Goal: Communication & Community: Answer question/provide support

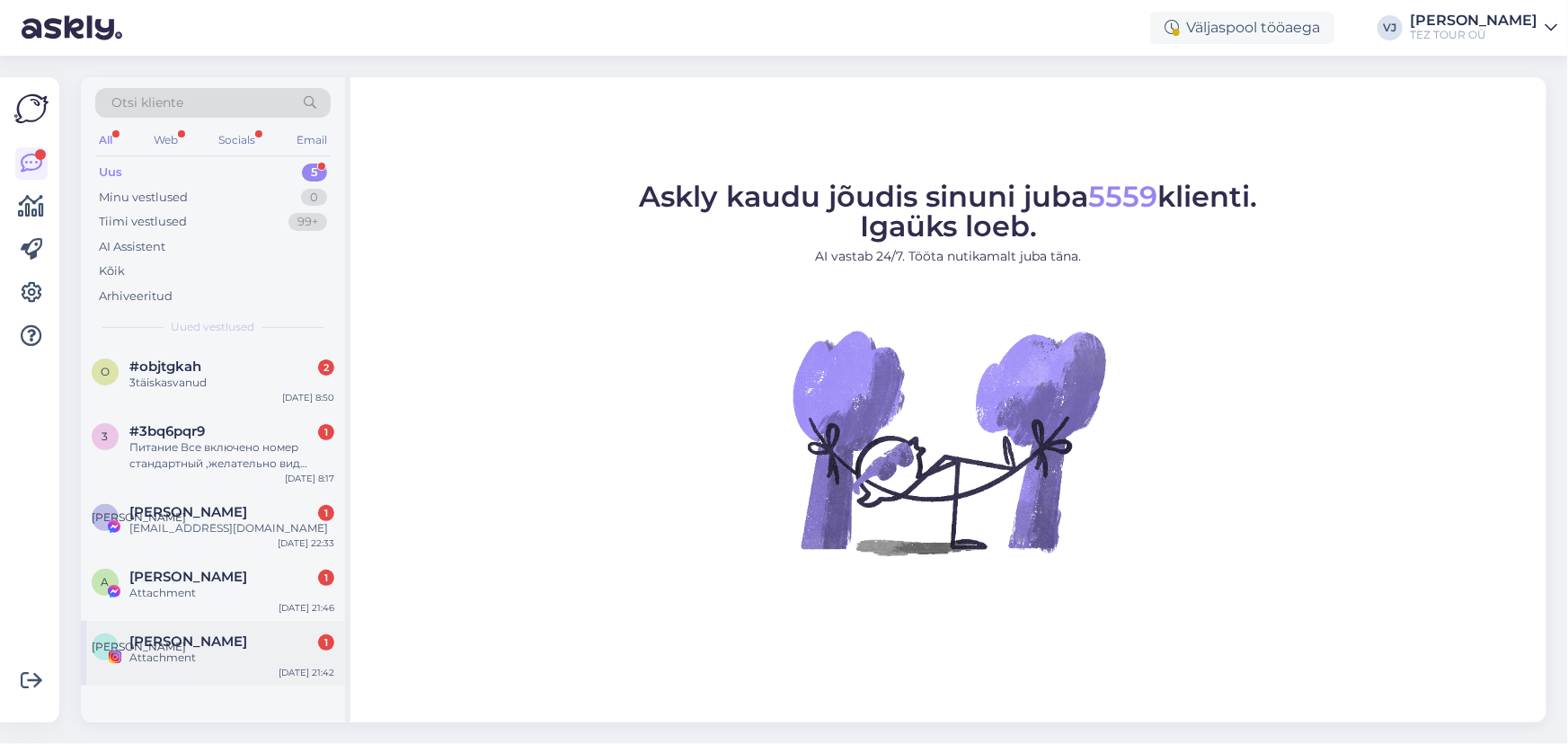
click at [229, 661] on div "Attachment" at bounding box center [231, 657] width 205 height 16
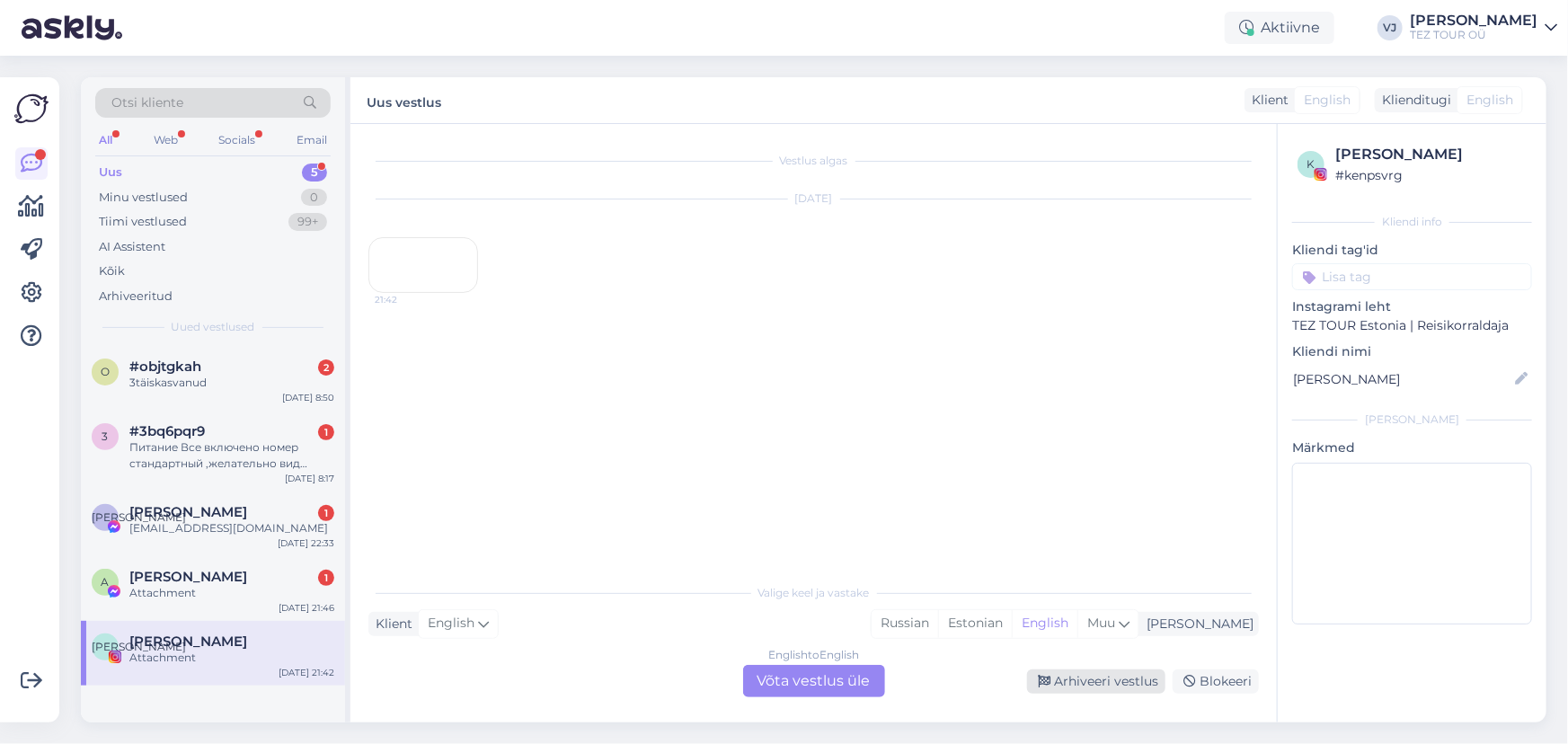
click at [1139, 682] on div "Arhiveeri vestlus" at bounding box center [1097, 681] width 139 height 24
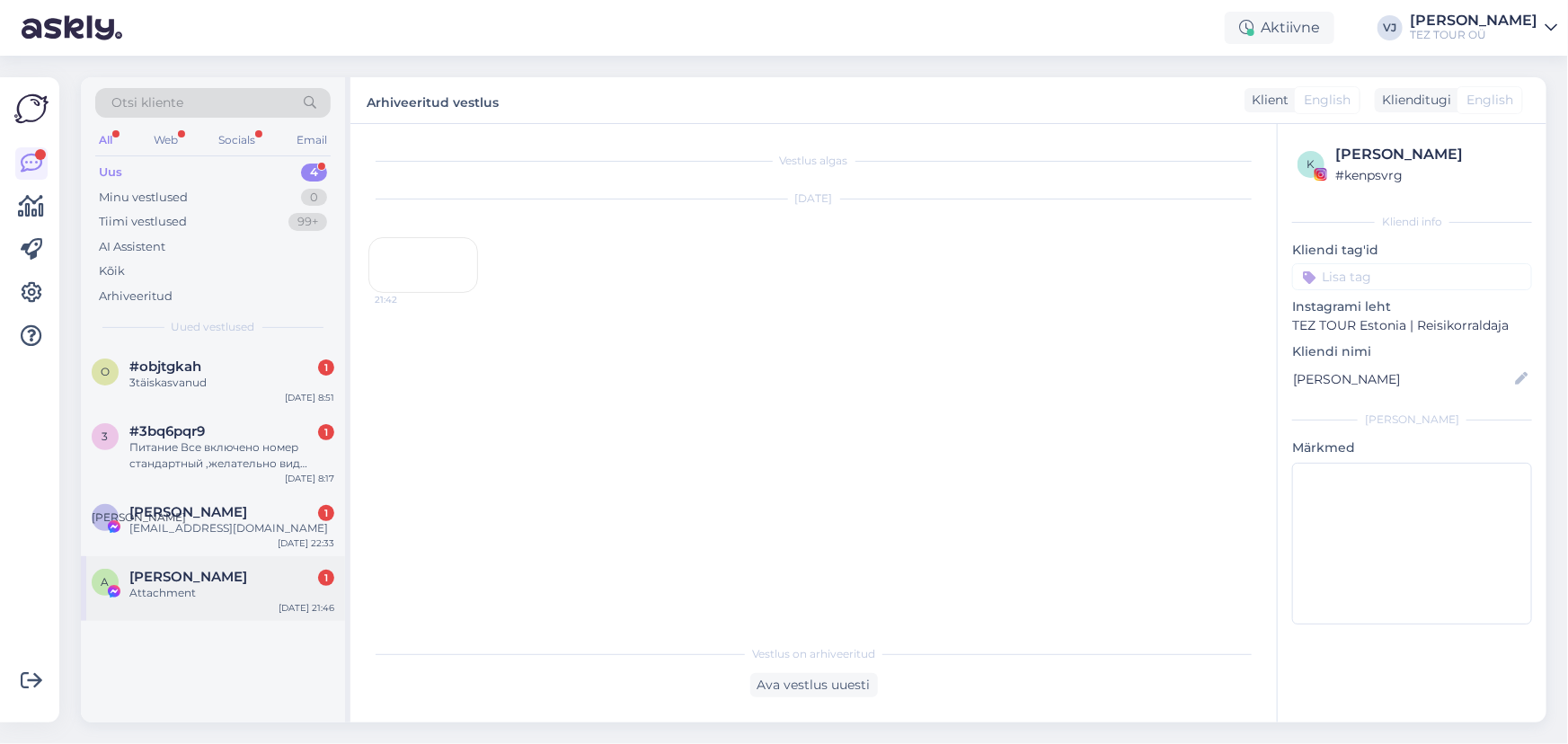
click at [241, 579] on span "[PERSON_NAME]" at bounding box center [188, 576] width 118 height 16
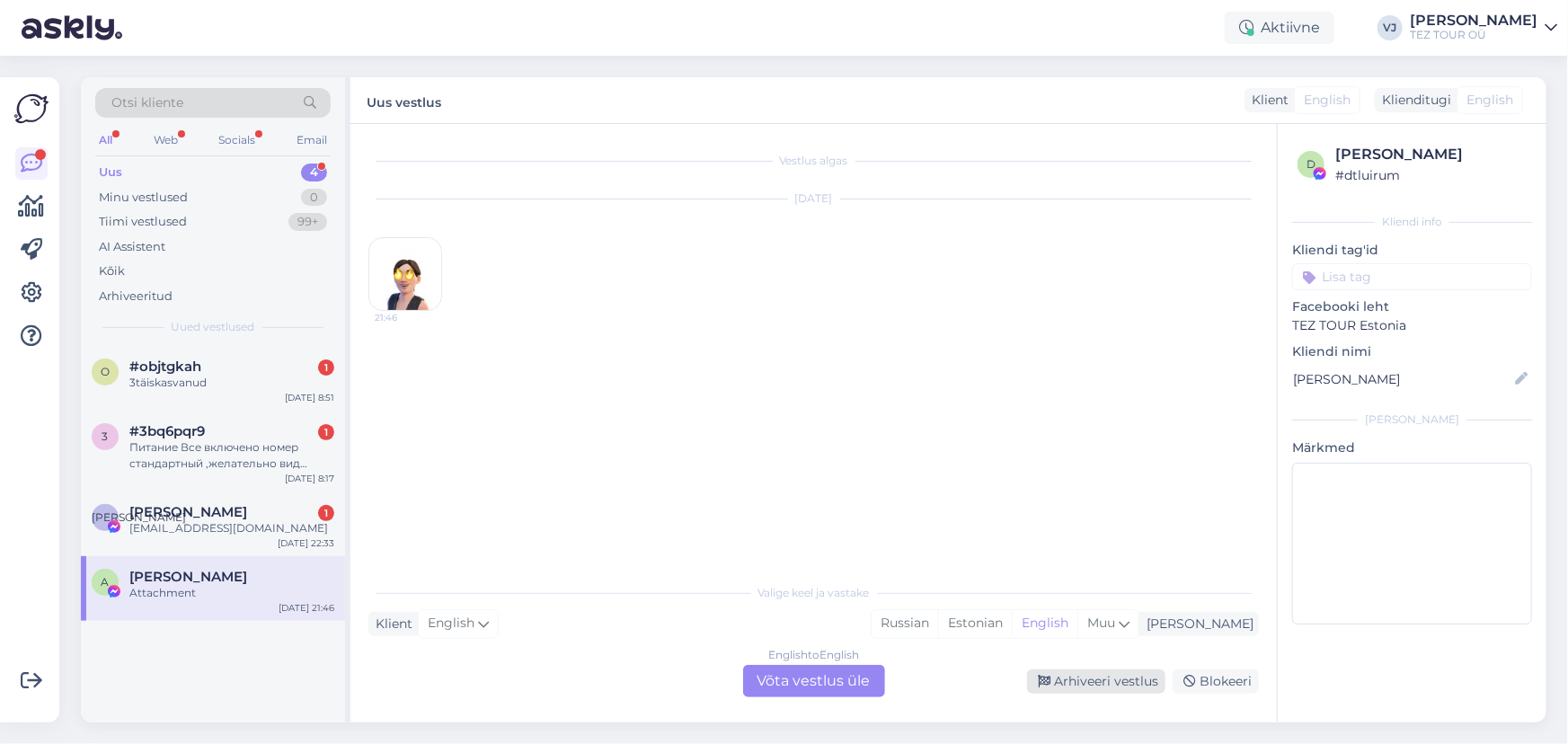
click at [1092, 675] on div "Arhiveeri vestlus" at bounding box center [1097, 681] width 139 height 24
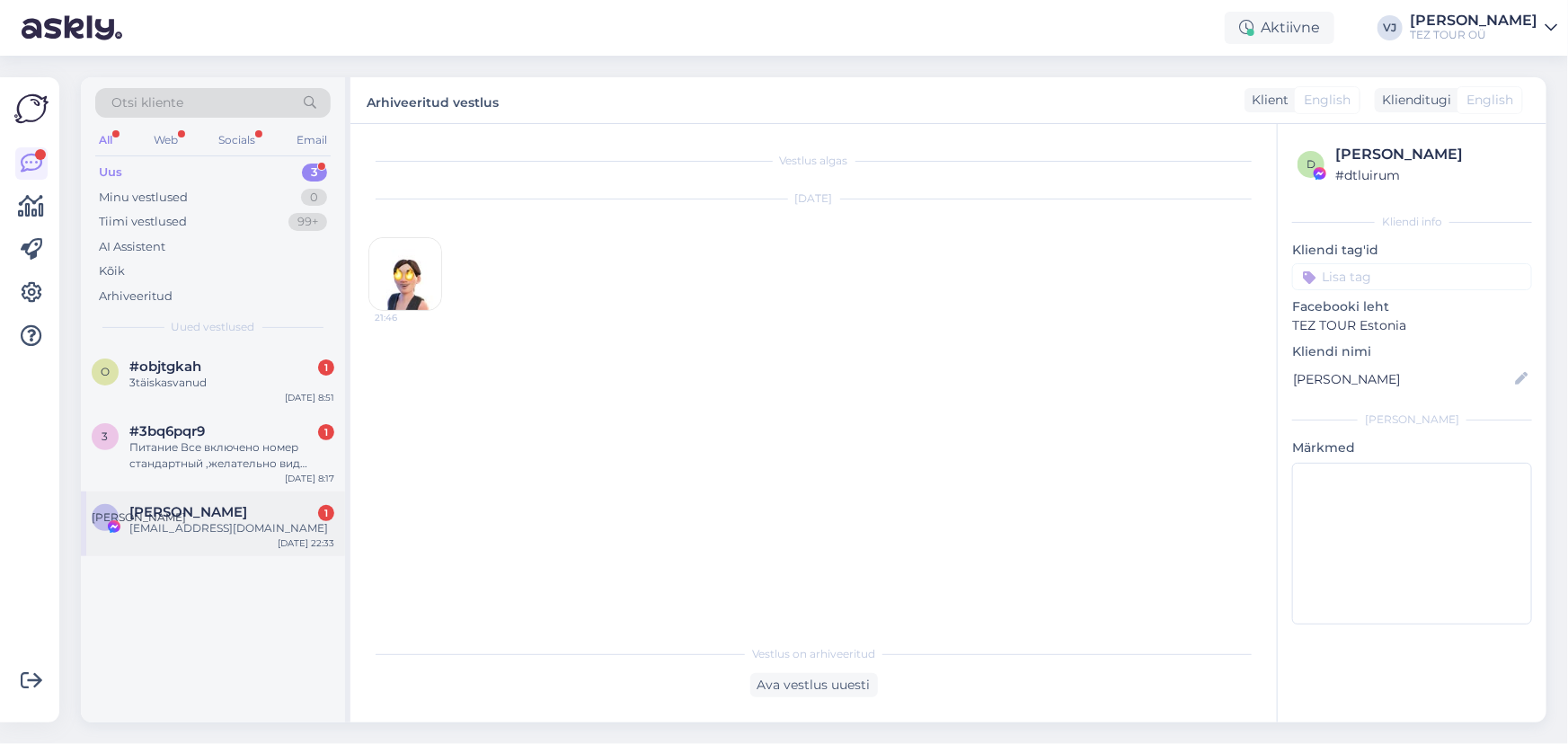
click at [195, 507] on span "[PERSON_NAME]" at bounding box center [188, 512] width 118 height 16
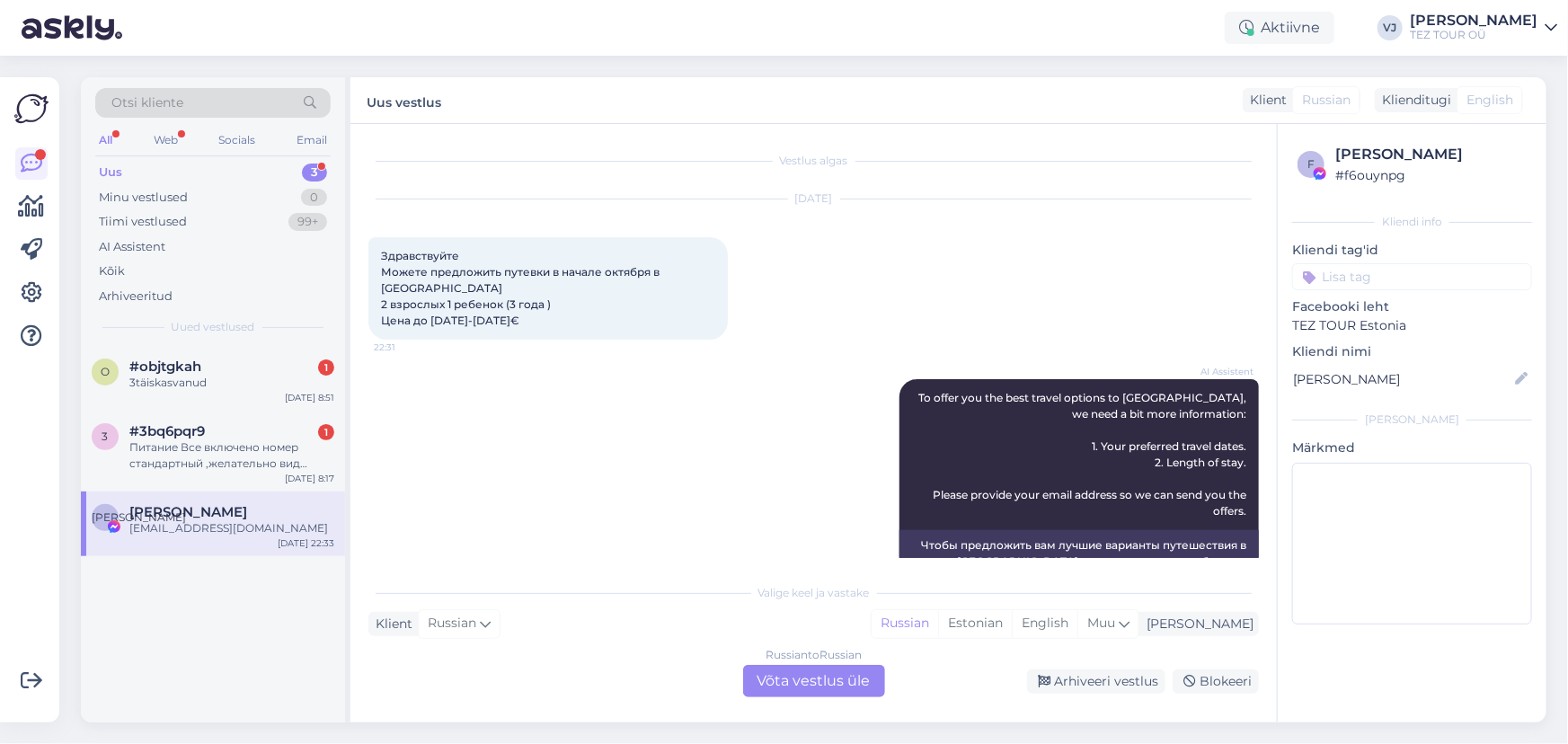
click at [831, 683] on div "Russian to Russian Võta vestlus üle" at bounding box center [814, 681] width 142 height 33
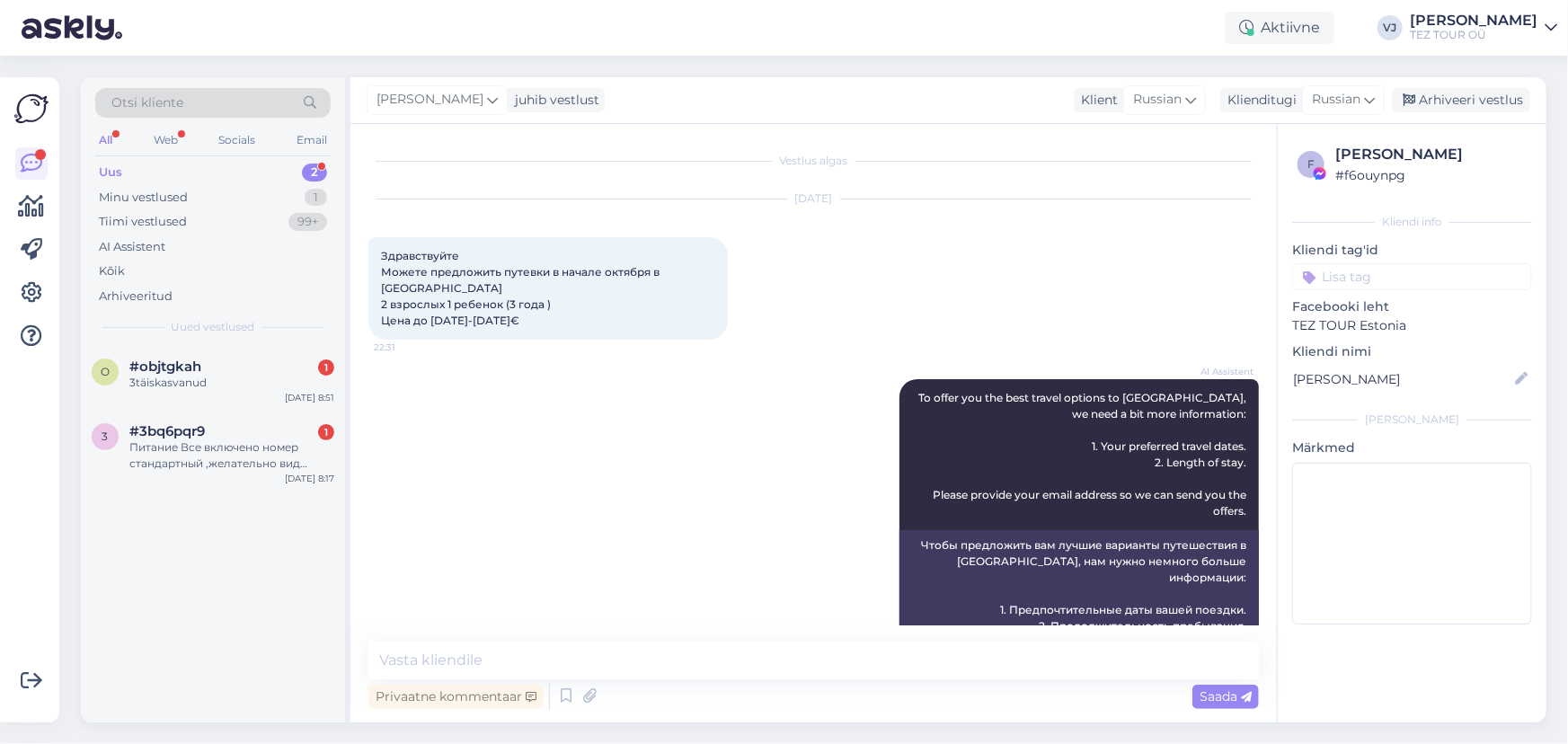
click at [1376, 278] on input at bounding box center [1412, 276] width 240 height 27
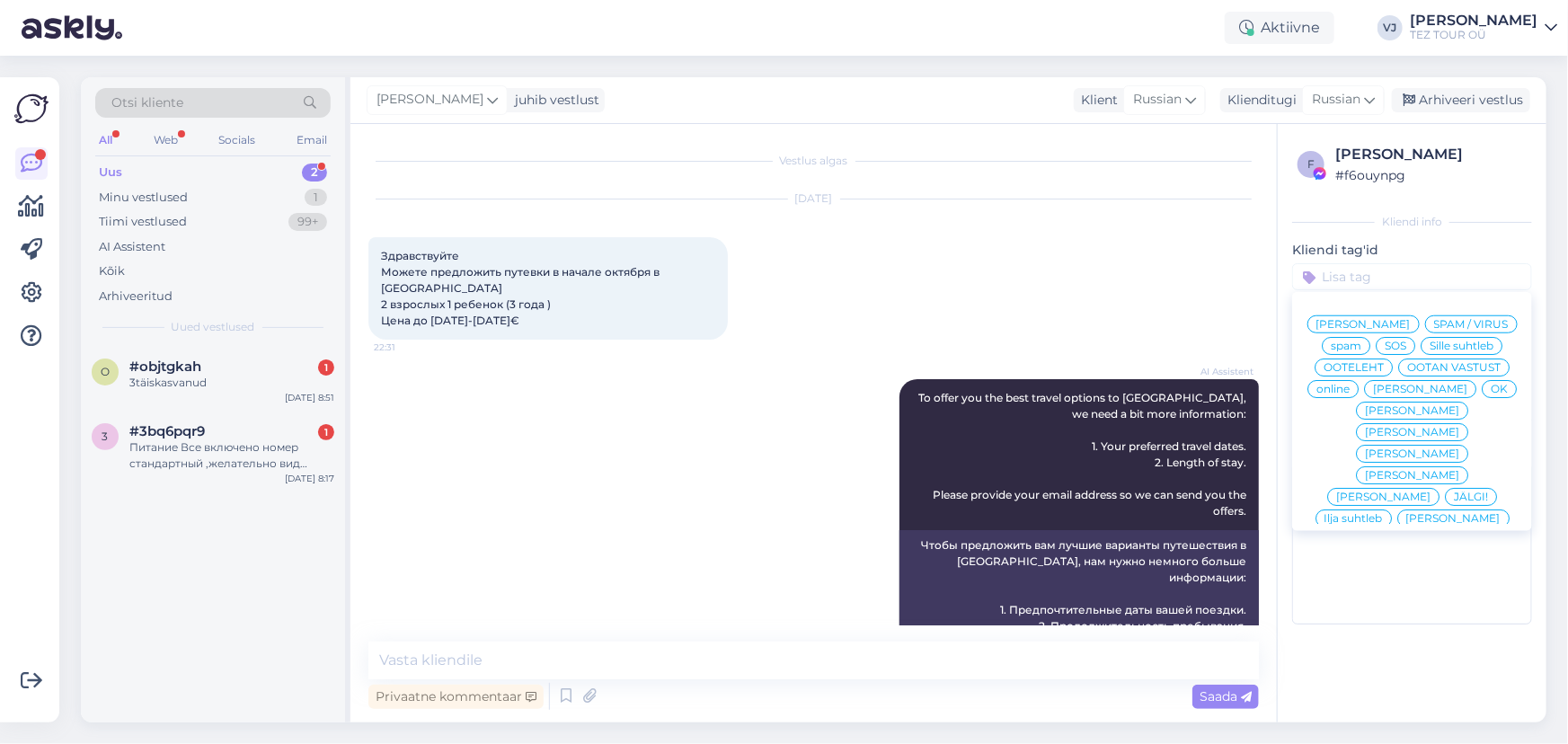
click at [1386, 323] on span "[PERSON_NAME]" at bounding box center [1364, 324] width 95 height 11
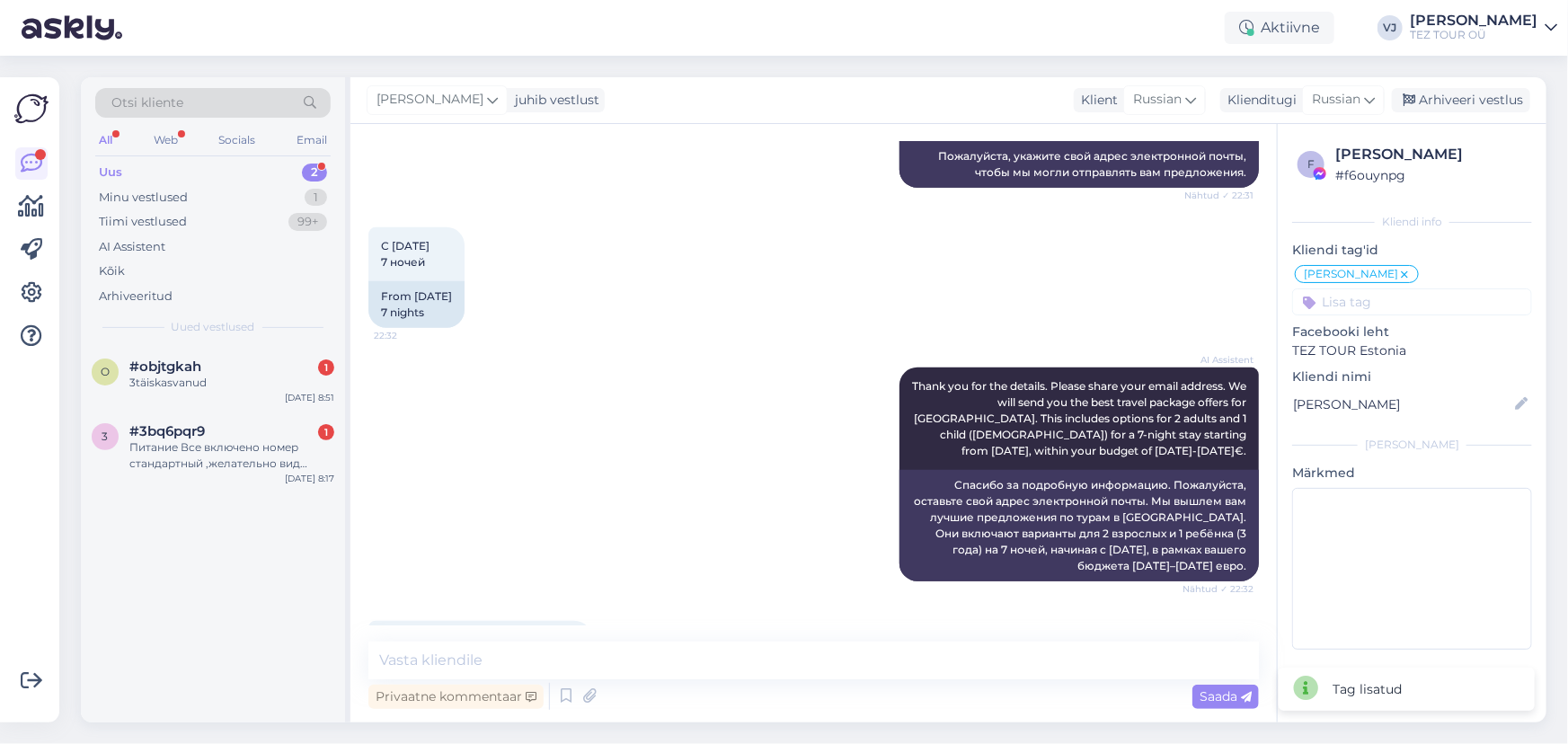
scroll to position [553, 0]
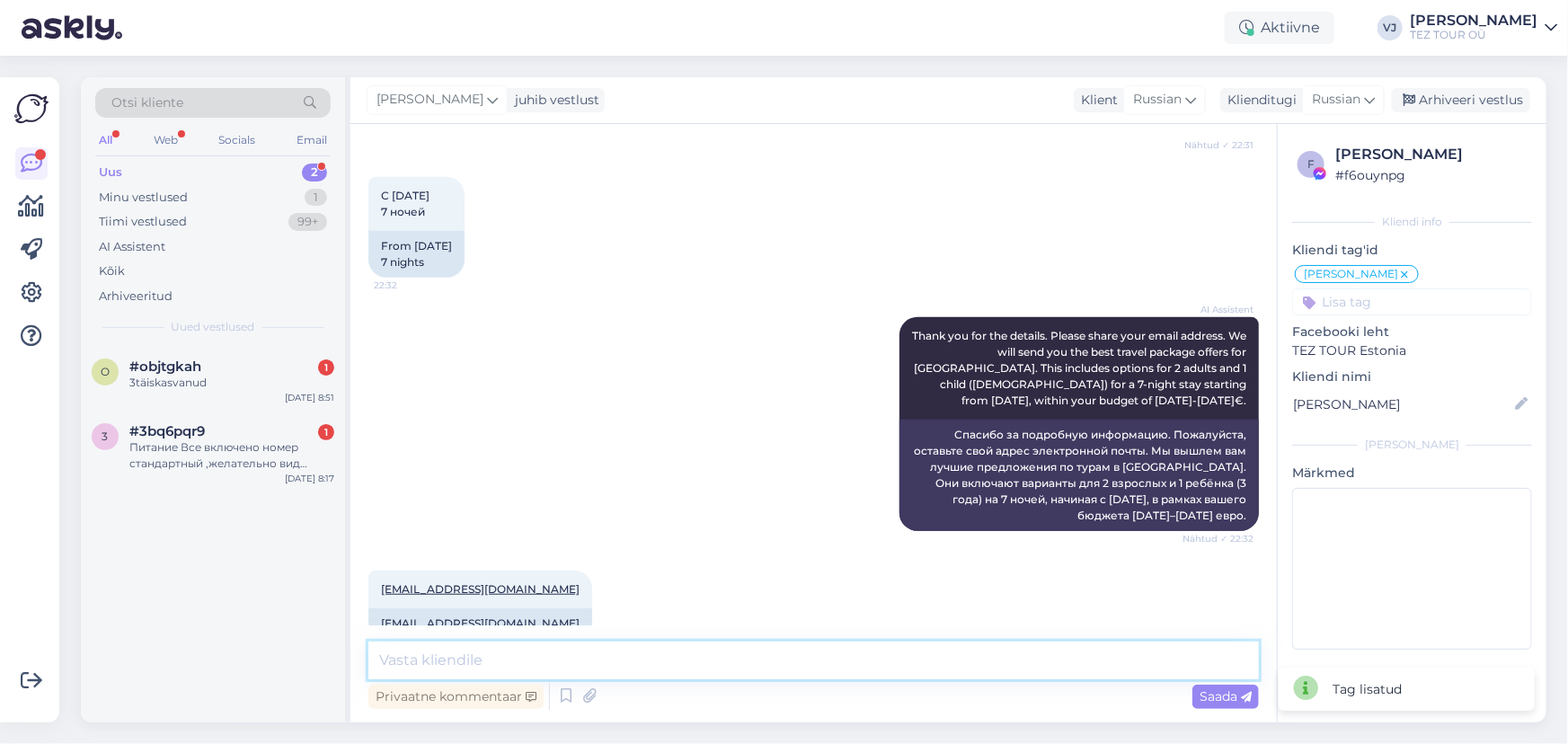
click at [504, 669] on textarea at bounding box center [814, 661] width 890 height 37
type textarea "L"
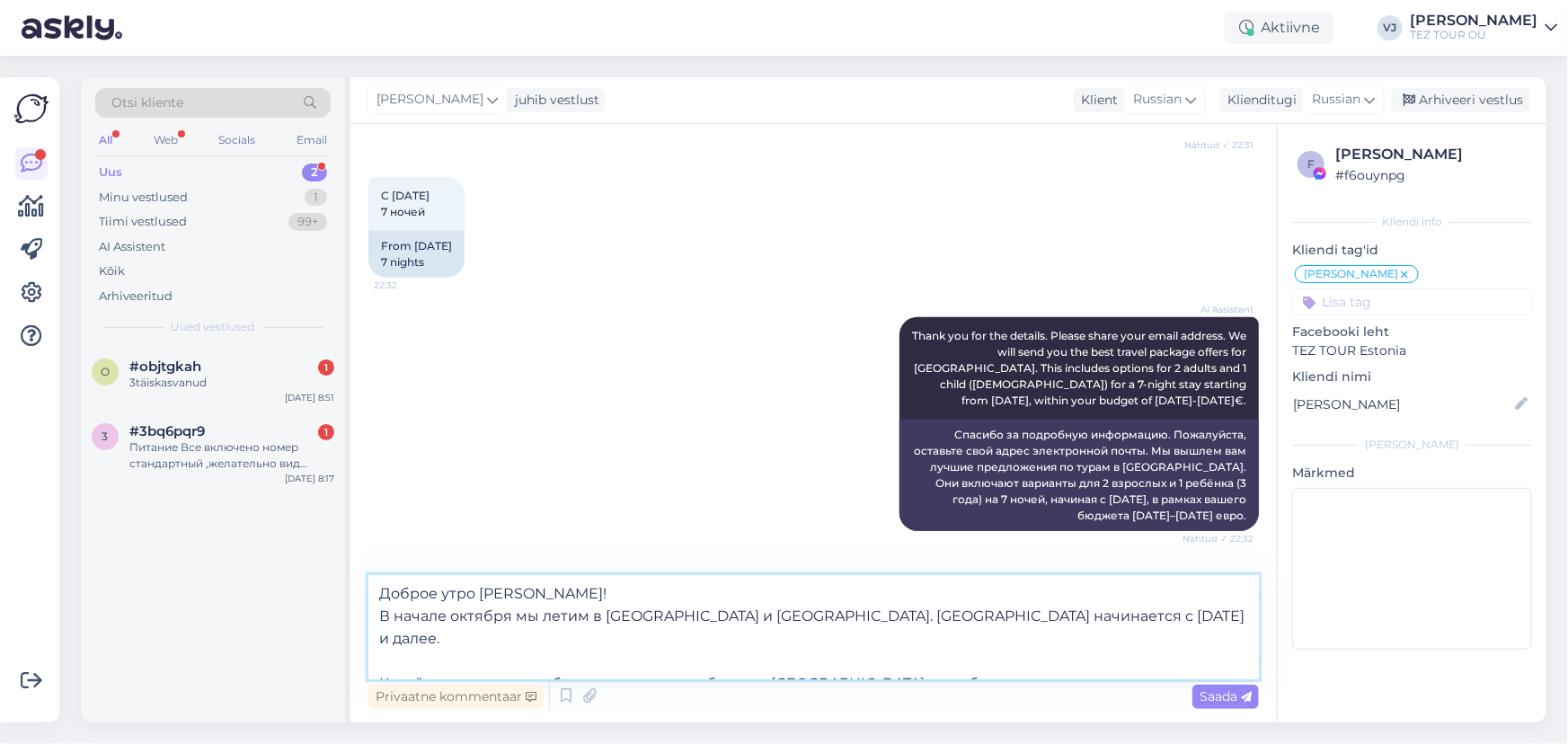
type textarea "Доброе утро Анна! В начале октября мы летим в Турцию и Грецию. Египет начинаетс…"
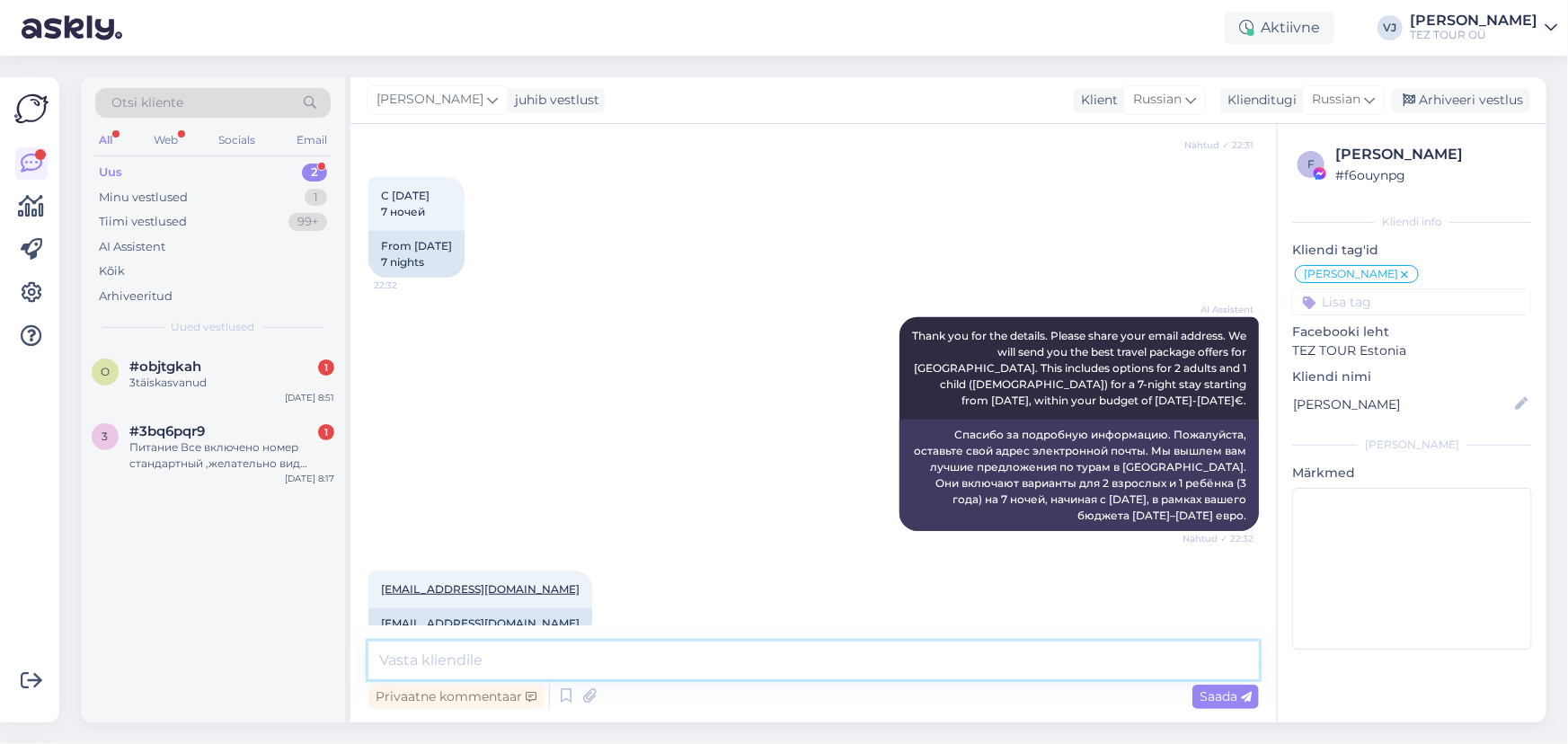
scroll to position [749, 0]
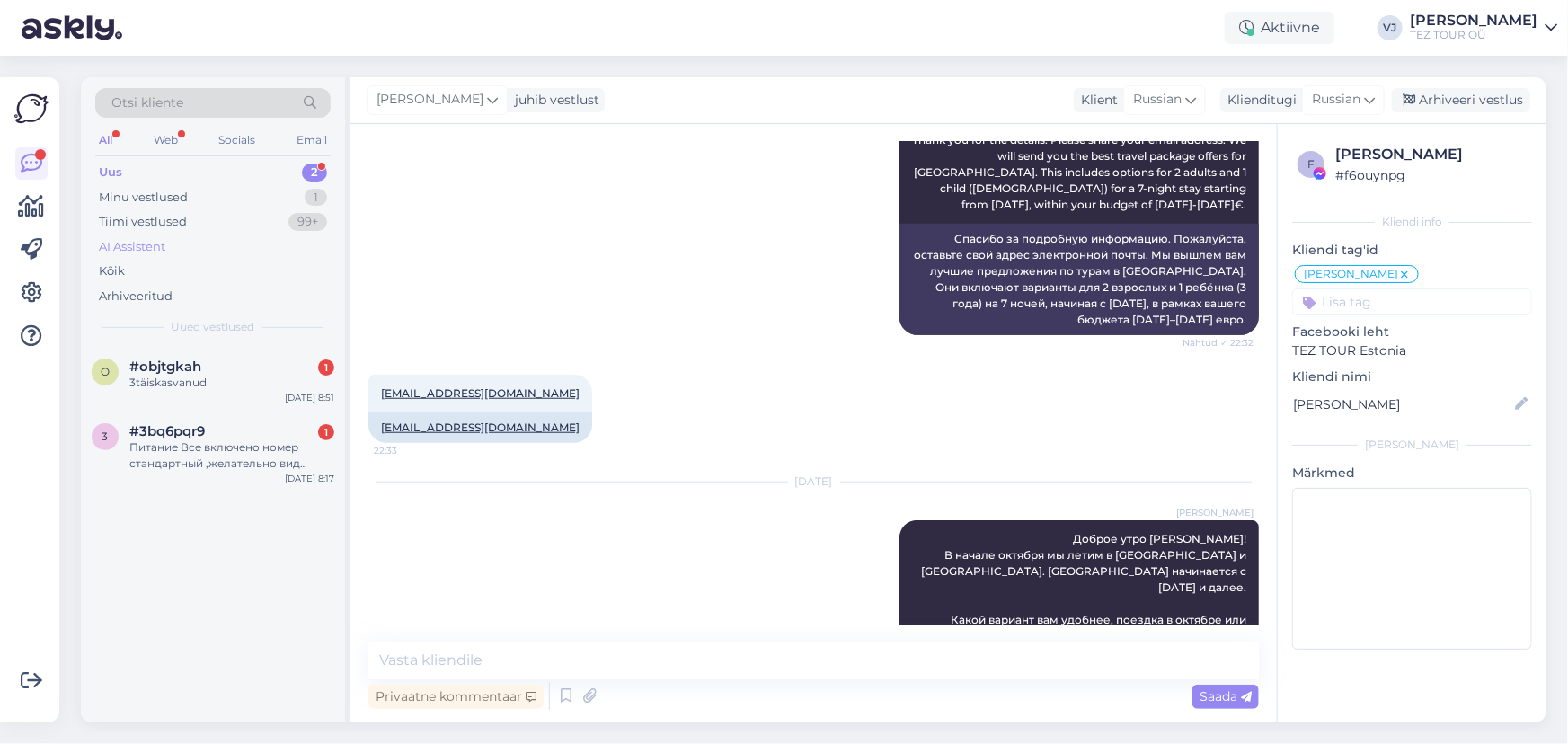
click at [253, 242] on div "AI Assistent" at bounding box center [213, 246] width 235 height 25
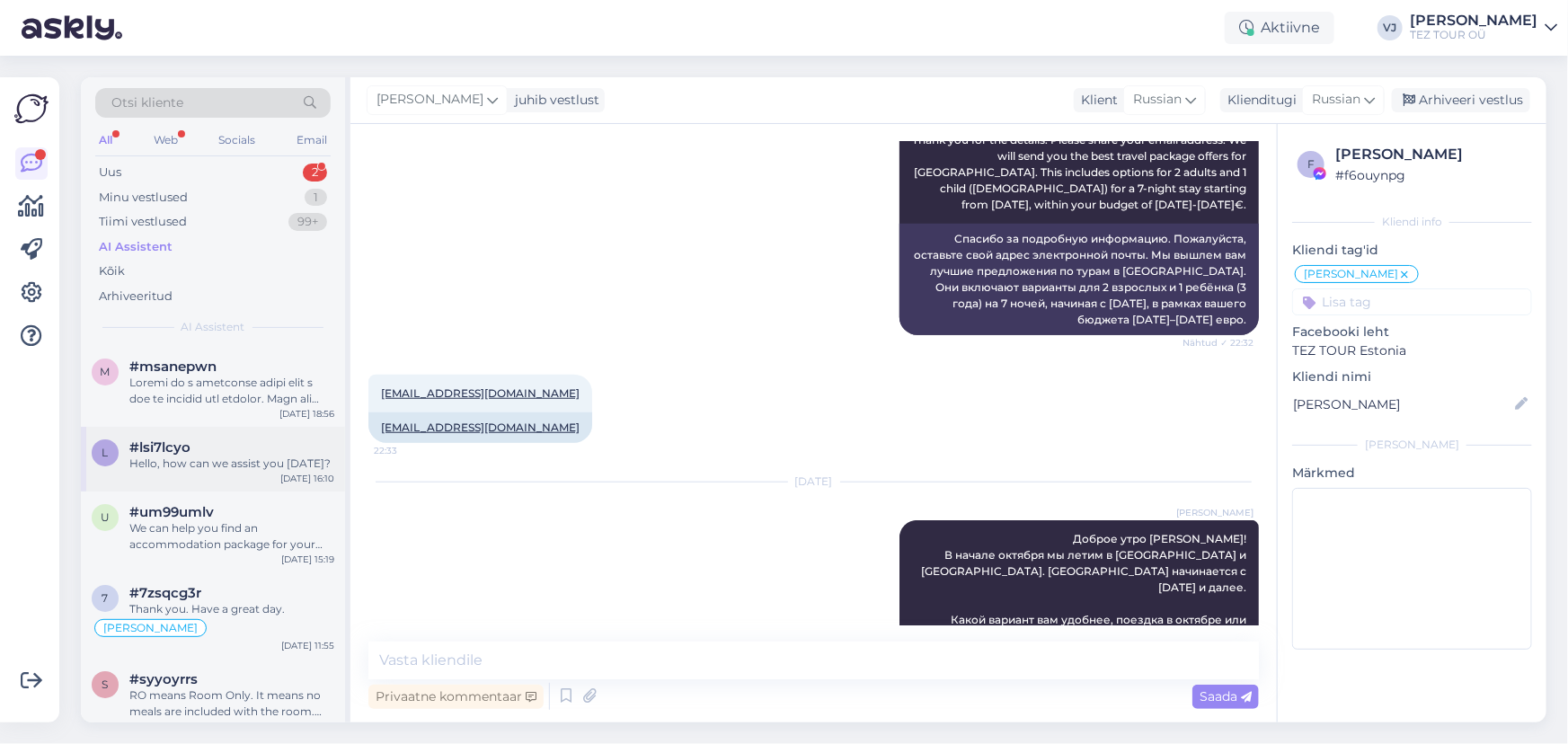
click at [243, 427] on div "l #lsi7lcyo Hello, how can we assist you today? Sep 2 16:10" at bounding box center [213, 458] width 264 height 65
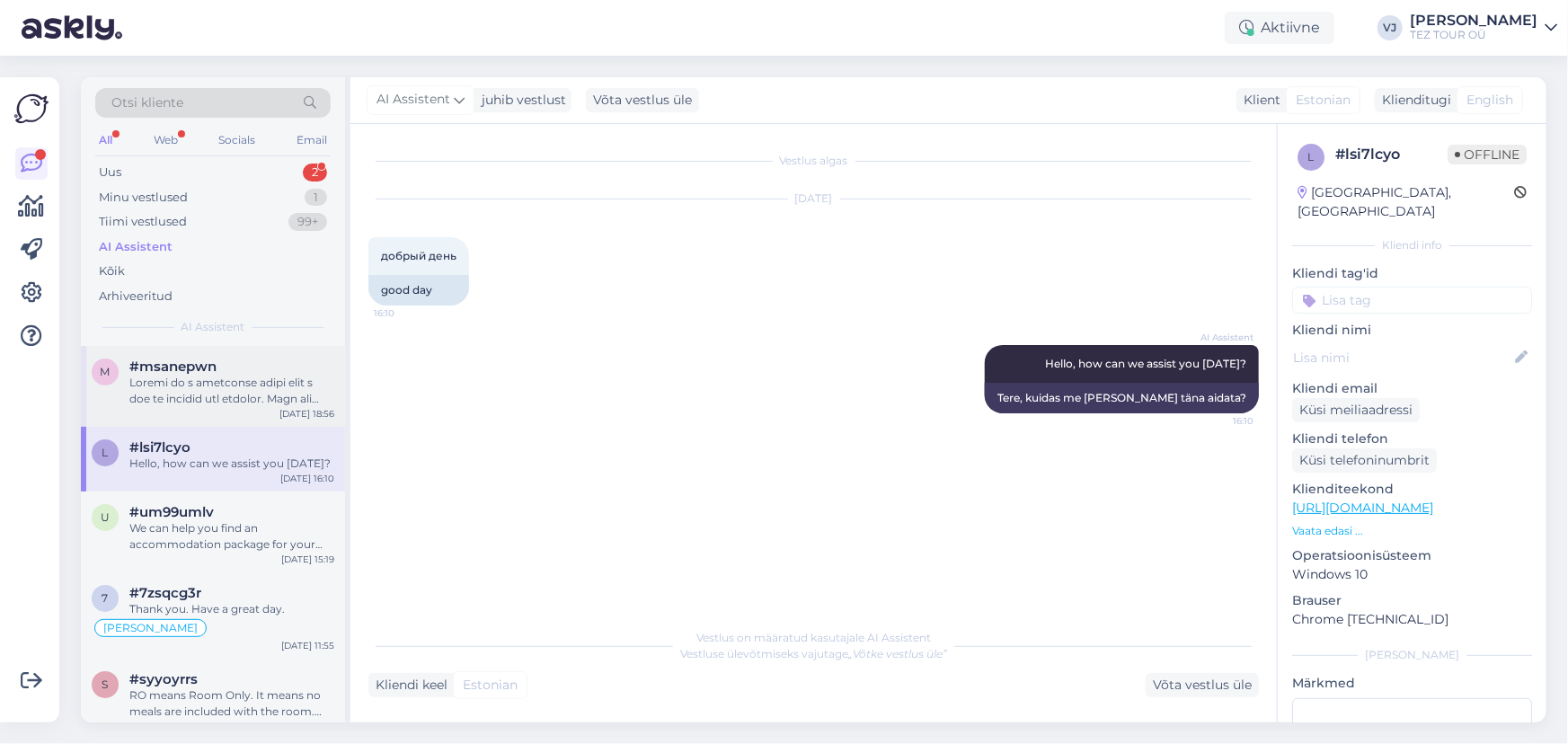
click at [283, 404] on div at bounding box center [231, 391] width 205 height 33
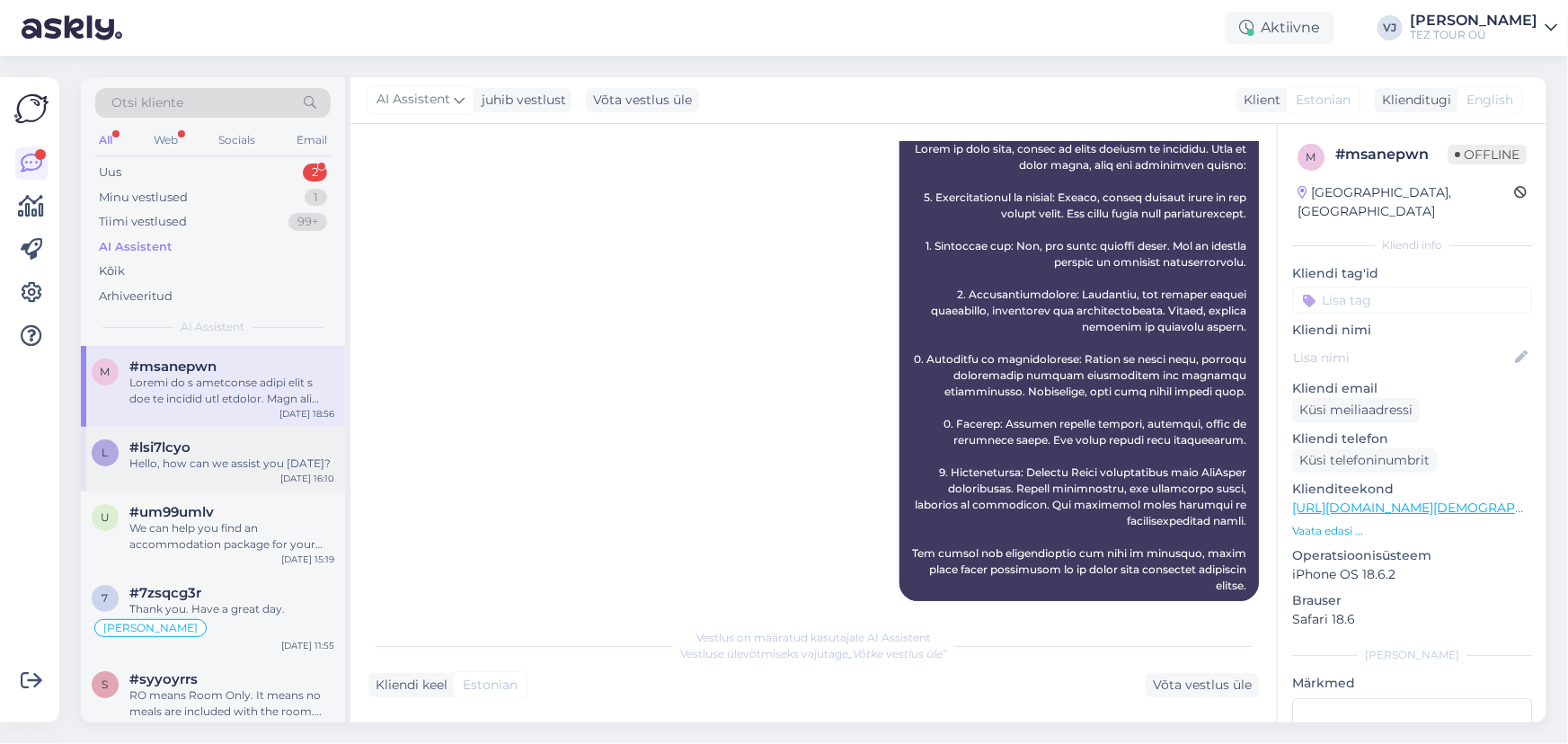
click at [299, 477] on div "Sep 2 16:10" at bounding box center [307, 478] width 54 height 13
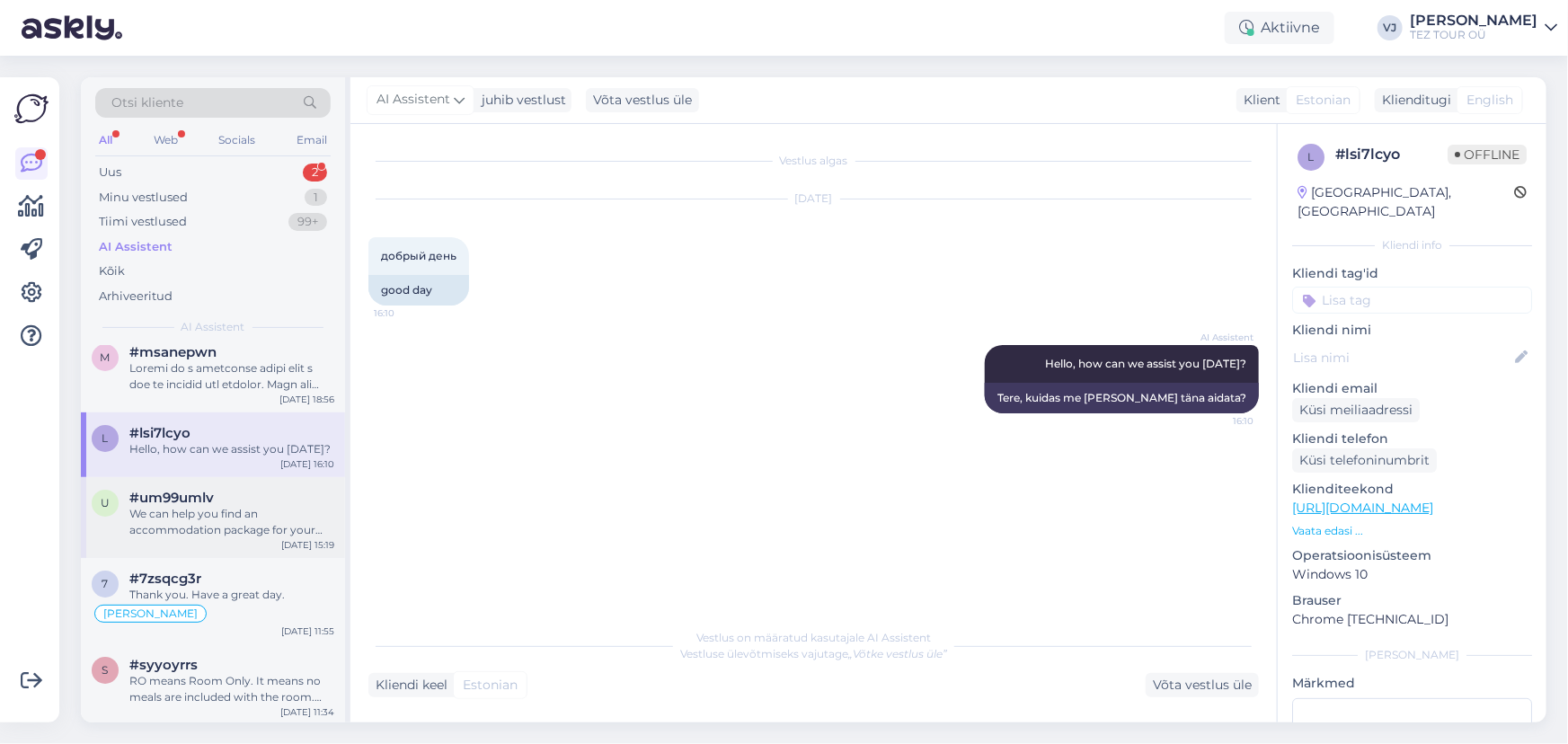
click at [236, 539] on div "u #um99umlv We can help you find an accommodation package for your trip to Gree…" at bounding box center [213, 517] width 264 height 81
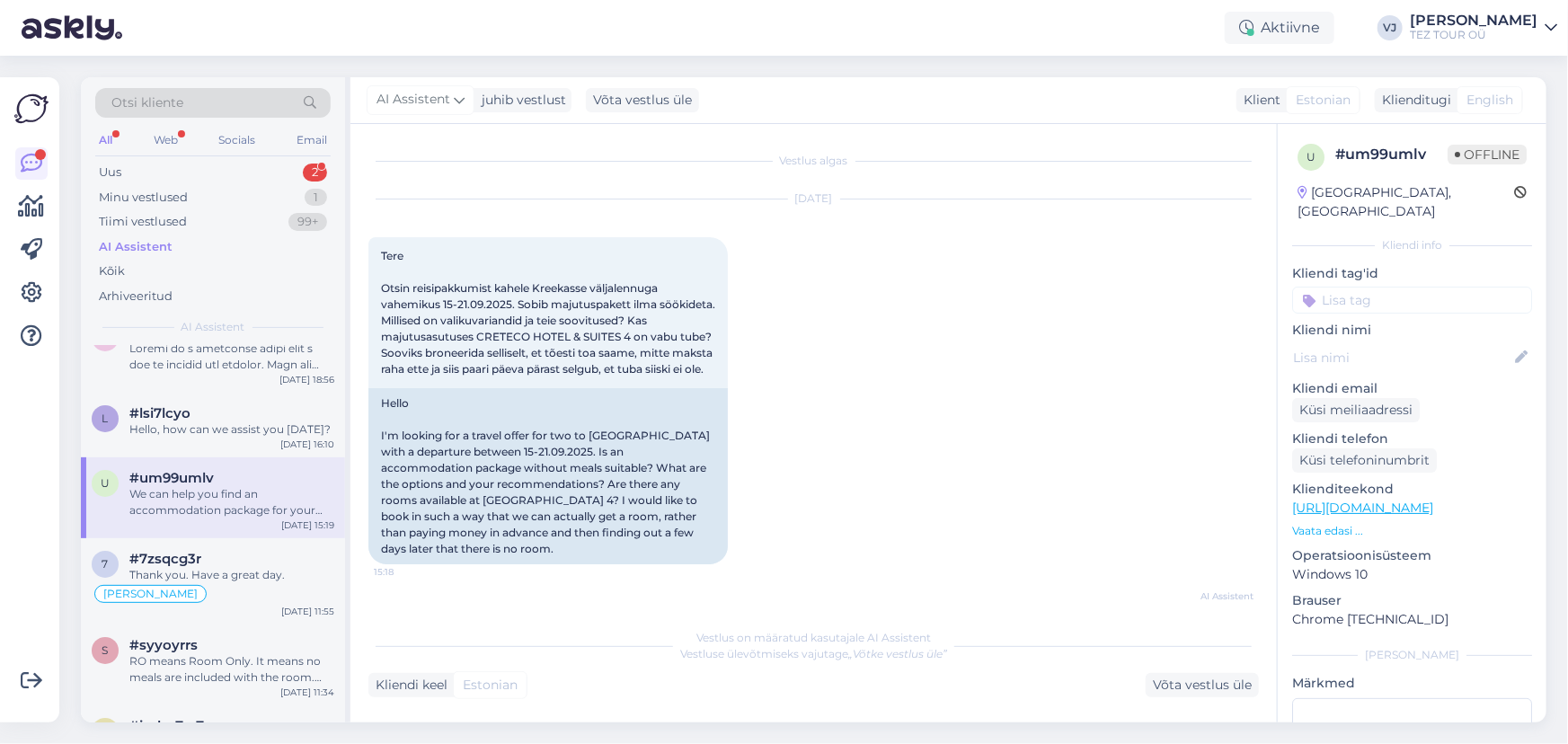
scroll to position [33, 0]
click at [248, 576] on div "Thank you. Have a great day." at bounding box center [231, 576] width 205 height 16
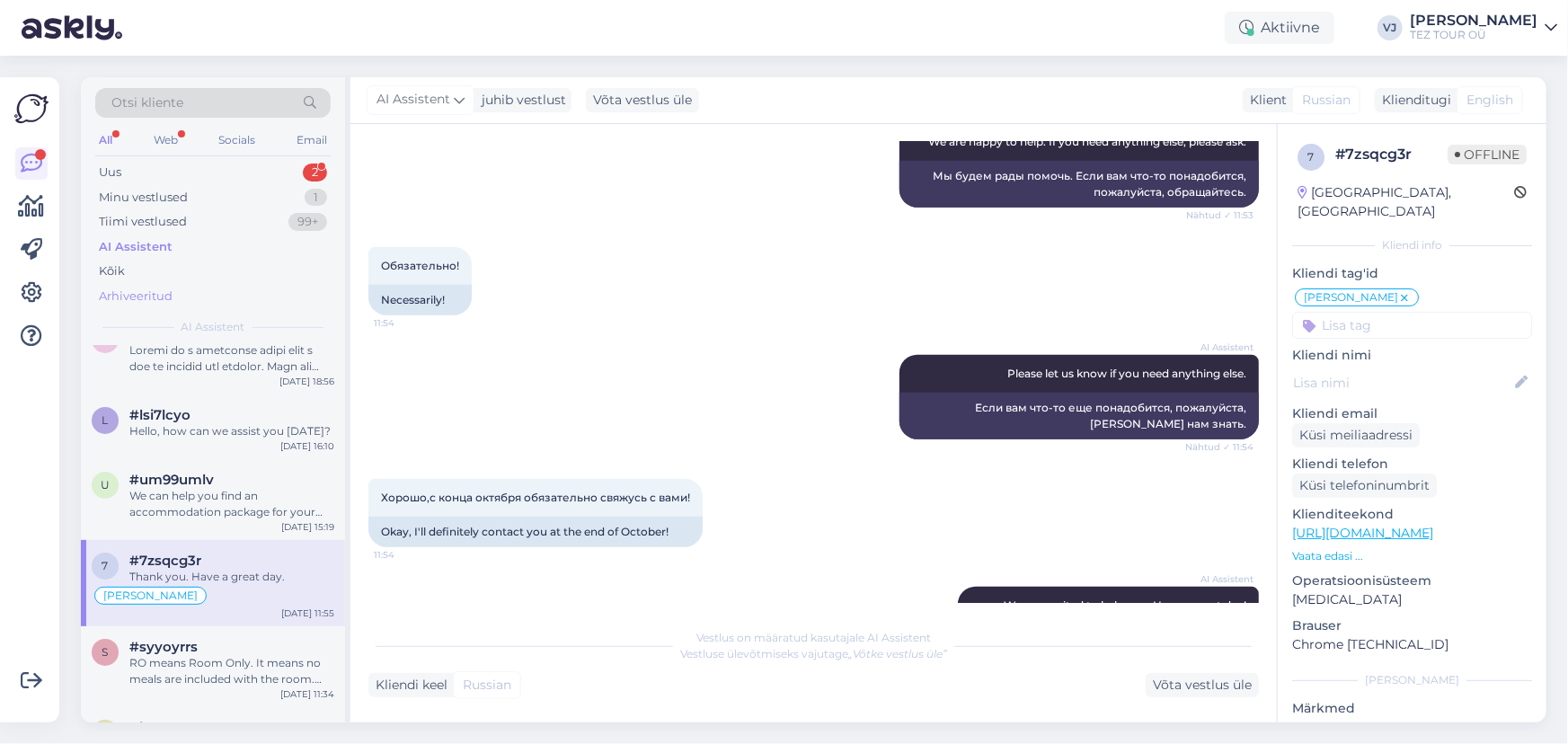
scroll to position [753, 0]
click at [156, 288] on div "Arhiveeritud" at bounding box center [135, 296] width 74 height 18
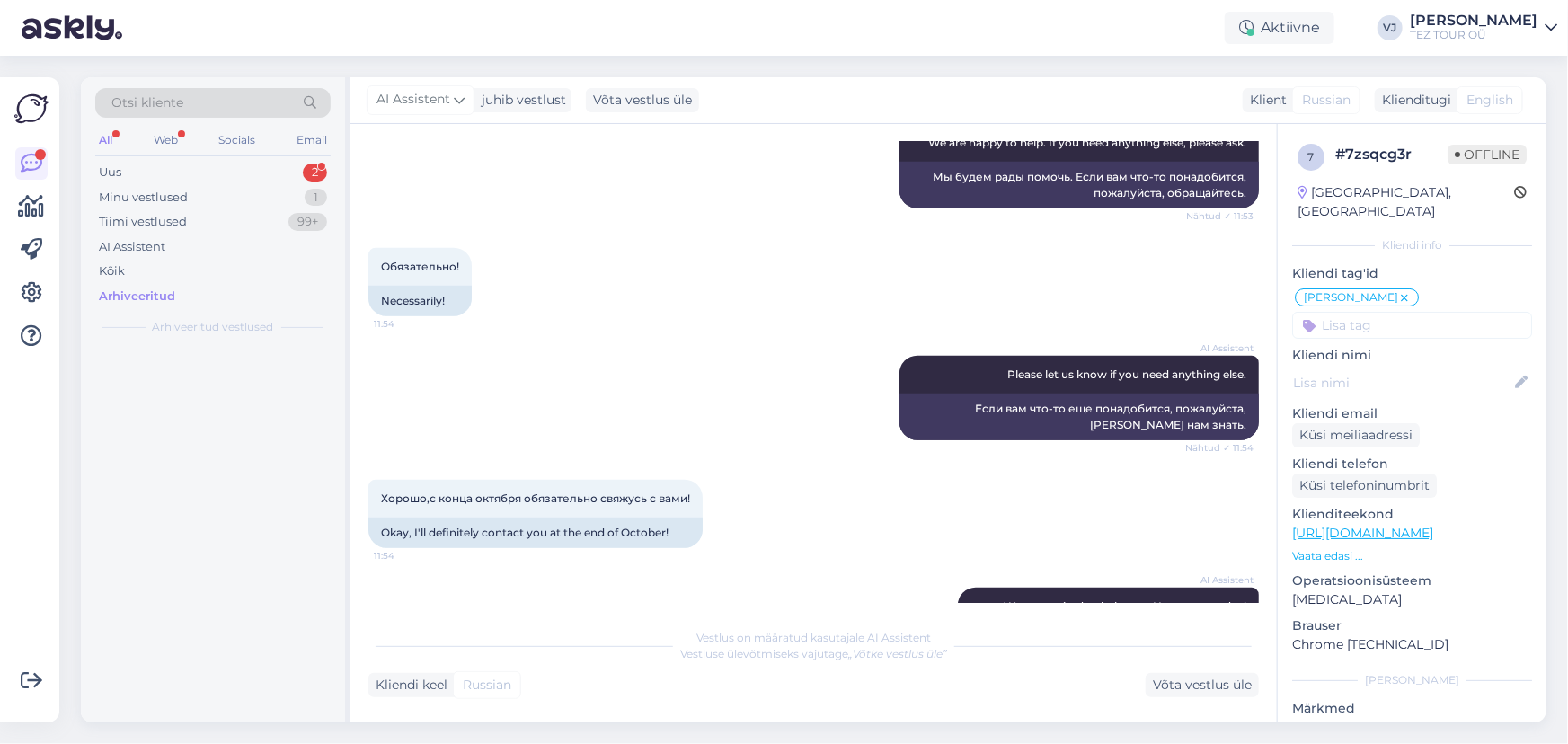
scroll to position [0, 0]
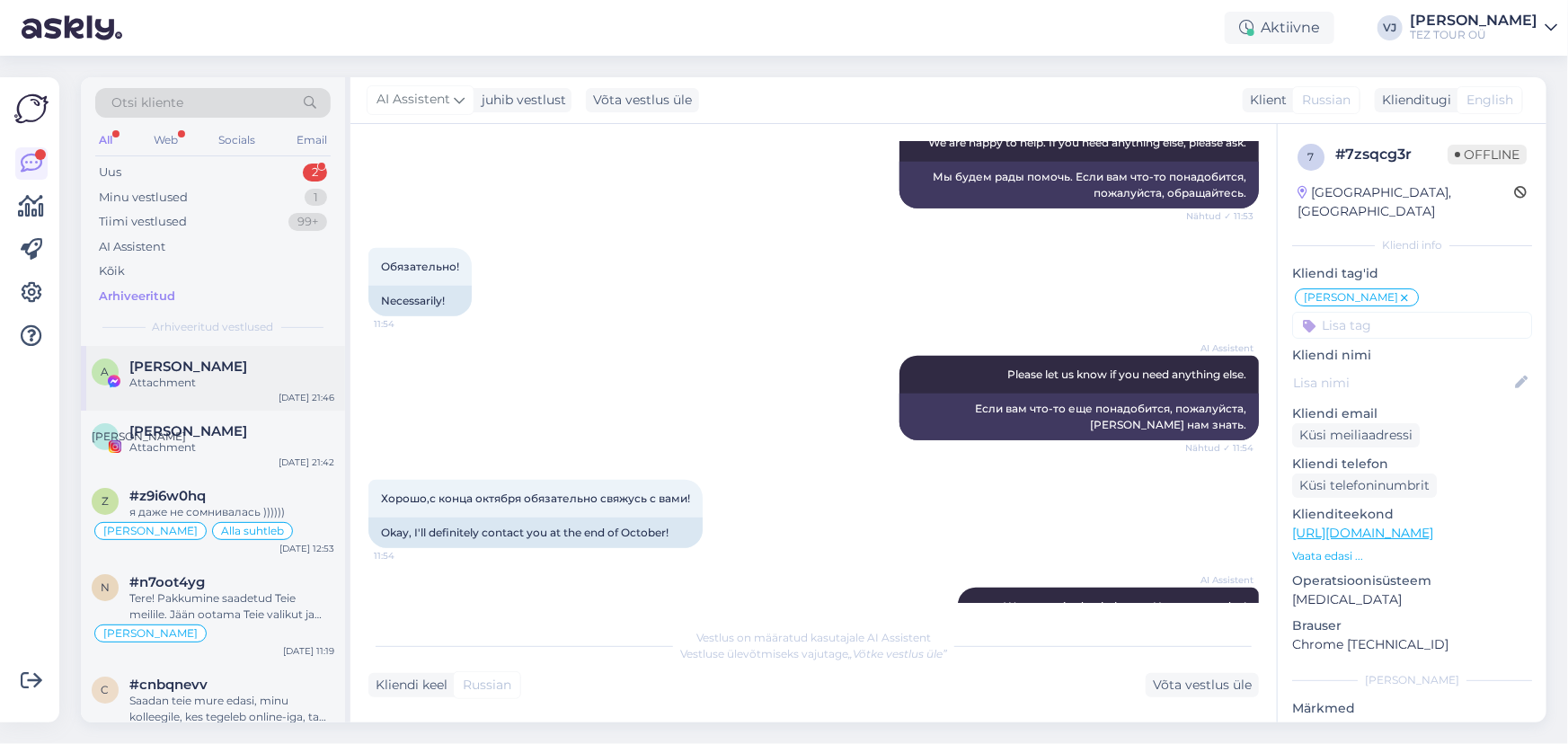
click at [188, 366] on span "Anna-Maria Kasemets" at bounding box center [188, 366] width 118 height 16
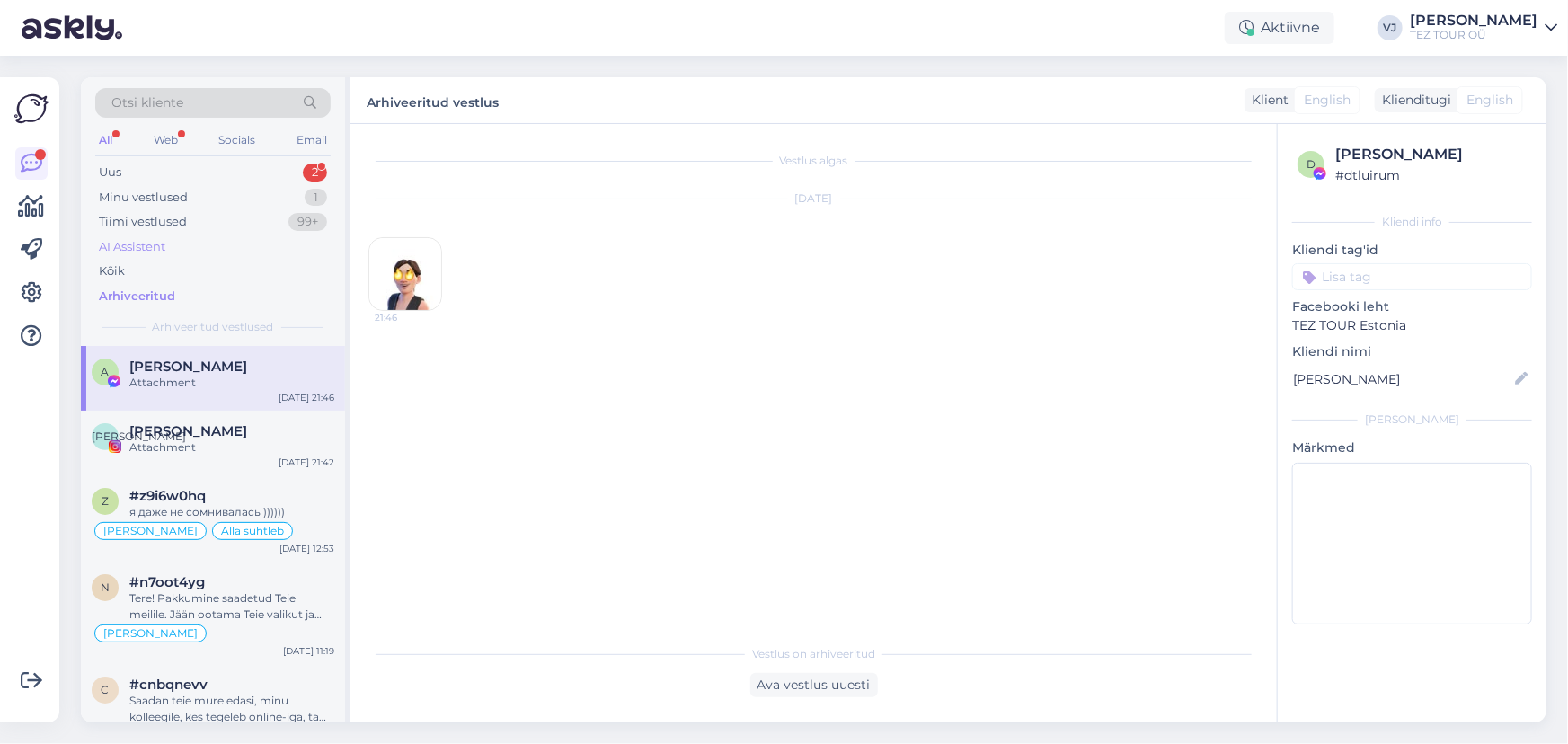
click at [201, 245] on div "AI Assistent" at bounding box center [213, 246] width 235 height 25
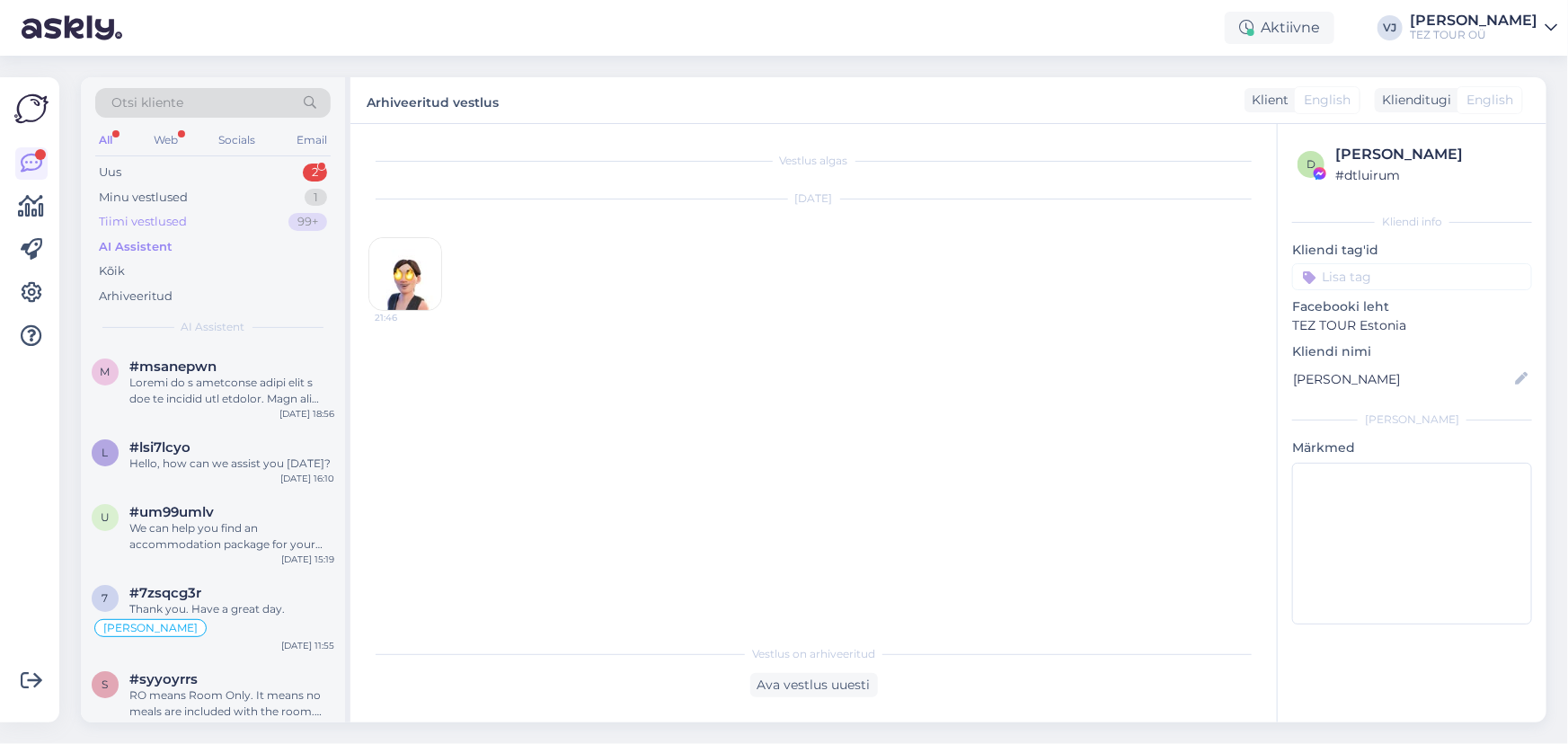
click at [243, 222] on div "Tiimi vestlused 99+" at bounding box center [213, 221] width 235 height 25
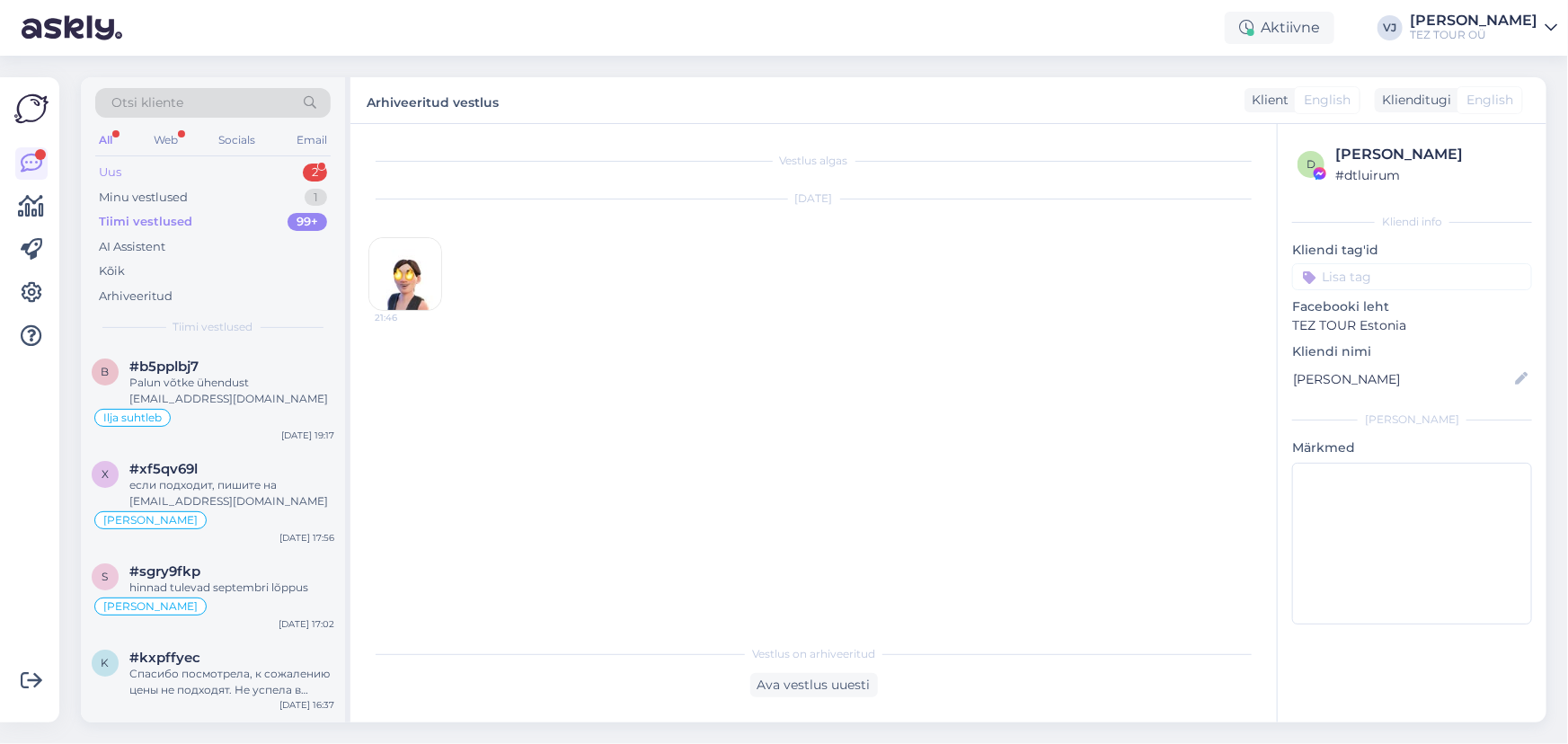
click at [274, 172] on div "Uus 2" at bounding box center [213, 172] width 235 height 25
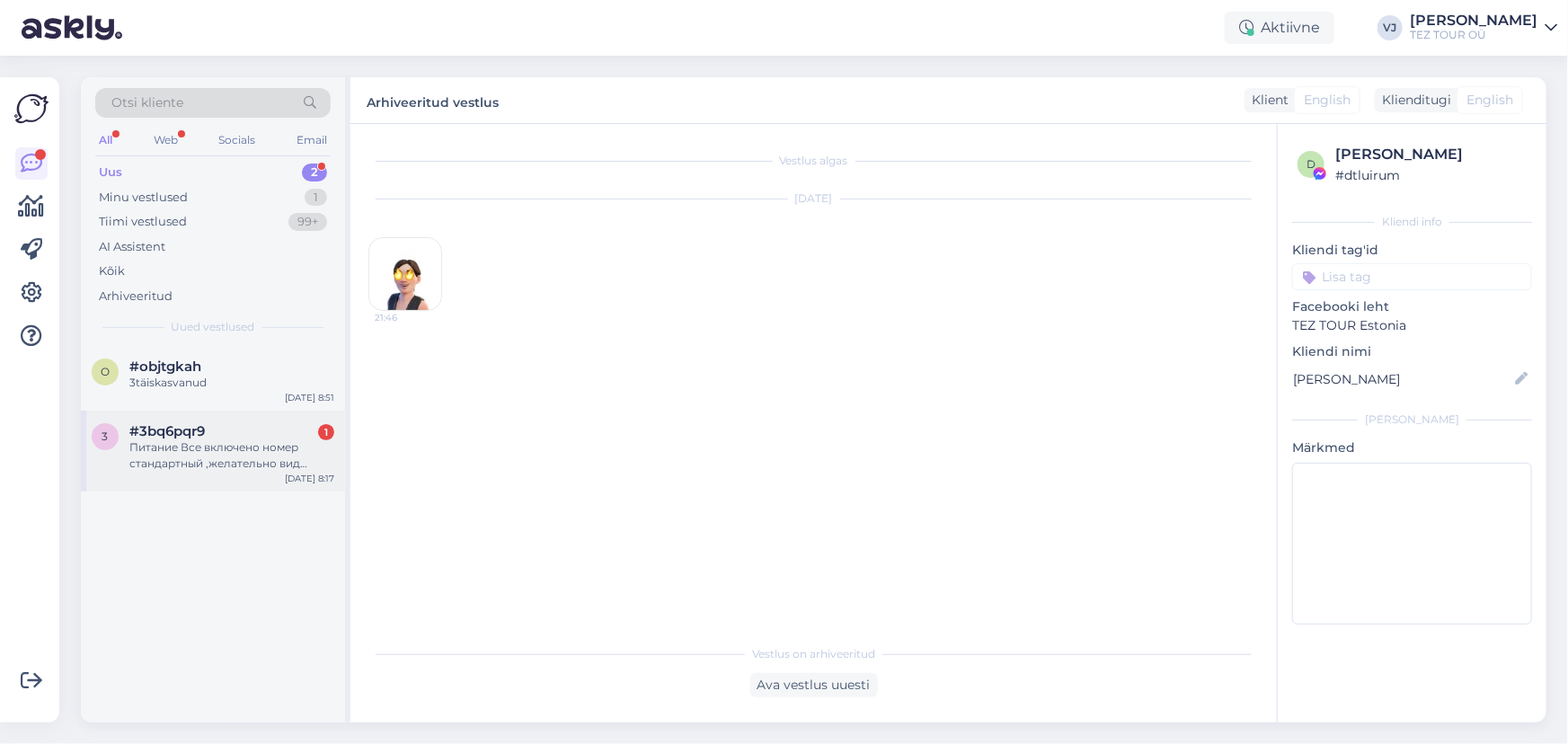
click at [227, 470] on div "3 #3bq6pqr9 1 Питание Все включено номер стандартный ,желательно вид красивый и…" at bounding box center [213, 451] width 264 height 81
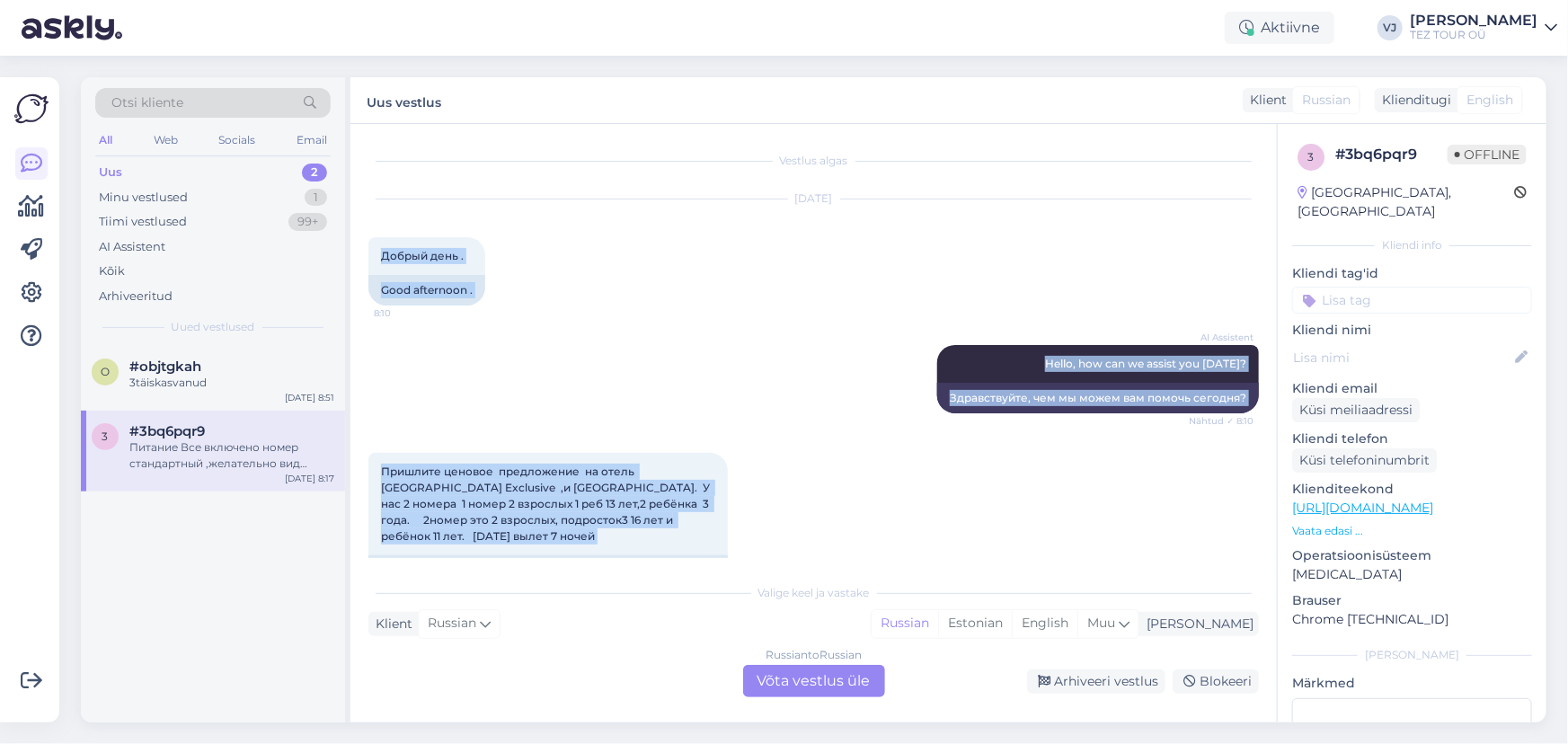
scroll to position [699, 0]
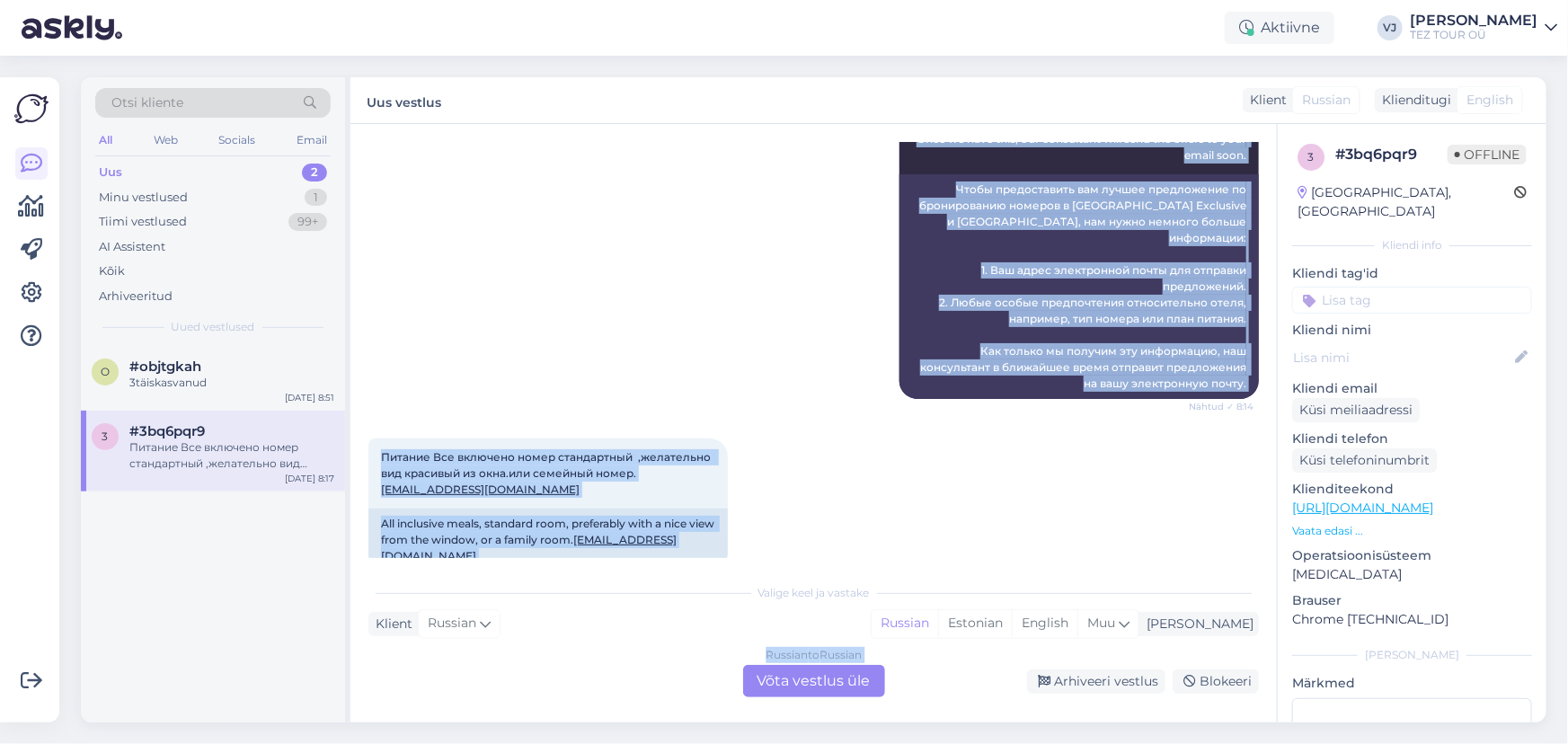
drag, startPoint x: 382, startPoint y: 253, endPoint x: 761, endPoint y: 715, distance: 597.6
click at [761, 715] on div "Vestlus algas Sep 3 2025 Добрый день . 8:10 Good afternoon . AI Assistent Hello…" at bounding box center [814, 423] width 927 height 599
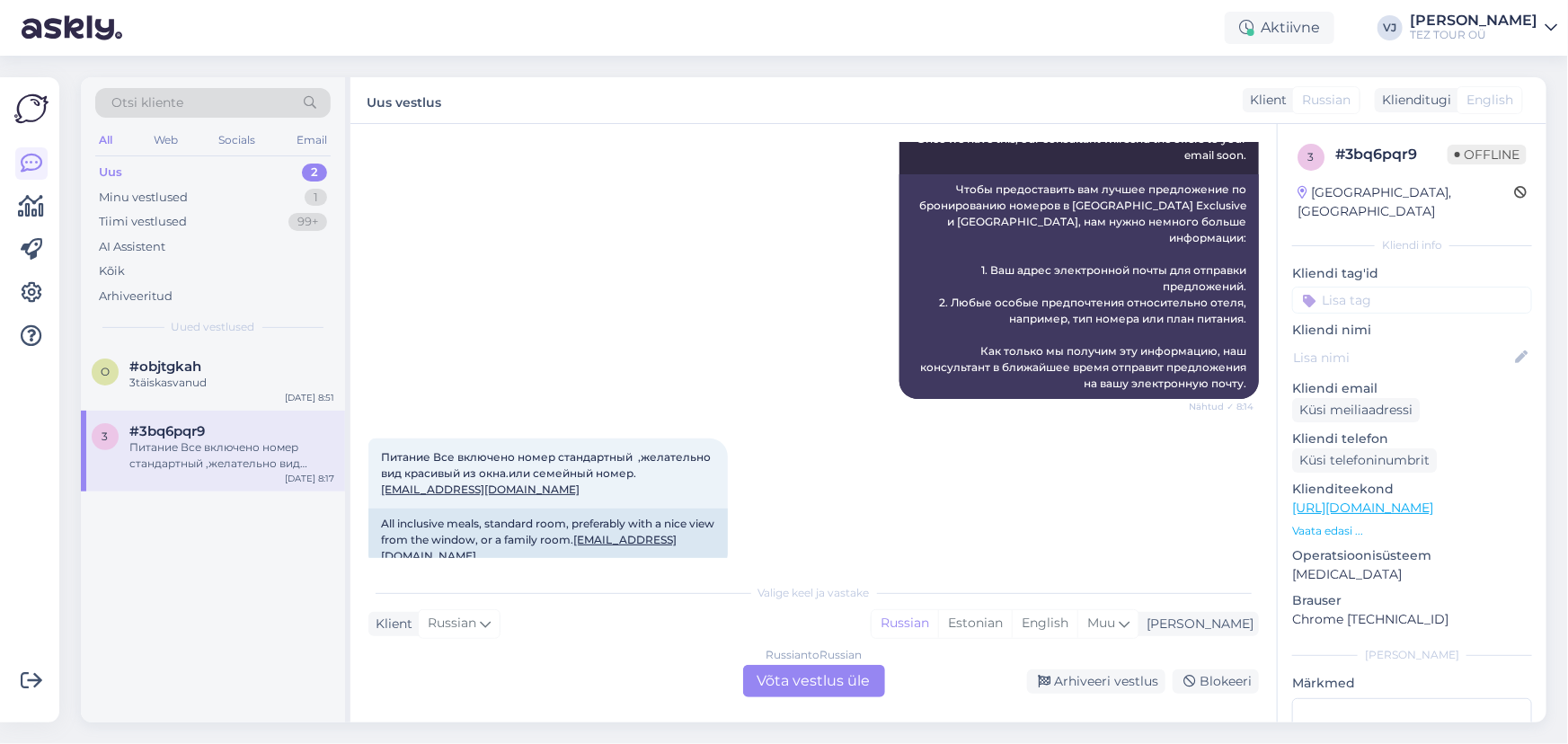
click at [835, 670] on div "Russian to Russian Võta vestlus üle" at bounding box center [814, 681] width 142 height 33
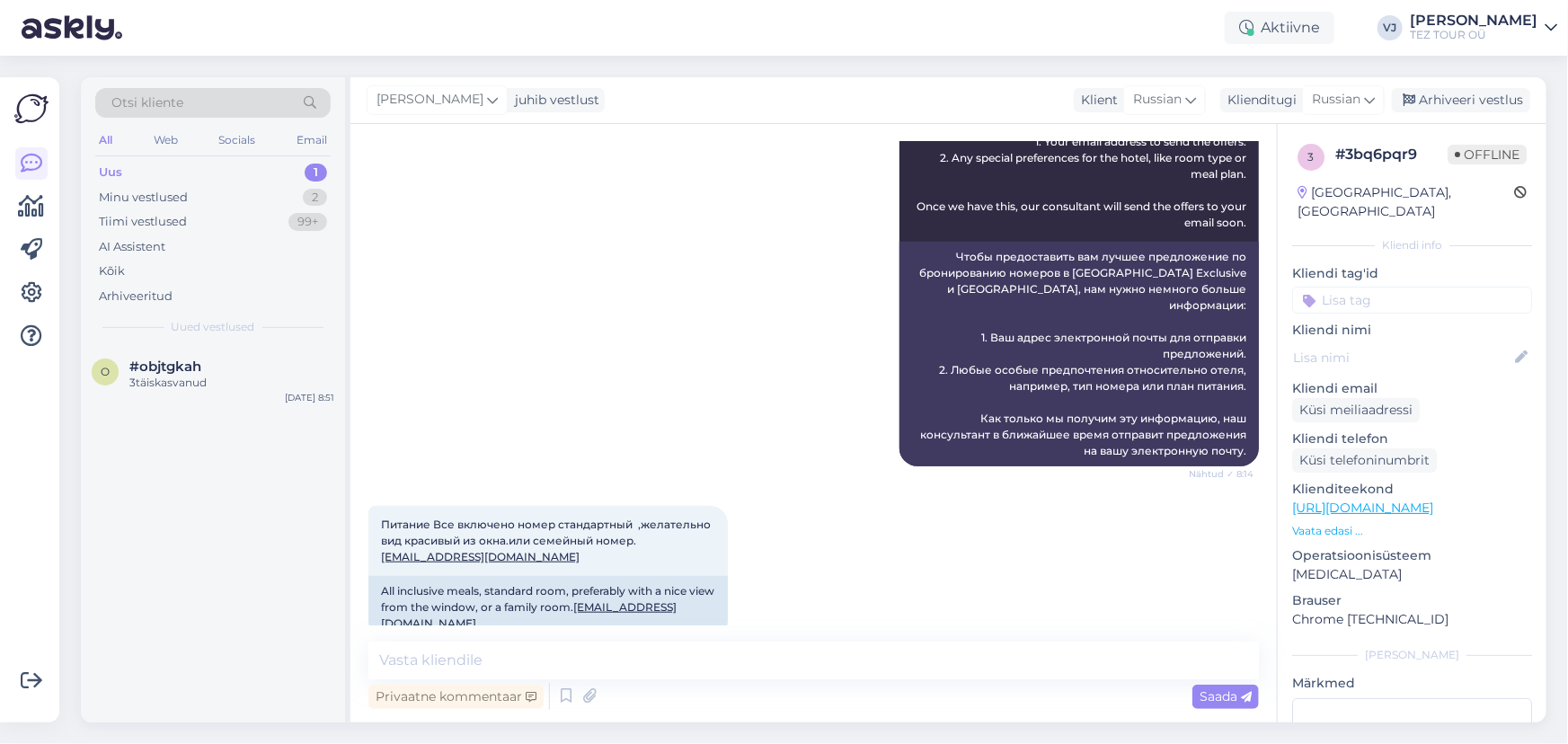
click at [1388, 287] on input at bounding box center [1412, 300] width 240 height 27
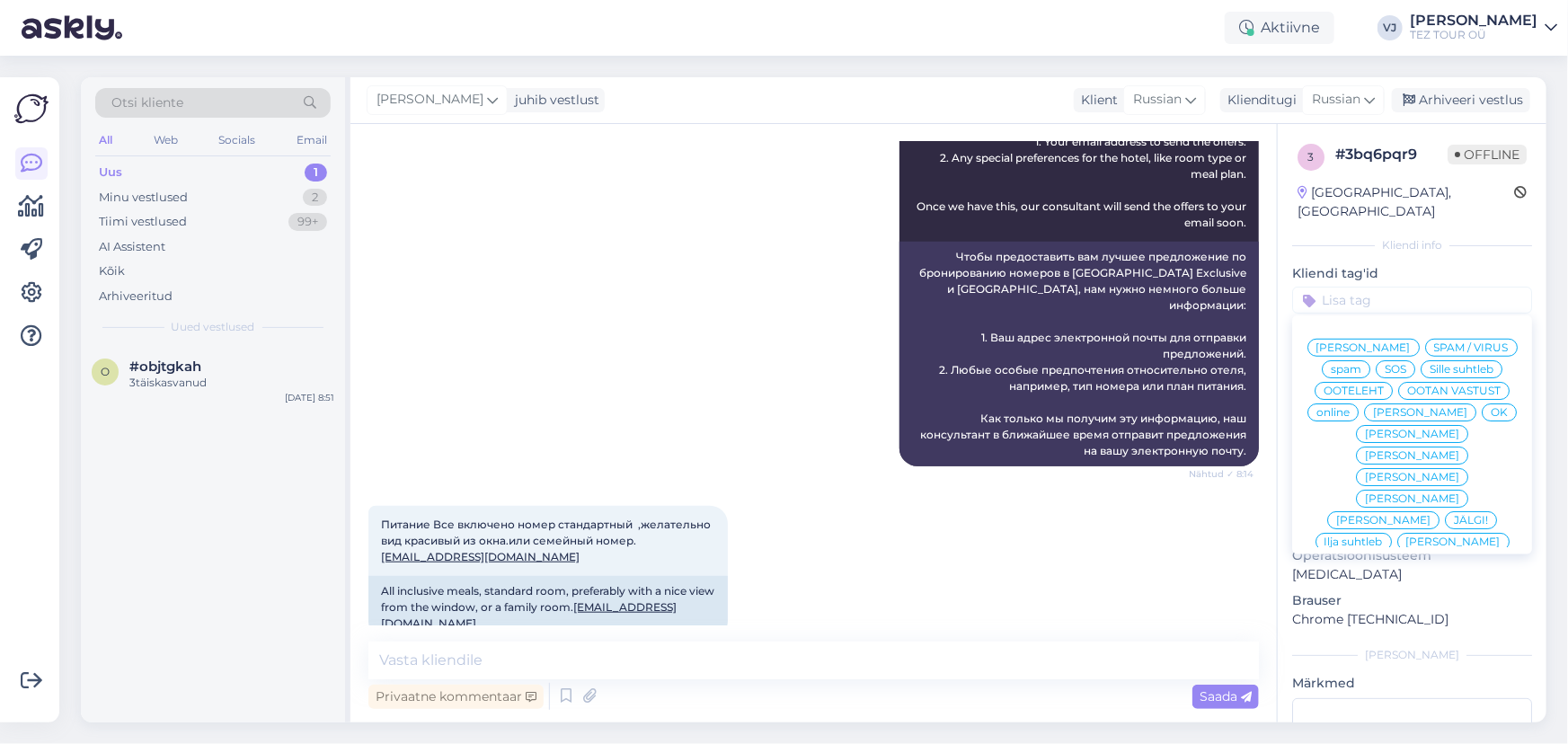
click at [1411, 342] on span "[PERSON_NAME]" at bounding box center [1364, 348] width 95 height 11
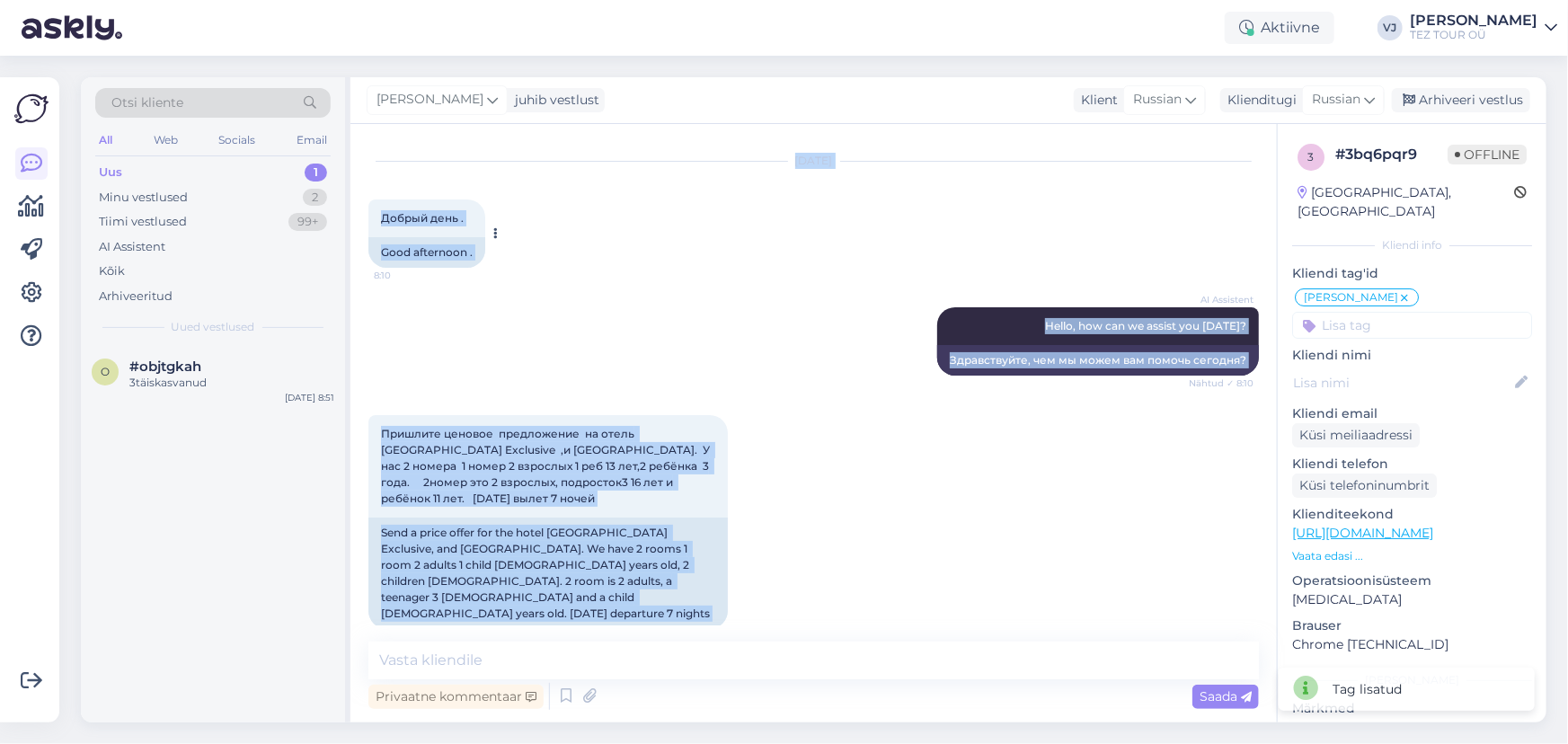
scroll to position [33, 0]
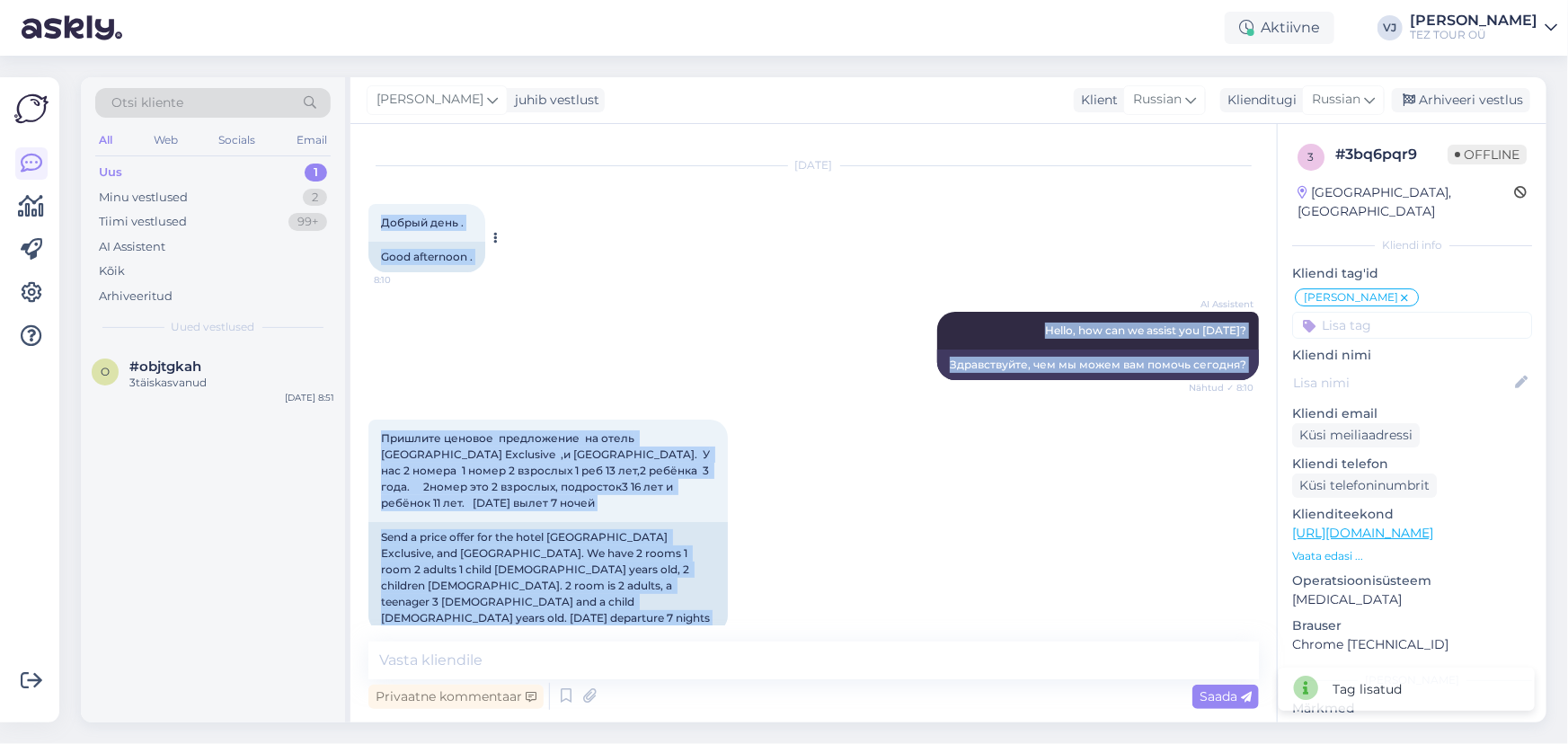
drag, startPoint x: 457, startPoint y: 592, endPoint x: 378, endPoint y: 205, distance: 395.0
click at [378, 205] on div "Vestlus algas Sep 3 2025 Добрый день . 8:10 Good afternoon . AI Assistent Hello…" at bounding box center [822, 384] width 907 height 484
copy div "Добрый день . 8:10 Good afternoon . AI Assistent Hello, how can we assist you t…"
click at [558, 693] on icon at bounding box center [566, 696] width 22 height 27
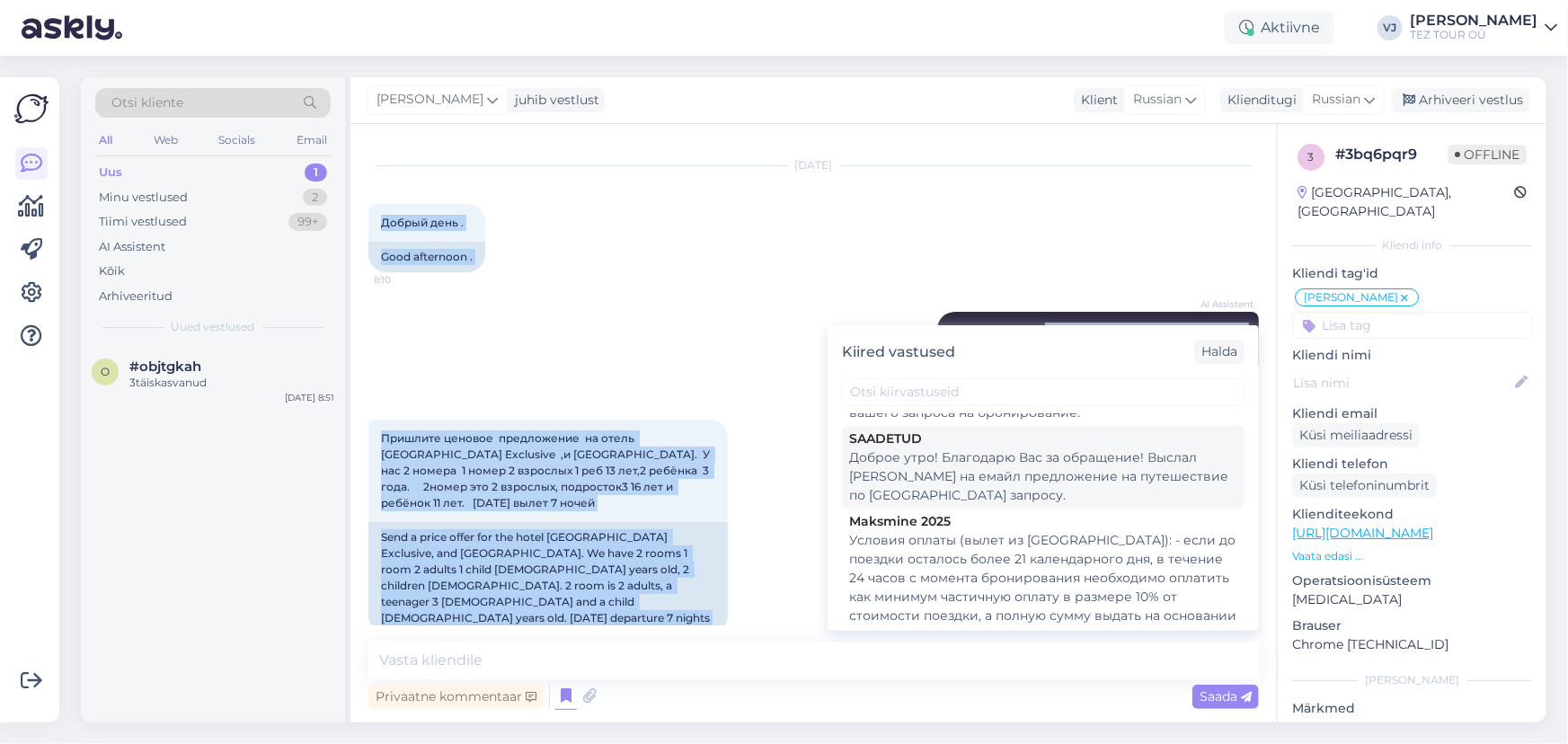
scroll to position [135, 0]
click at [672, 320] on div "AI Assistent Hello, how can we assist you today? Nähtud ✓ 8:10 Здравствуйте, че…" at bounding box center [814, 346] width 890 height 108
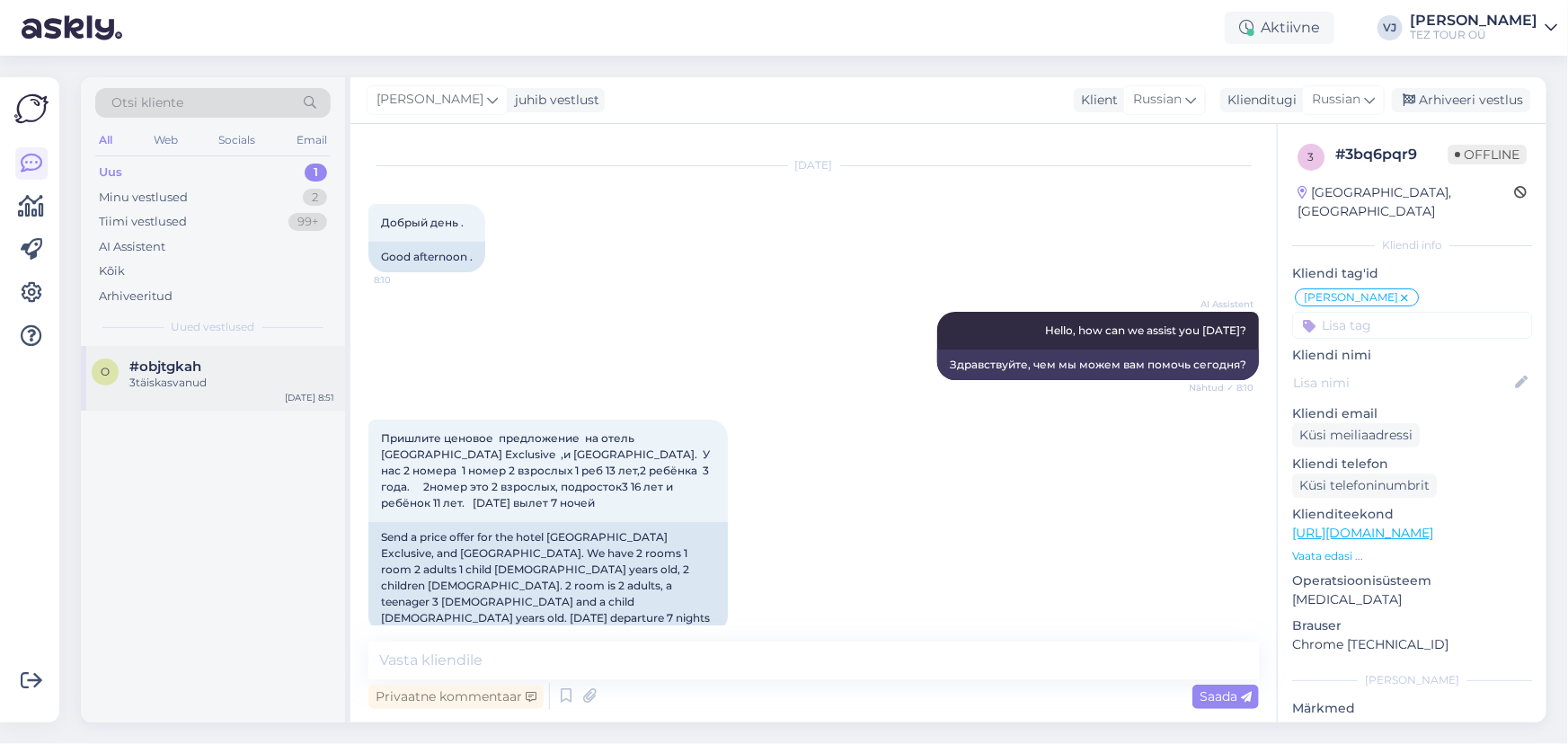
click at [142, 375] on div "3täiskasvanud" at bounding box center [231, 382] width 205 height 16
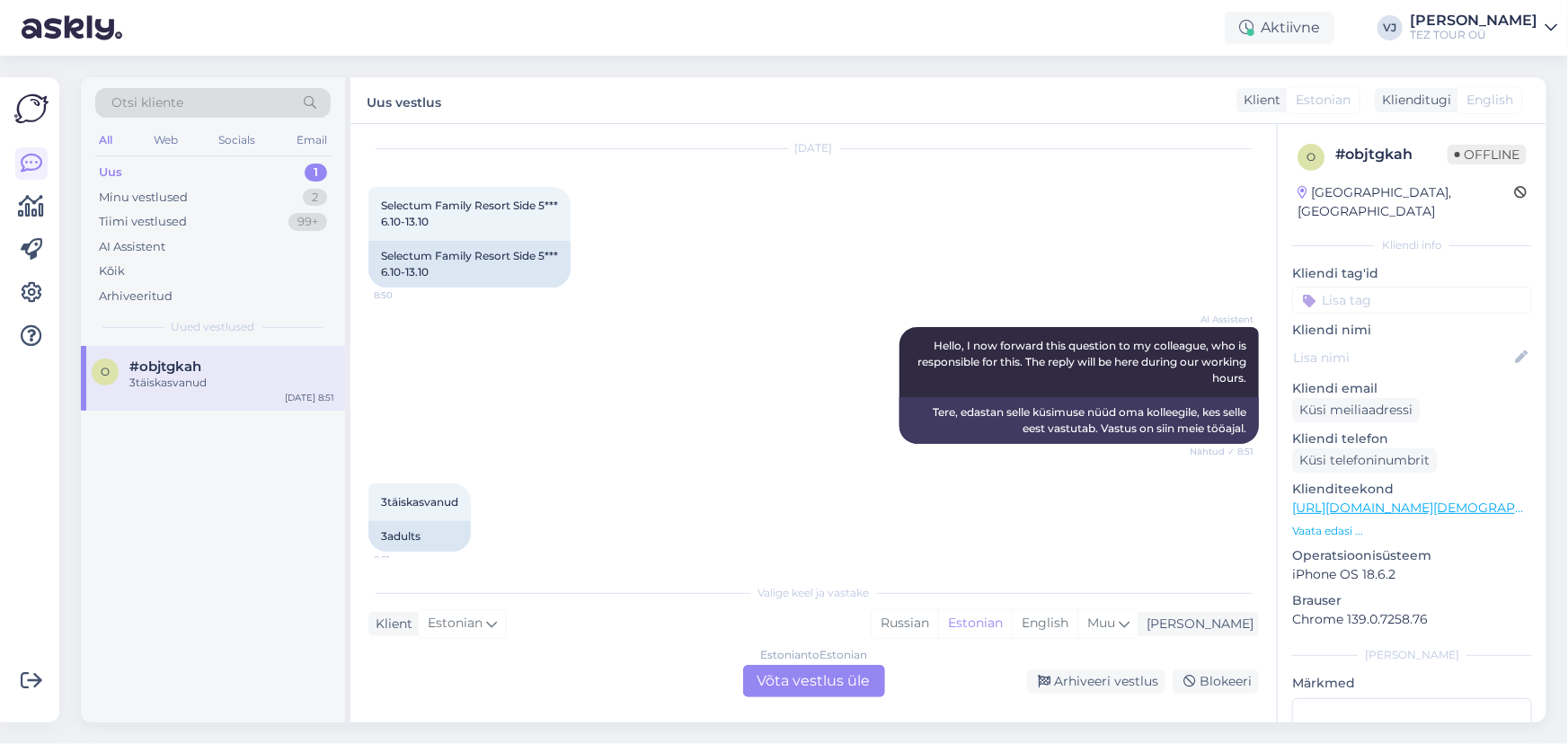
scroll to position [63, 0]
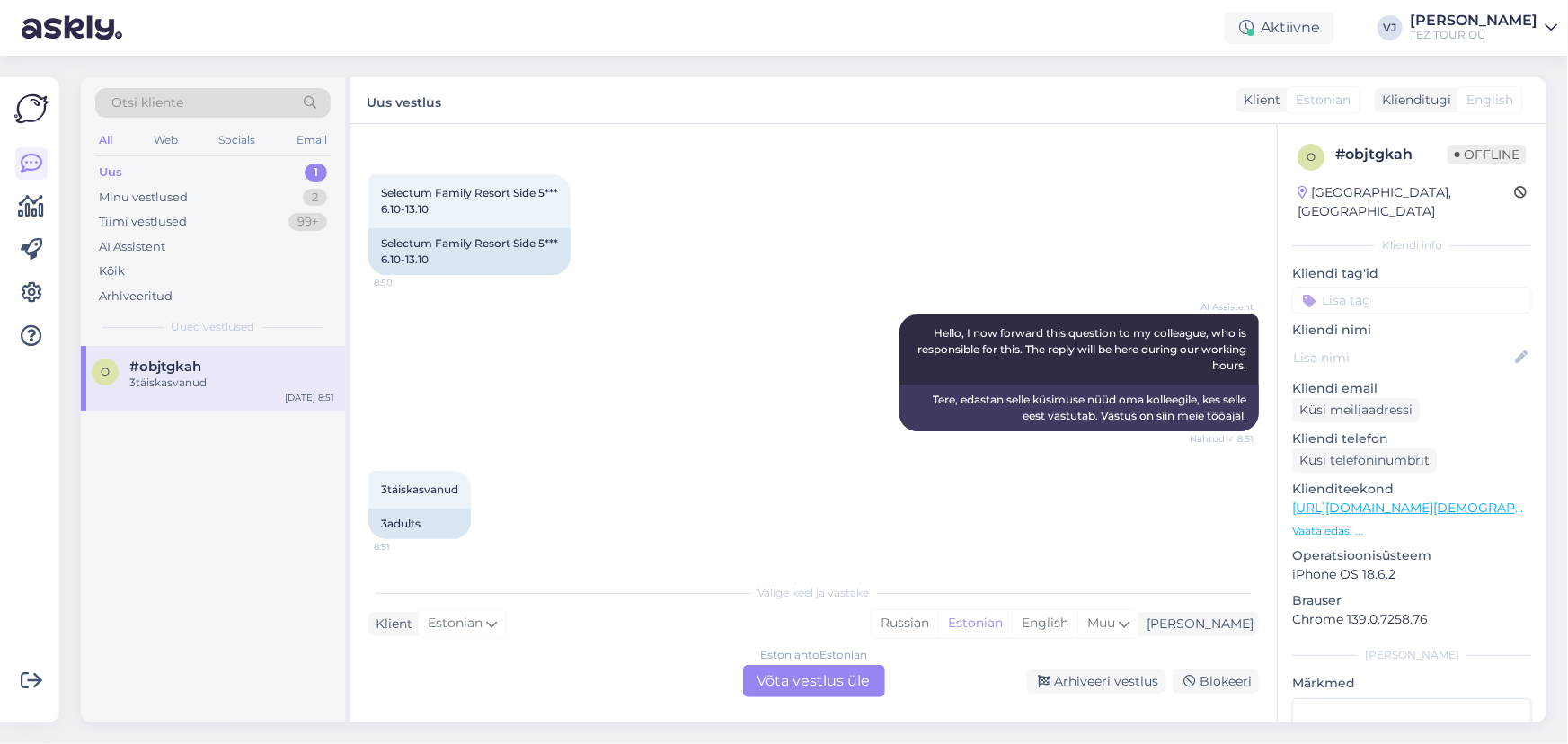
click at [815, 679] on div "Estonian to Estonian Võta vestlus üle" at bounding box center [814, 681] width 142 height 33
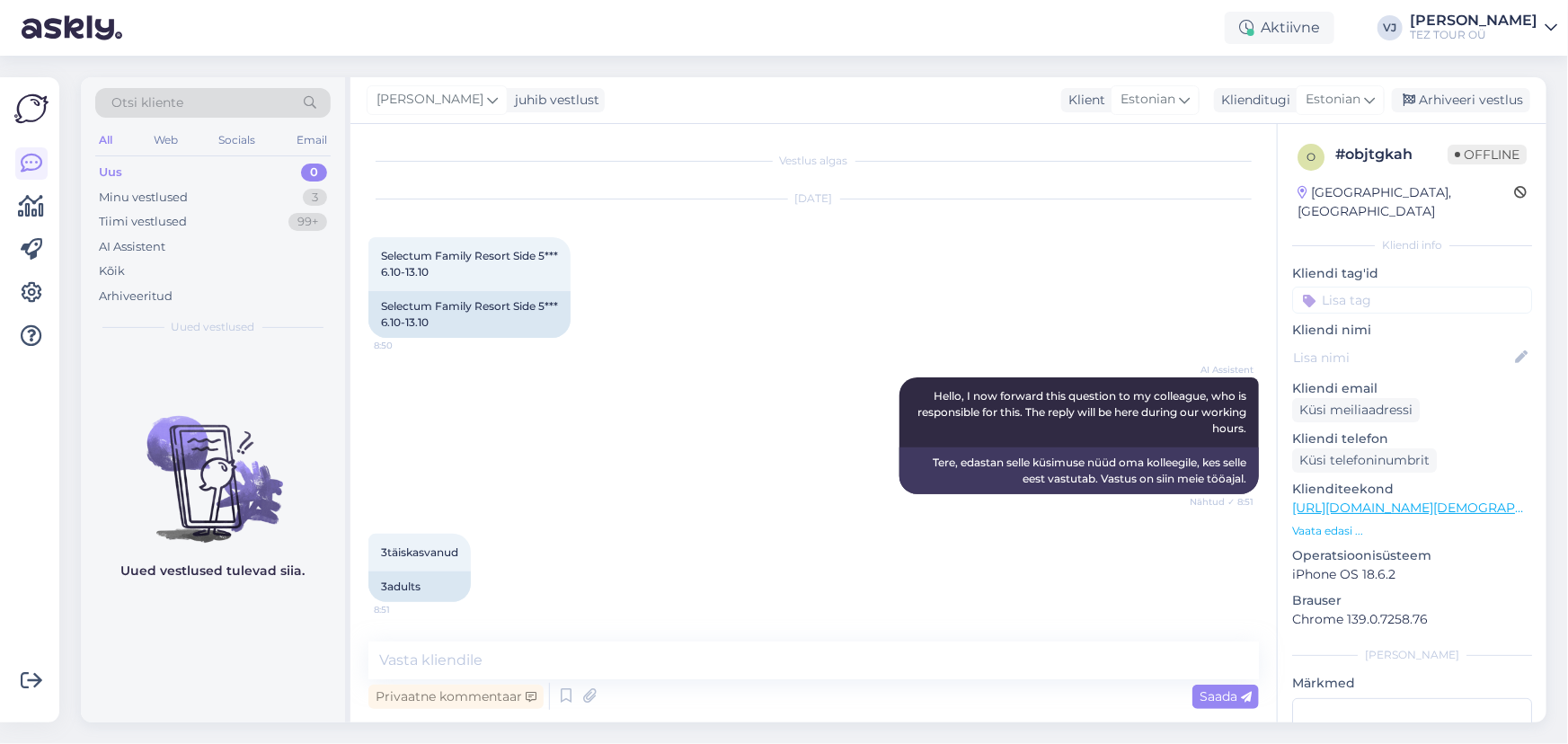
scroll to position [0, 0]
click at [1361, 287] on input at bounding box center [1412, 300] width 240 height 27
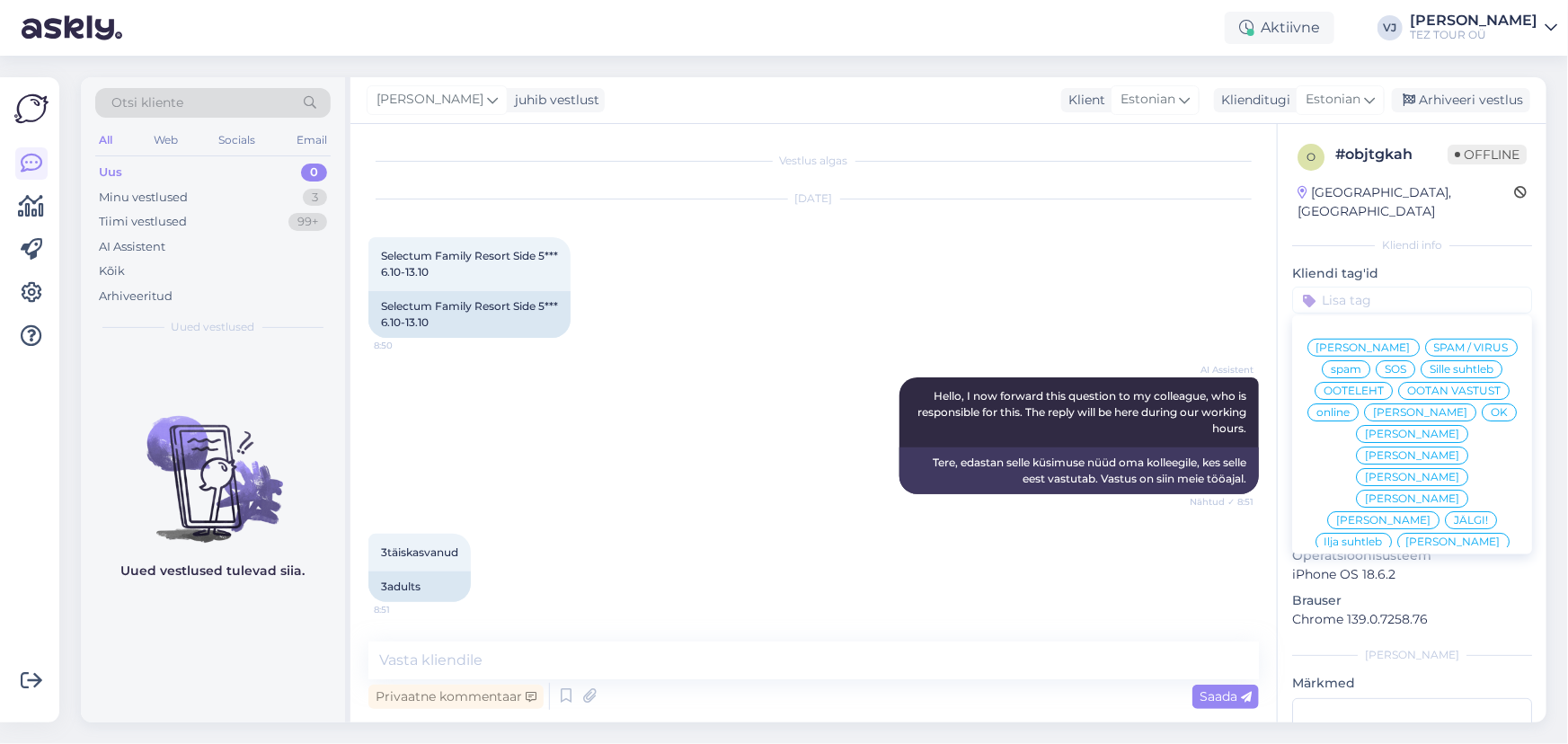
click at [1411, 342] on span "[PERSON_NAME]" at bounding box center [1364, 348] width 95 height 11
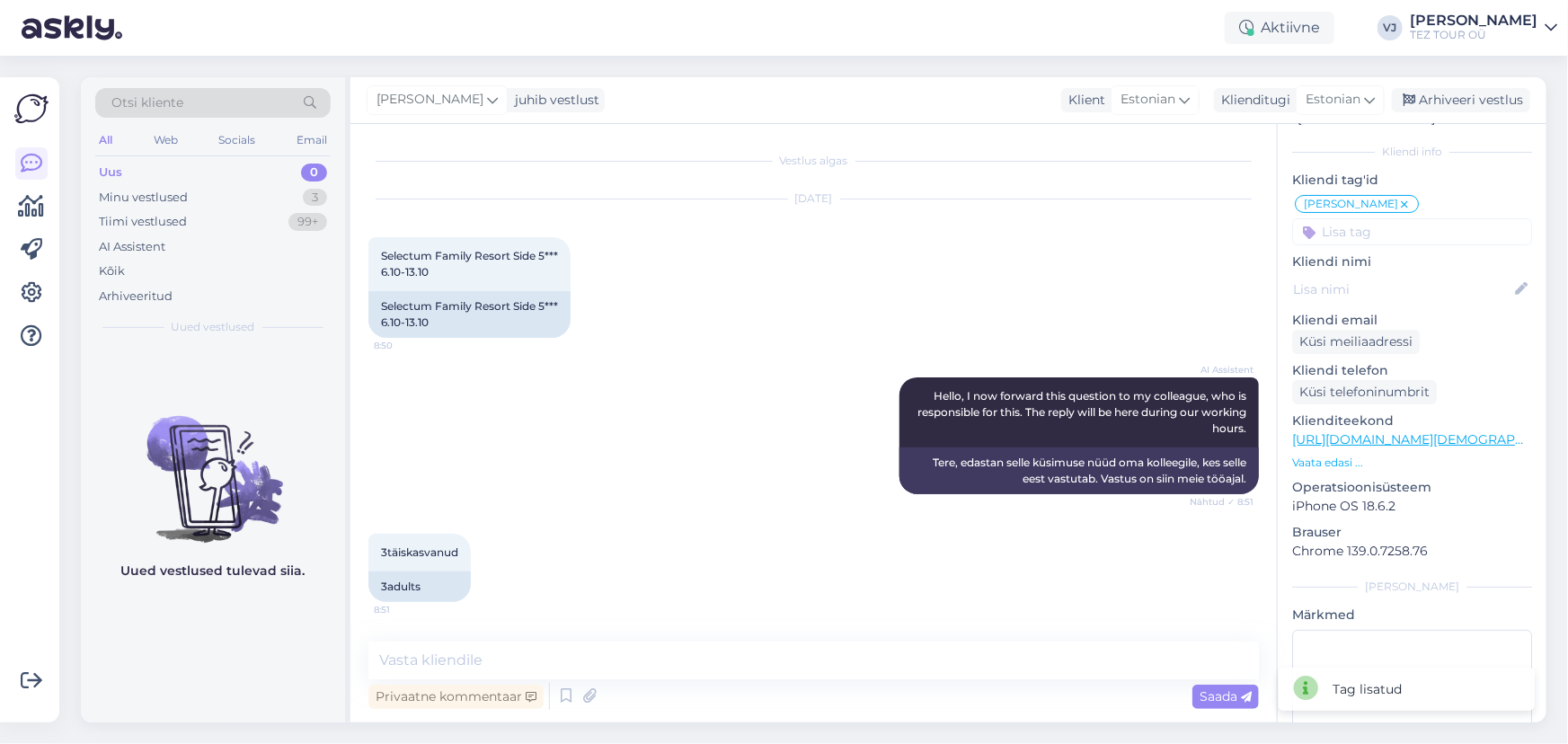
scroll to position [169, 0]
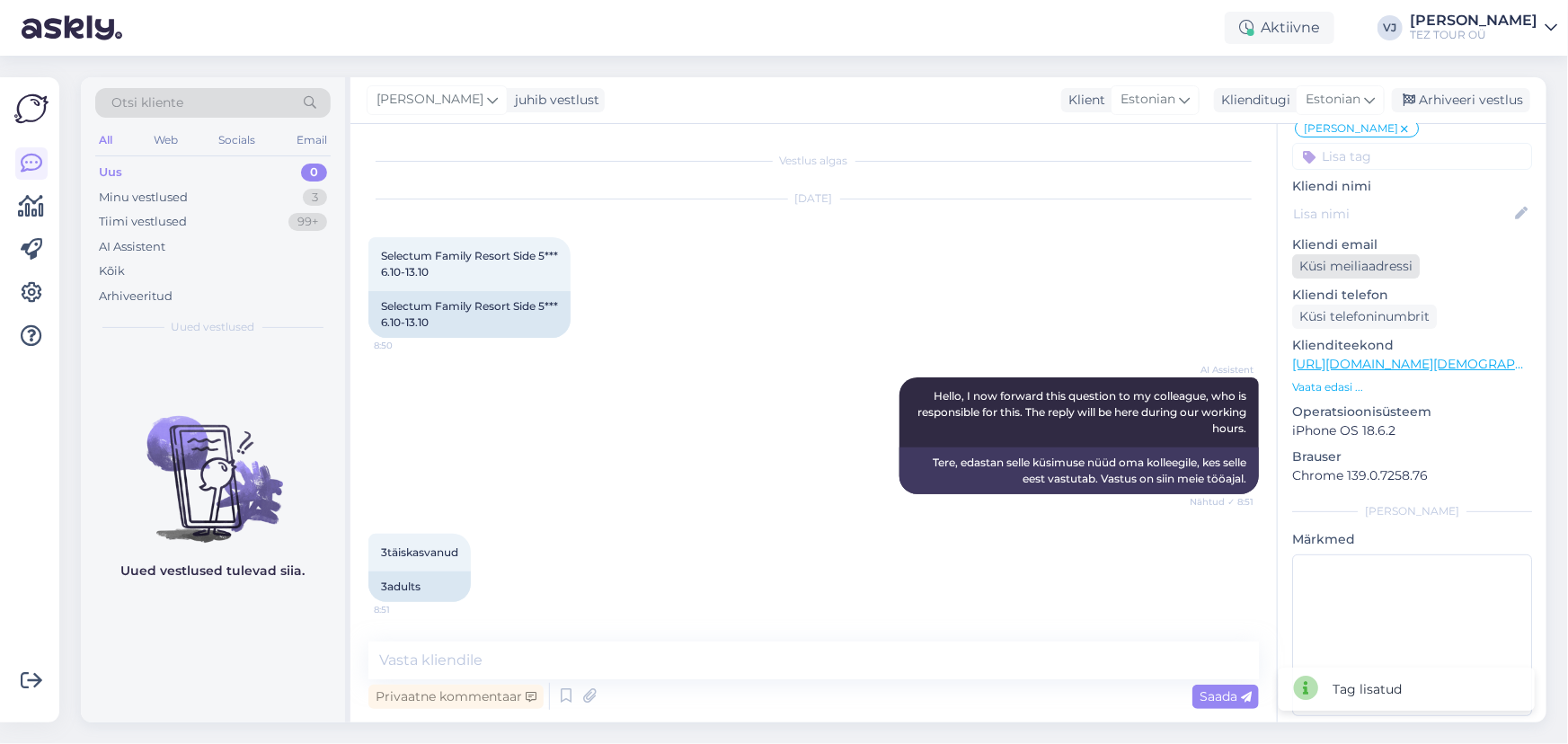
click at [1391, 254] on div "Küsi meiliaadressi" at bounding box center [1356, 266] width 127 height 24
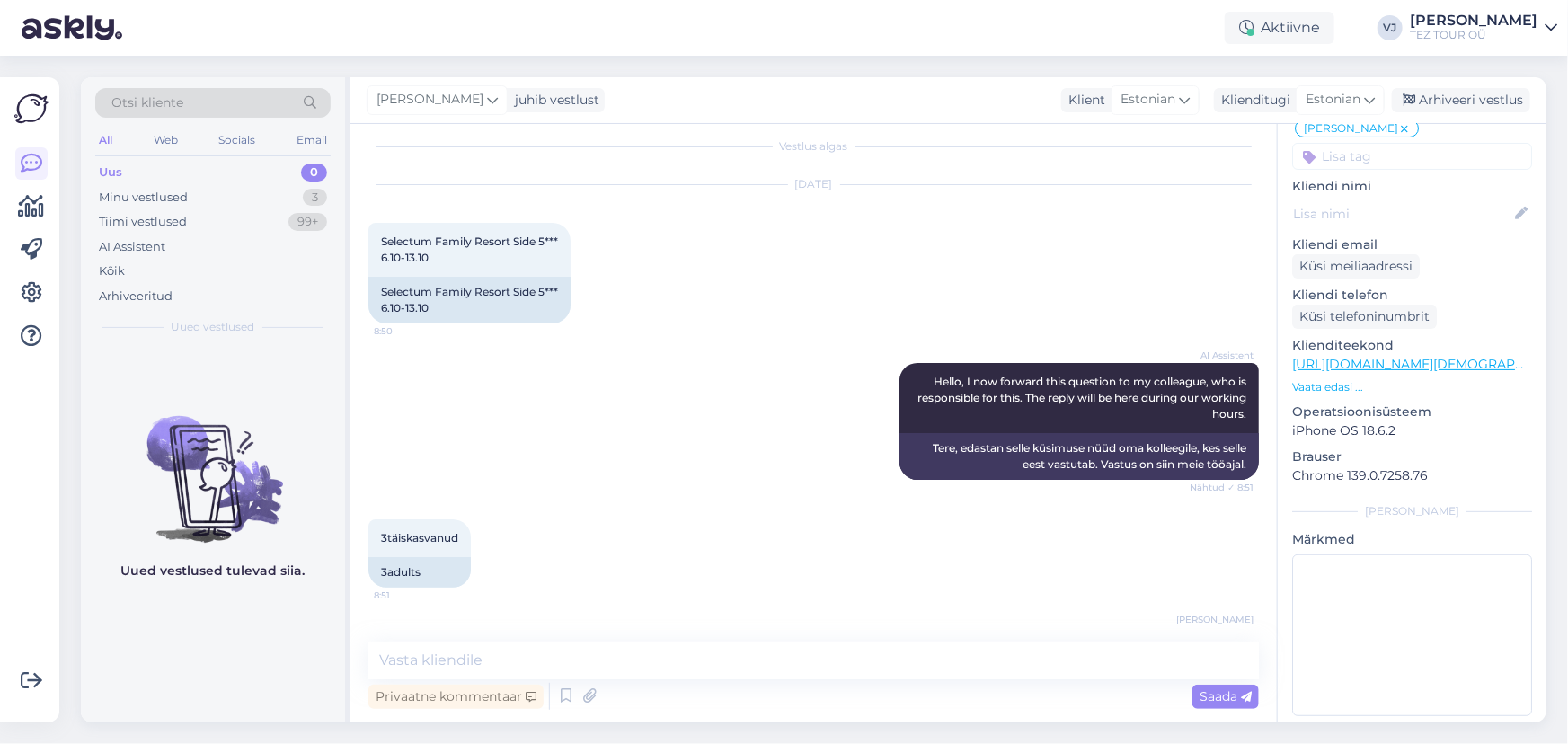
scroll to position [0, 0]
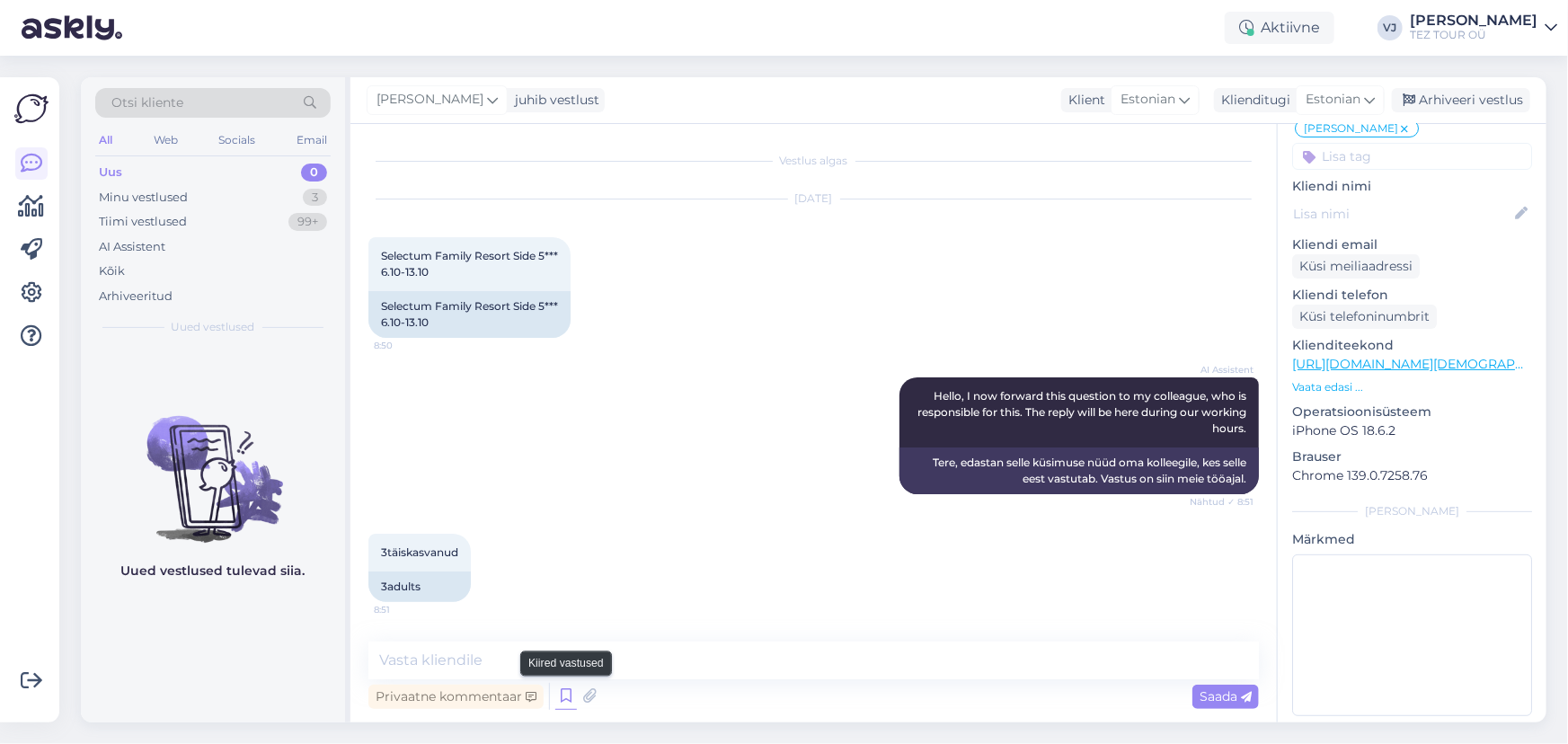
click at [568, 701] on icon at bounding box center [566, 696] width 22 height 27
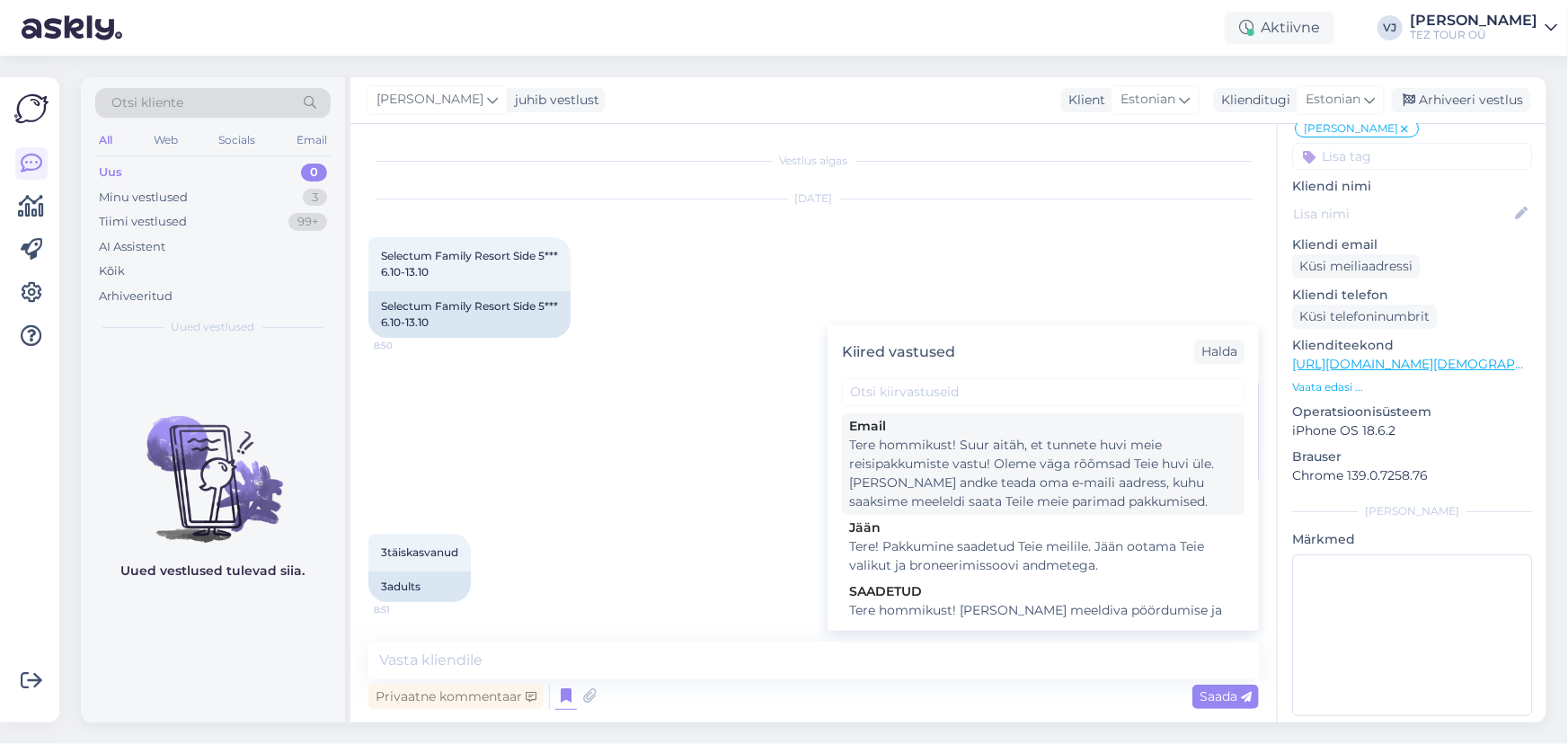
click at [1150, 469] on div "Tere hommikust! Suur aitäh, et tunnete huvi meie reisipakkumiste vastu! Oleme v…" at bounding box center [1043, 473] width 388 height 76
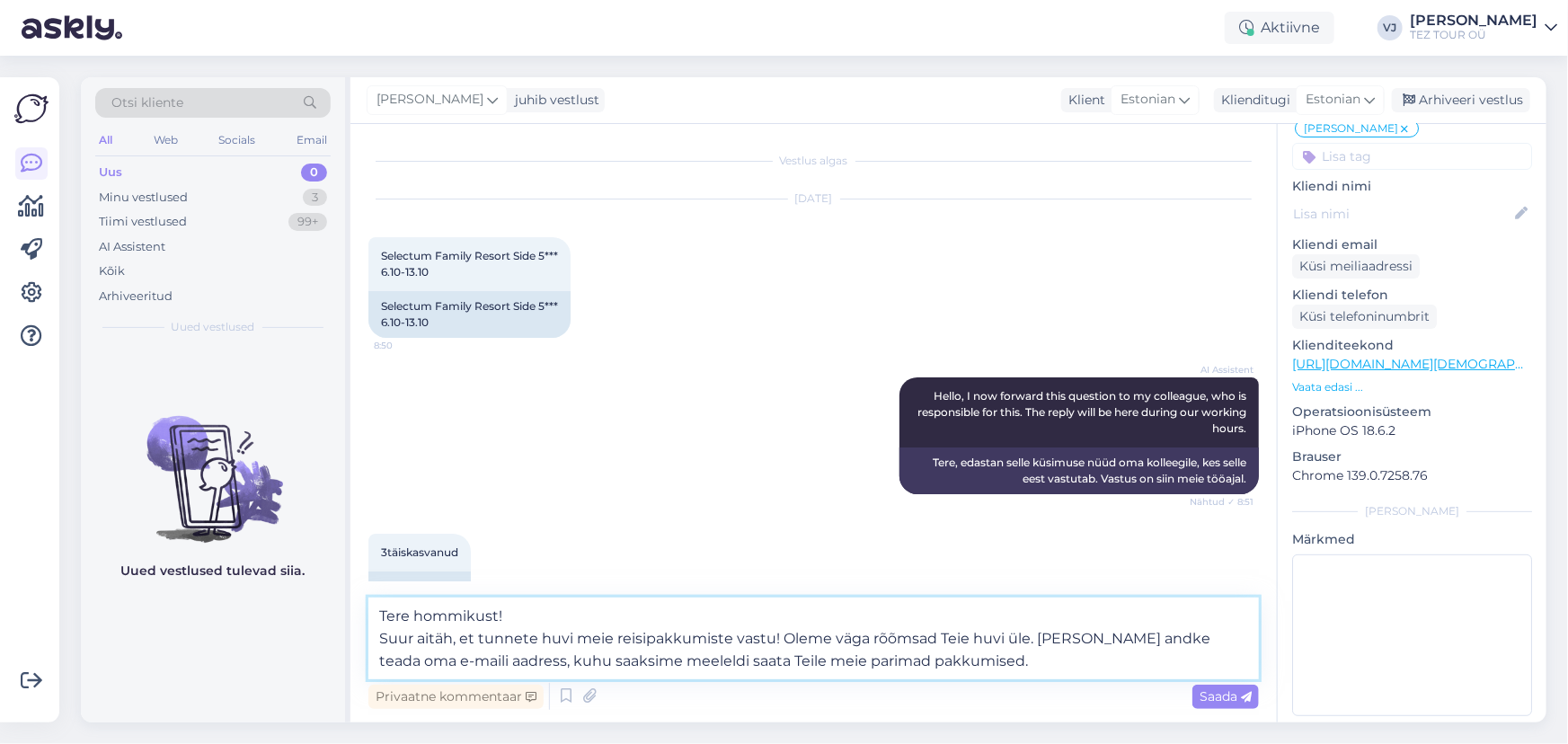
click at [931, 663] on textarea "Tere hommikust! Suur aitäh, et tunnete huvi meie reisipakkumiste vastu! Oleme v…" at bounding box center [814, 638] width 890 height 82
type textarea "Tere hommikust! Suur aitäh, et tunnete huvi meie reisipakkumiste vastu! Oleme v…"
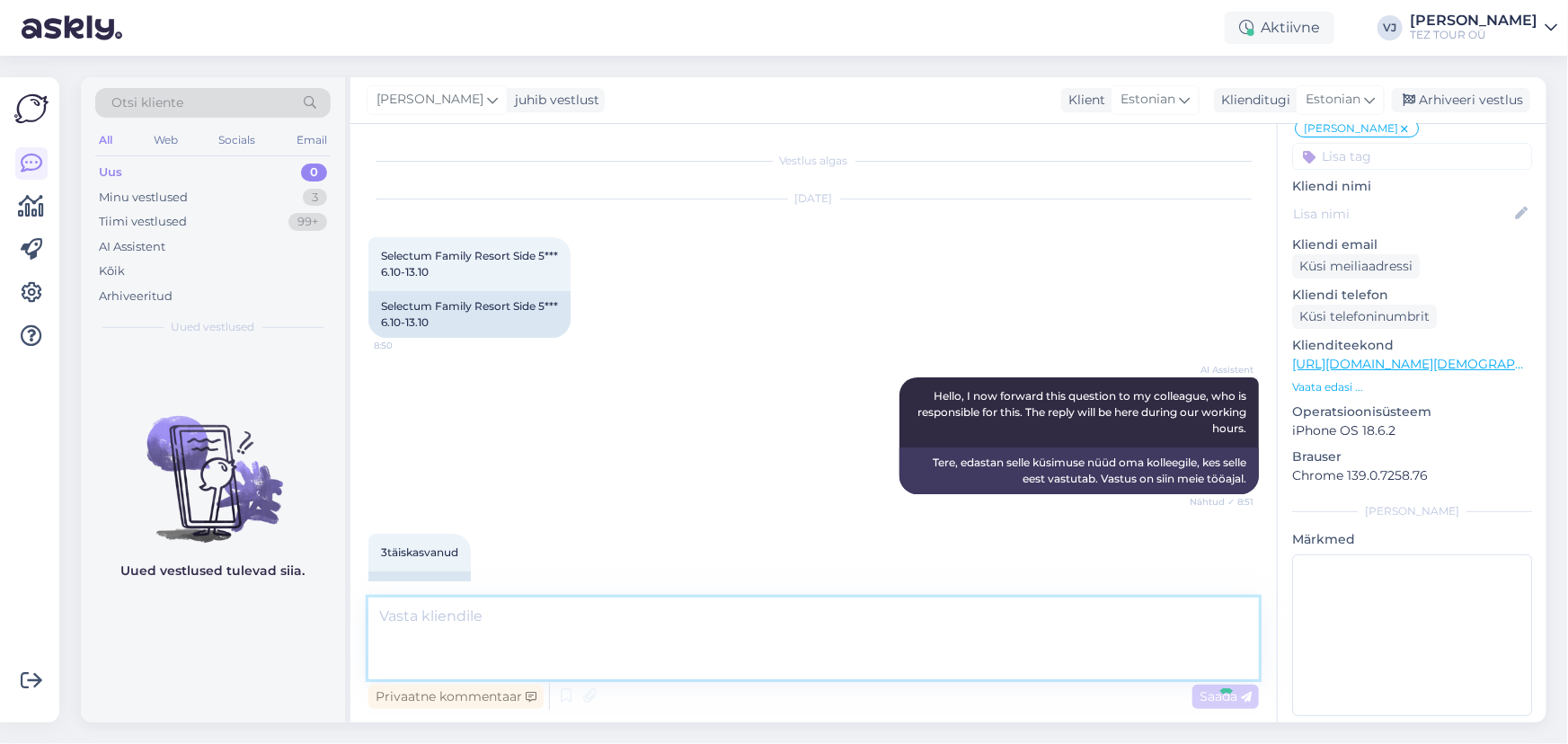
scroll to position [231, 0]
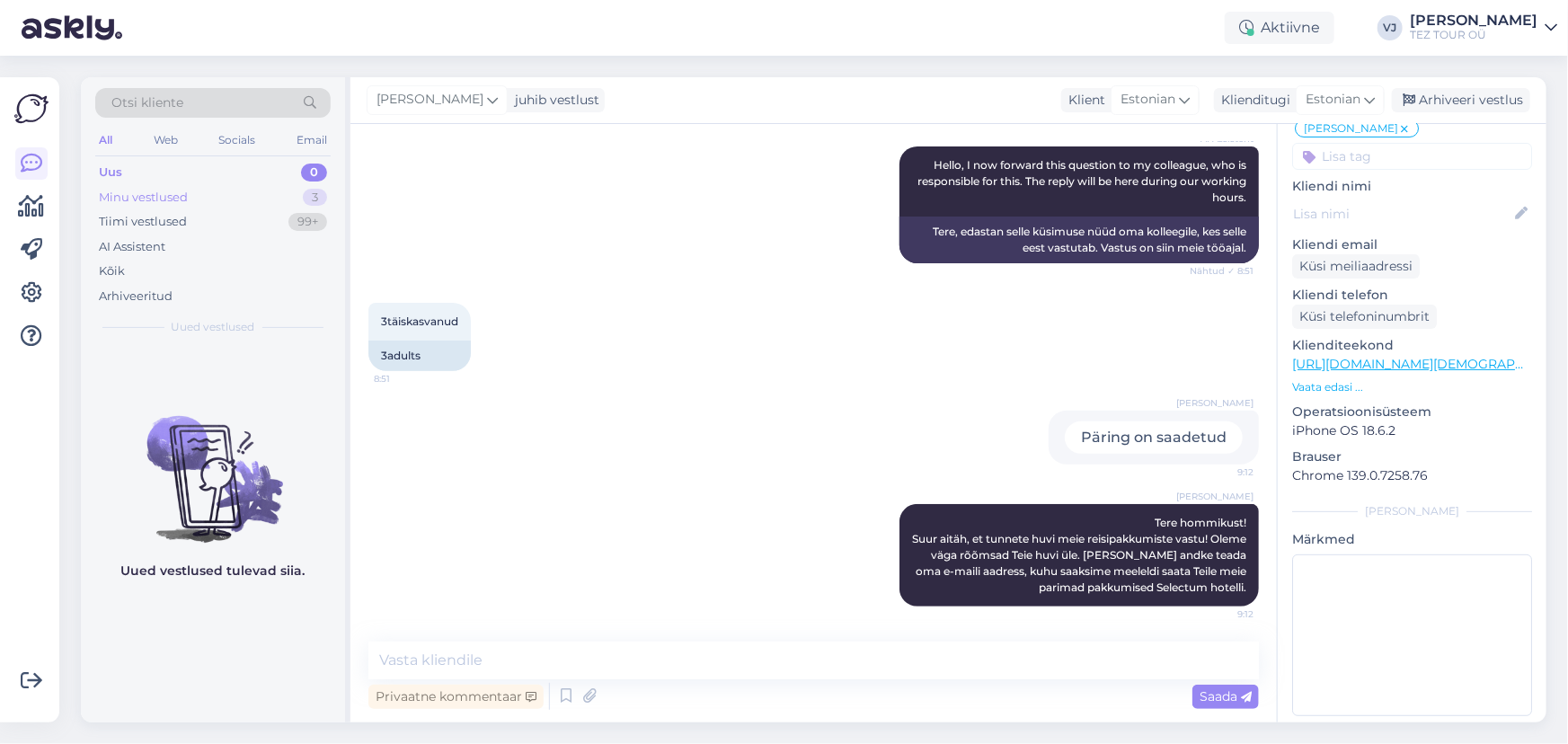
click at [208, 203] on div "Minu vestlused 3" at bounding box center [213, 198] width 235 height 25
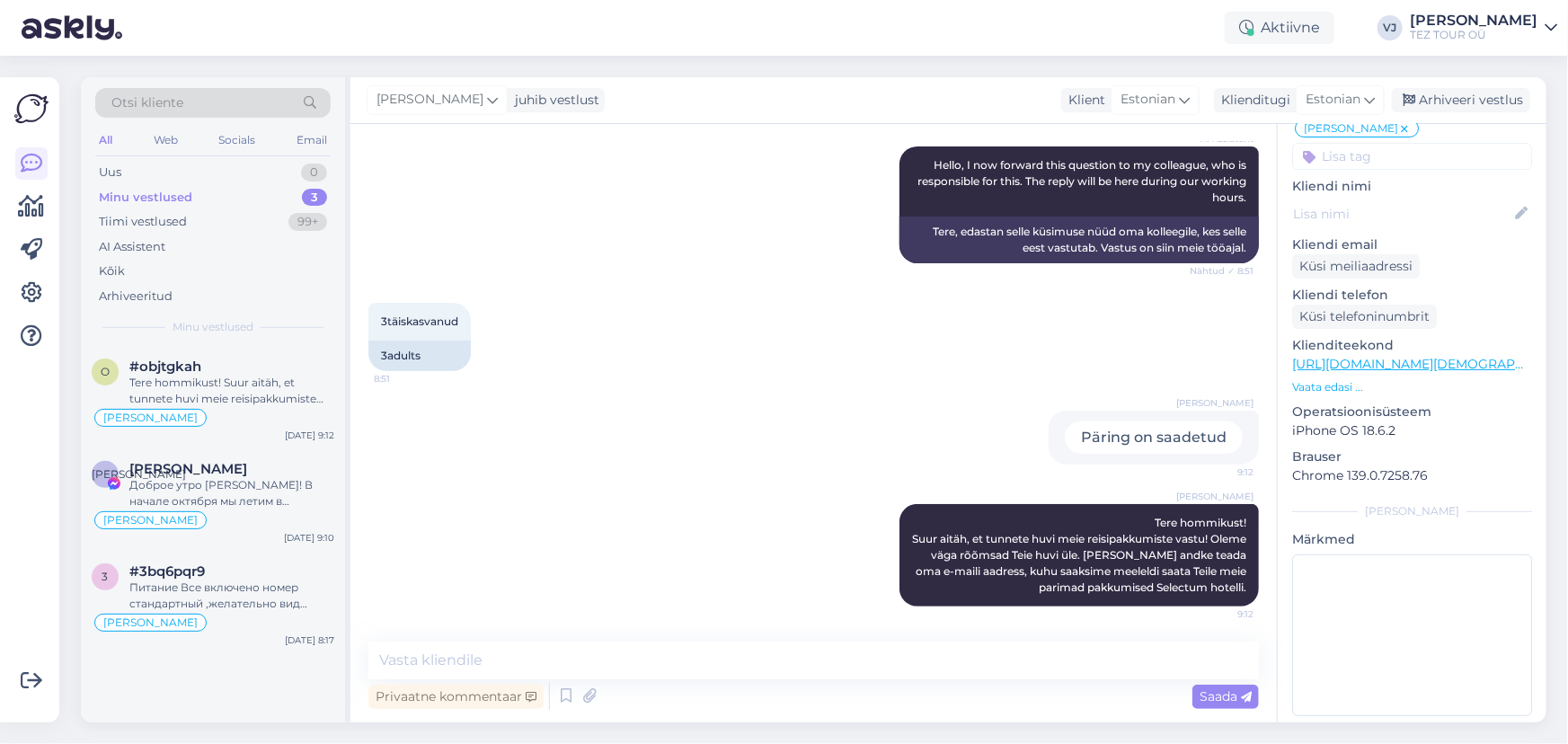
click at [851, 309] on div "3täiskasvanud 8:51 3adults" at bounding box center [814, 336] width 890 height 108
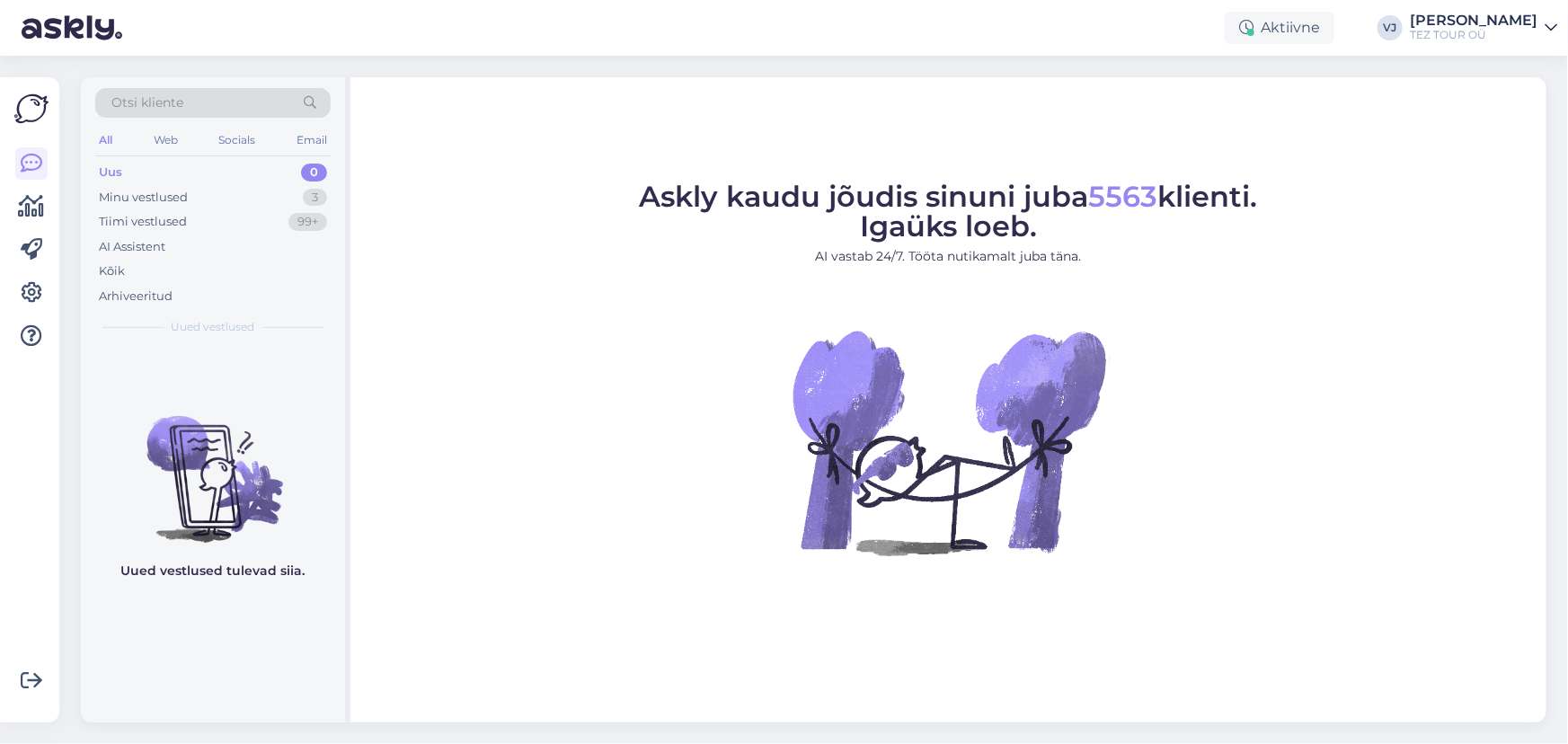
click at [218, 181] on div "Uus 0" at bounding box center [213, 172] width 235 height 25
click at [224, 197] on div "Minu vestlused 3" at bounding box center [213, 198] width 235 height 25
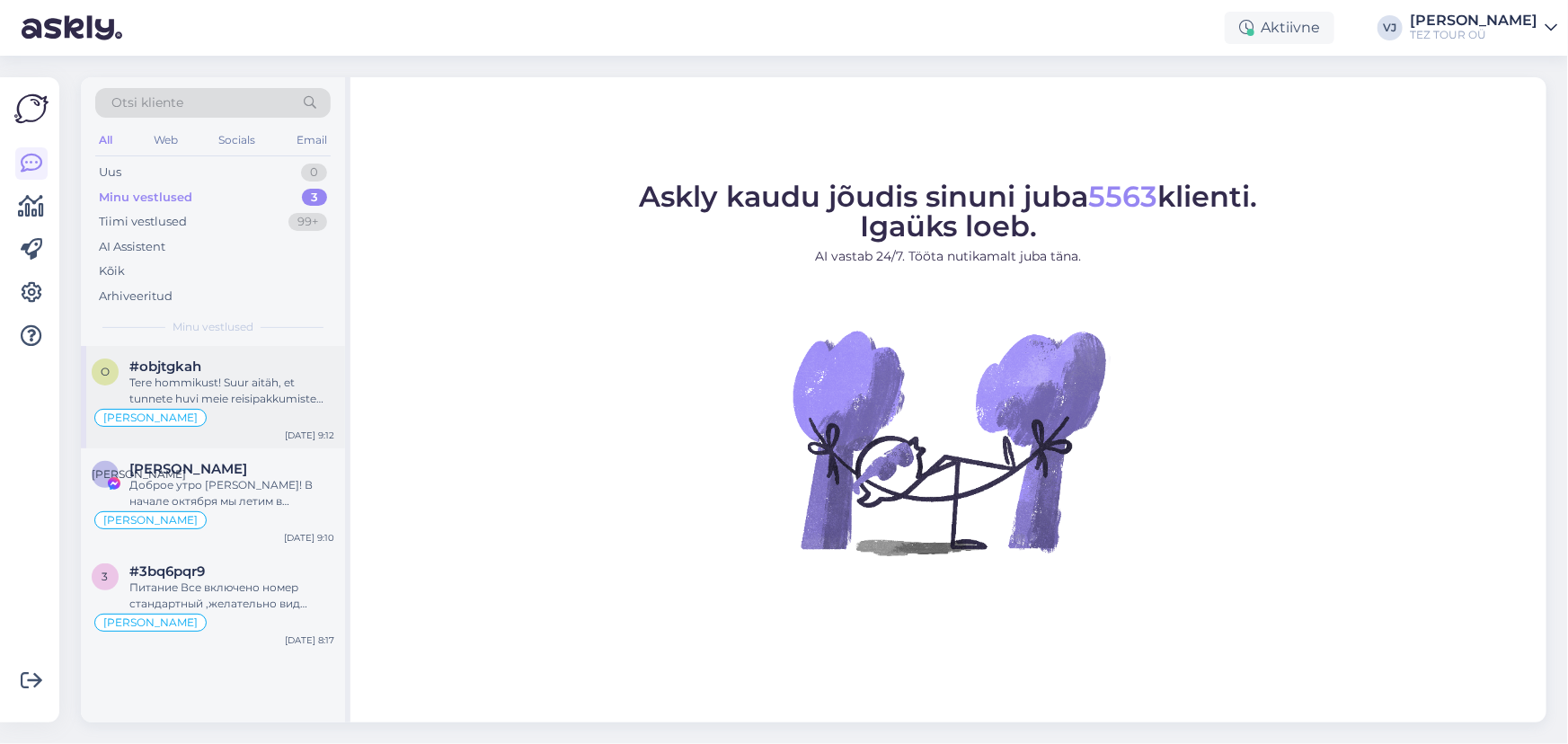
click at [250, 379] on div "Tere hommikust! Suur aitäh, et tunnete huvi meie reisipakkumiste vastu! Oleme v…" at bounding box center [231, 391] width 205 height 33
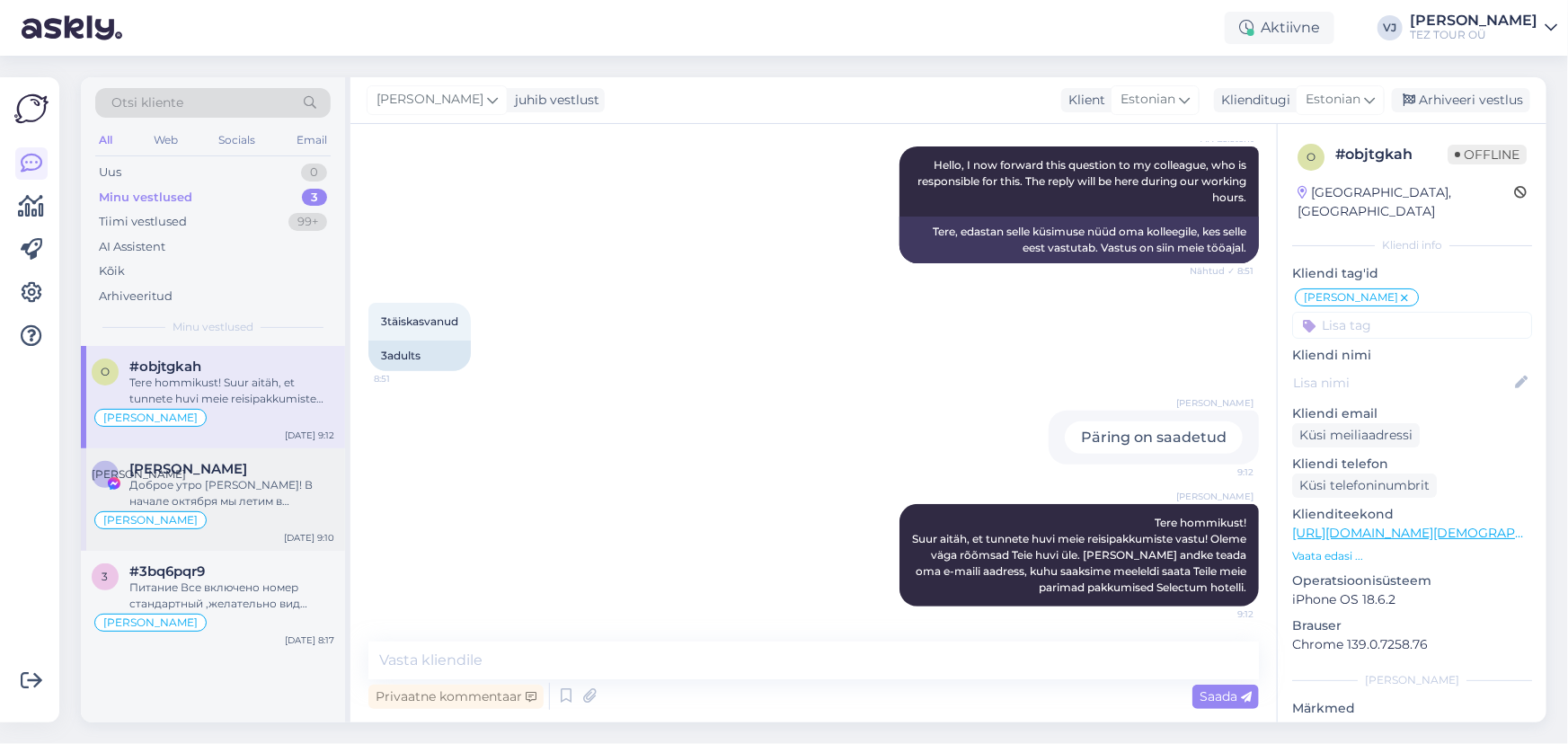
click at [208, 486] on div "Доброе утро [PERSON_NAME]! В начале октября мы летим в [GEOGRAPHIC_DATA] и [GEO…" at bounding box center [231, 493] width 205 height 33
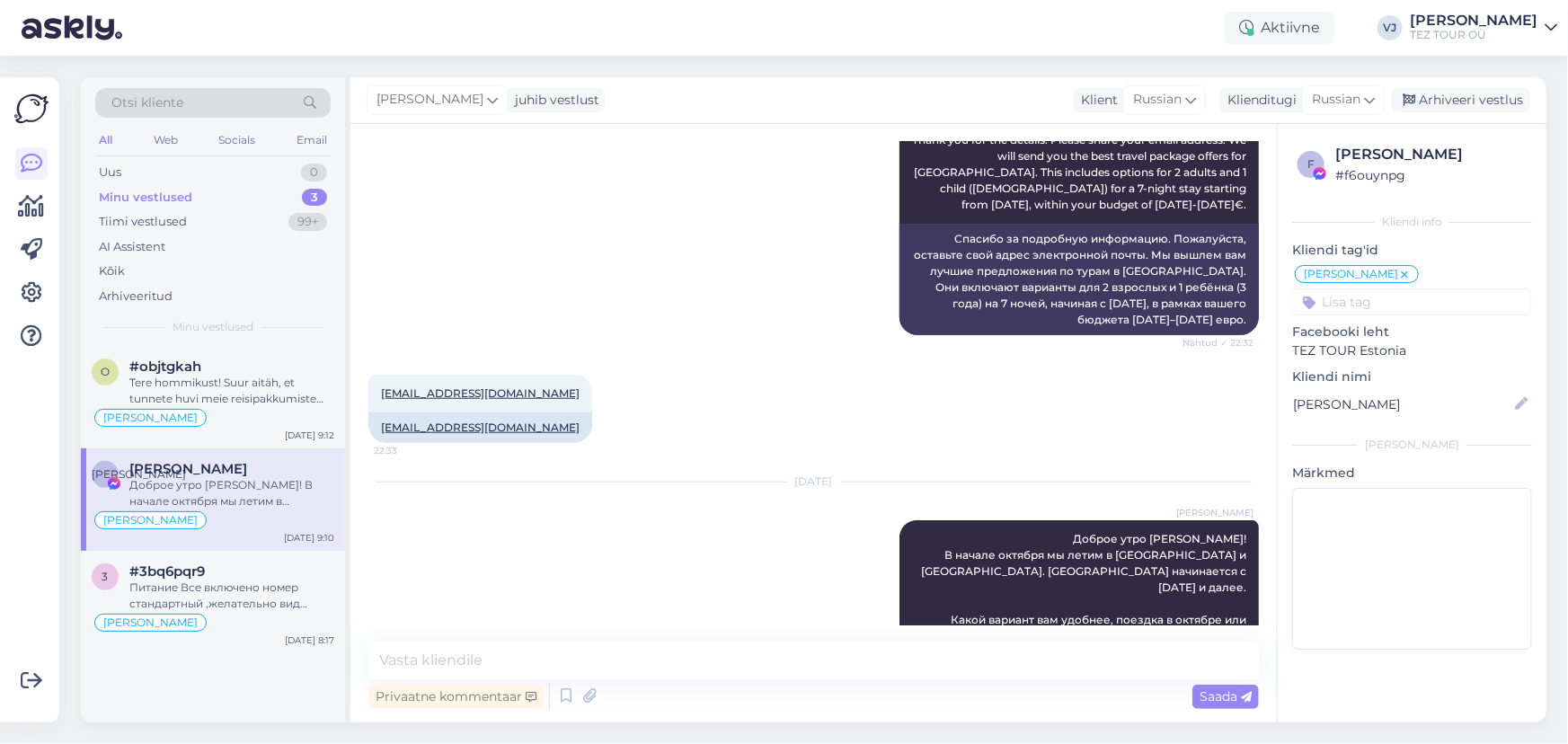
scroll to position [748, 0]
click at [247, 617] on div "[PERSON_NAME]" at bounding box center [213, 622] width 243 height 22
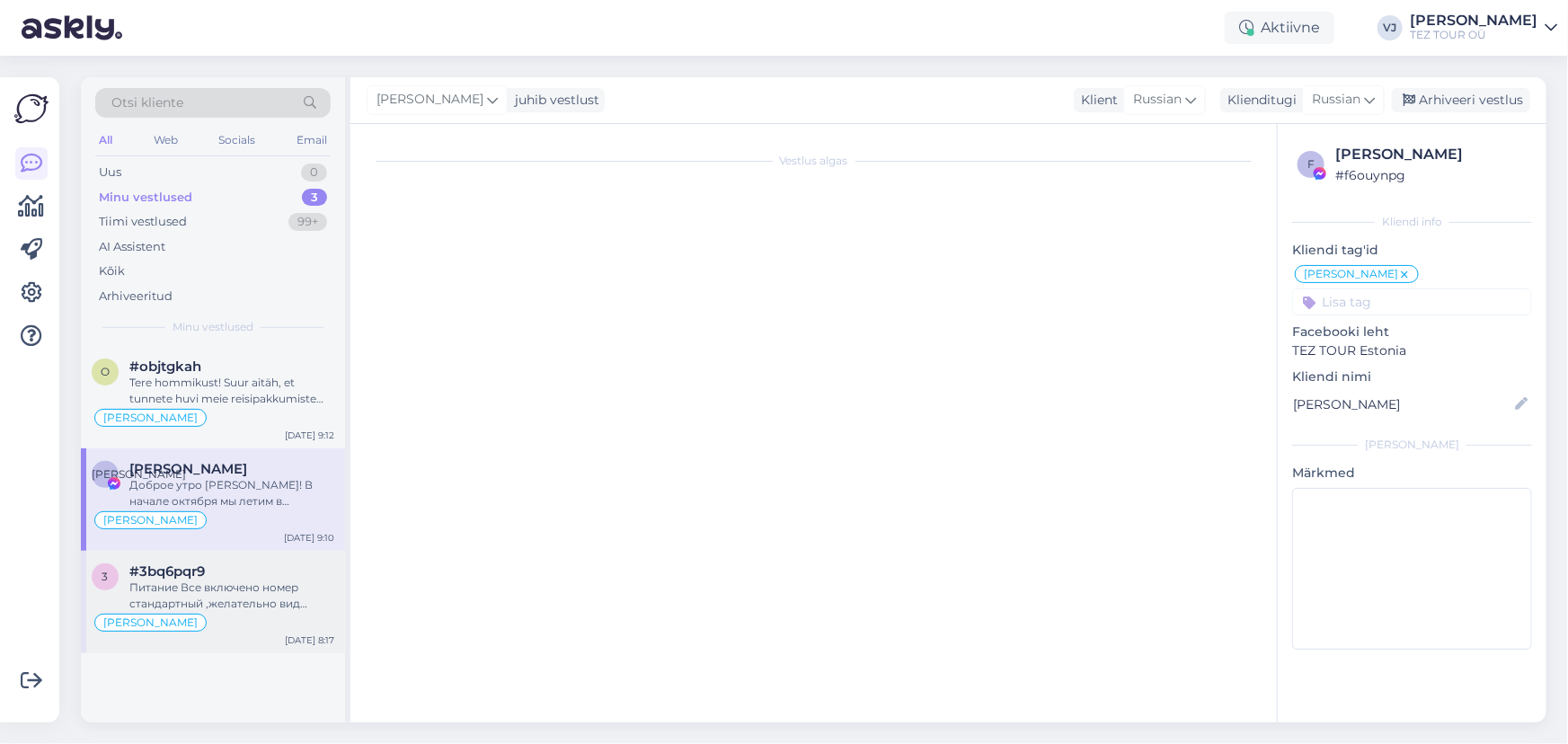
scroll to position [632, 0]
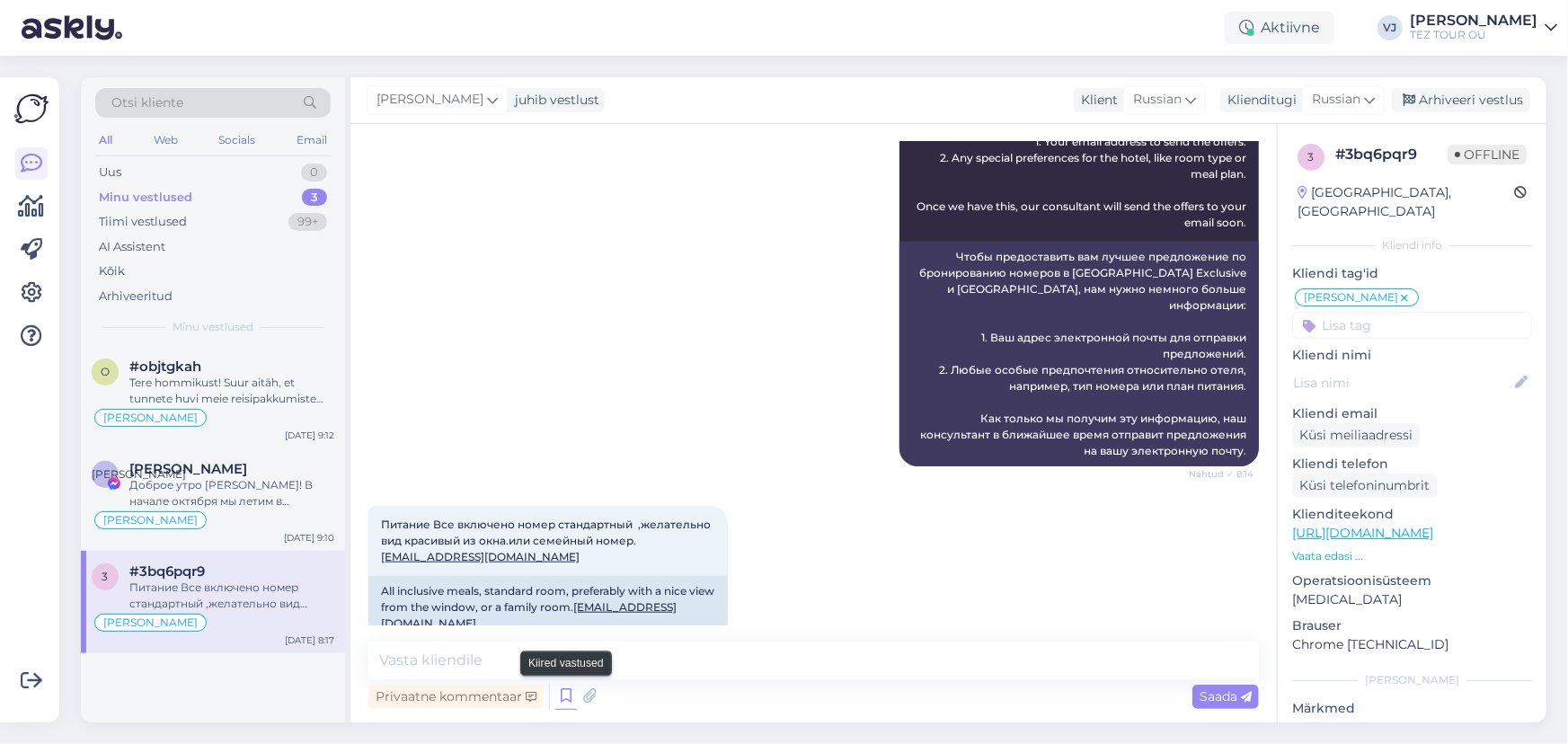
click at [562, 694] on icon at bounding box center [566, 696] width 22 height 27
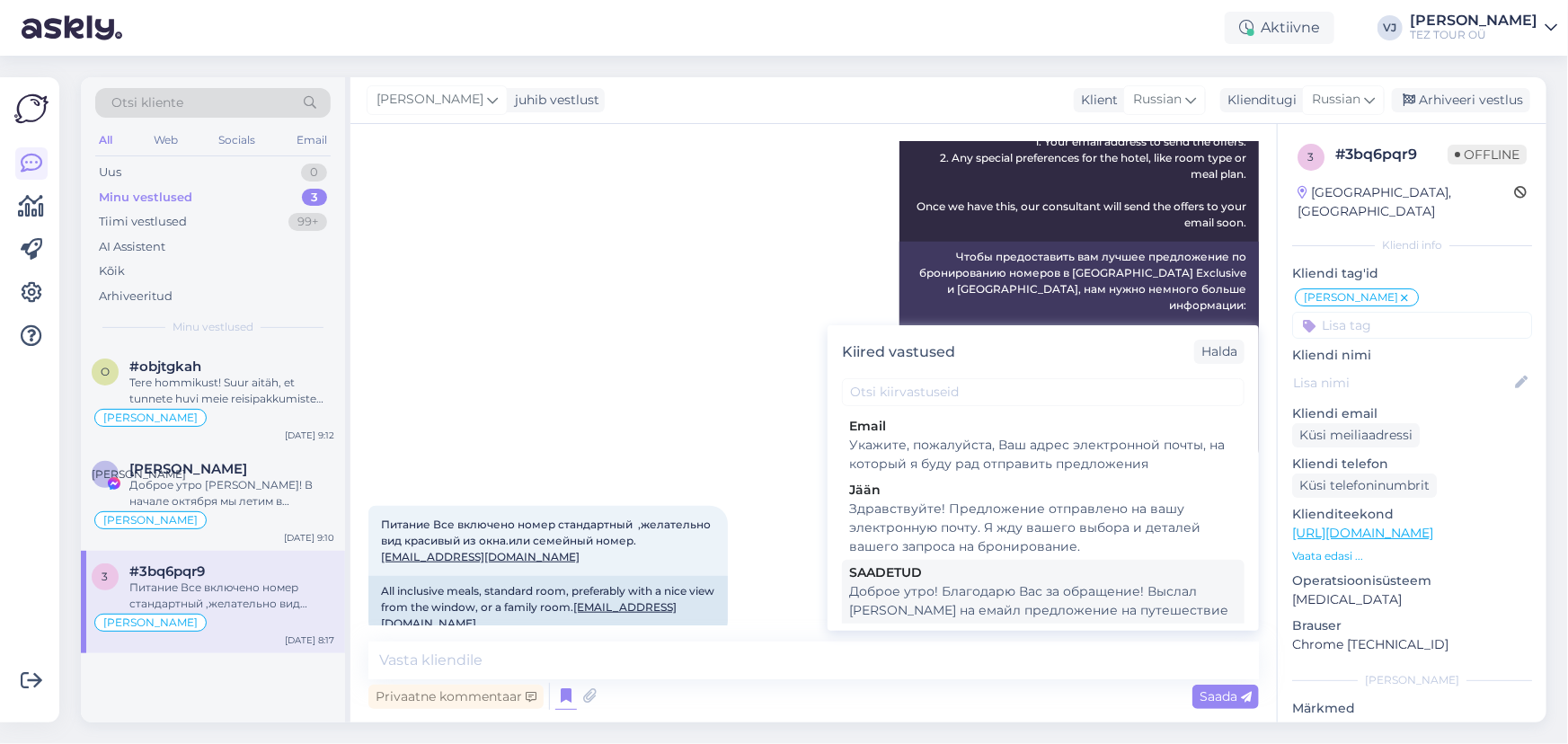
click at [1126, 582] on div "Доброе утро! Благодарю Вас за обращение! Выслал [PERSON_NAME] на емайл предложе…" at bounding box center [1043, 610] width 388 height 56
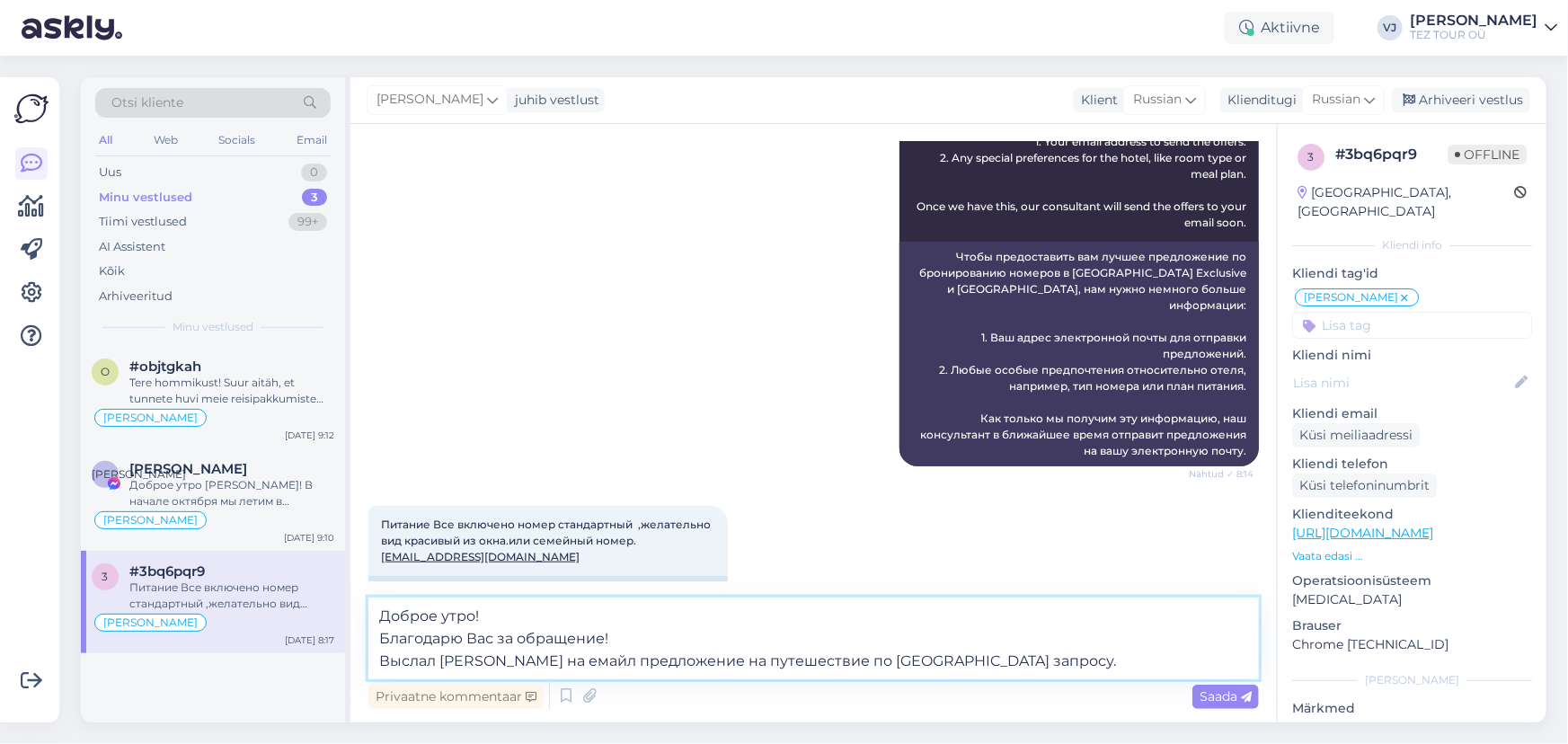
drag, startPoint x: 777, startPoint y: 660, endPoint x: 544, endPoint y: 656, distance: 233.0
click at [544, 656] on textarea "Доброе утро! Благодарю Вас за обращение! Выслал [PERSON_NAME] на емайл предложе…" at bounding box center [814, 638] width 890 height 82
type textarea "Доброе утро! Благодарю Вас за обращение! Выслал Вам на емайл ответ по Вашему за…"
click at [1235, 696] on span "Saada" at bounding box center [1226, 696] width 52 height 16
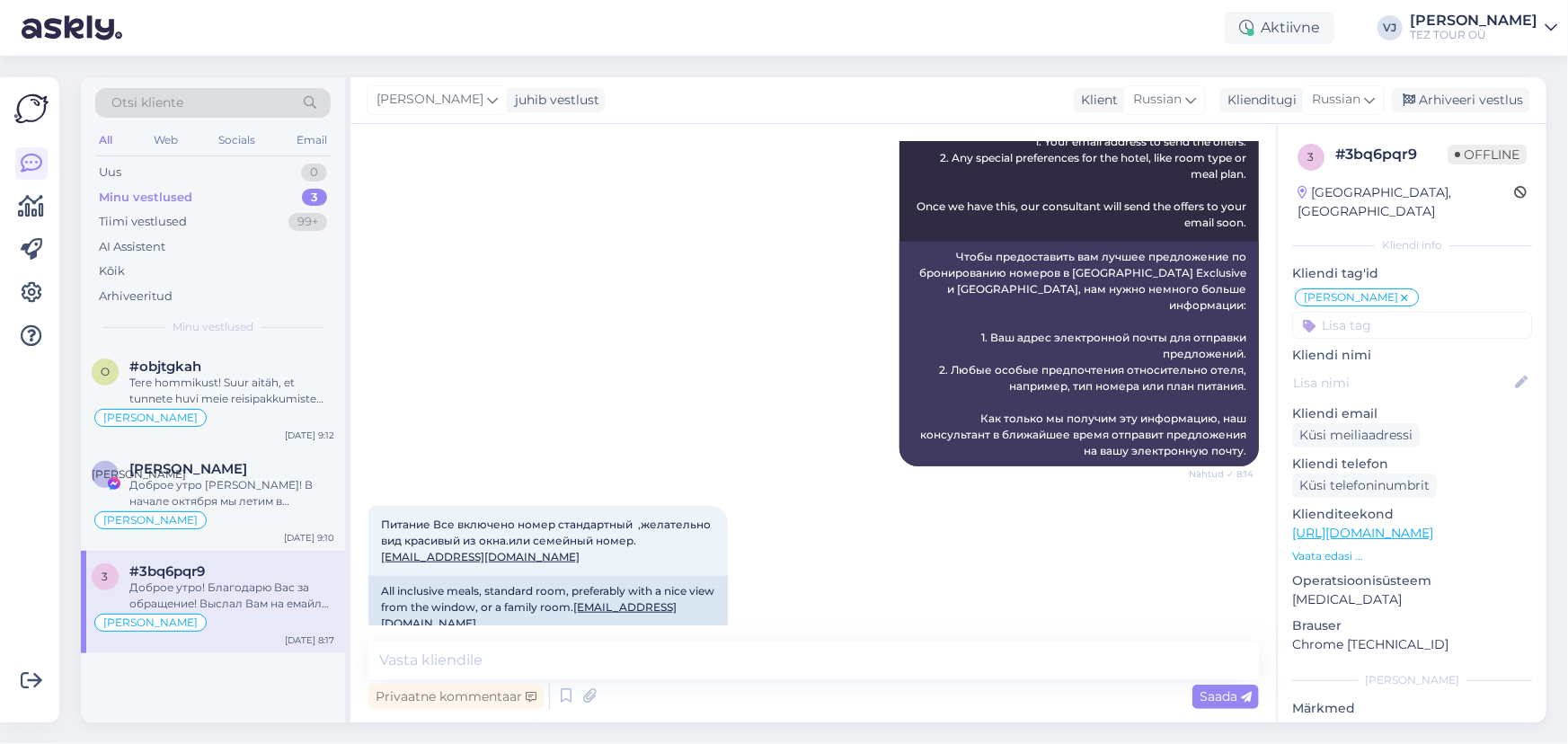
scroll to position [741, 0]
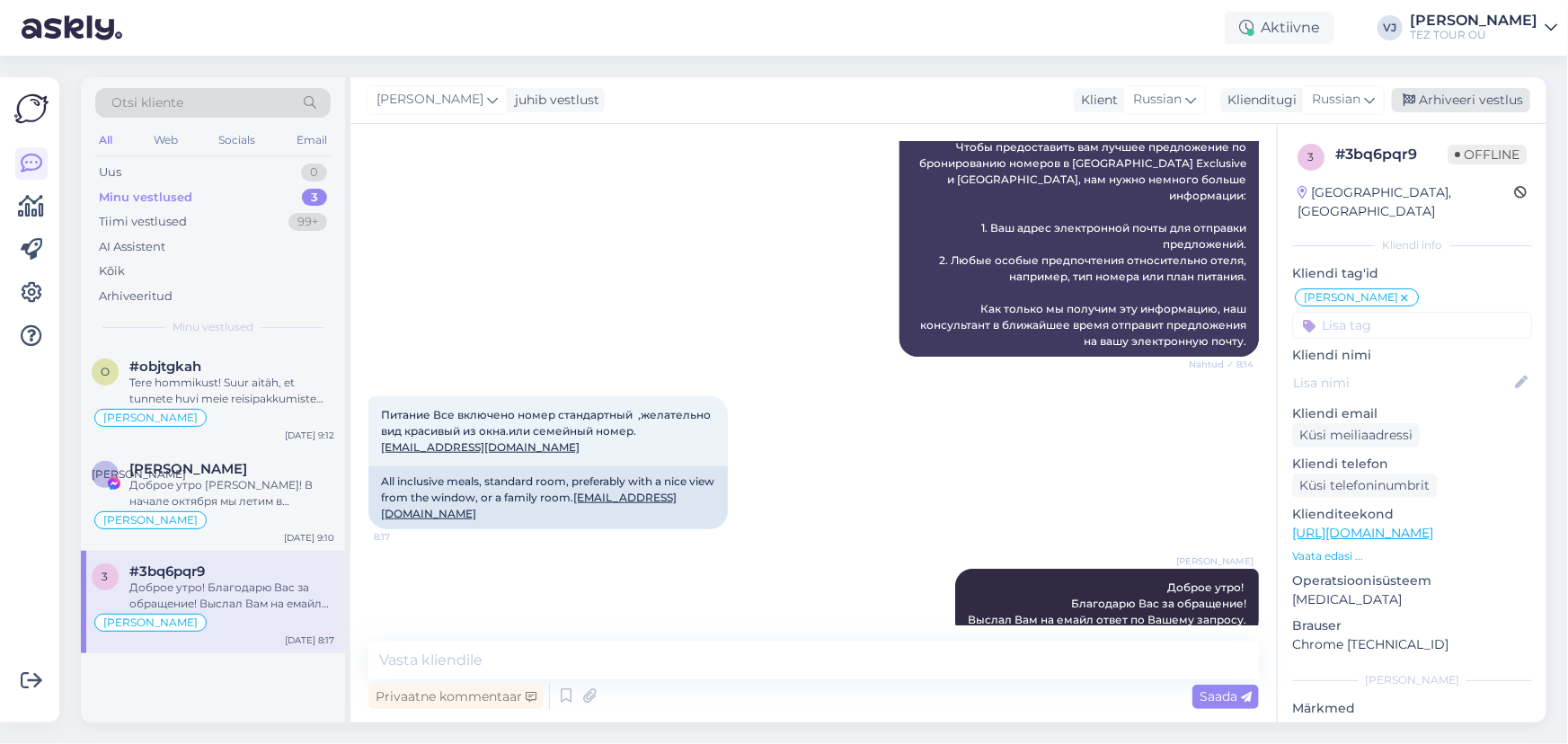
click at [1507, 97] on div "Arhiveeri vestlus" at bounding box center [1461, 100] width 139 height 24
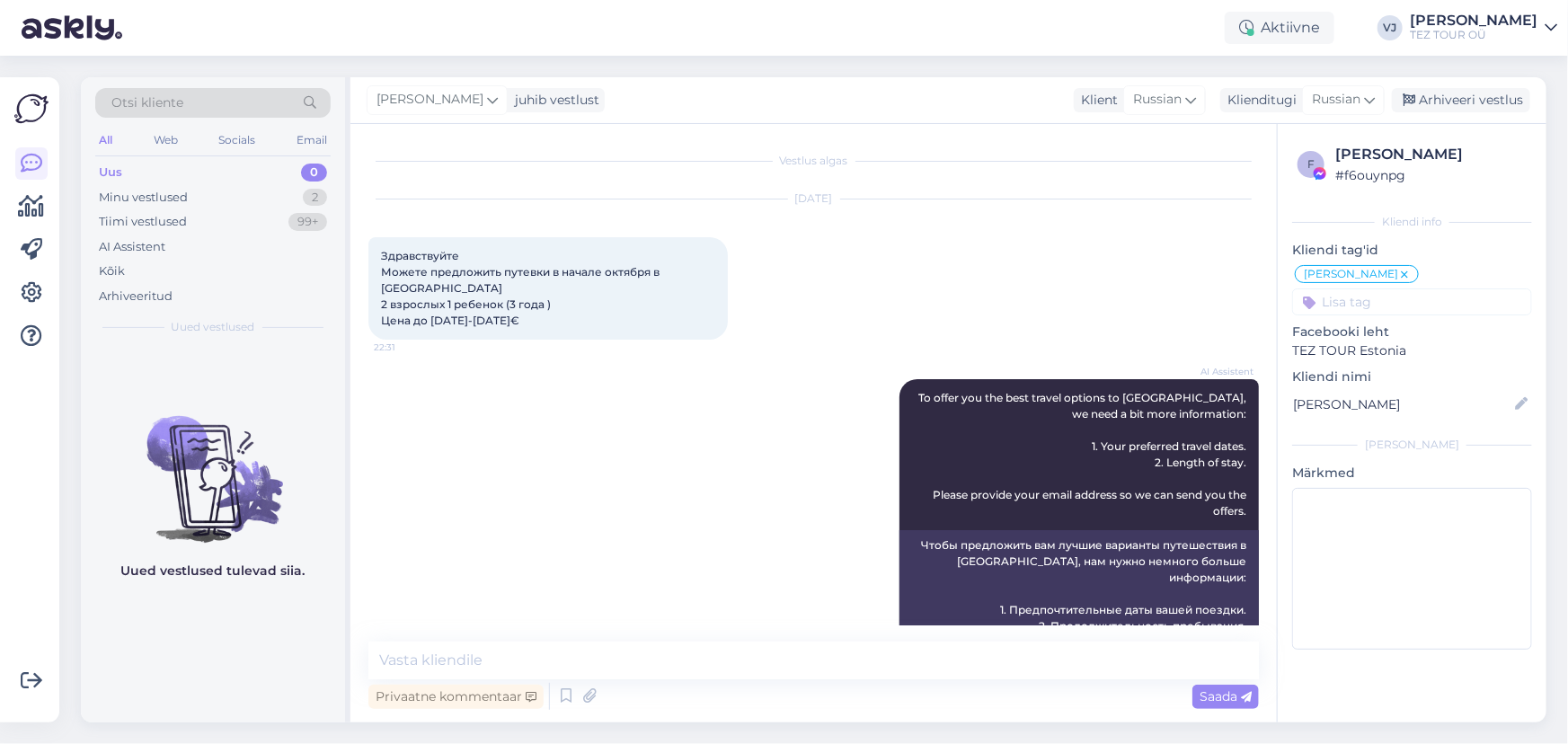
scroll to position [826, 0]
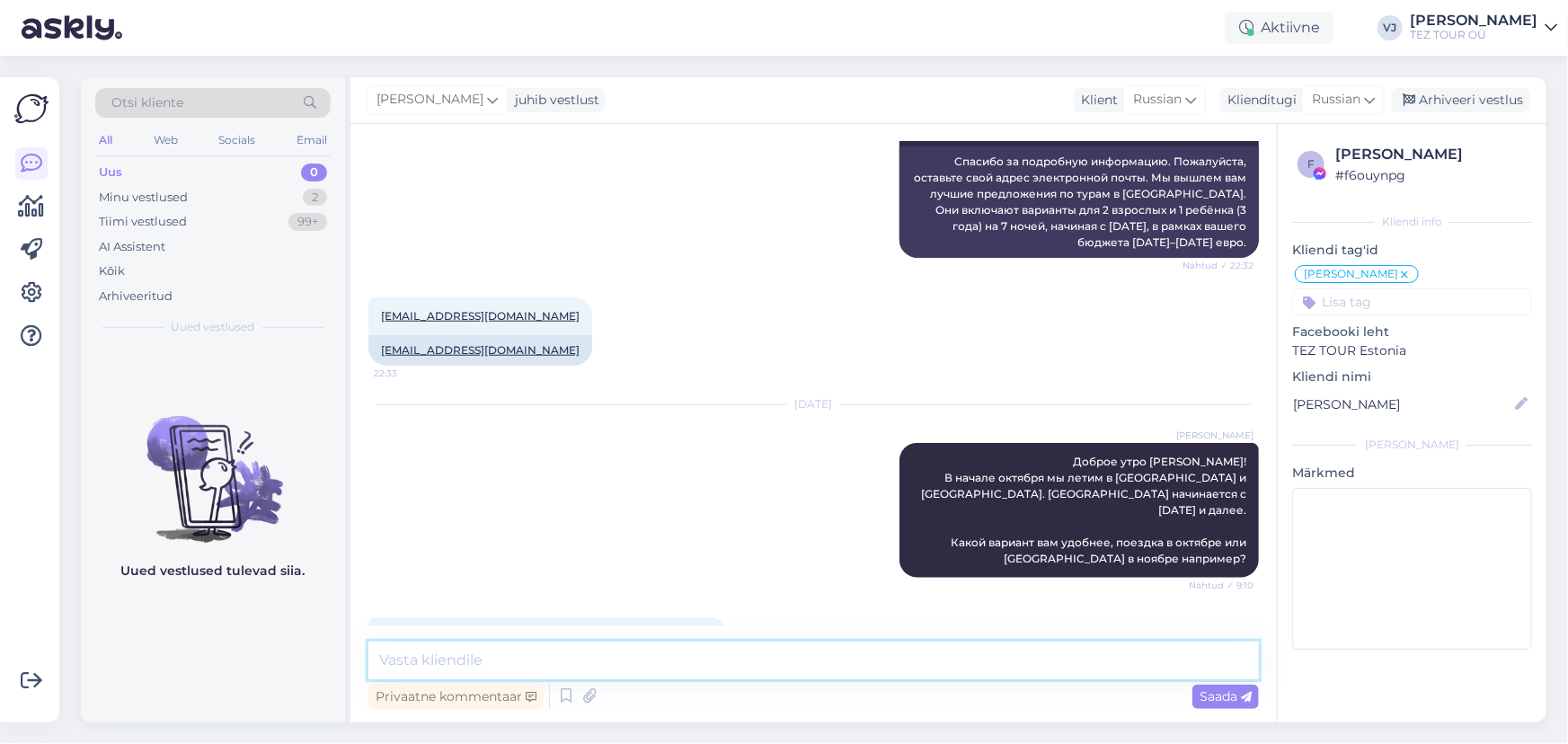
click at [775, 647] on textarea at bounding box center [814, 661] width 890 height 37
type textarea "Море будет отличным, 25-28 градусов минимум"
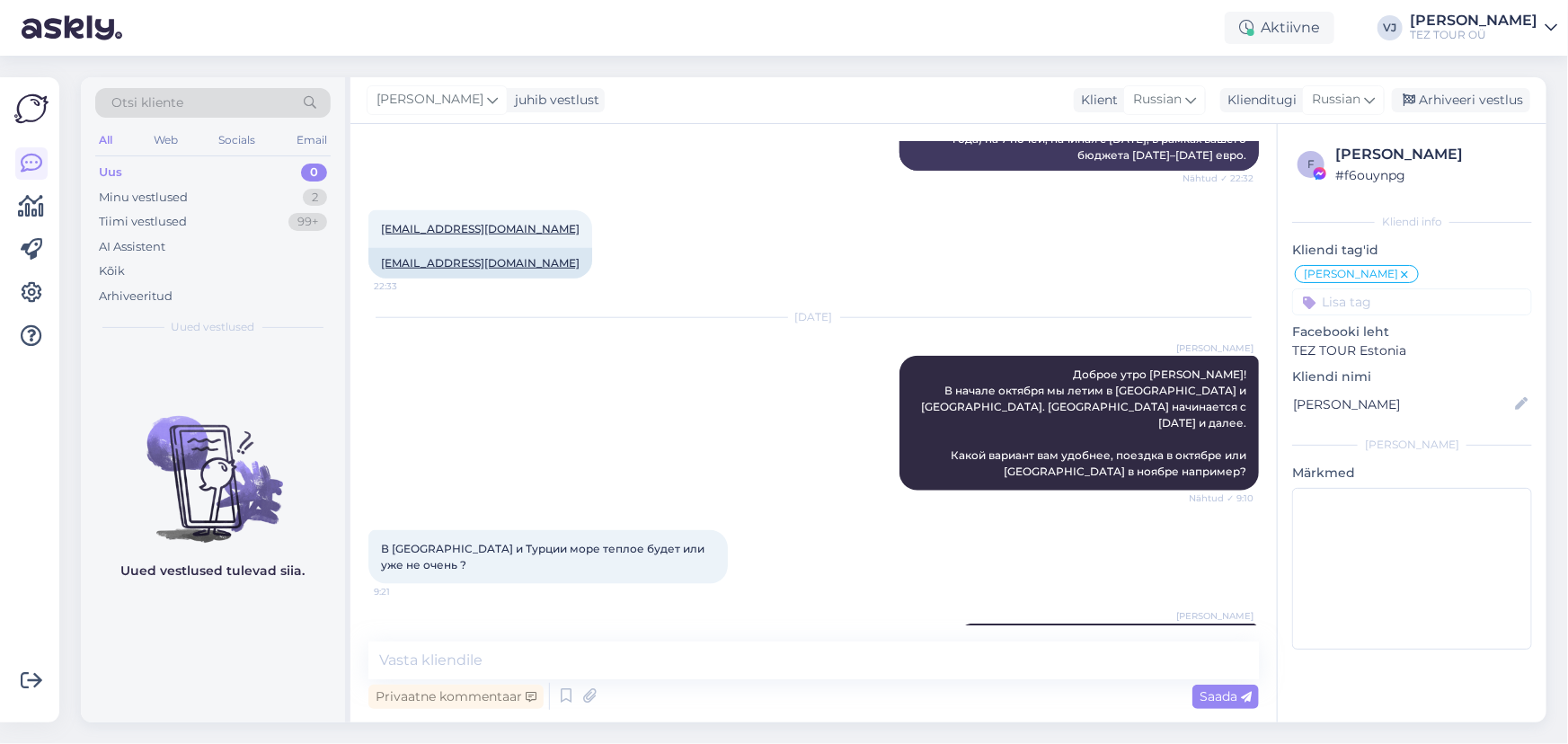
scroll to position [996, 0]
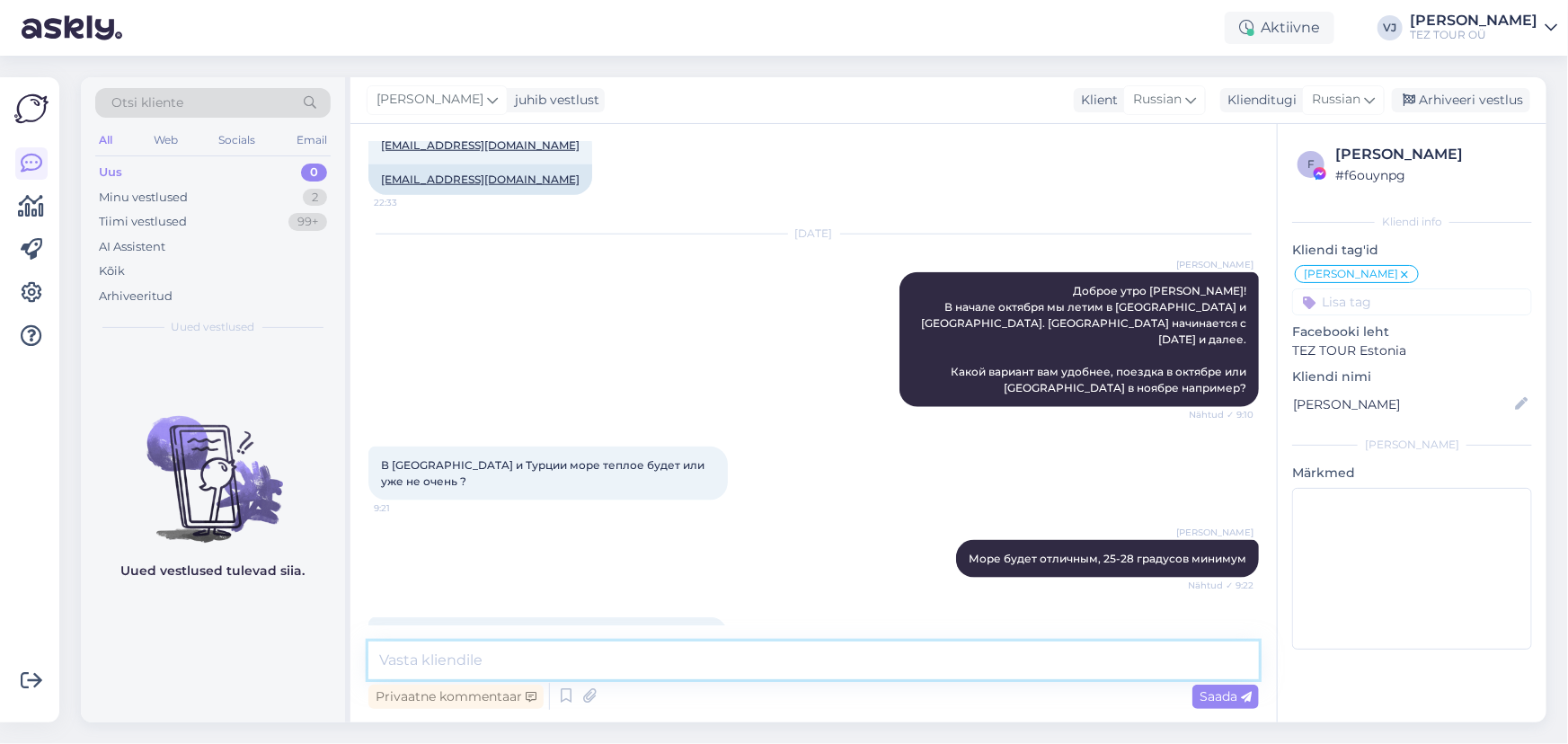
click at [546, 665] on textarea at bounding box center [814, 661] width 890 height 37
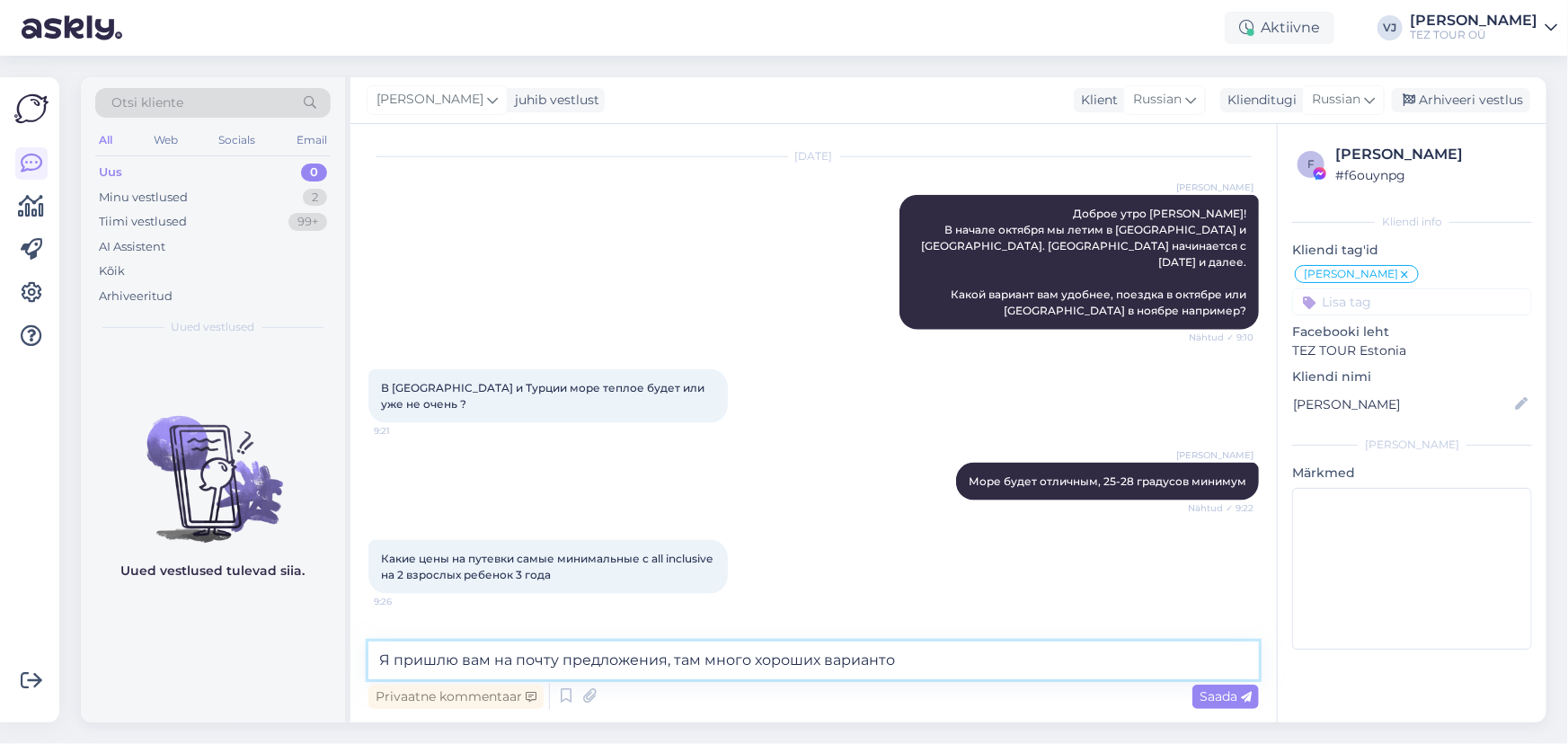
type textarea "Я пришлю вам на почту предложения, там много хороших вариантов"
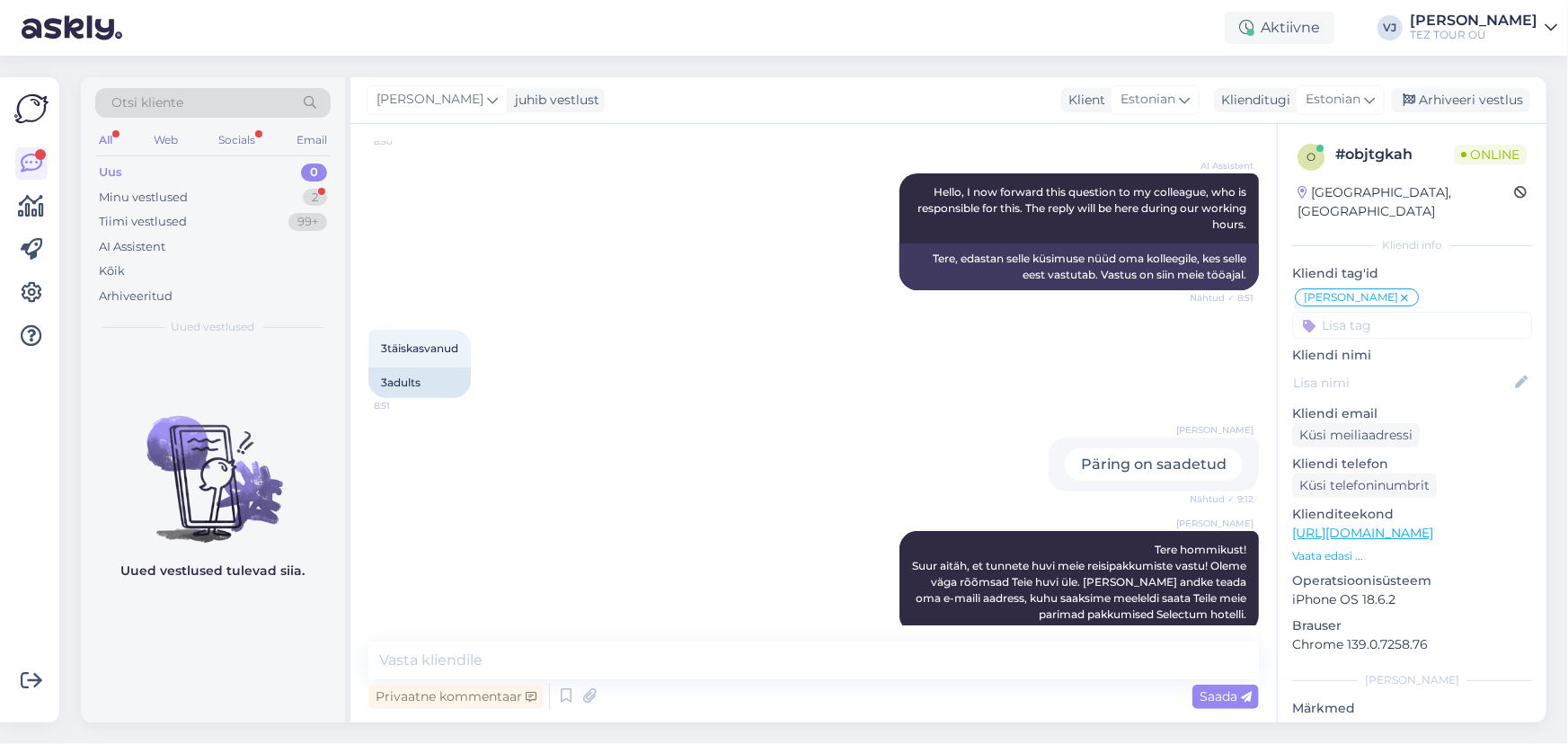
scroll to position [308, 0]
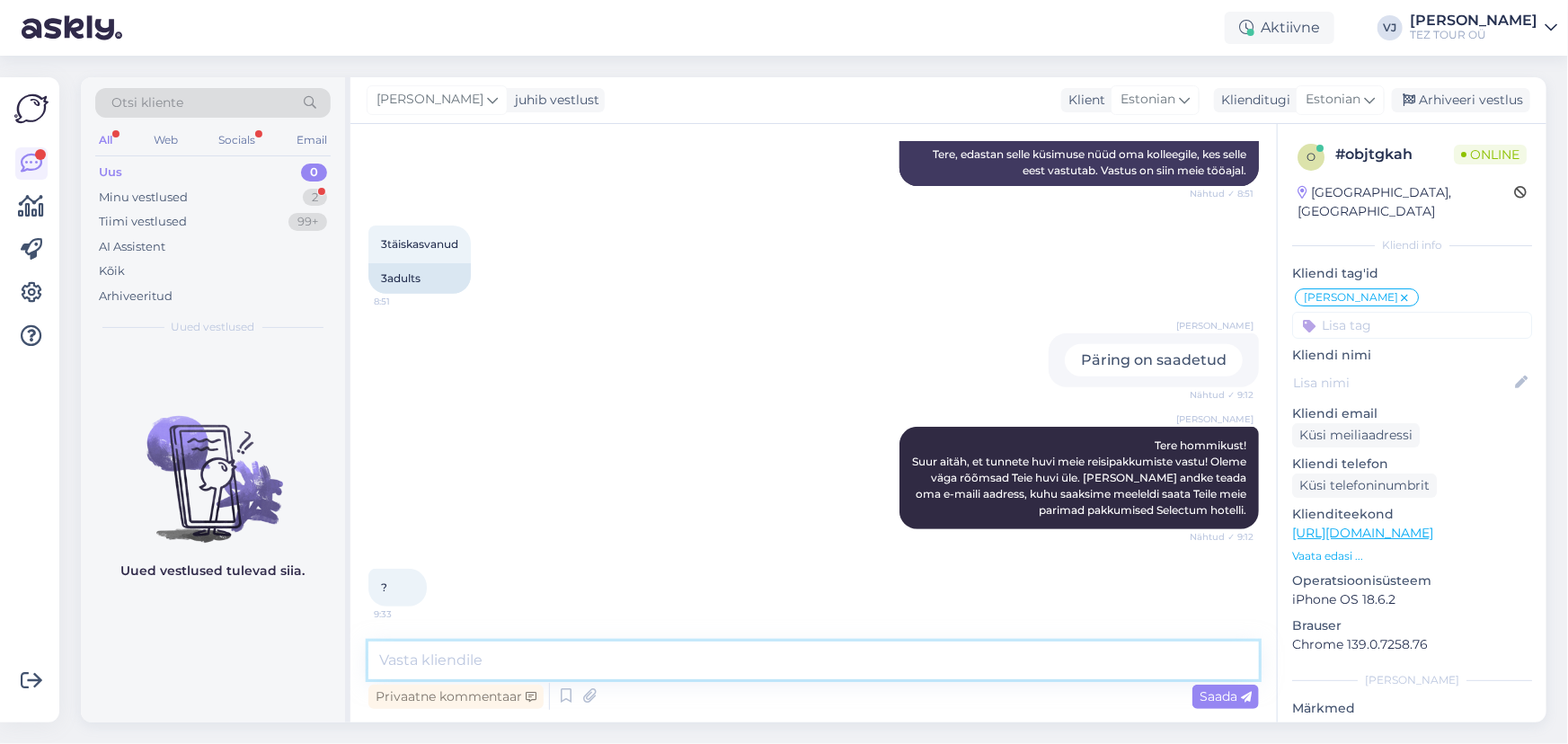
click at [540, 658] on textarea at bounding box center [814, 661] width 890 height 37
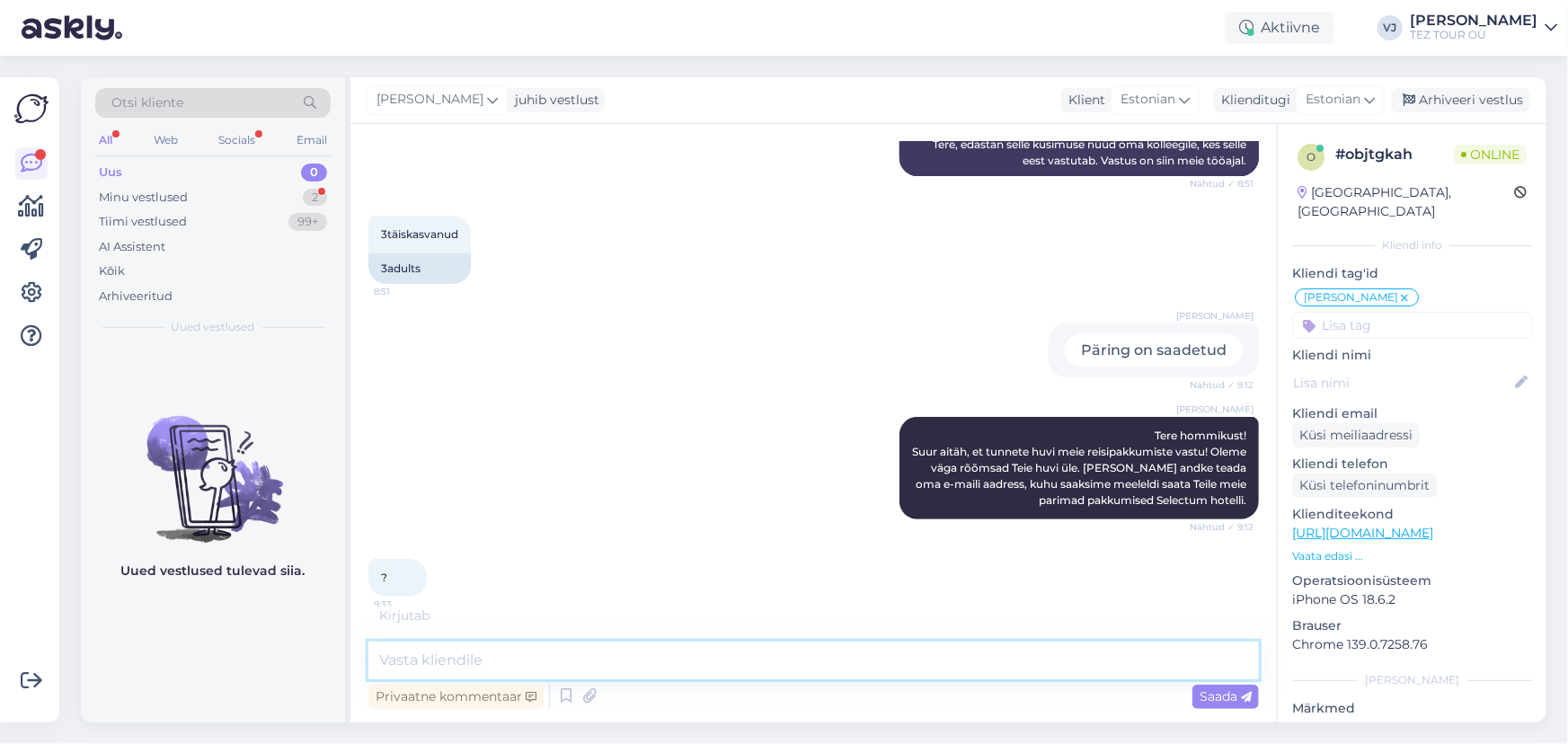
scroll to position [327, 0]
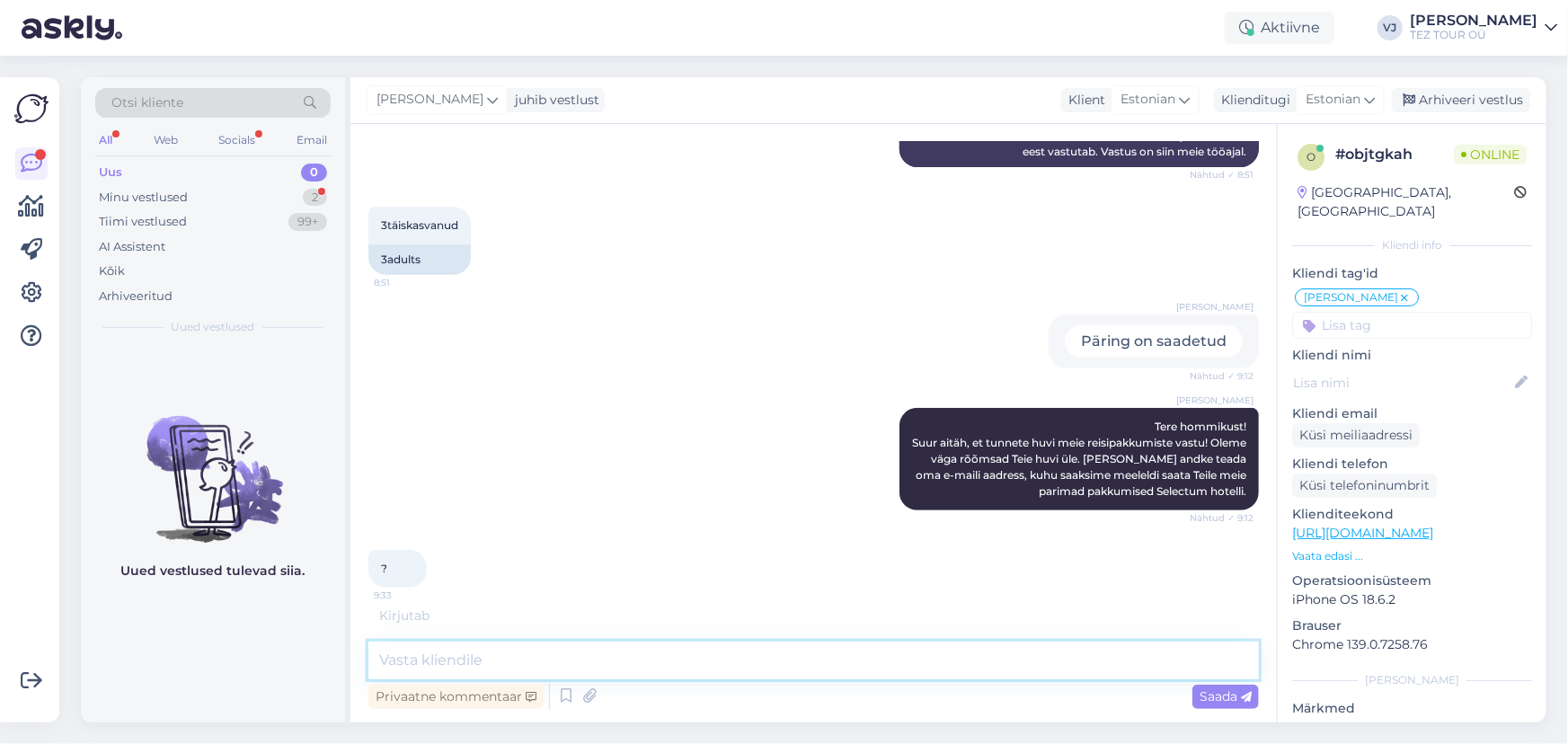
click at [590, 653] on textarea at bounding box center [814, 661] width 890 height 37
type textarea "_"
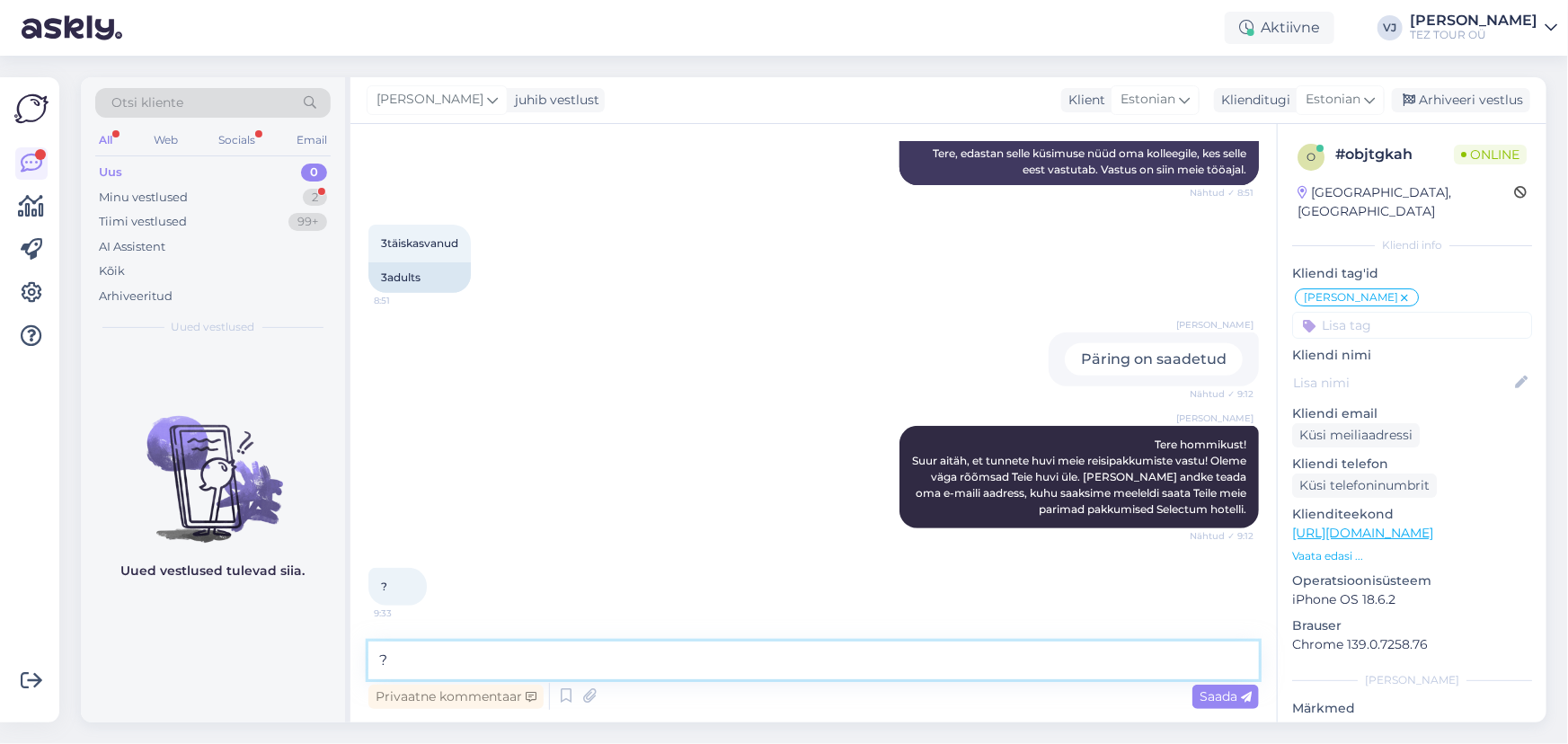
scroll to position [308, 0]
type textarea "?"
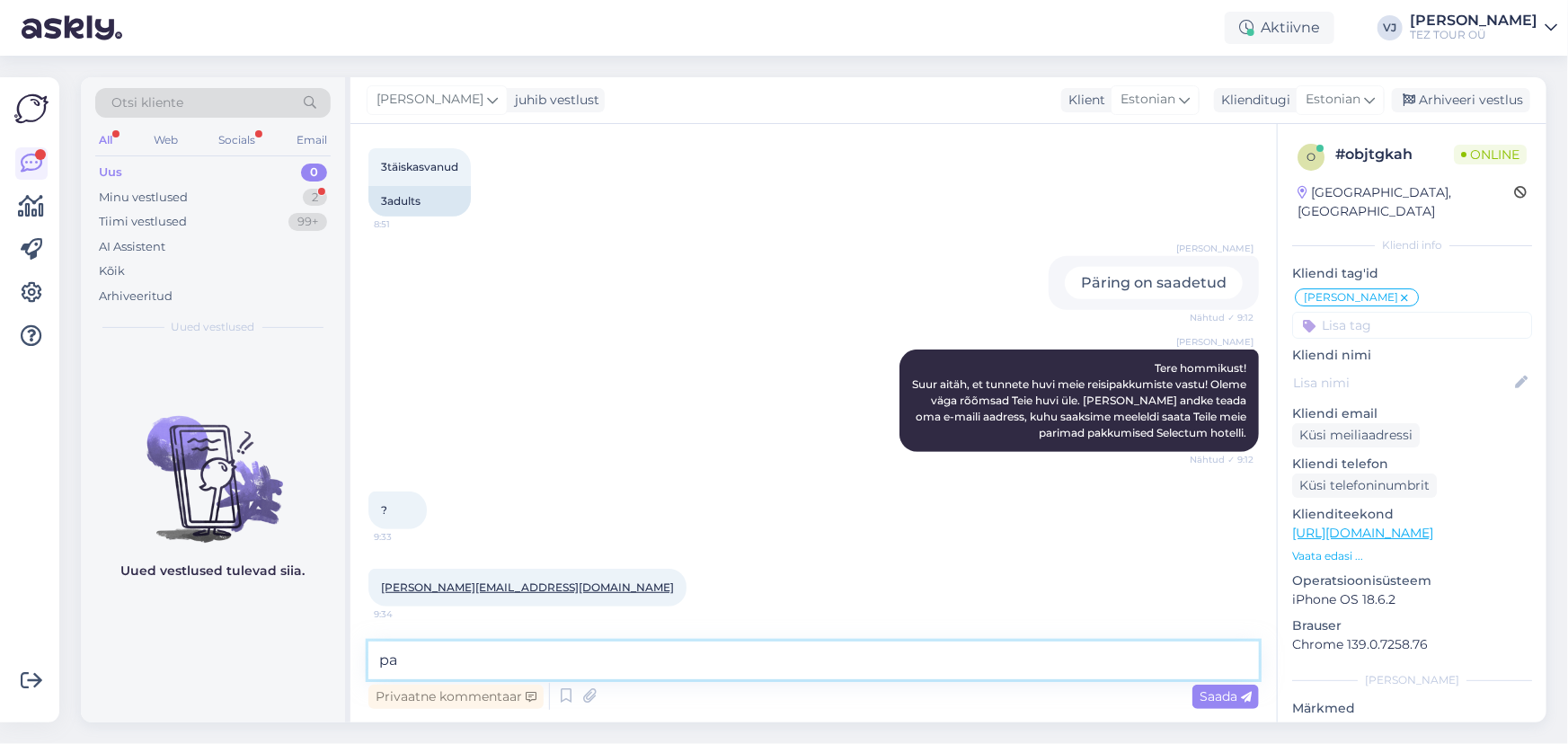
type textarea "p"
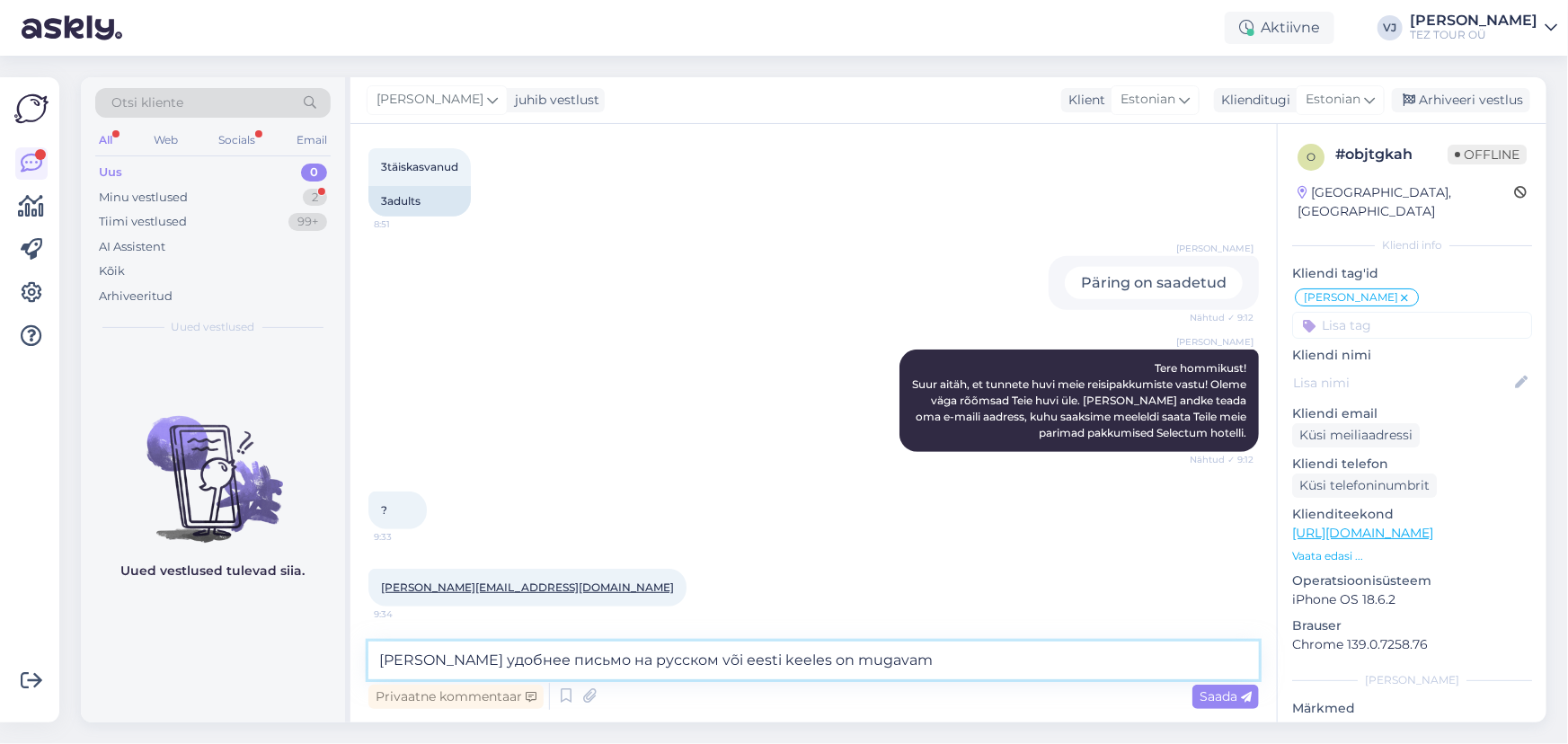
type textarea "Алексей вам удобнее письмо на русском või eesti keeles on mugavam?"
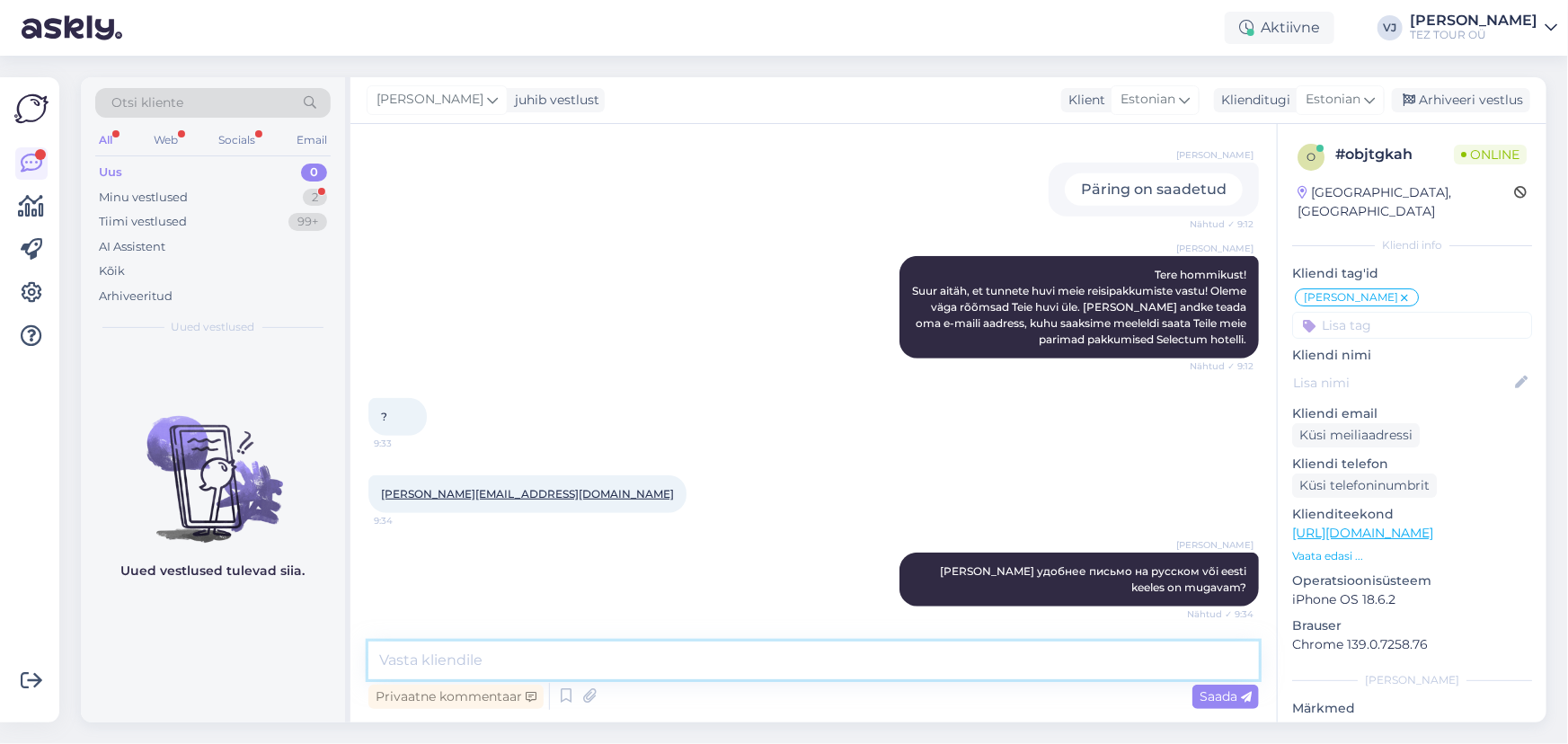
scroll to position [557, 0]
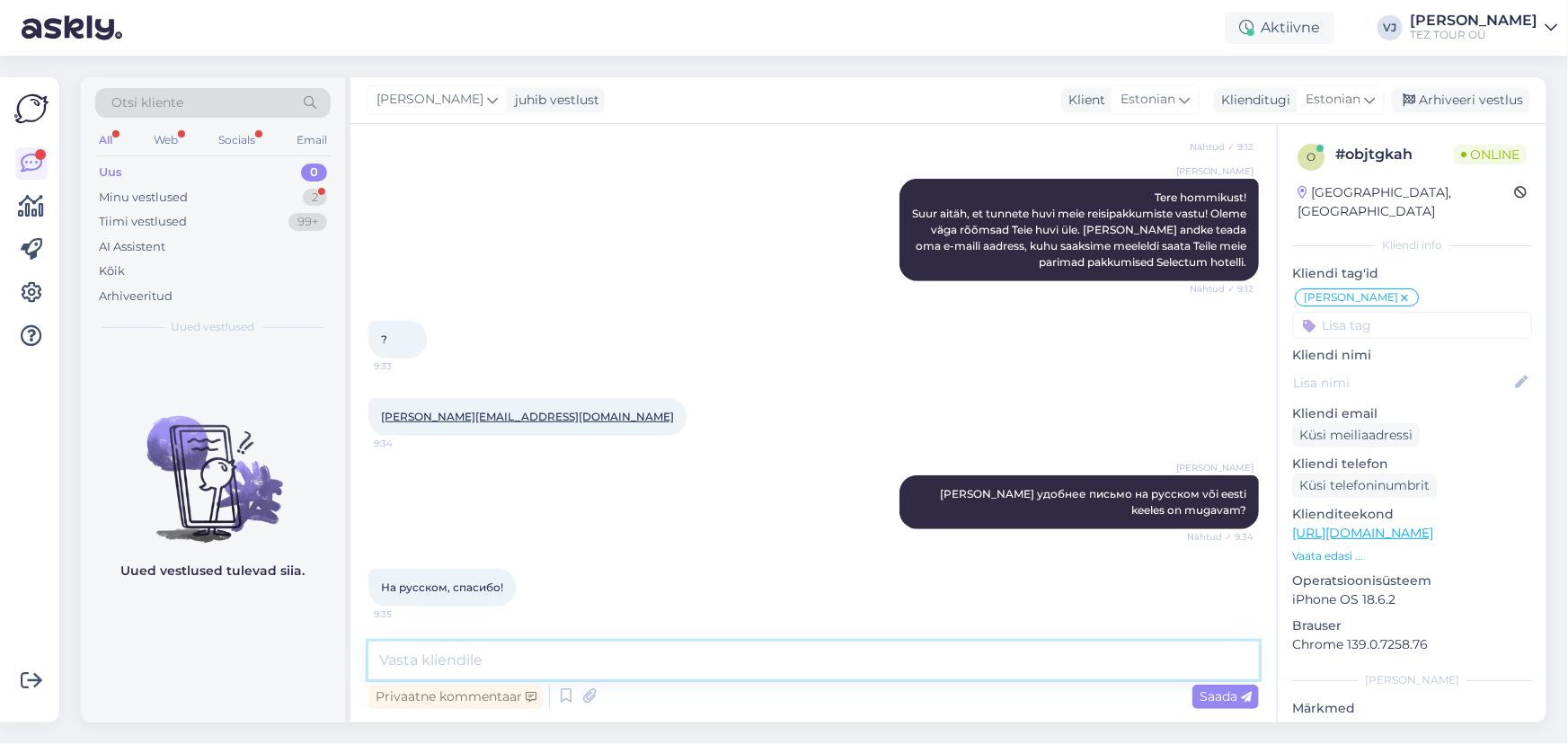
drag, startPoint x: 572, startPoint y: 662, endPoint x: 577, endPoint y: 653, distance: 10.3
click at [574, 660] on textarea at bounding box center [814, 661] width 890 height 37
type textarea "L"
type textarea "Договорились"
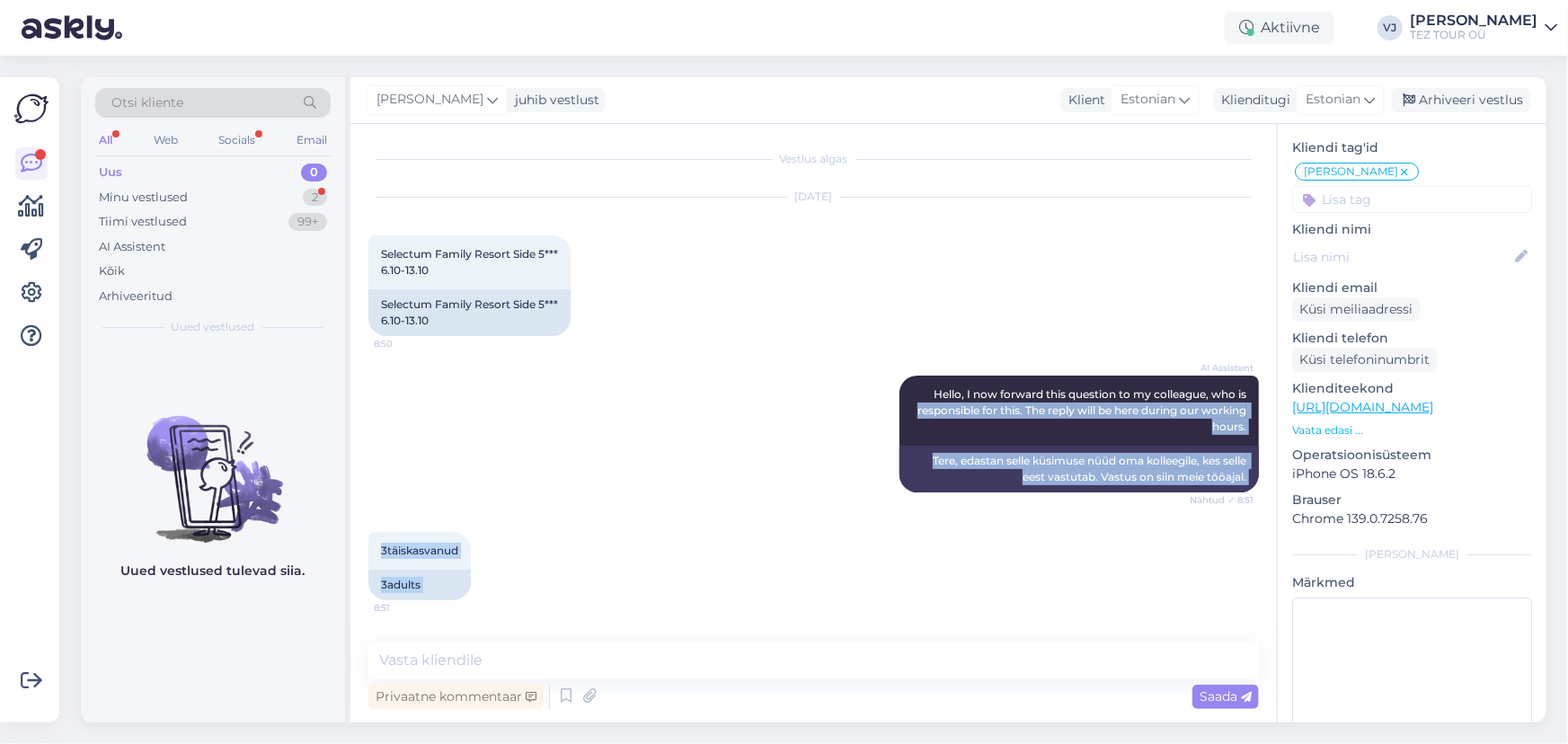
scroll to position [0, 0]
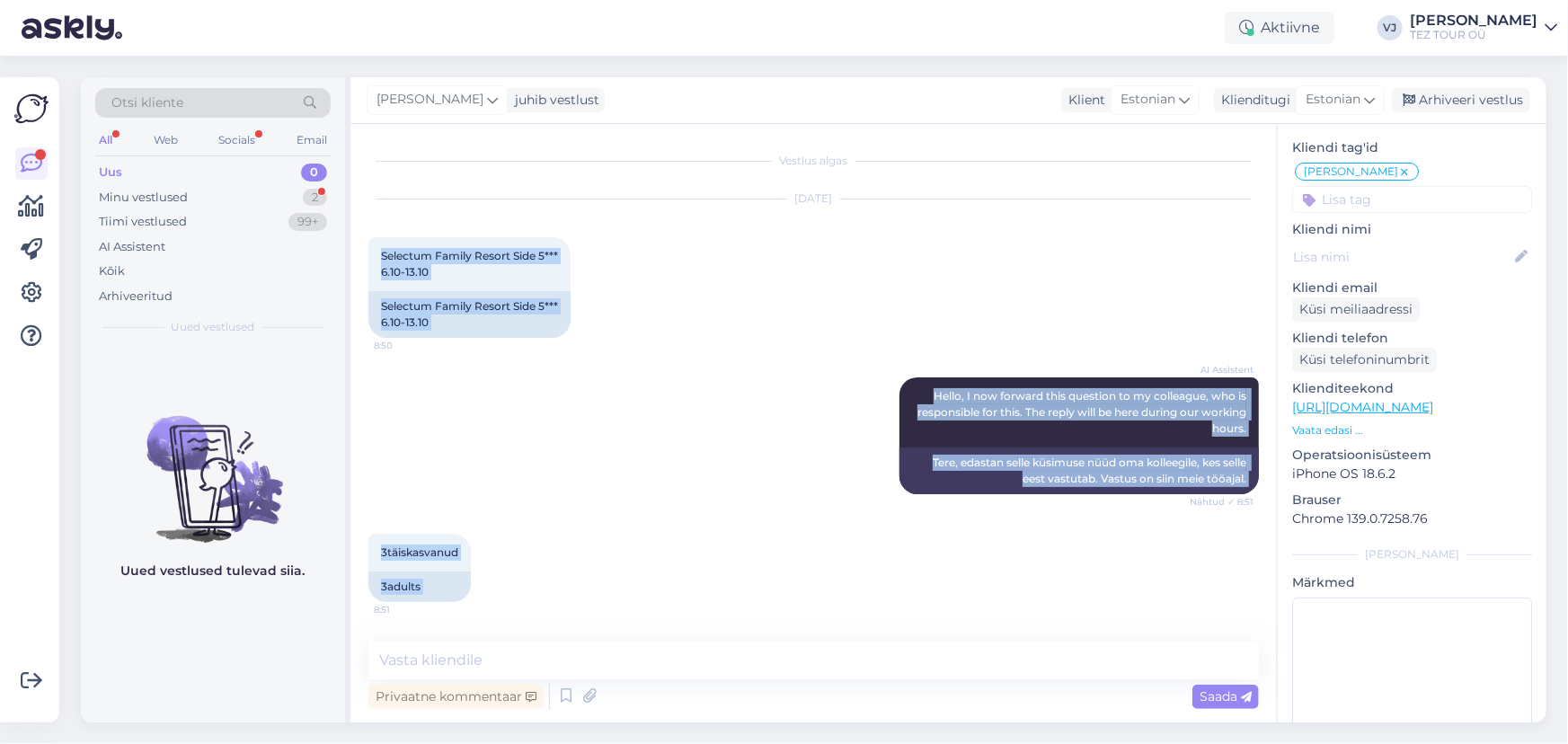
drag, startPoint x: 1240, startPoint y: 586, endPoint x: 367, endPoint y: 229, distance: 943.2
click at [368, 229] on div "Vestlus algas Sep 3 2025 Selectum Family Resort Side 5*** 6.10-13.10 8:50 Selec…" at bounding box center [822, 384] width 907 height 484
copy div "Selectum Family Resort Side 5*** 6.10-13.10 8:50 Selectum Family Resort Side 5*…"
click at [180, 190] on div "Minu vestlused" at bounding box center [142, 197] width 89 height 18
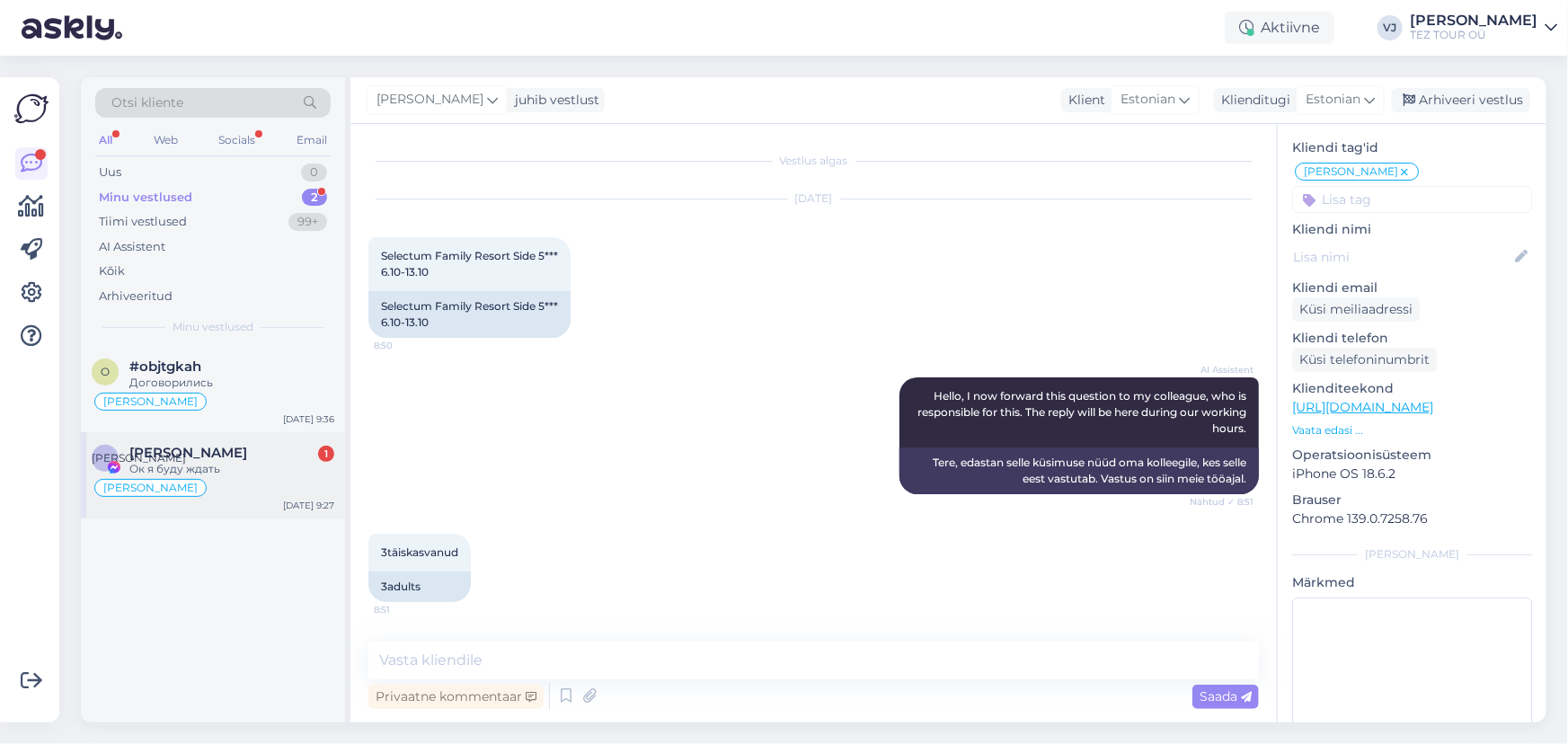
click at [250, 471] on div "Ок я буду ждать" at bounding box center [231, 469] width 205 height 16
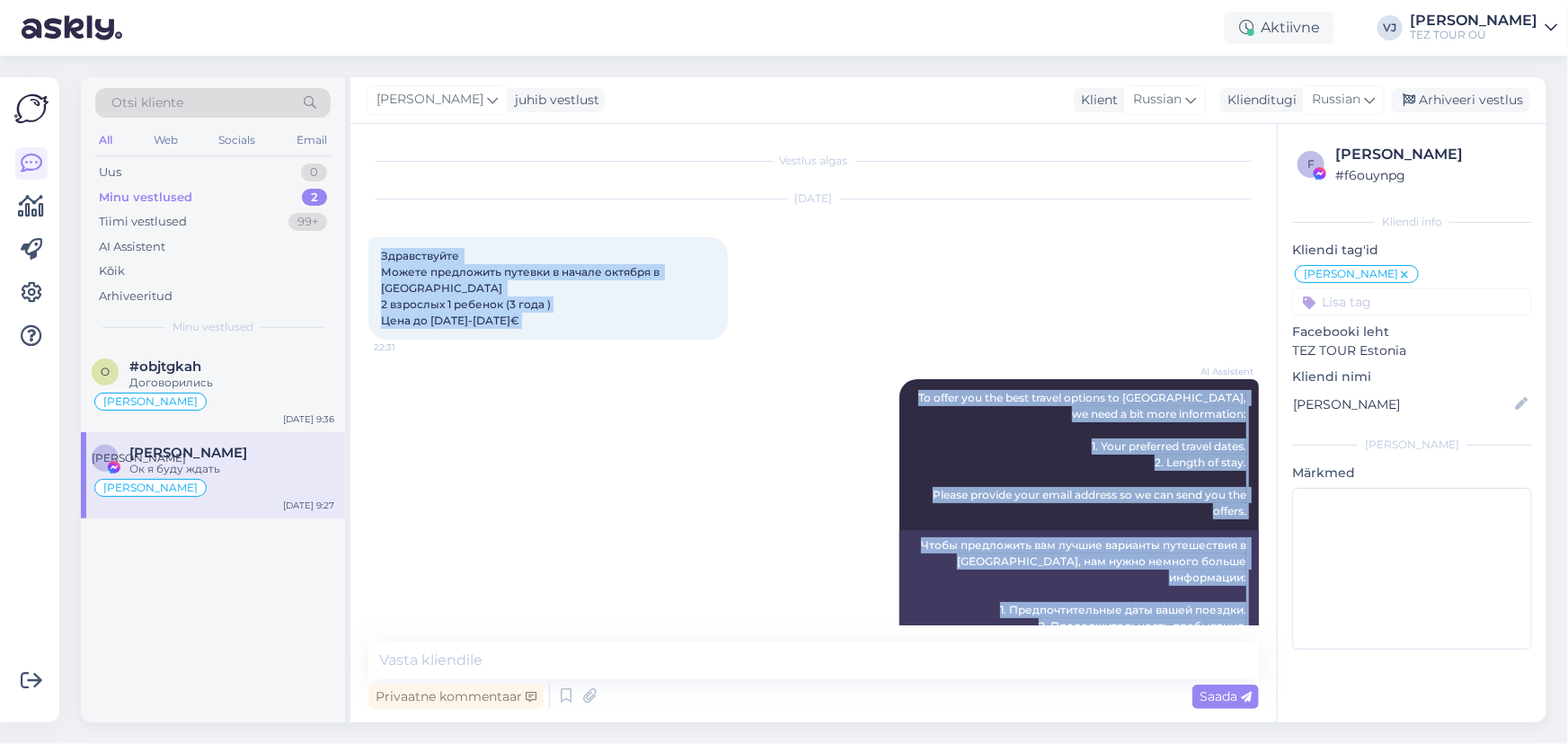
drag, startPoint x: 509, startPoint y: 598, endPoint x: 378, endPoint y: 221, distance: 399.1
click at [378, 221] on div "Vestlus algas Sep 2 2025 Здравствуйте Можете предложить путевки в начале октябр…" at bounding box center [822, 384] width 907 height 484
copy div "Здравствуйте Можете предложить путевки в начале октября в Египет 2 взрослых 1 р…"
click at [560, 475] on div "AI Assistent To offer you the best travel options to Egypt, we need a bit more …" at bounding box center [814, 535] width 890 height 350
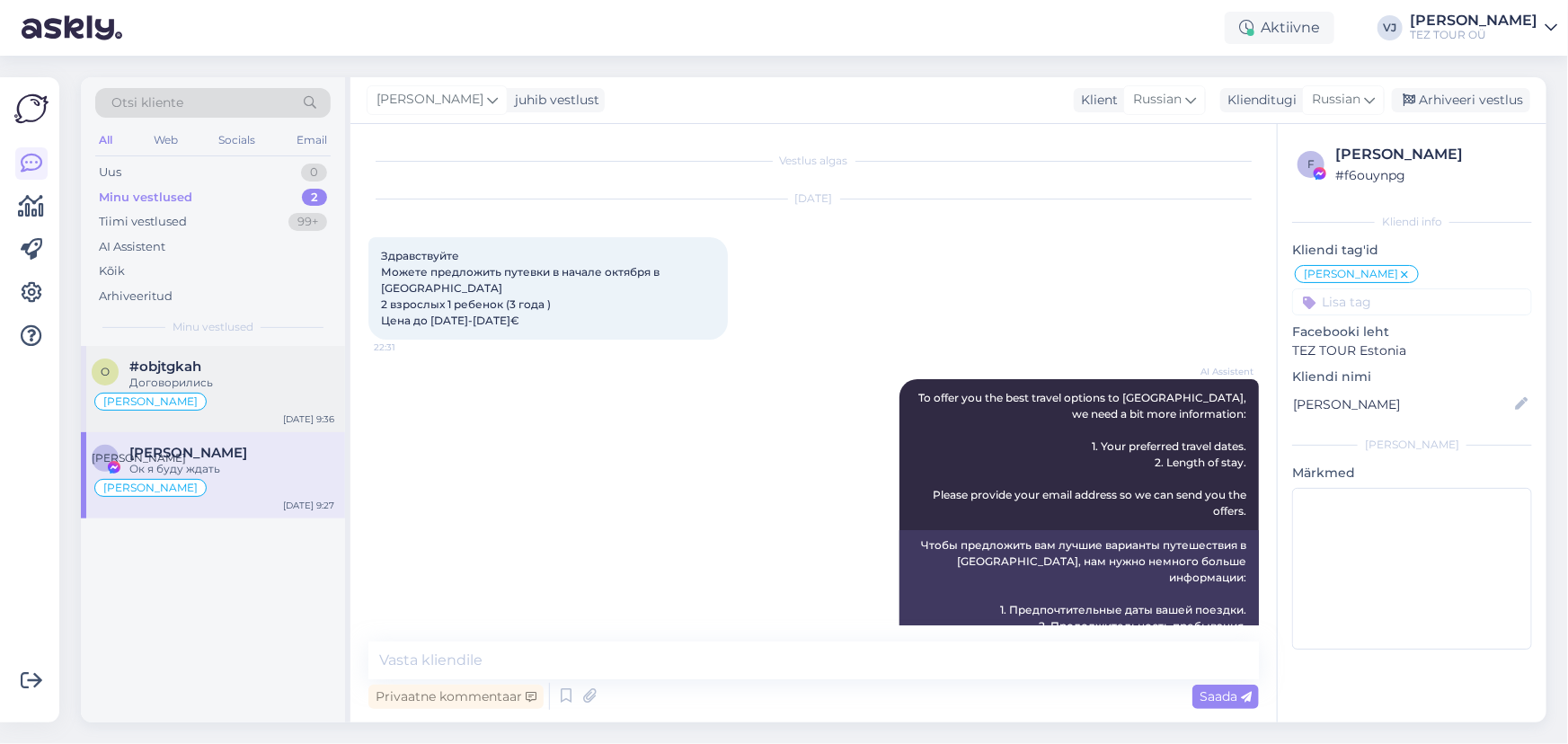
click at [232, 356] on div "o #objtgkah Договорились Vladimir Suhtleb Sep 3 9:36" at bounding box center [213, 389] width 264 height 86
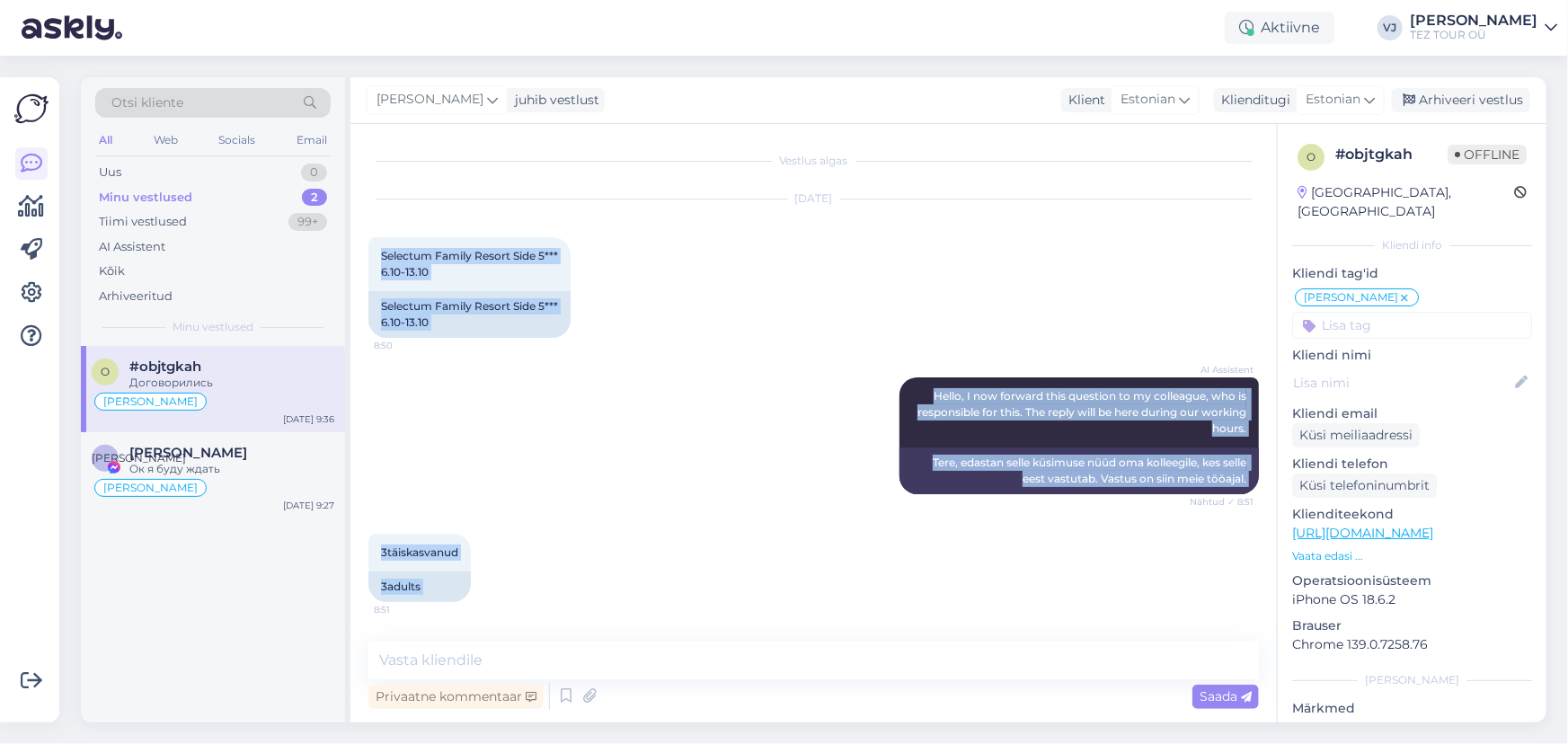
drag, startPoint x: 1236, startPoint y: 586, endPoint x: 382, endPoint y: 232, distance: 924.5
click at [382, 232] on div "Vestlus algas Sep 3 2025 Selectum Family Resort Side 5*** 6.10-13.10 8:50 Selec…" at bounding box center [822, 384] width 907 height 484
copy div "Selectum Family Resort Side 5*** 6.10-13.10 8:50 Selectum Family Resort Side 5*…"
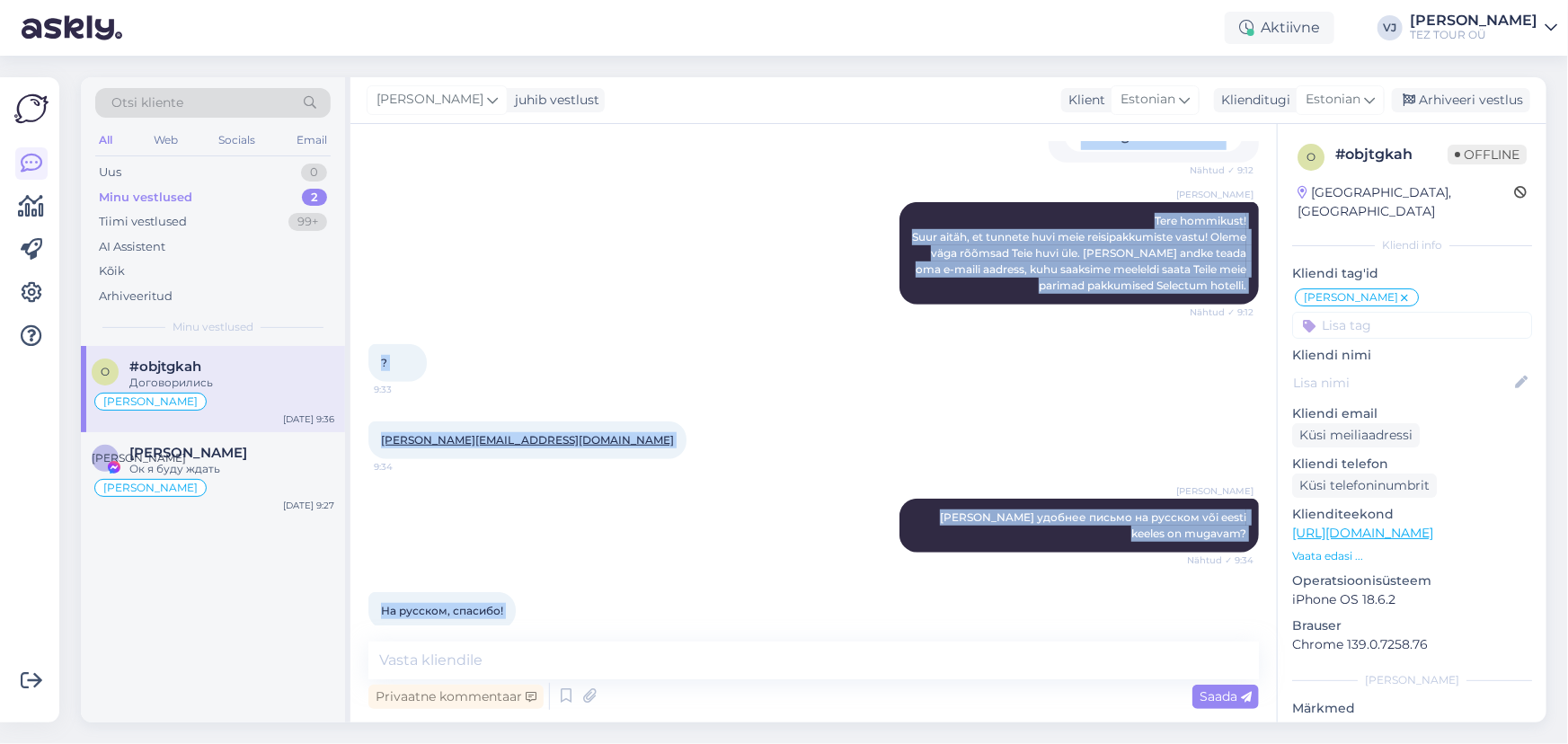
scroll to position [539, 0]
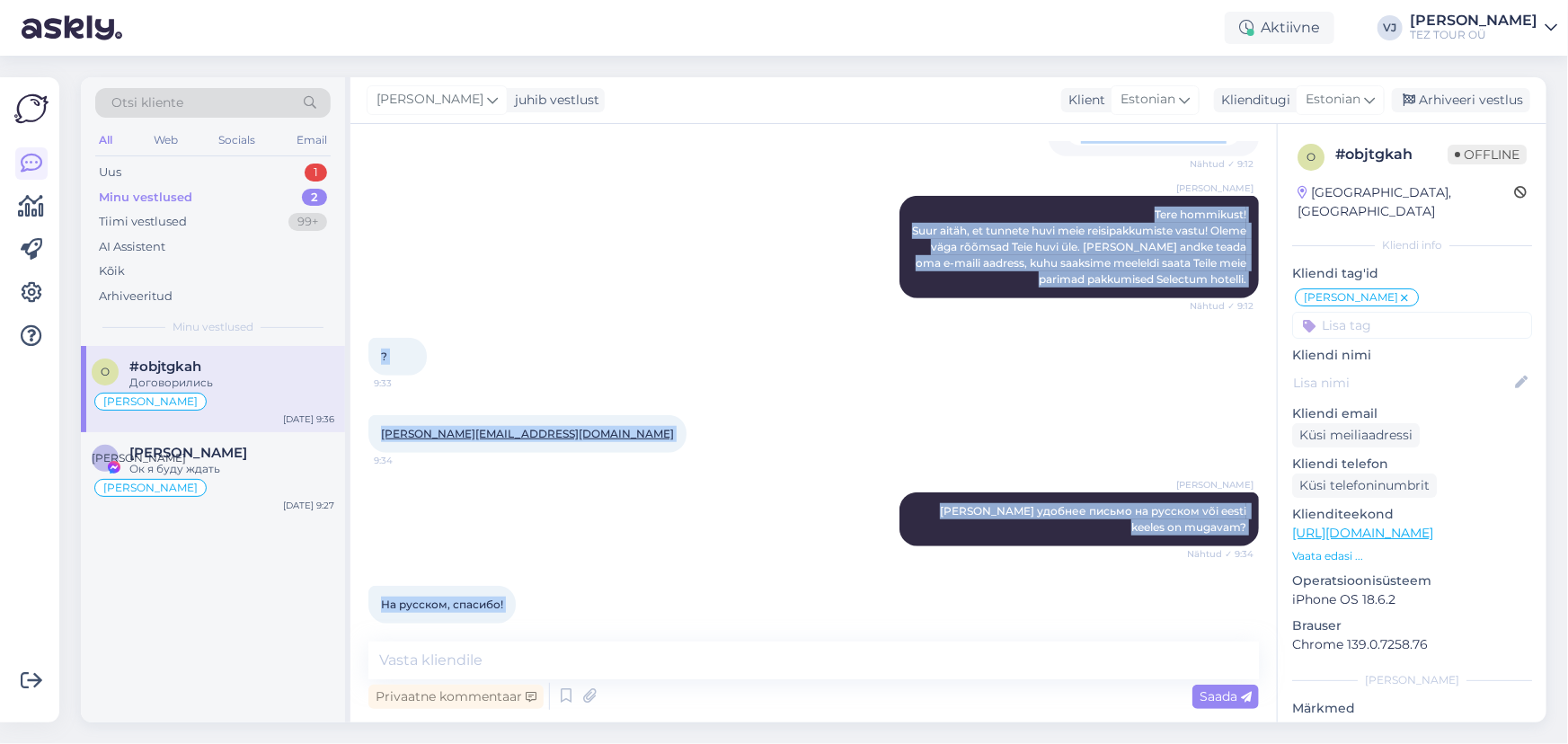
click at [688, 503] on div "Vladimir Jutt Алексей вам удобнее письмо на русском või eesti keeles on mugavam…" at bounding box center [814, 519] width 890 height 94
drag, startPoint x: 259, startPoint y: 131, endPoint x: 247, endPoint y: 166, distance: 37.0
click at [259, 130] on div "All Web Socials Email" at bounding box center [213, 142] width 235 height 28
click at [244, 171] on div "Uus 1" at bounding box center [213, 172] width 235 height 25
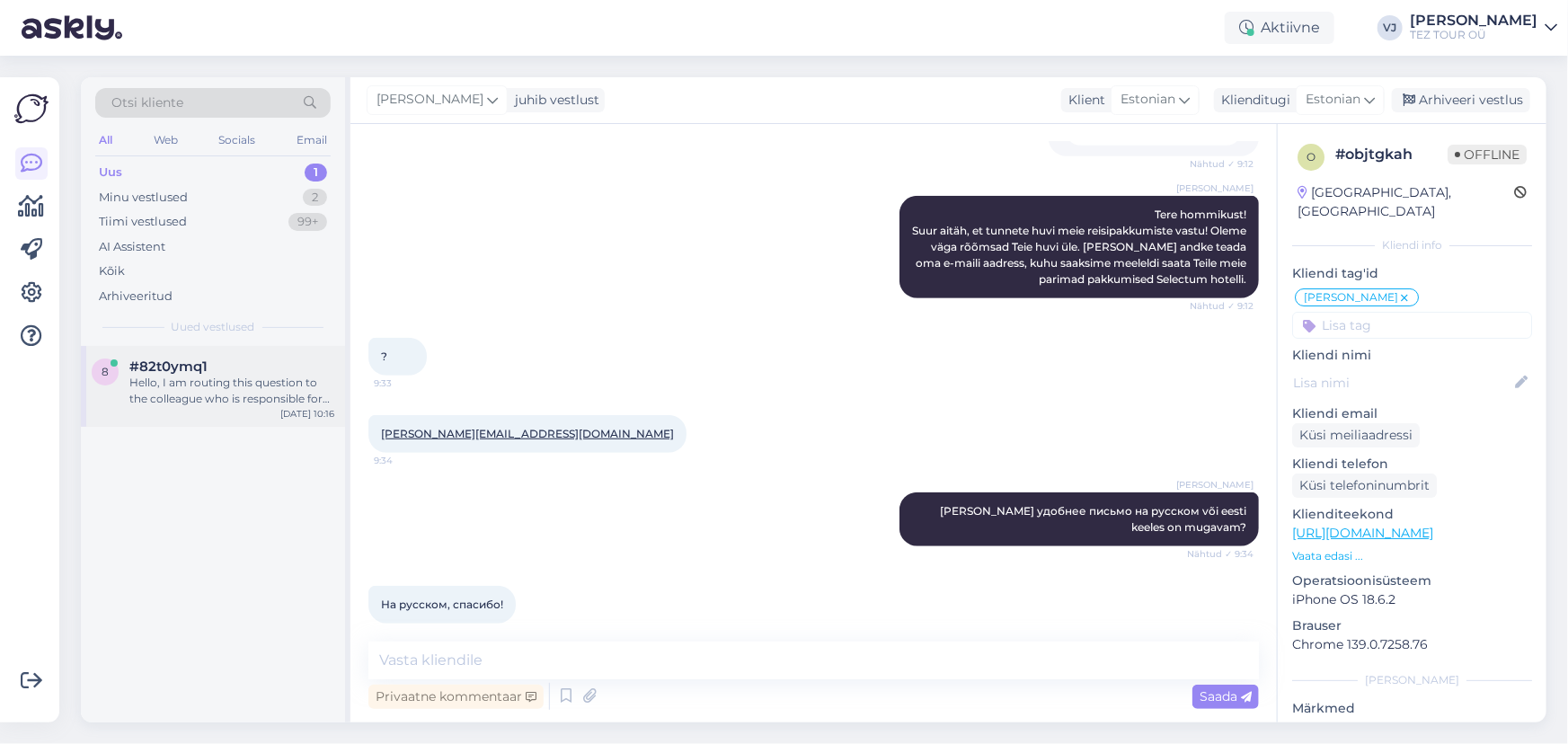
click at [227, 412] on div "8 #82t0ymq1 Hello, I am routing this question to the colleague who is responsib…" at bounding box center [213, 386] width 264 height 81
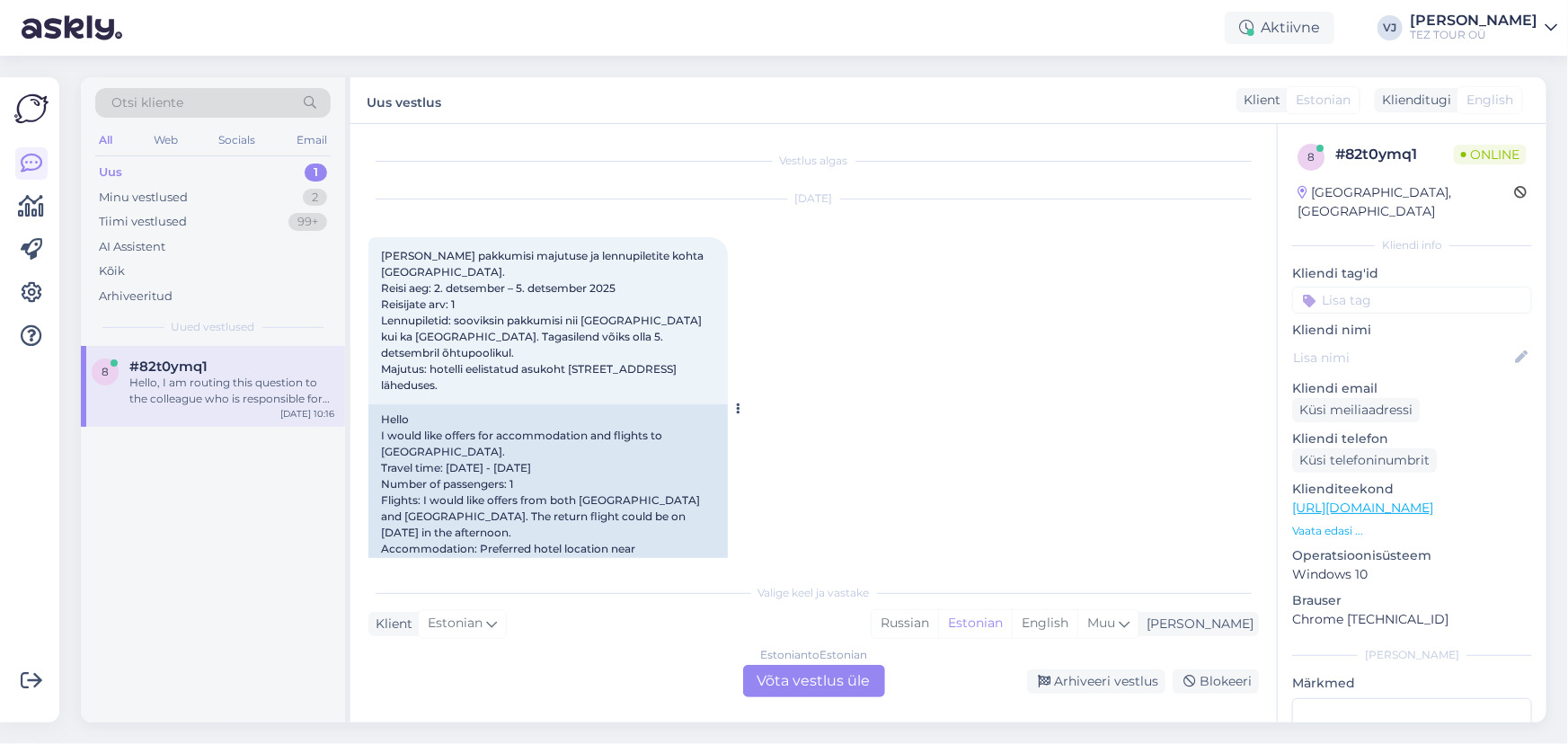
scroll to position [0, 0]
click at [806, 683] on div "Estonian to Estonian Võta vestlus üle" at bounding box center [814, 681] width 142 height 33
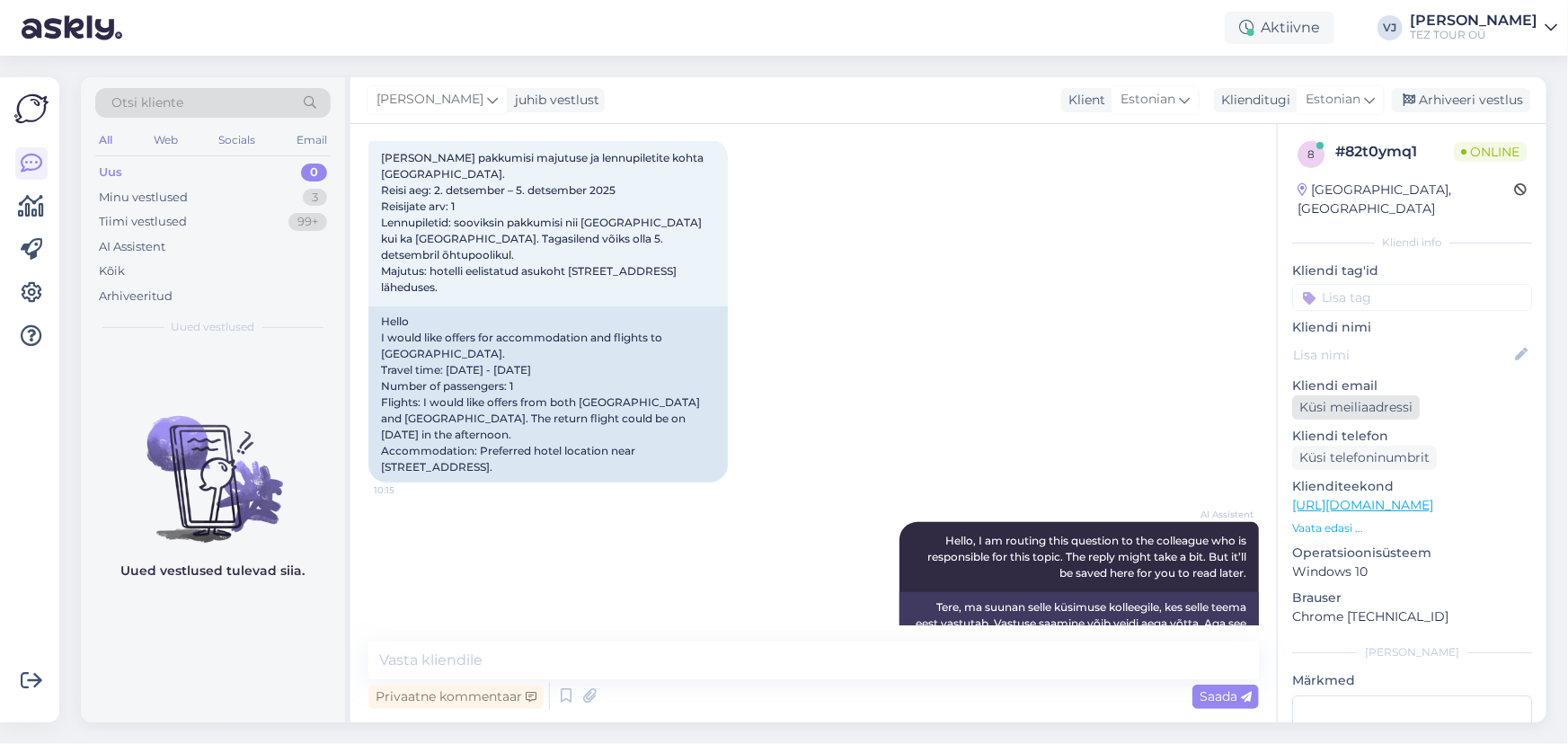
scroll to position [5, 0]
click at [1376, 282] on input at bounding box center [1412, 295] width 240 height 27
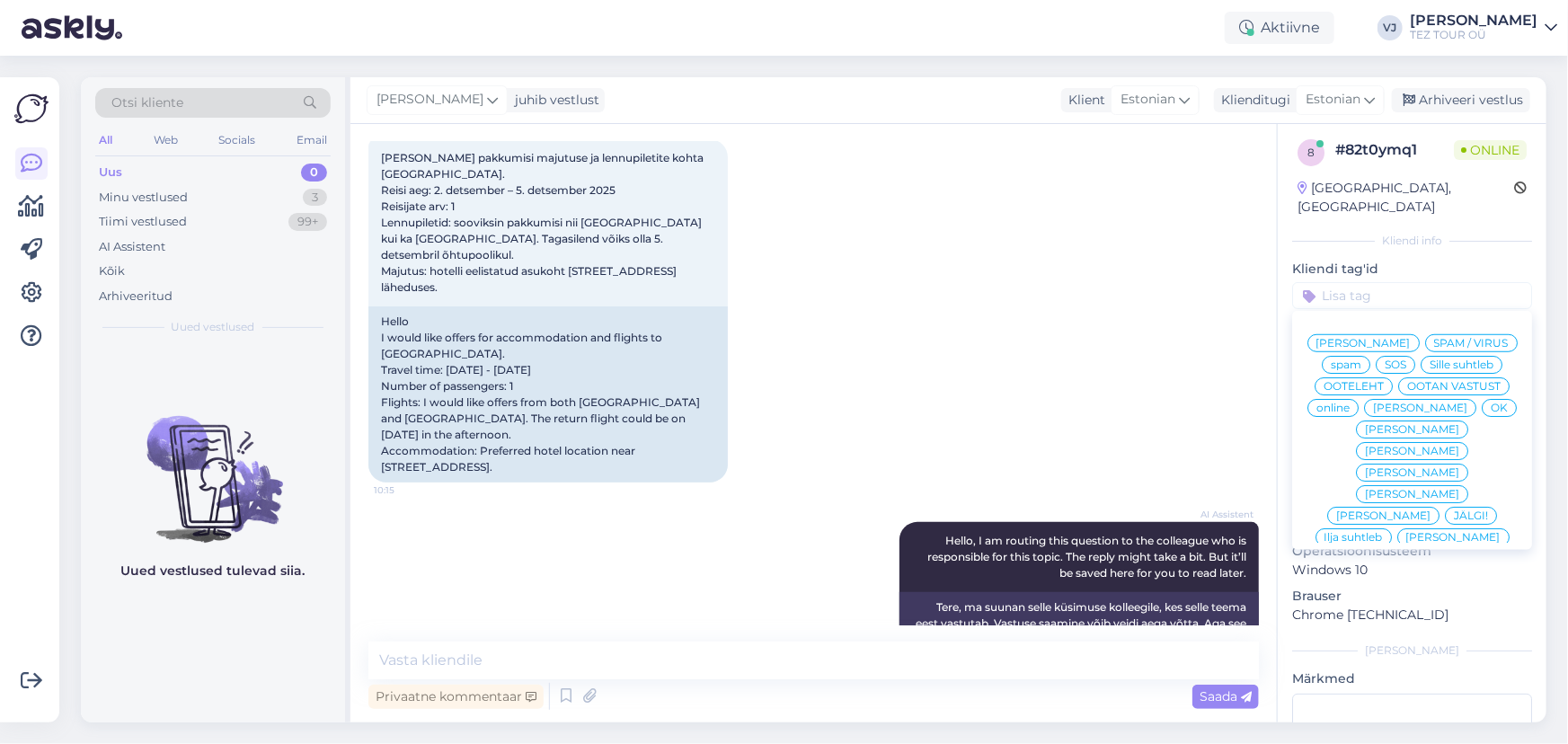
click at [1411, 338] on span "[PERSON_NAME]" at bounding box center [1364, 344] width 95 height 11
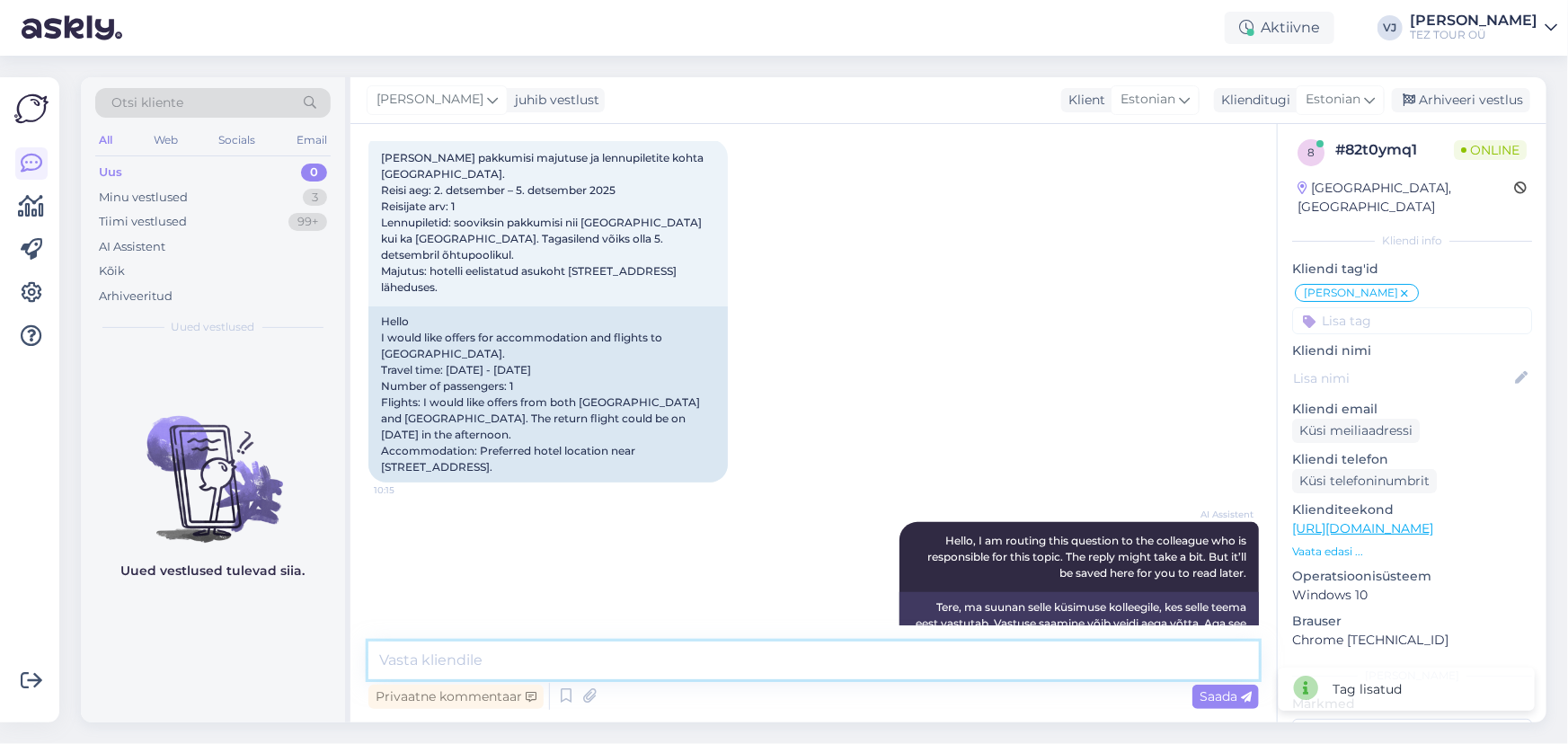
click at [530, 662] on textarea at bounding box center [814, 661] width 890 height 37
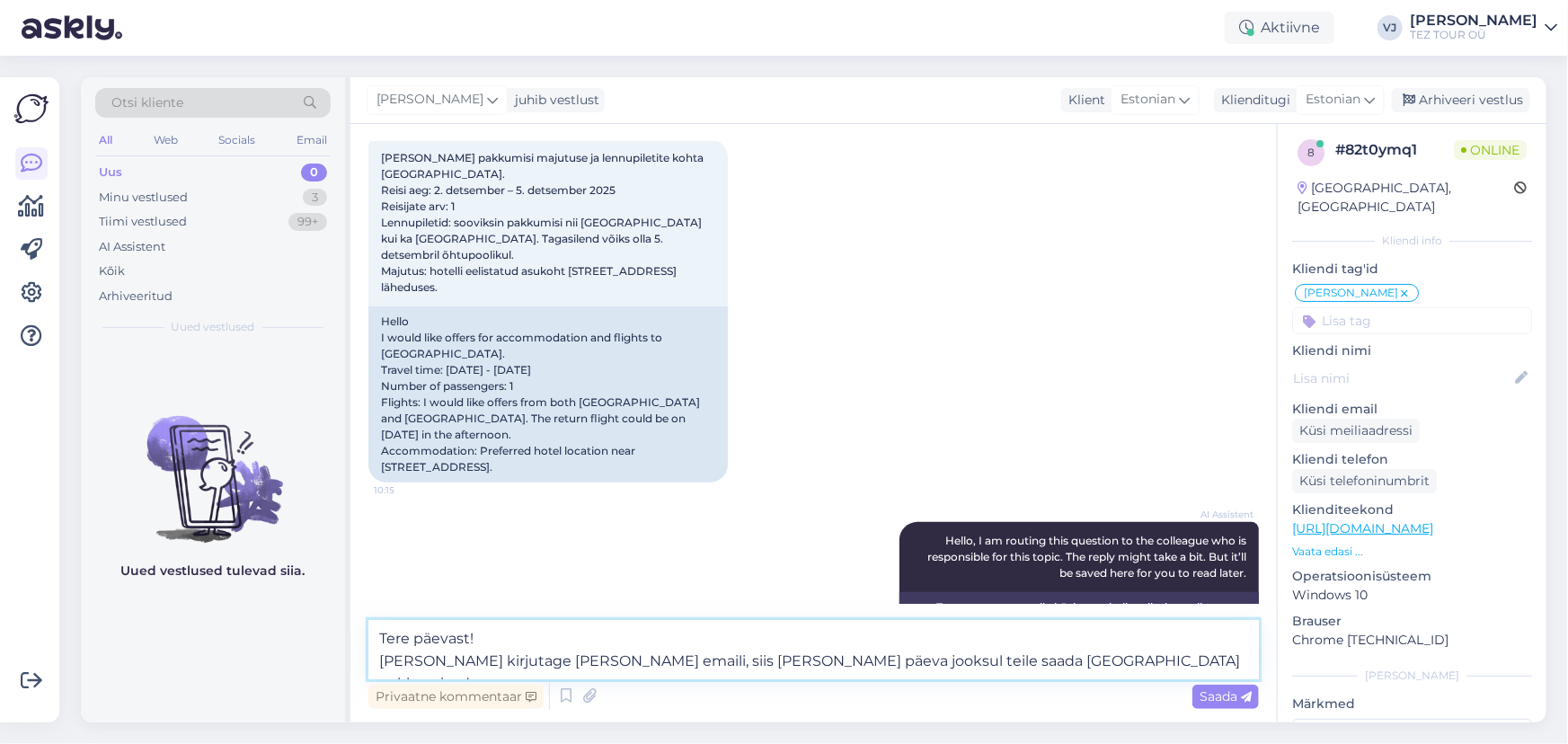
type textarea "Tere päevast! Palun kirjutage mulle oma emaili, siis saan tänase päeva jooksul …"
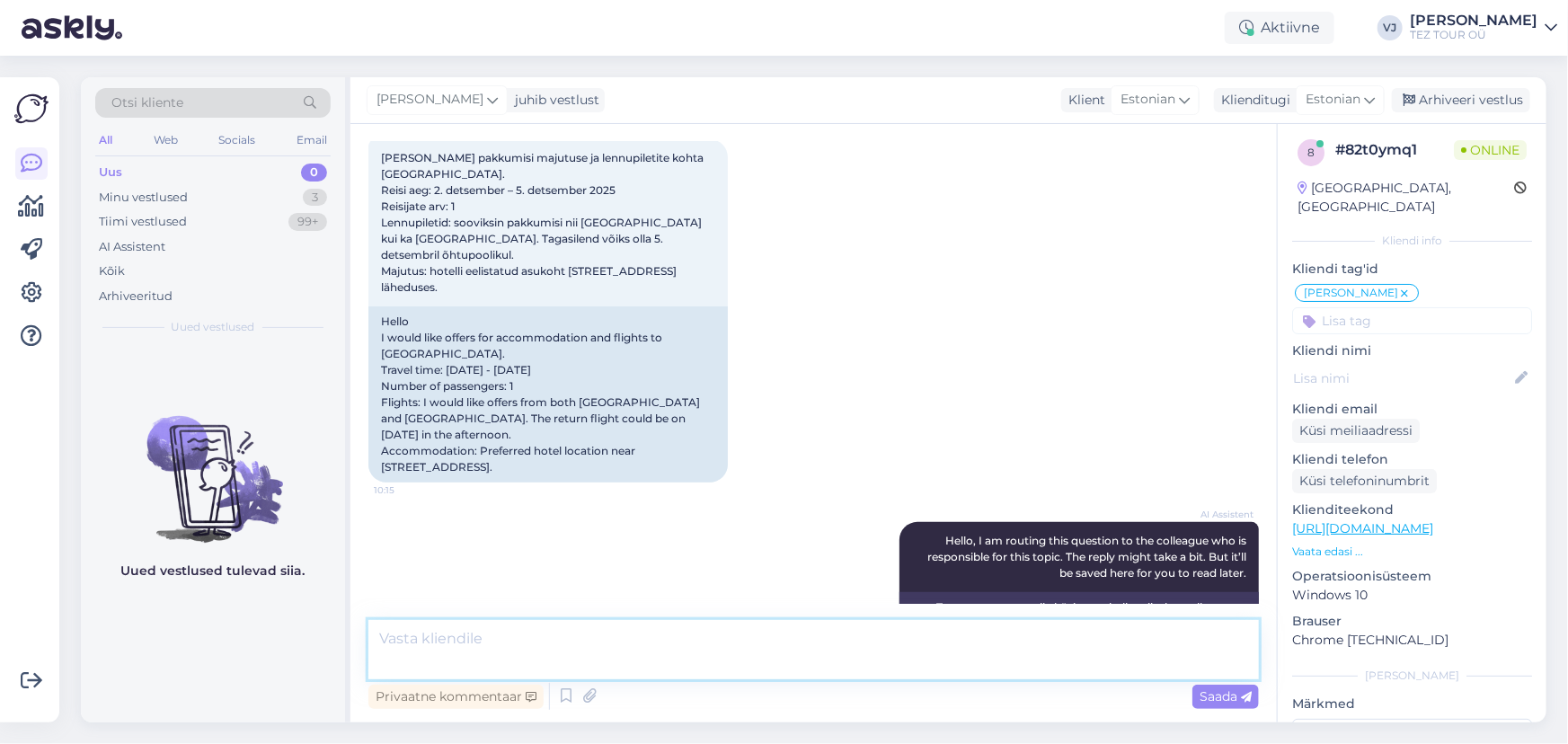
scroll to position [208, 0]
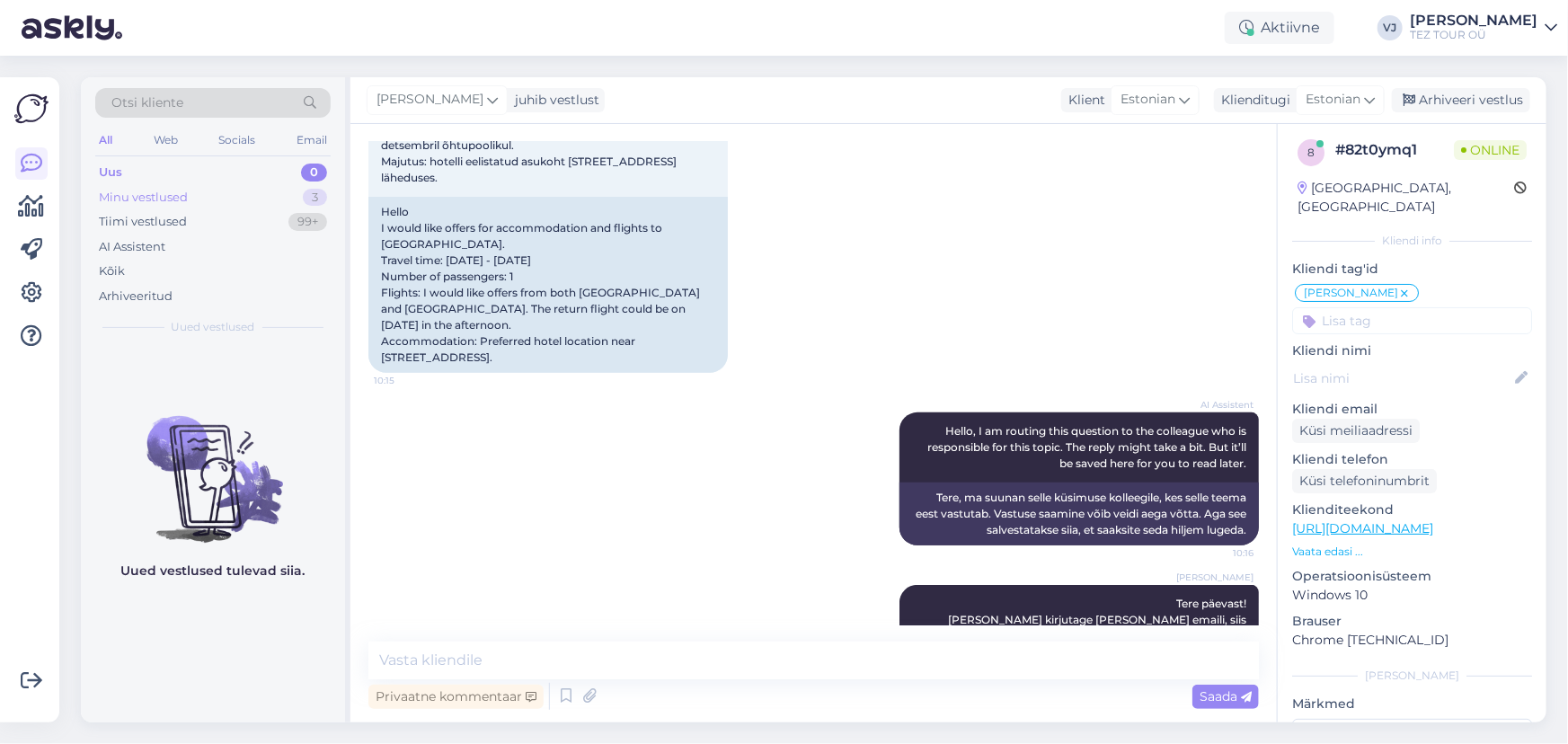
click at [192, 196] on div "Minu vestlused 3" at bounding box center [213, 198] width 235 height 25
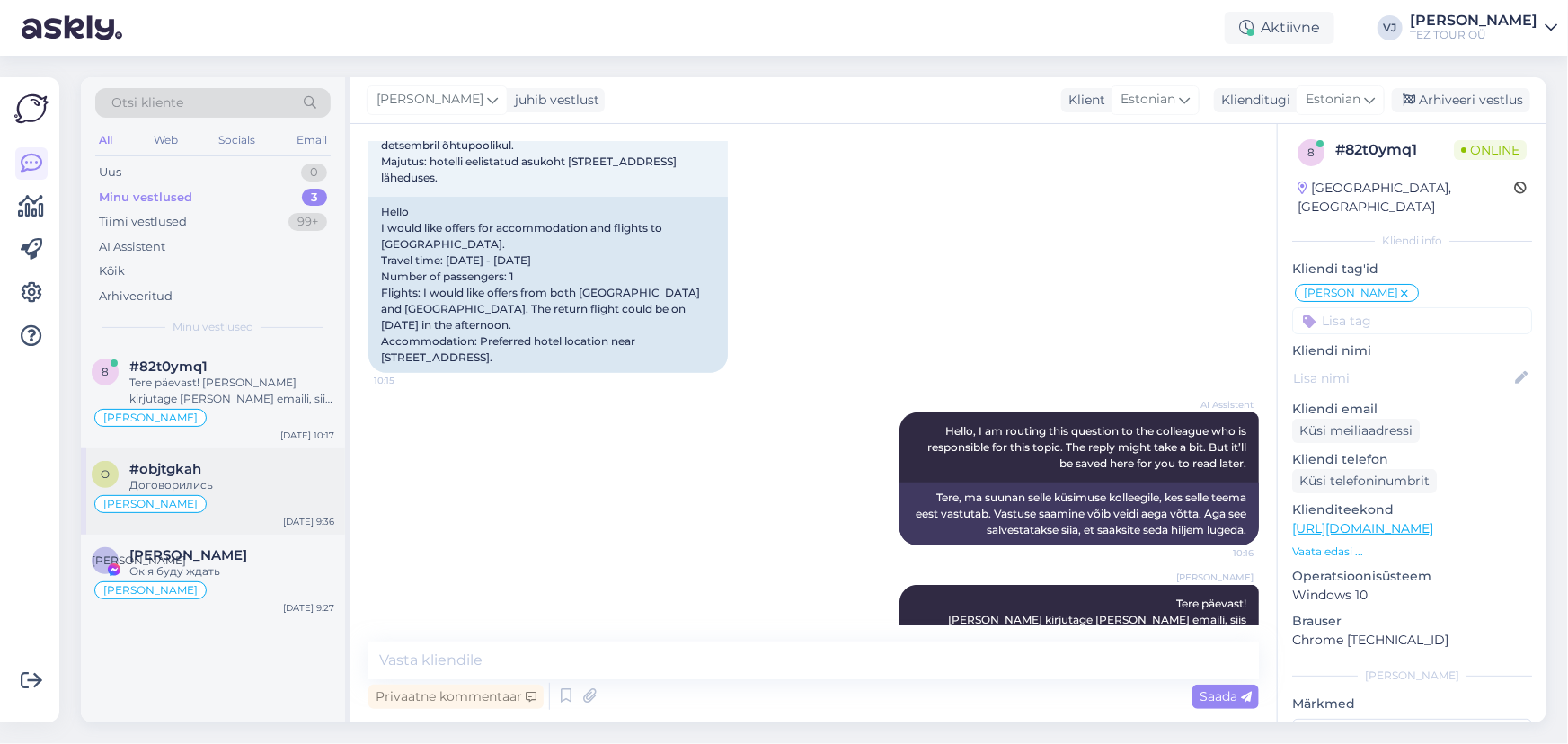
click at [213, 492] on div "Договорились" at bounding box center [231, 484] width 205 height 16
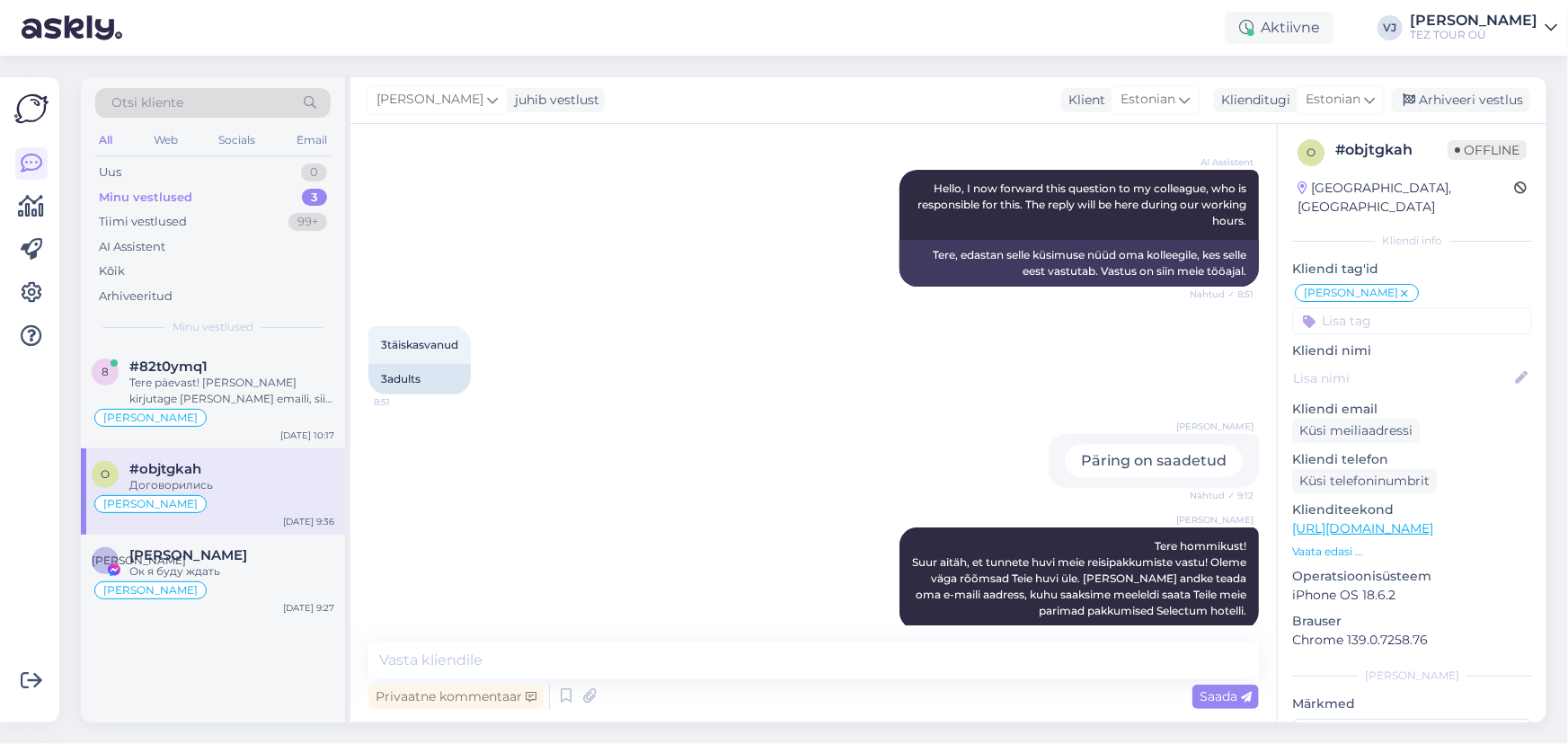
scroll to position [633, 0]
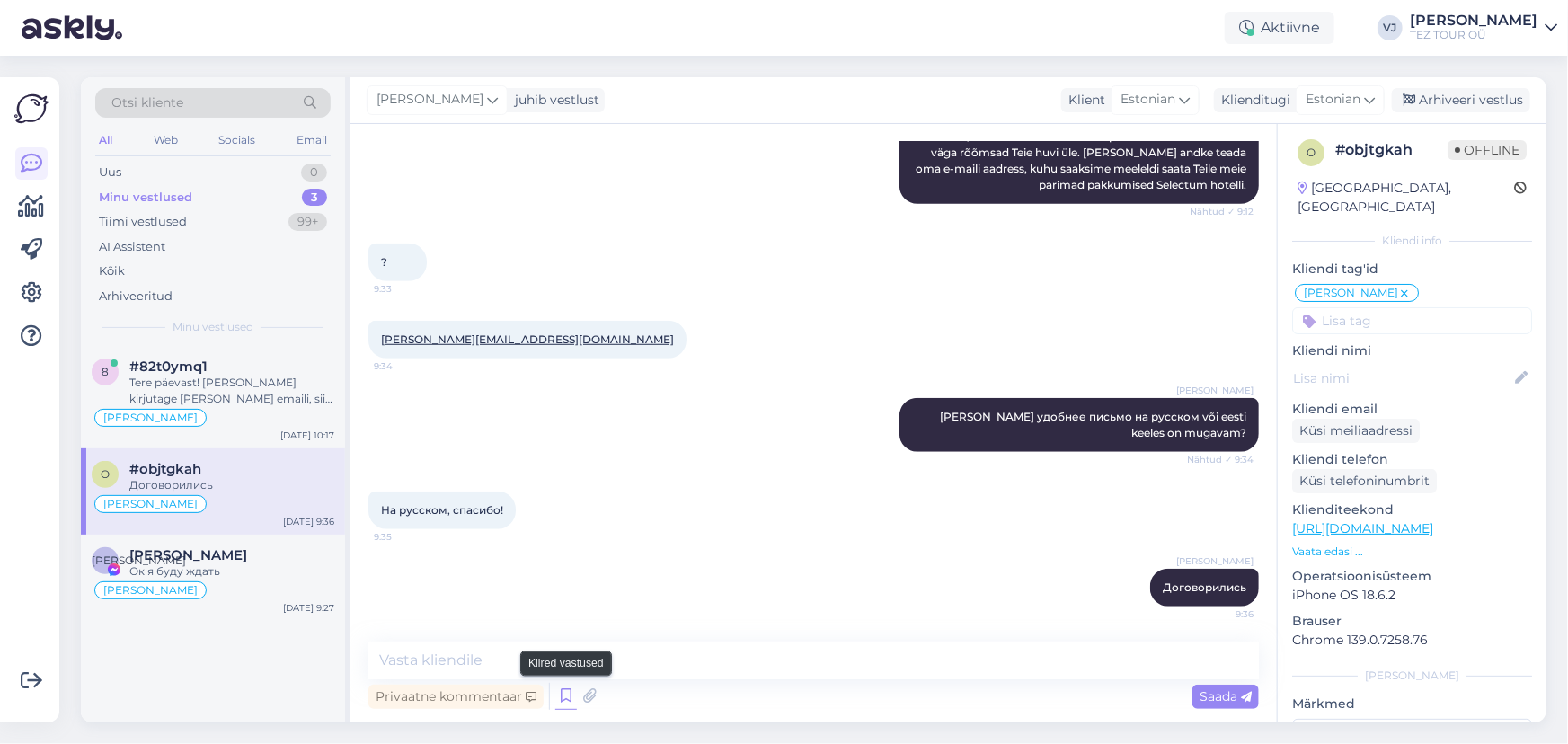
click at [567, 687] on icon at bounding box center [566, 696] width 22 height 27
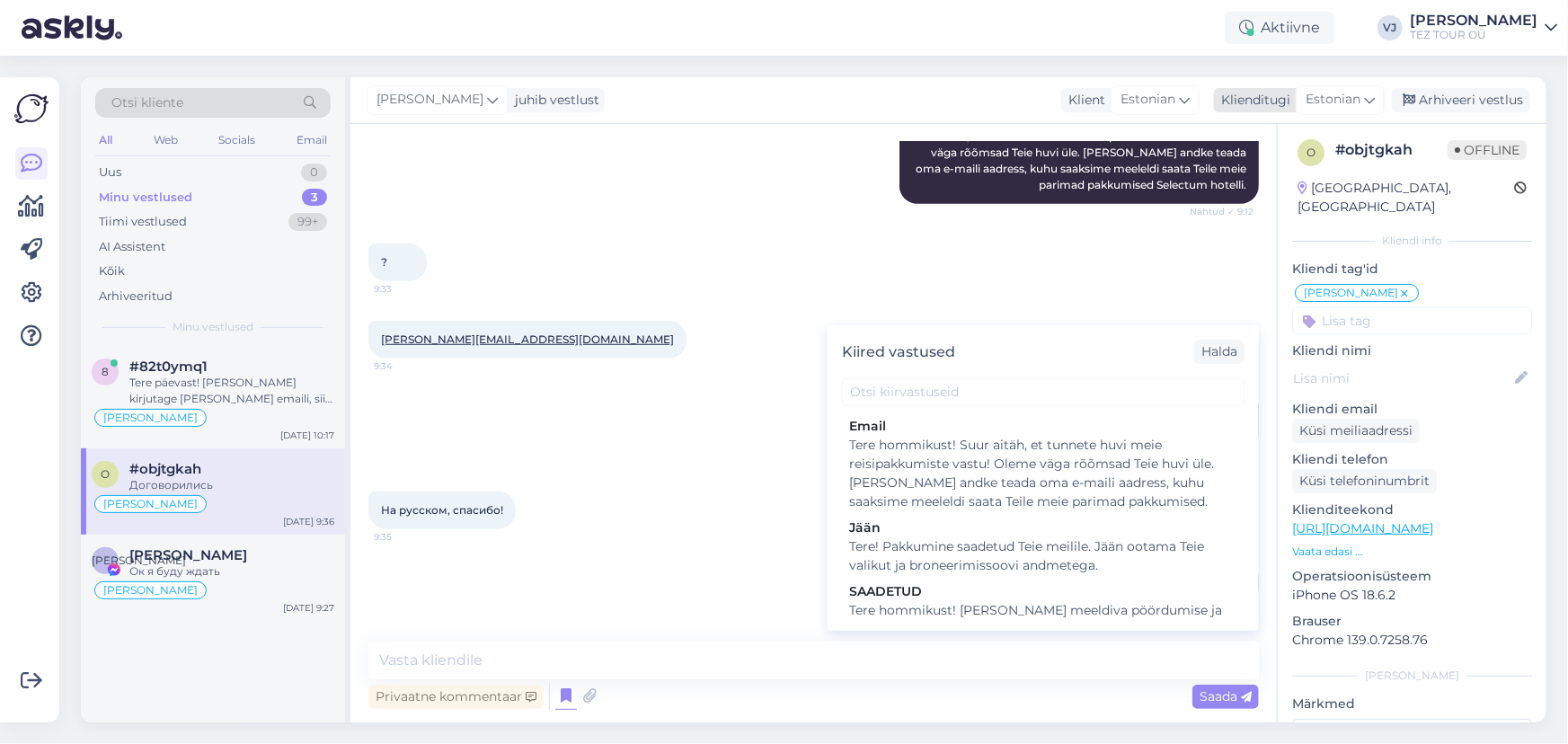
click at [1333, 98] on span "Estonian" at bounding box center [1333, 99] width 54 height 20
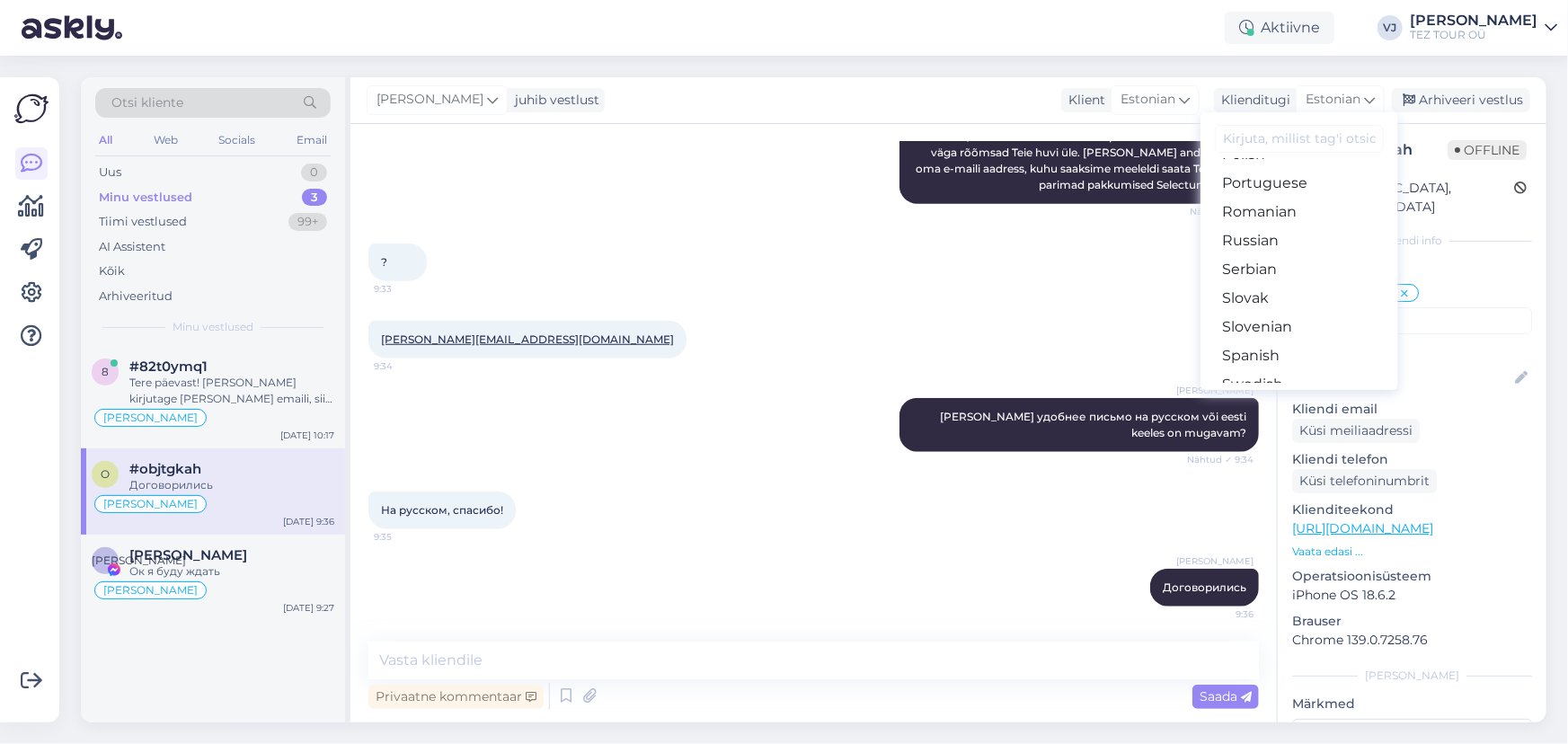
scroll to position [662, 0]
click at [1336, 234] on link "Russian" at bounding box center [1299, 236] width 198 height 29
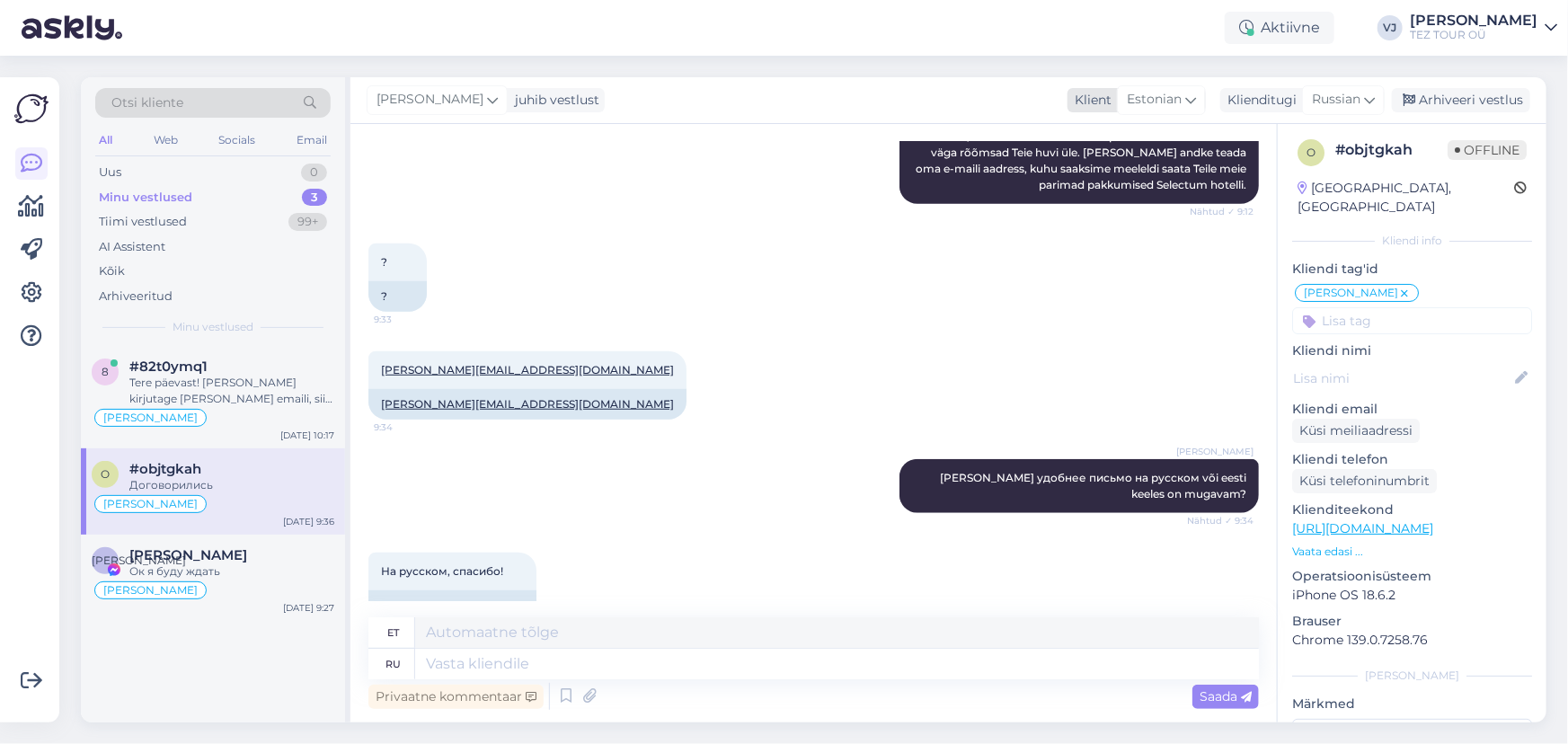
click at [1204, 97] on div "Estonian" at bounding box center [1161, 99] width 89 height 29
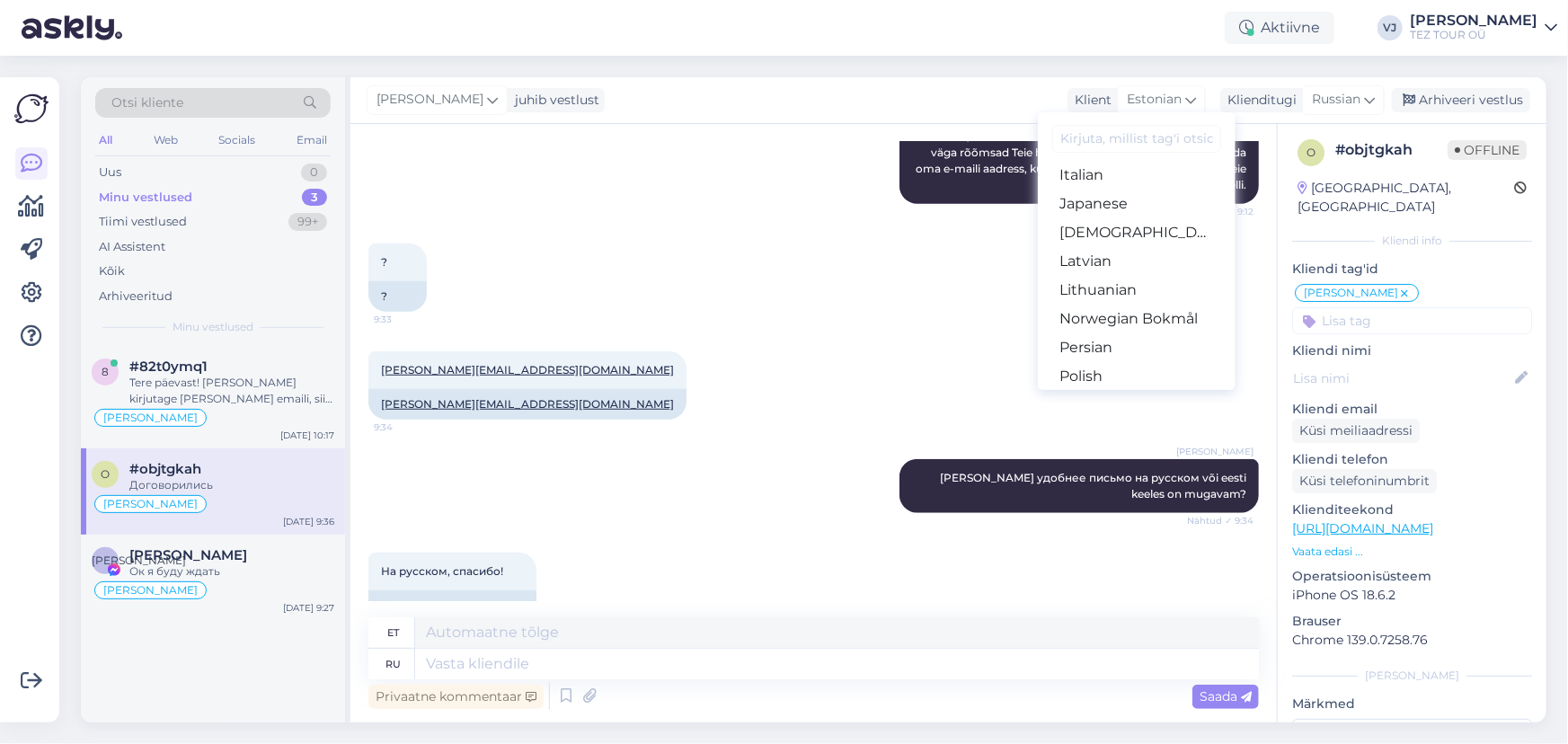
scroll to position [737, 0]
click at [1187, 162] on link "Russian" at bounding box center [1137, 161] width 198 height 29
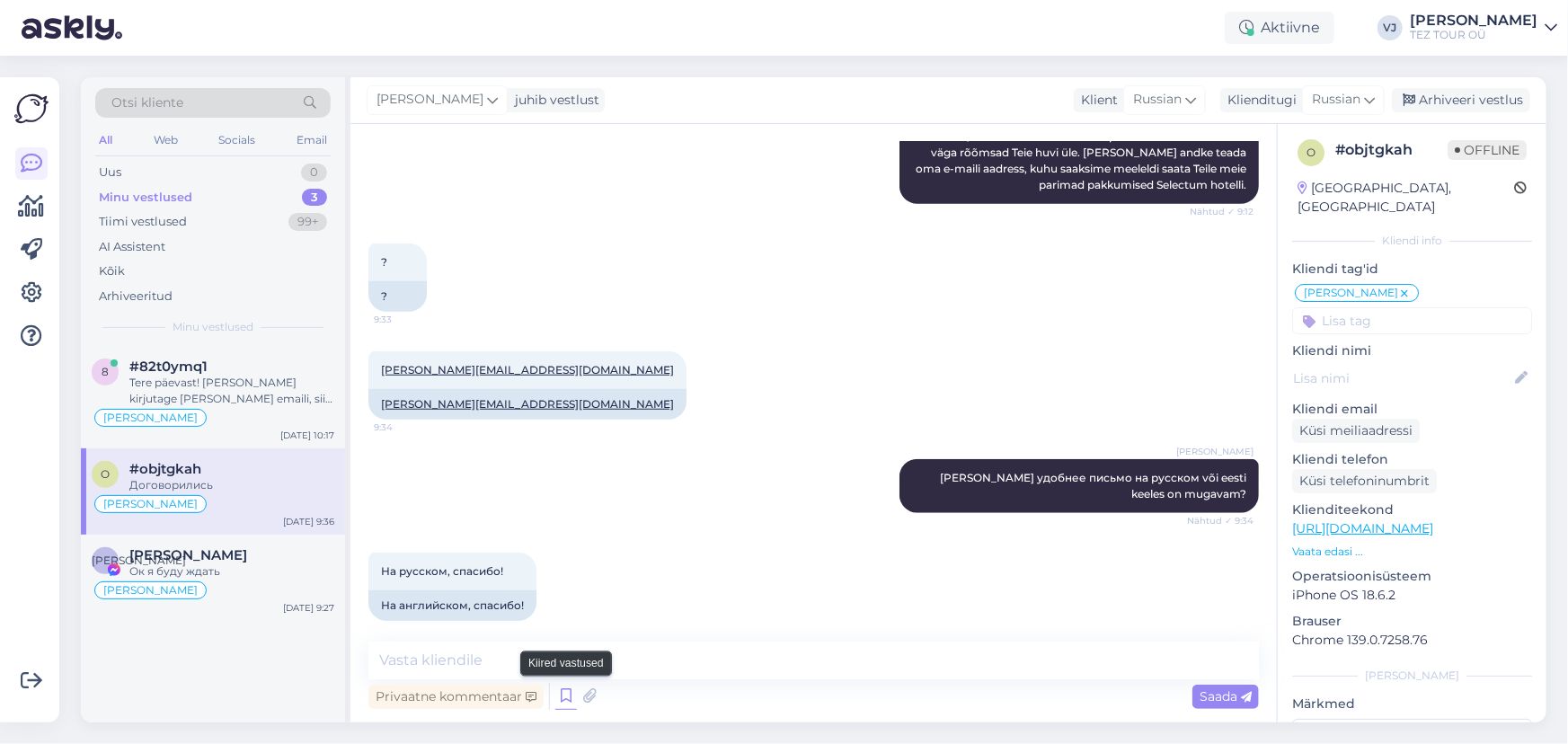
click at [565, 701] on icon at bounding box center [566, 696] width 22 height 27
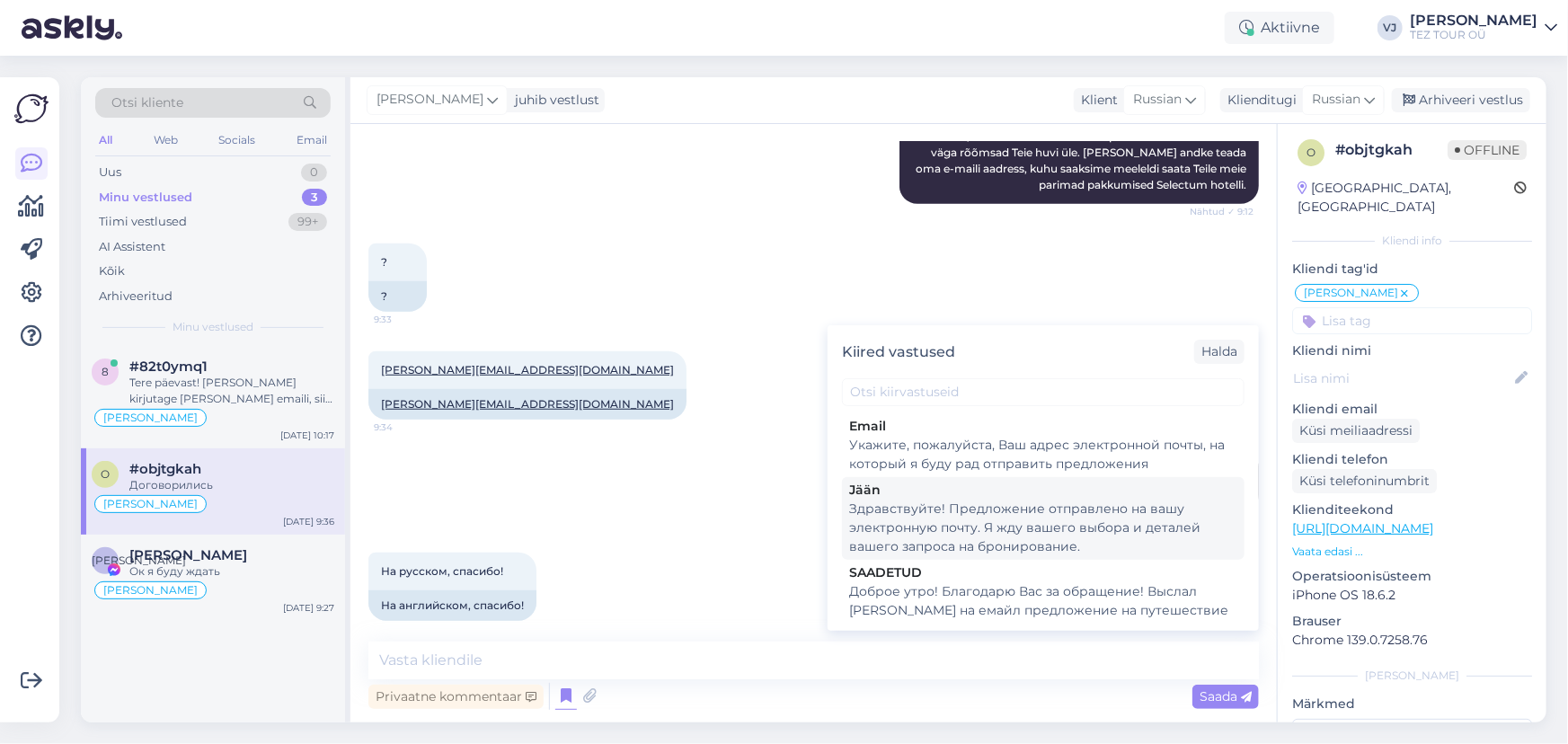
click at [1085, 517] on div "Здравствуйте! Предложение отправлено на вашу электронную почту. Я жду вашего вы…" at bounding box center [1043, 528] width 388 height 56
type textarea "Здравствуйте! Предложение отправлено на вашу электронную почту. Я жду вашего вы…"
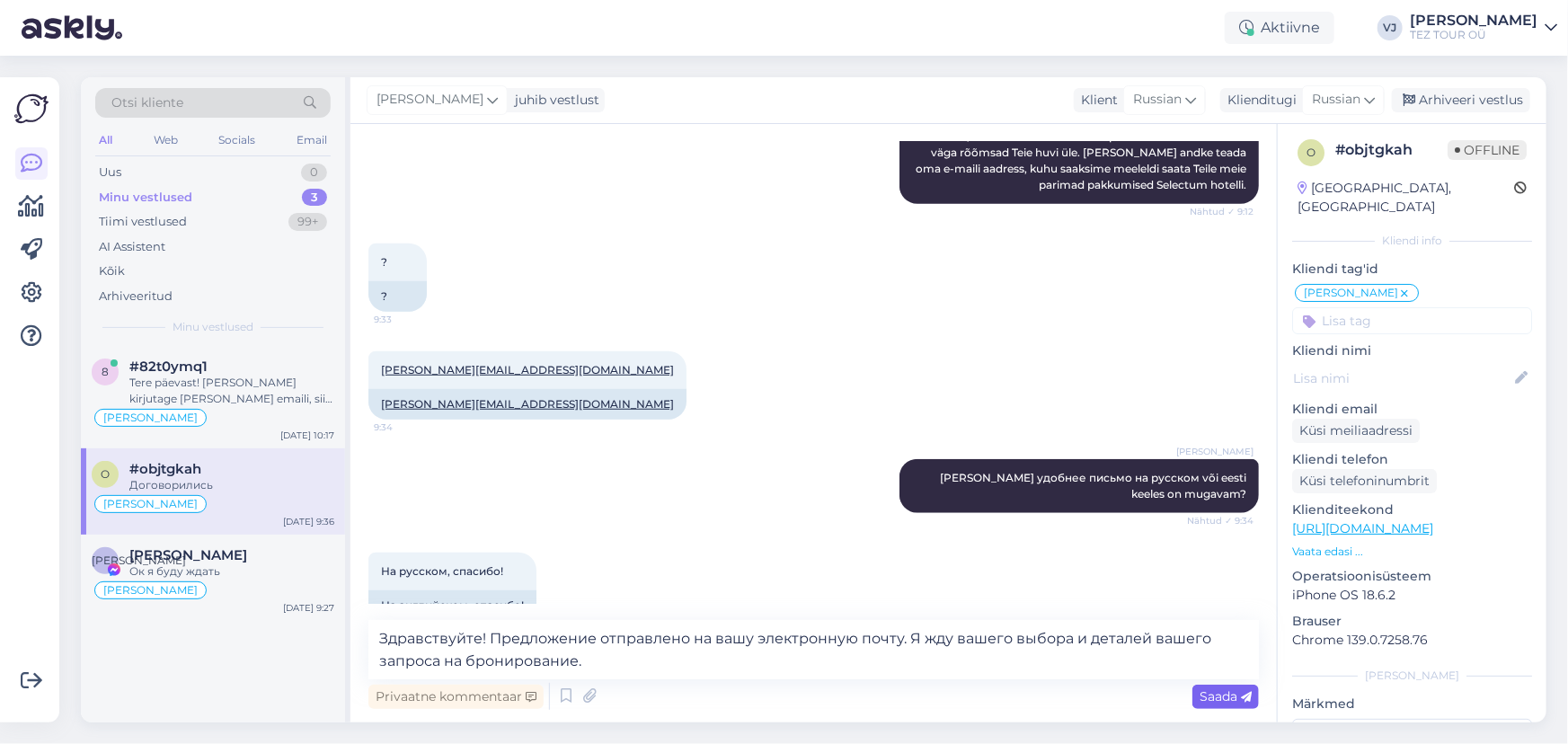
click at [1233, 685] on div "Saada" at bounding box center [1225, 697] width 67 height 24
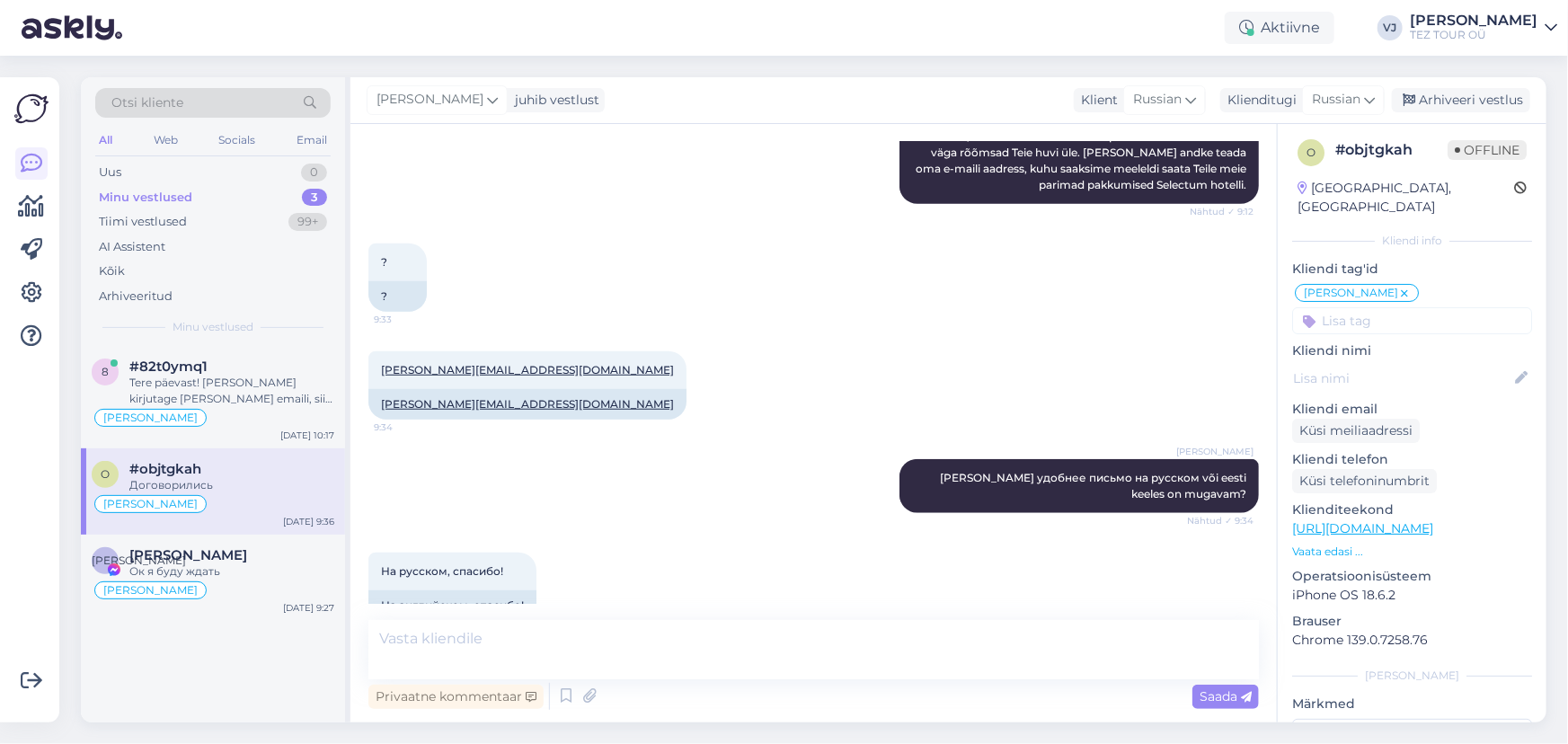
scroll to position [835, 0]
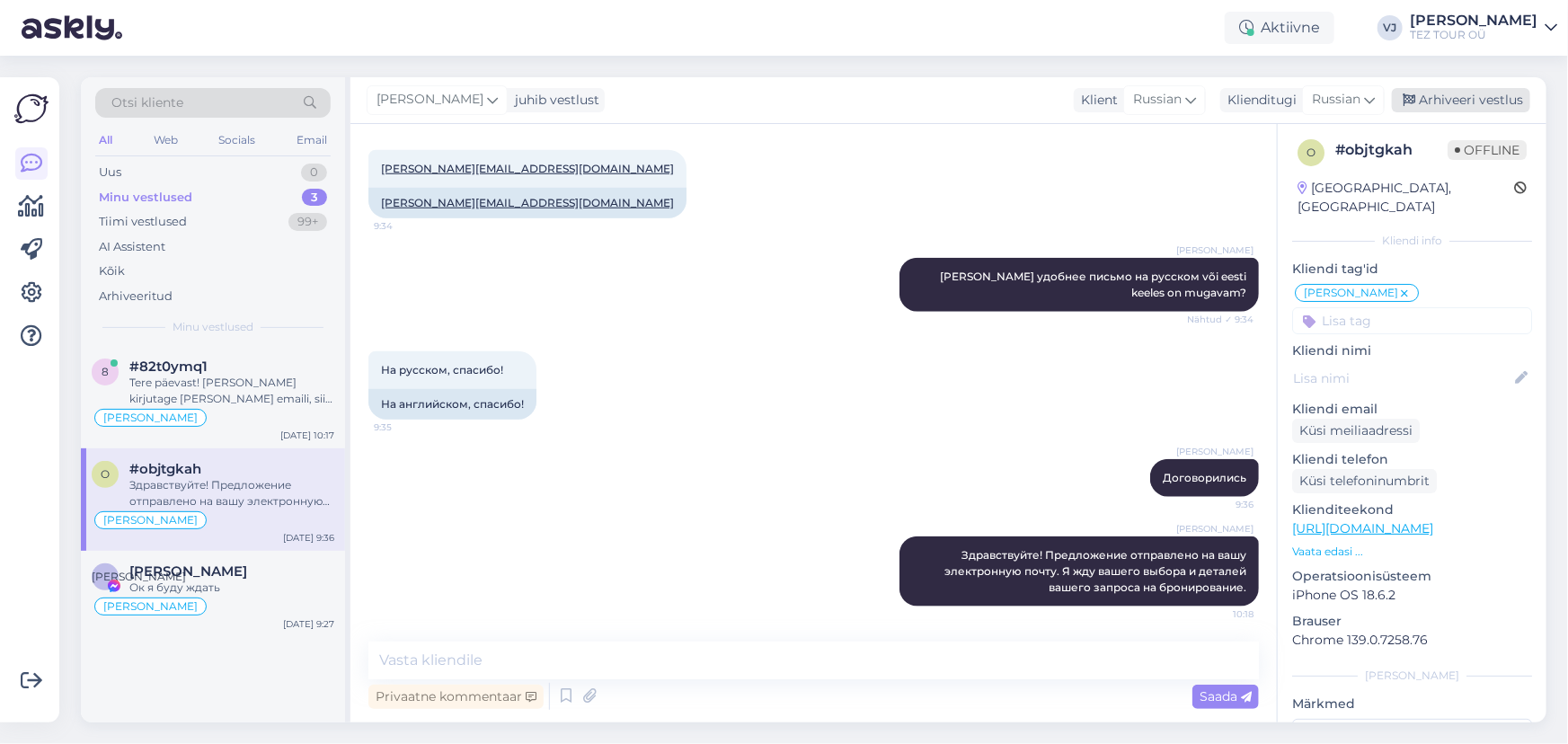
click at [1438, 98] on div "Arhiveeri vestlus" at bounding box center [1461, 100] width 139 height 24
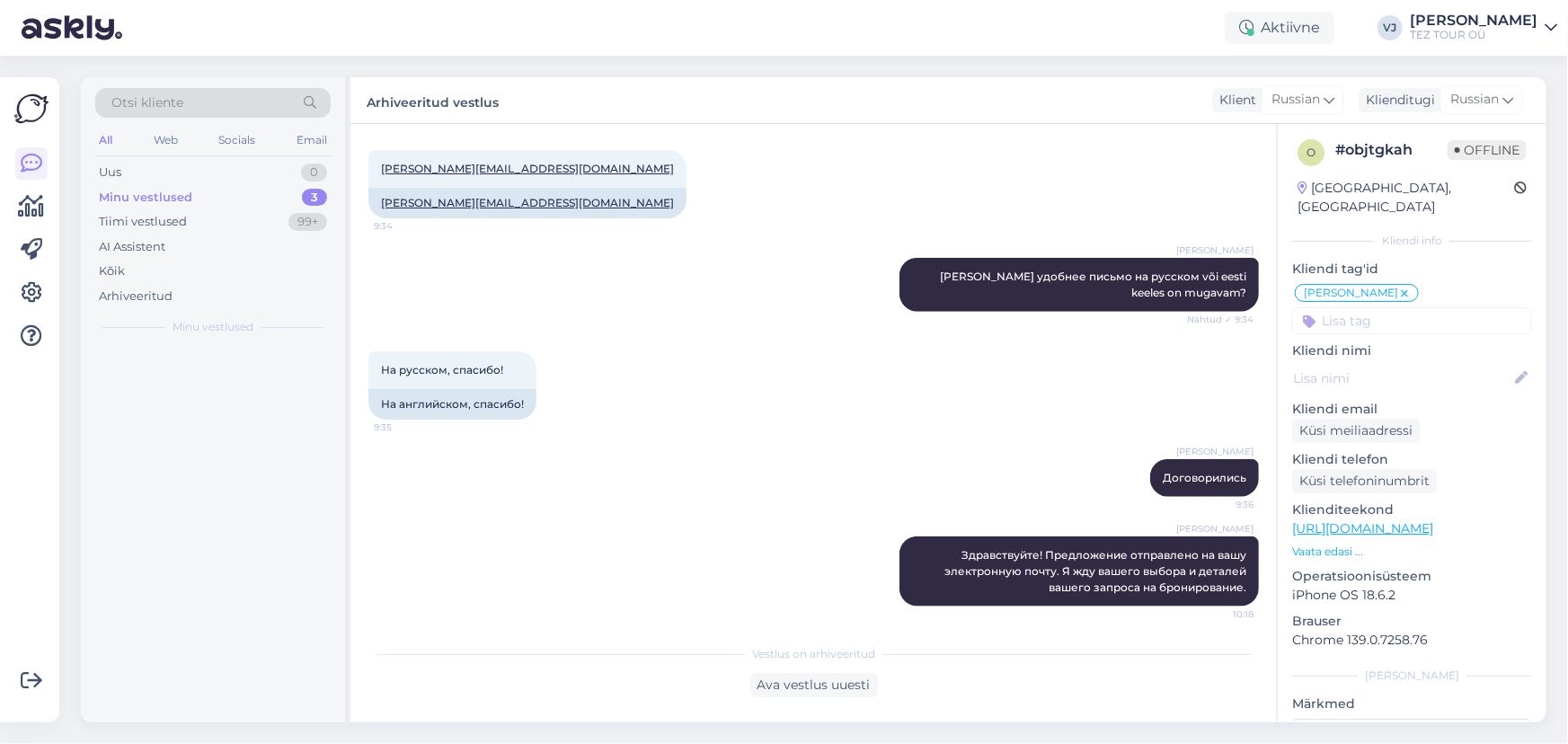
scroll to position [841, 0]
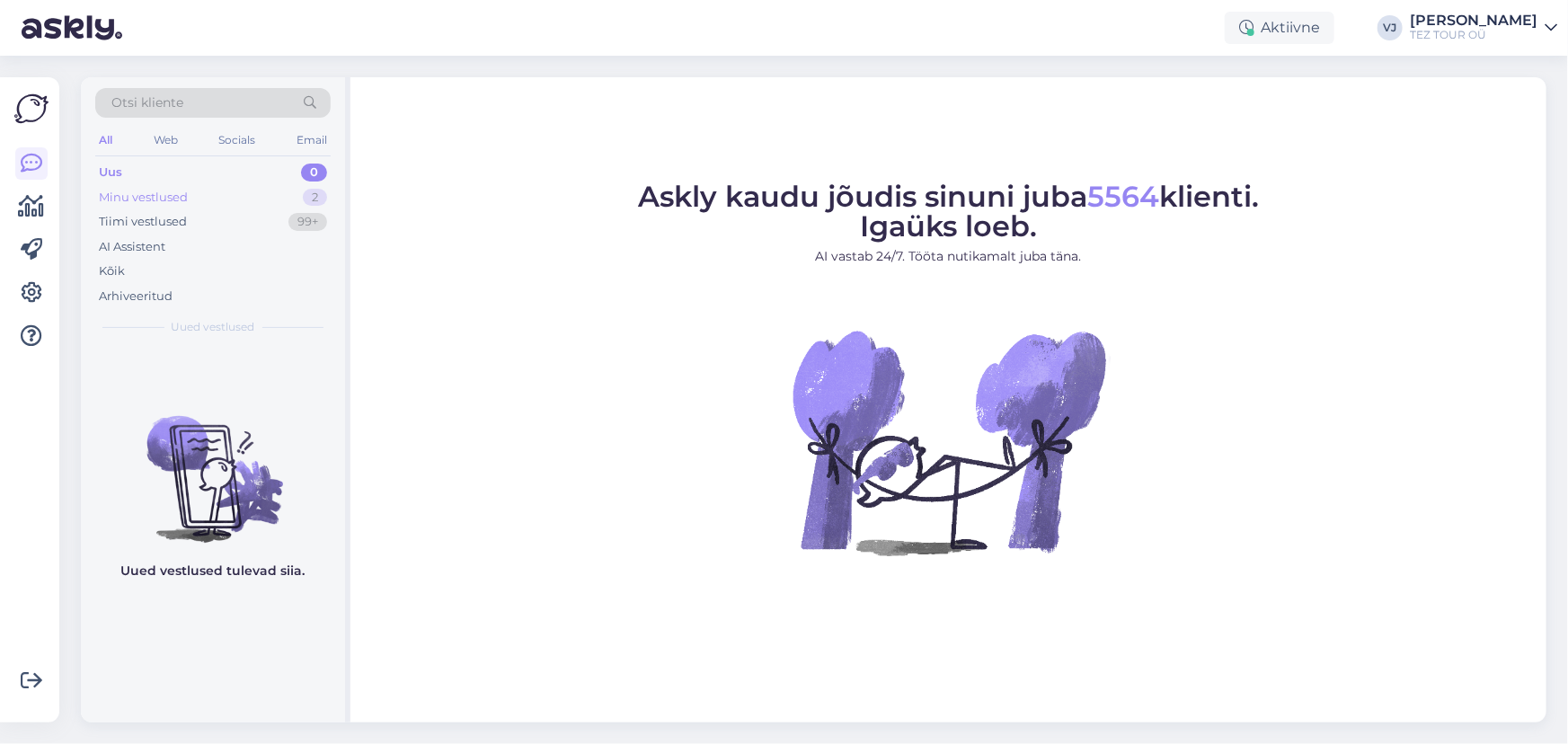
click at [291, 199] on div "Minu vestlused 2" at bounding box center [213, 198] width 235 height 25
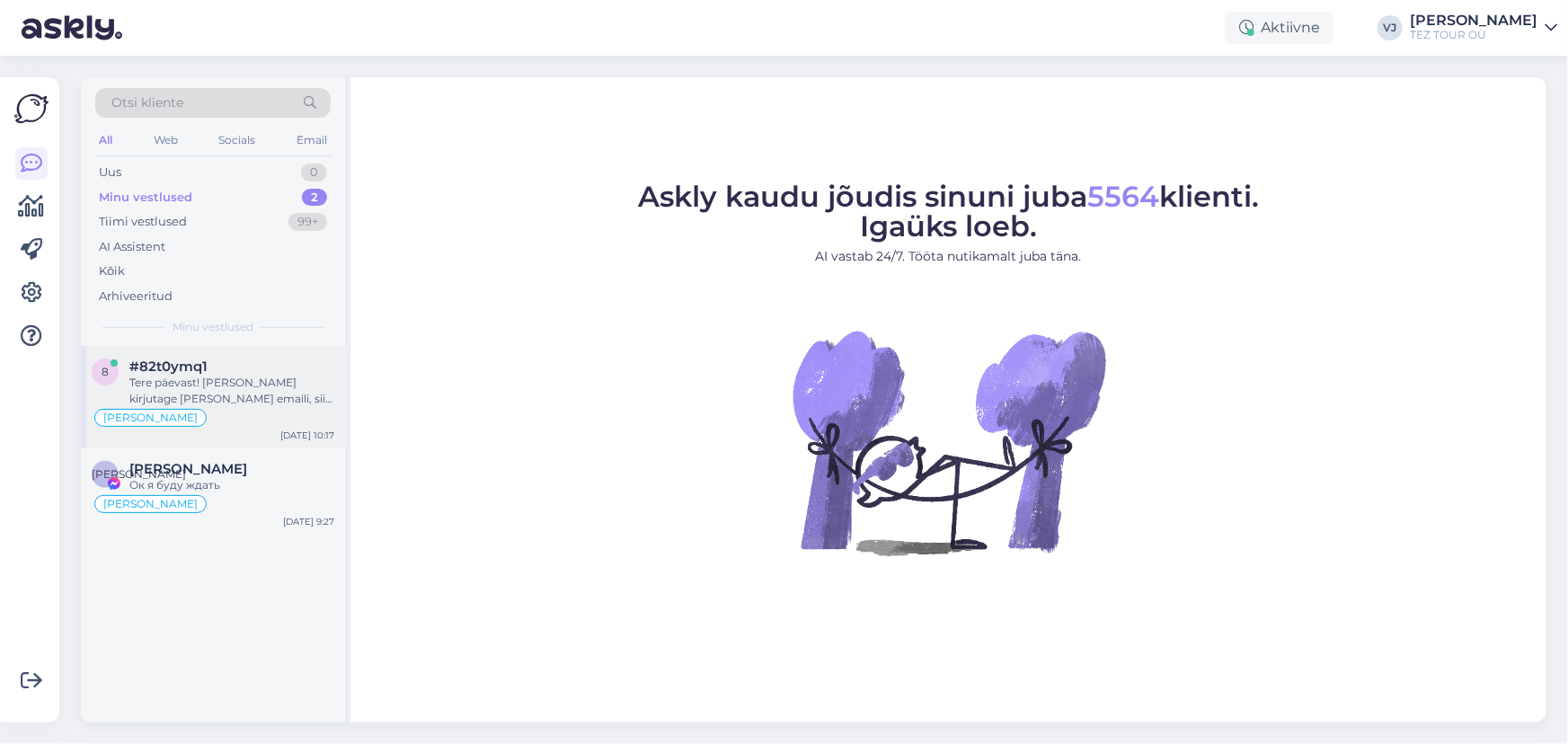
click at [251, 398] on div "Tere päevast! [PERSON_NAME] kirjutage [PERSON_NAME] emaili, siis [PERSON_NAME] …" at bounding box center [231, 391] width 205 height 33
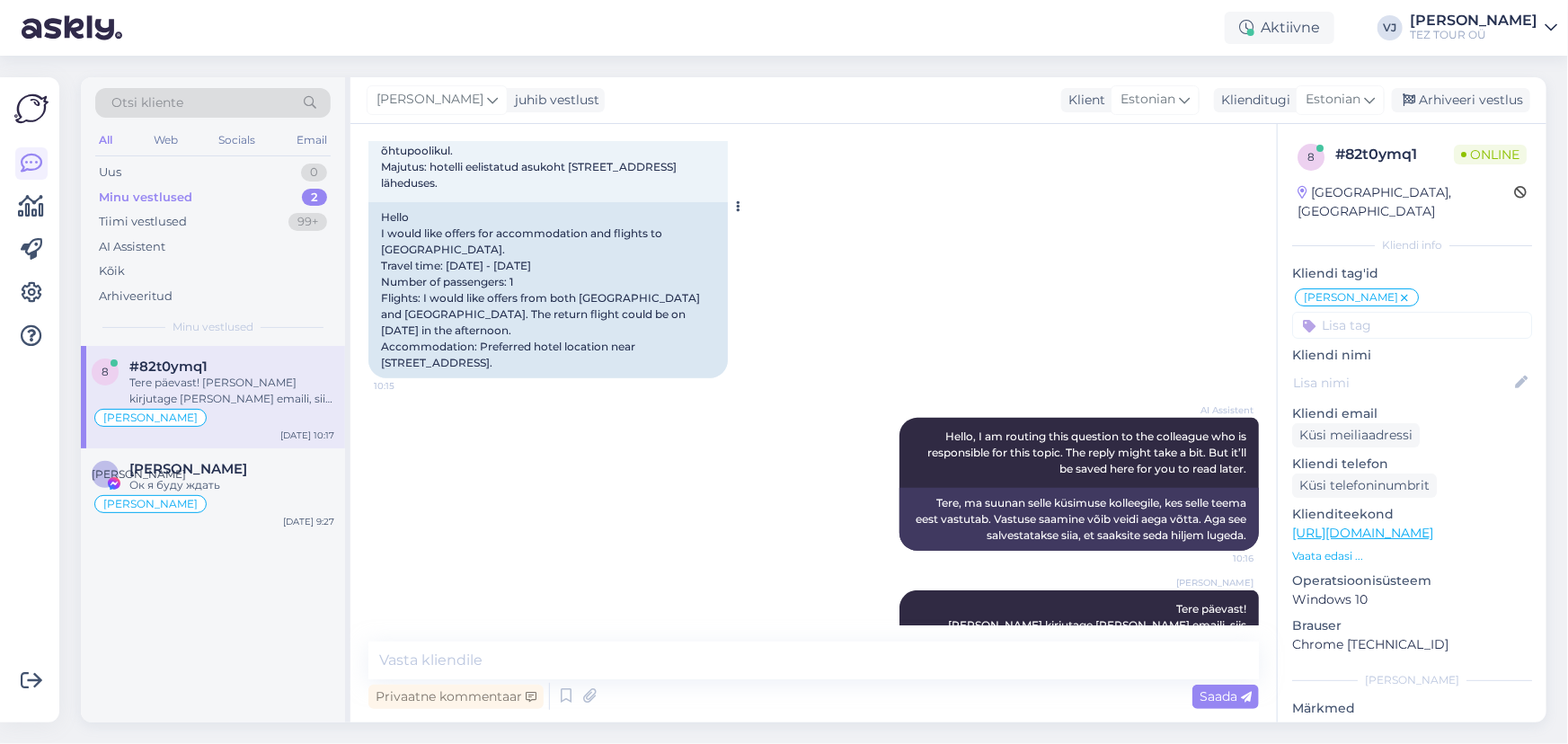
scroll to position [207, 0]
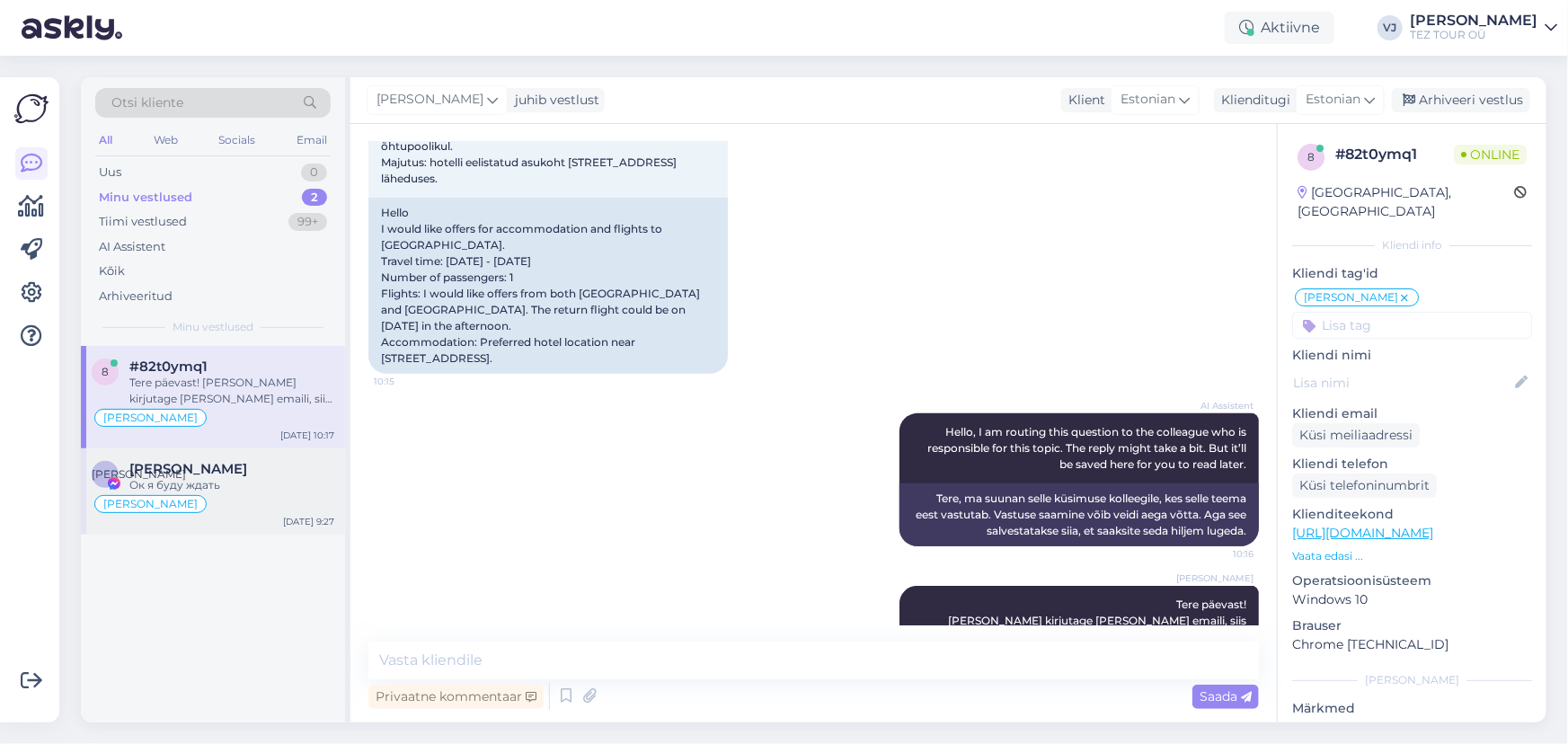
click at [224, 497] on div "[PERSON_NAME]" at bounding box center [213, 503] width 243 height 22
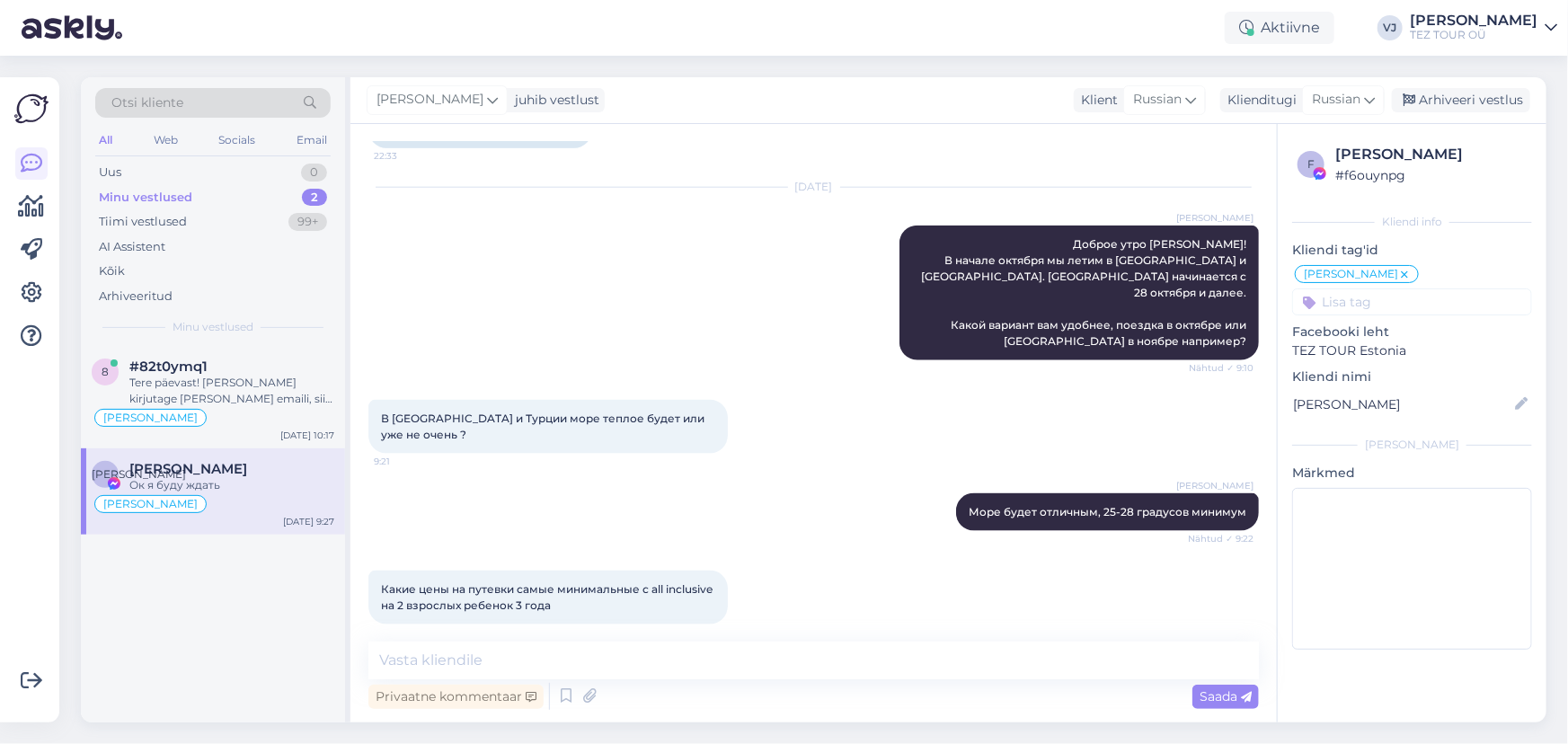
scroll to position [1243, 0]
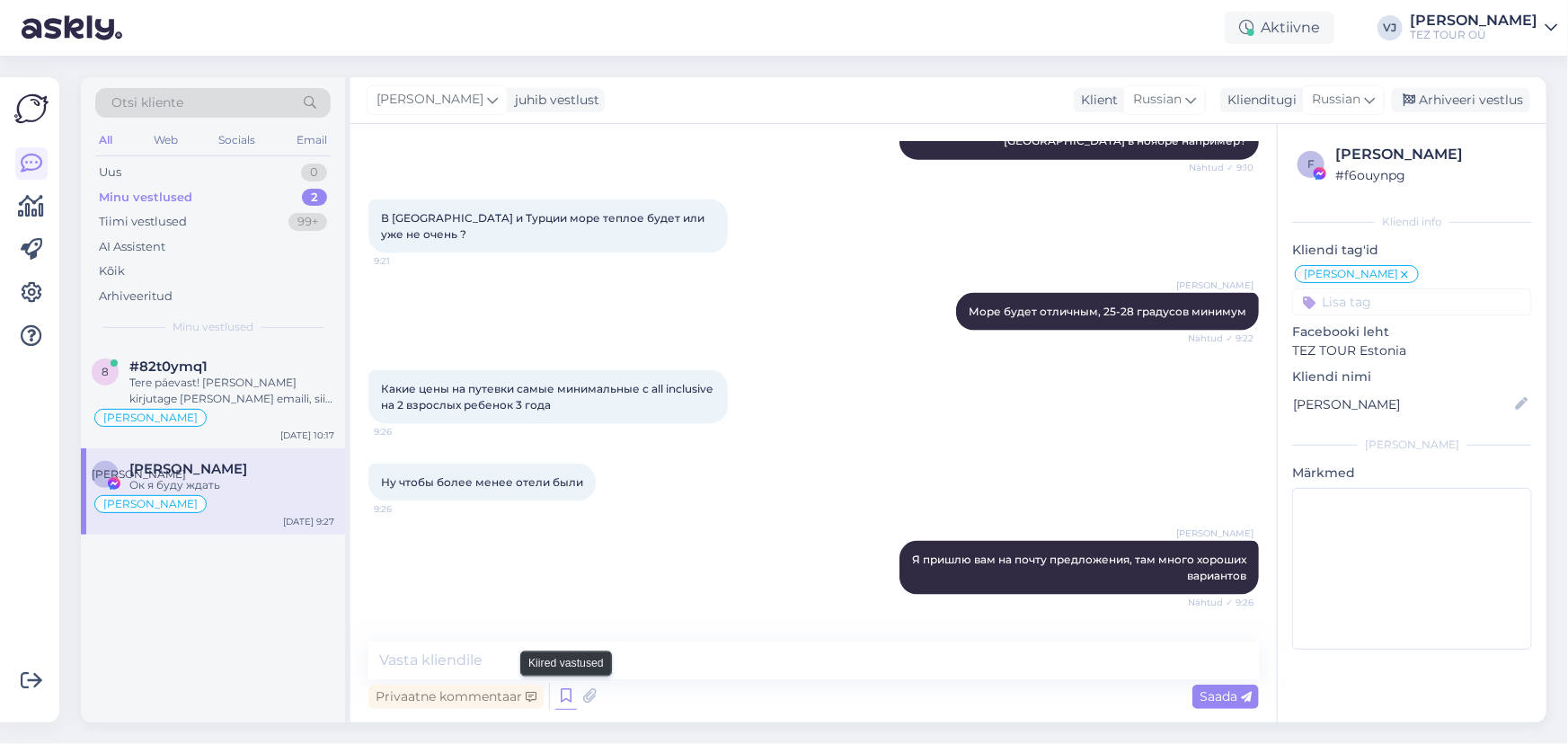
click at [566, 703] on icon at bounding box center [566, 696] width 22 height 27
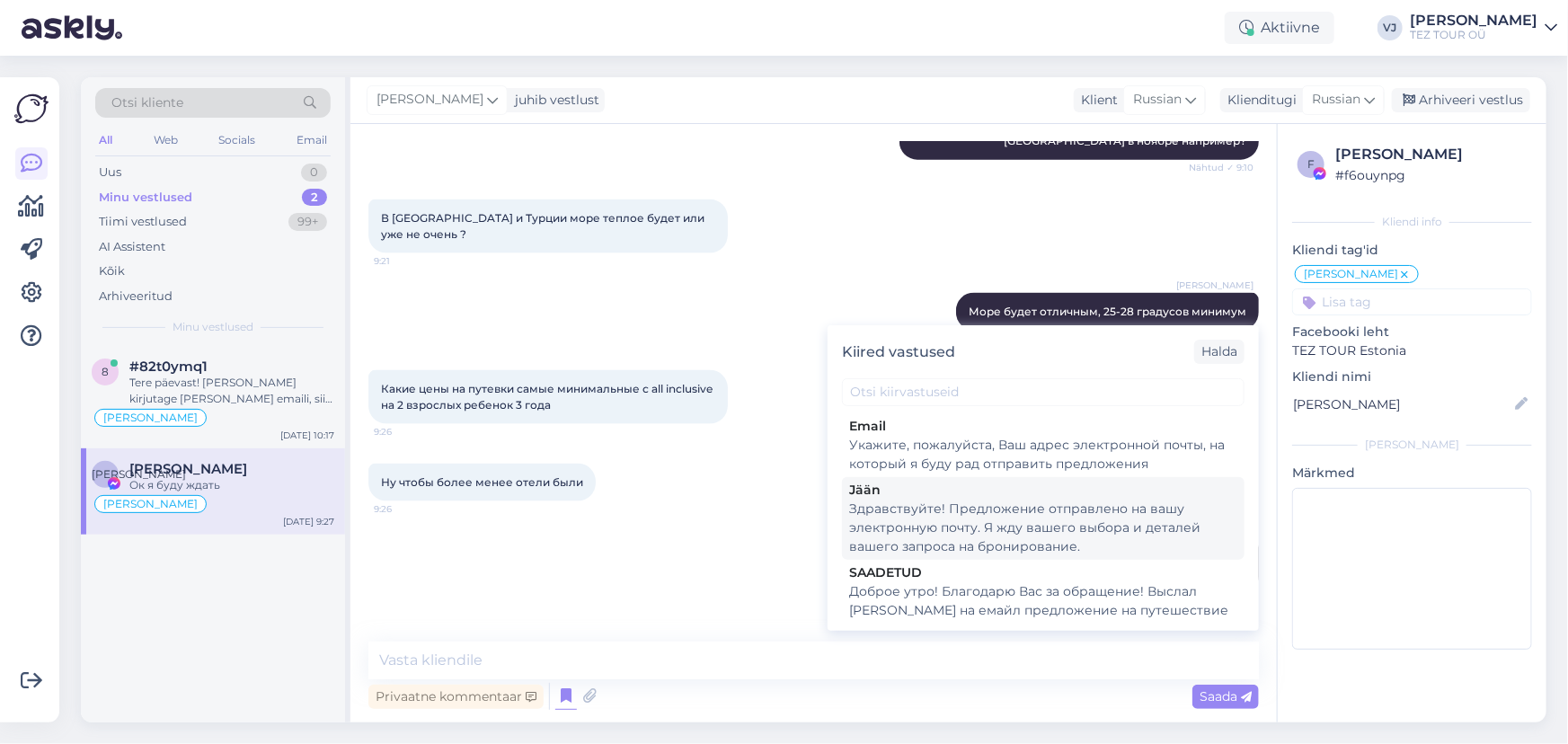
click at [1119, 516] on div "Здравствуйте! Предложение отправлено на вашу электронную почту. Я жду вашего вы…" at bounding box center [1043, 528] width 388 height 56
type textarea "Здравствуйте! Предложение отправлено на вашу электронную почту. Я жду вашего вы…"
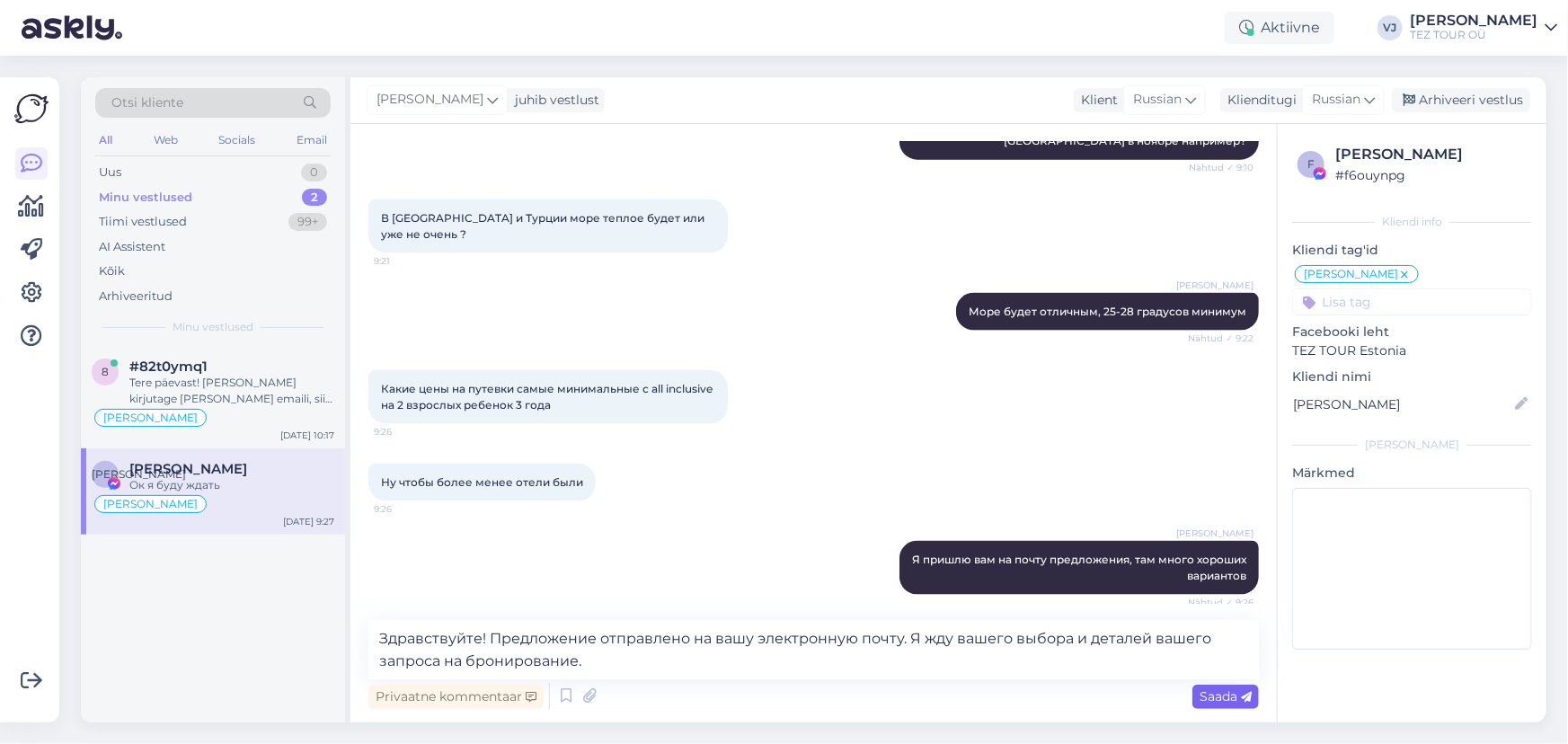
click at [1214, 701] on span "Saada" at bounding box center [1226, 696] width 52 height 16
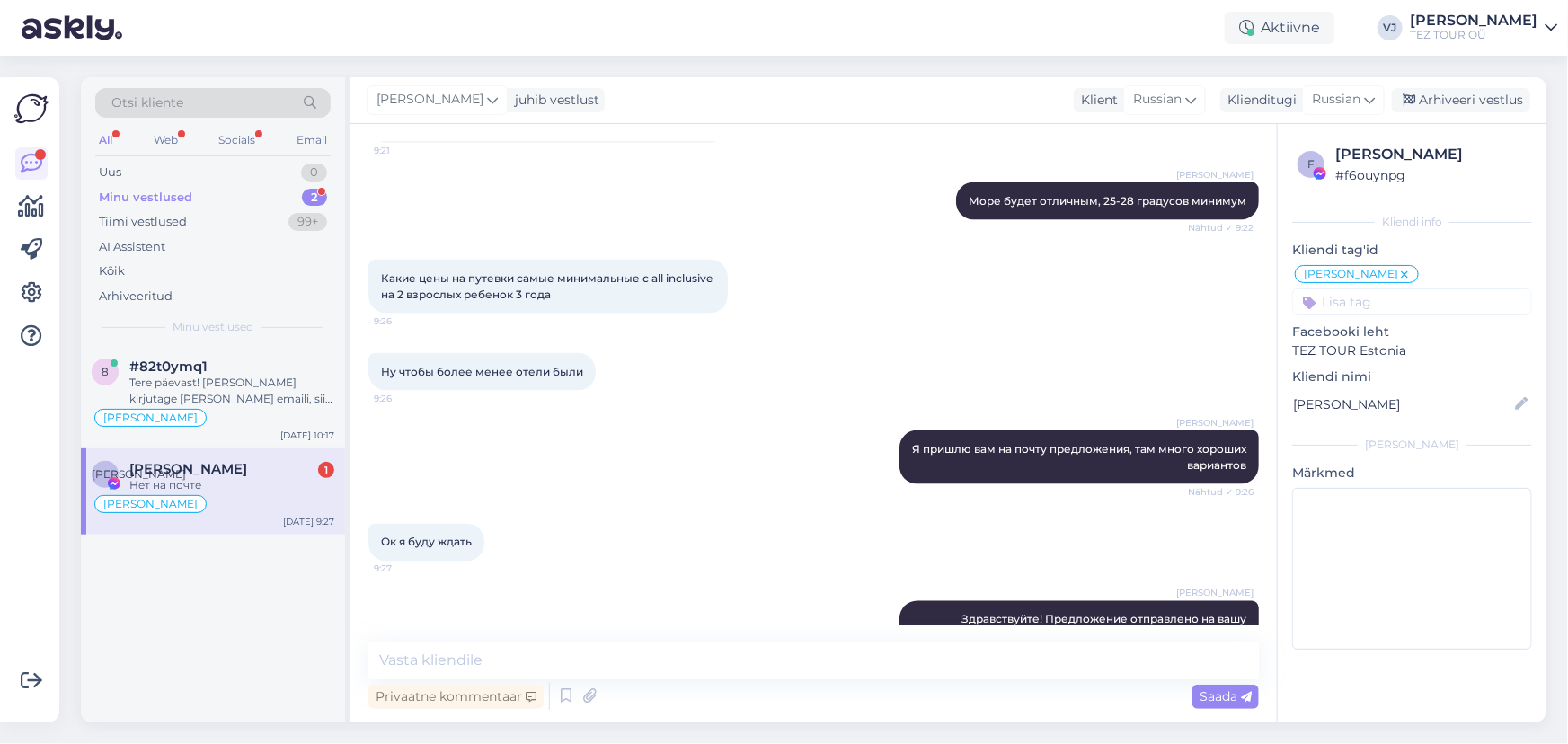
scroll to position [1431, 0]
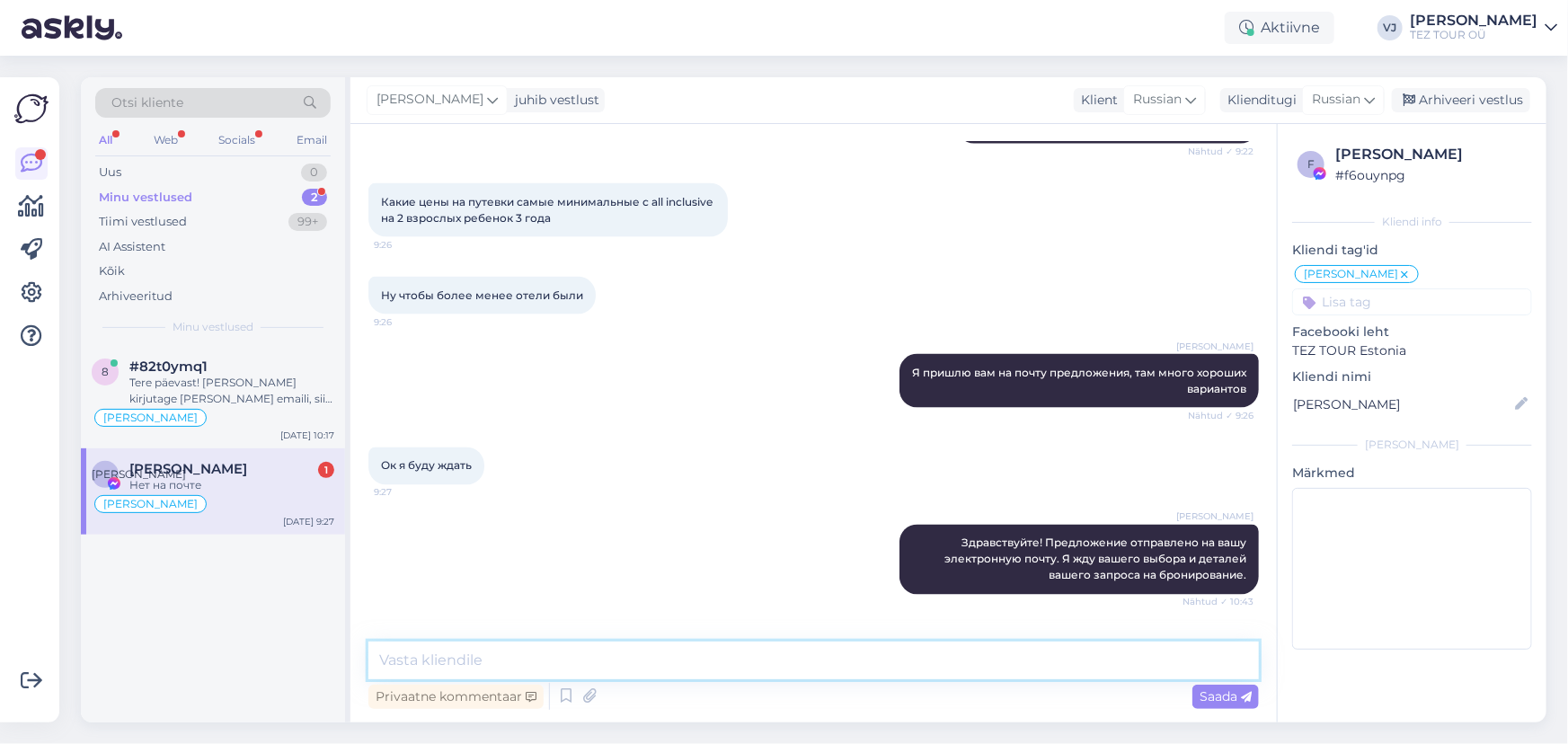
click at [745, 666] on textarea at bounding box center [814, 661] width 890 height 37
type textarea "А сейчас?"
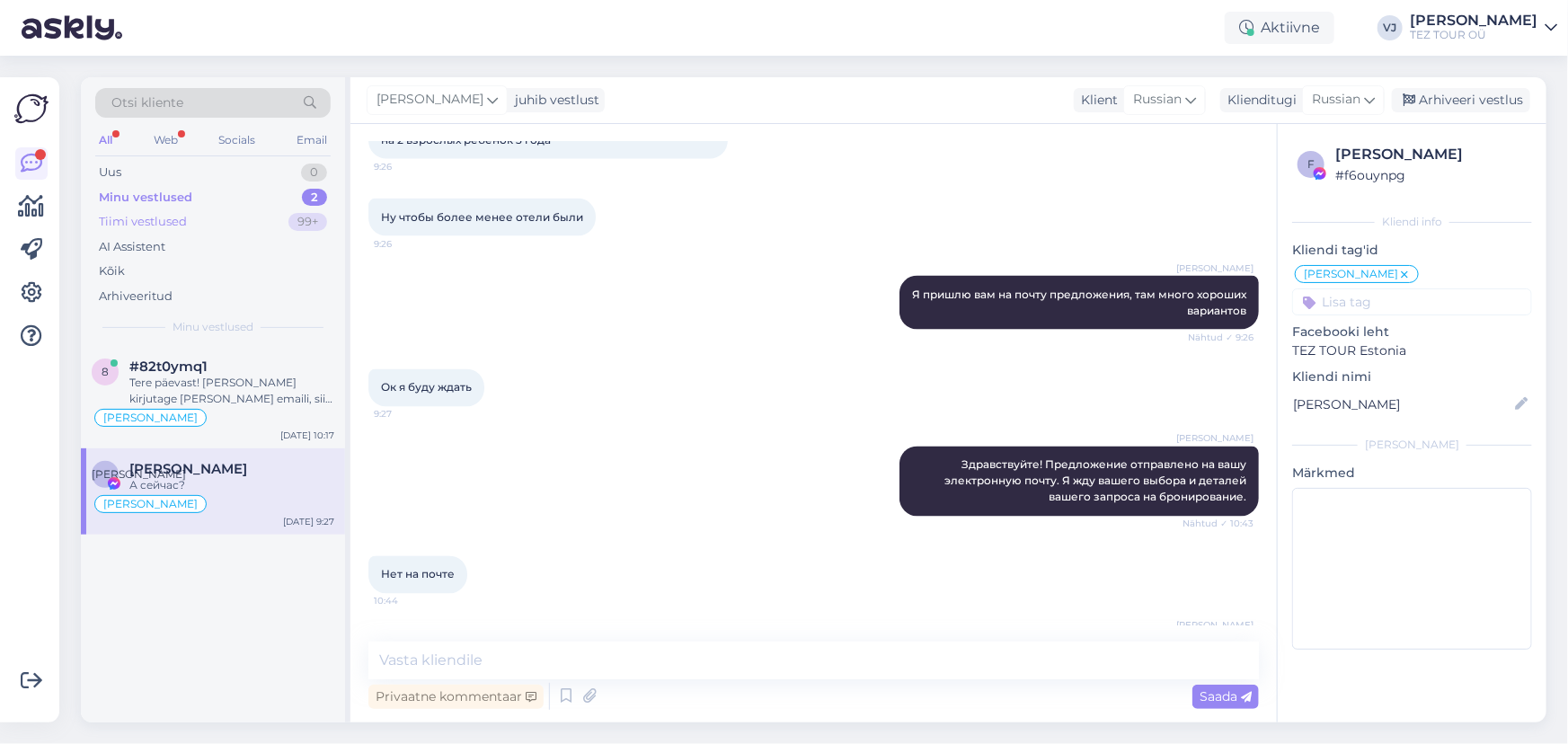
drag, startPoint x: 154, startPoint y: 234, endPoint x: 163, endPoint y: 230, distance: 9.8
click at [154, 234] on div "AI Assistent" at bounding box center [213, 246] width 235 height 25
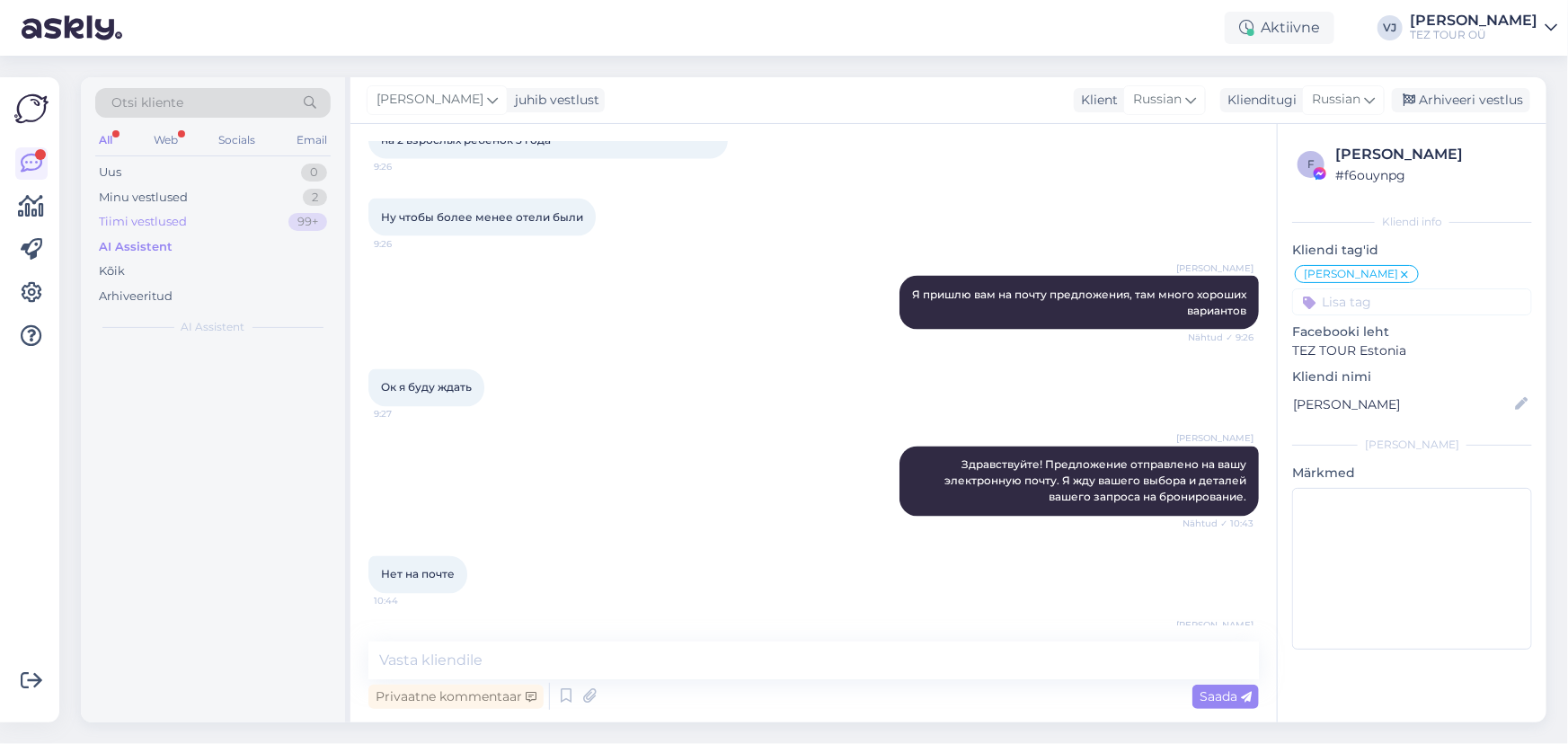
click at [171, 222] on div "Tiimi vestlused" at bounding box center [142, 221] width 88 height 18
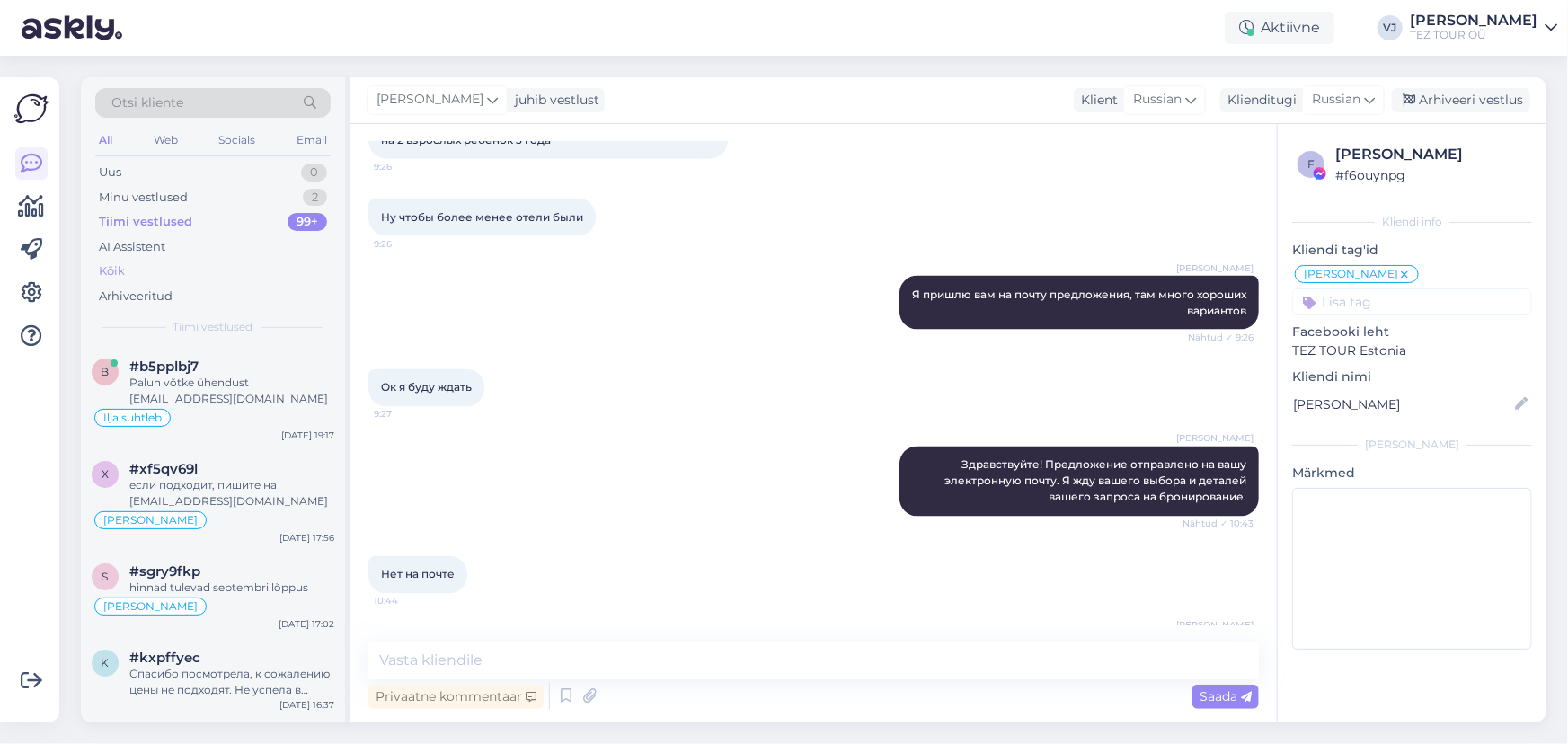
click at [180, 259] on div "Kõik" at bounding box center [213, 271] width 235 height 25
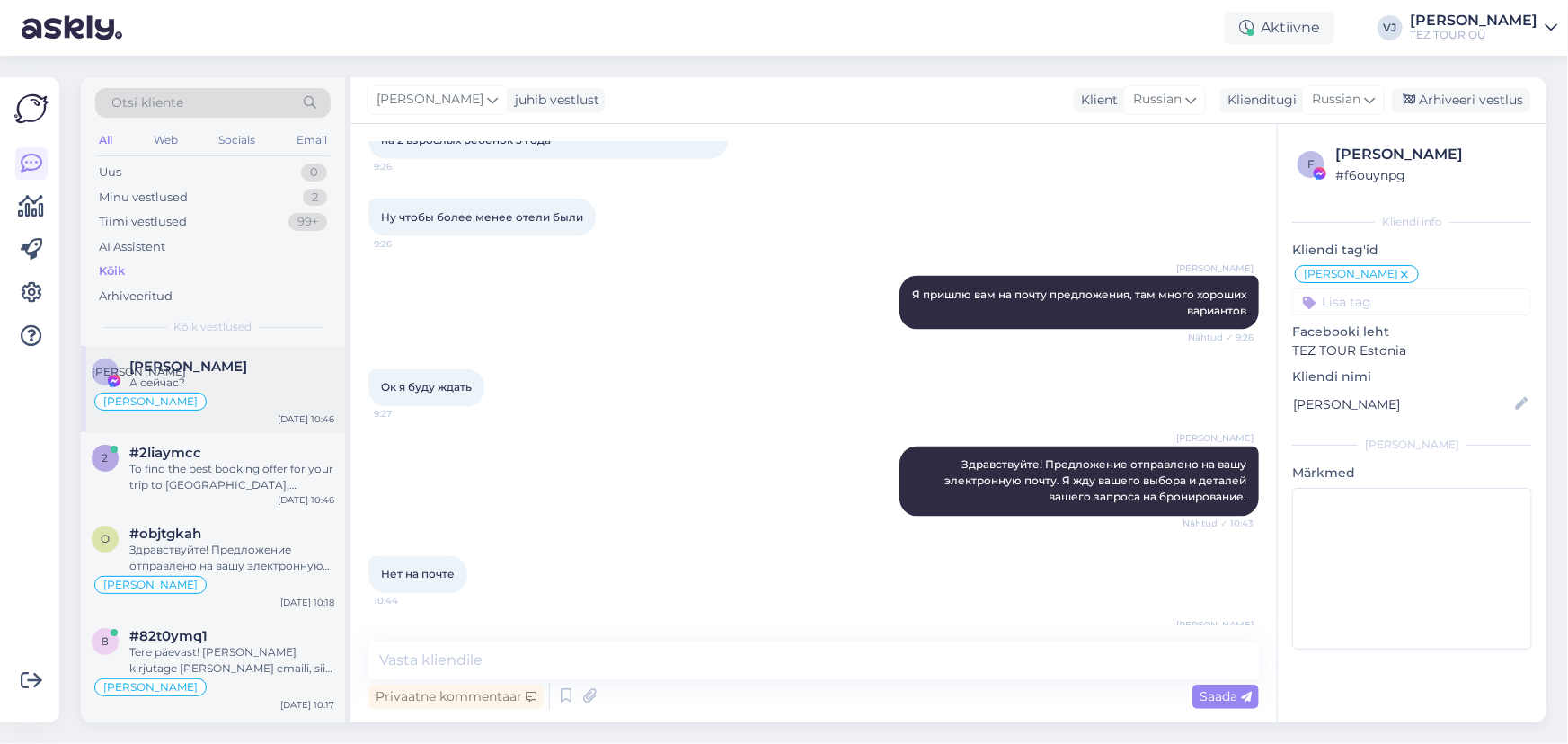
click at [233, 422] on div "А Анна Федорова А сейчас? Vladimir Suhtleb Sep 3 10:46" at bounding box center [213, 389] width 264 height 86
click at [245, 475] on div "To find the best booking offer for your trip to [GEOGRAPHIC_DATA], [GEOGRAPHIC_…" at bounding box center [231, 477] width 205 height 33
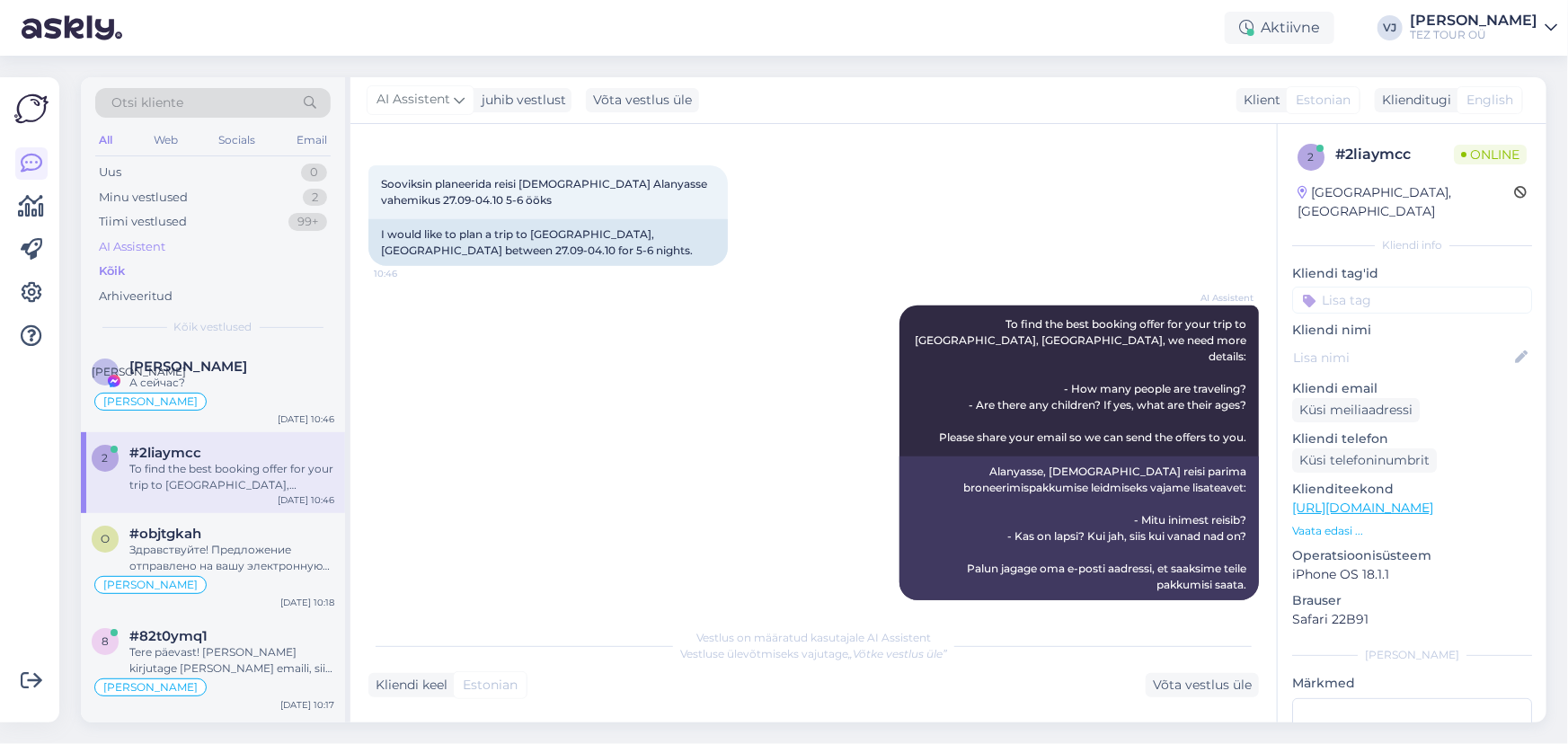
click at [230, 250] on div "AI Assistent" at bounding box center [213, 246] width 235 height 25
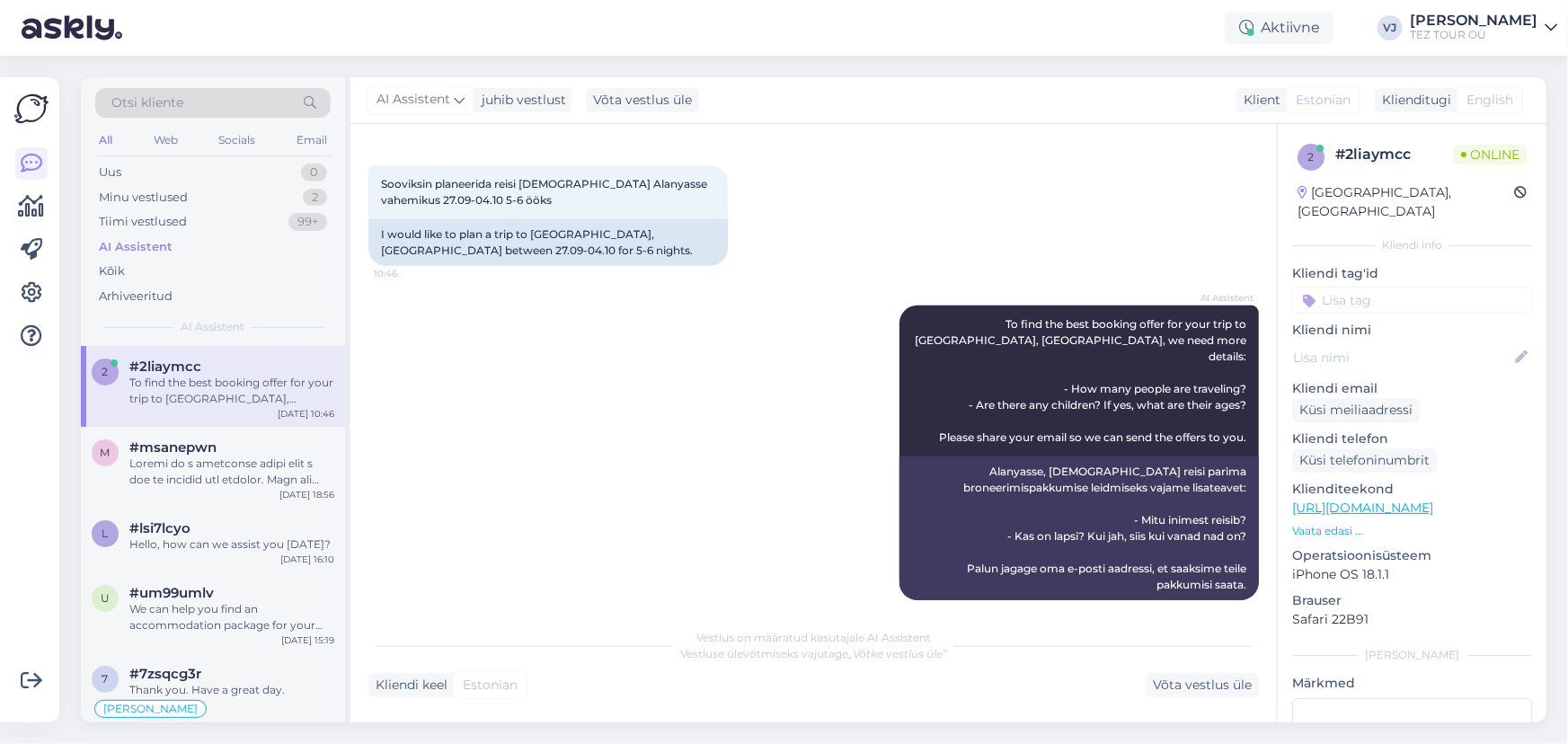
click at [221, 402] on div "To find the best booking offer for your trip to [GEOGRAPHIC_DATA], [GEOGRAPHIC_…" at bounding box center [231, 391] width 205 height 33
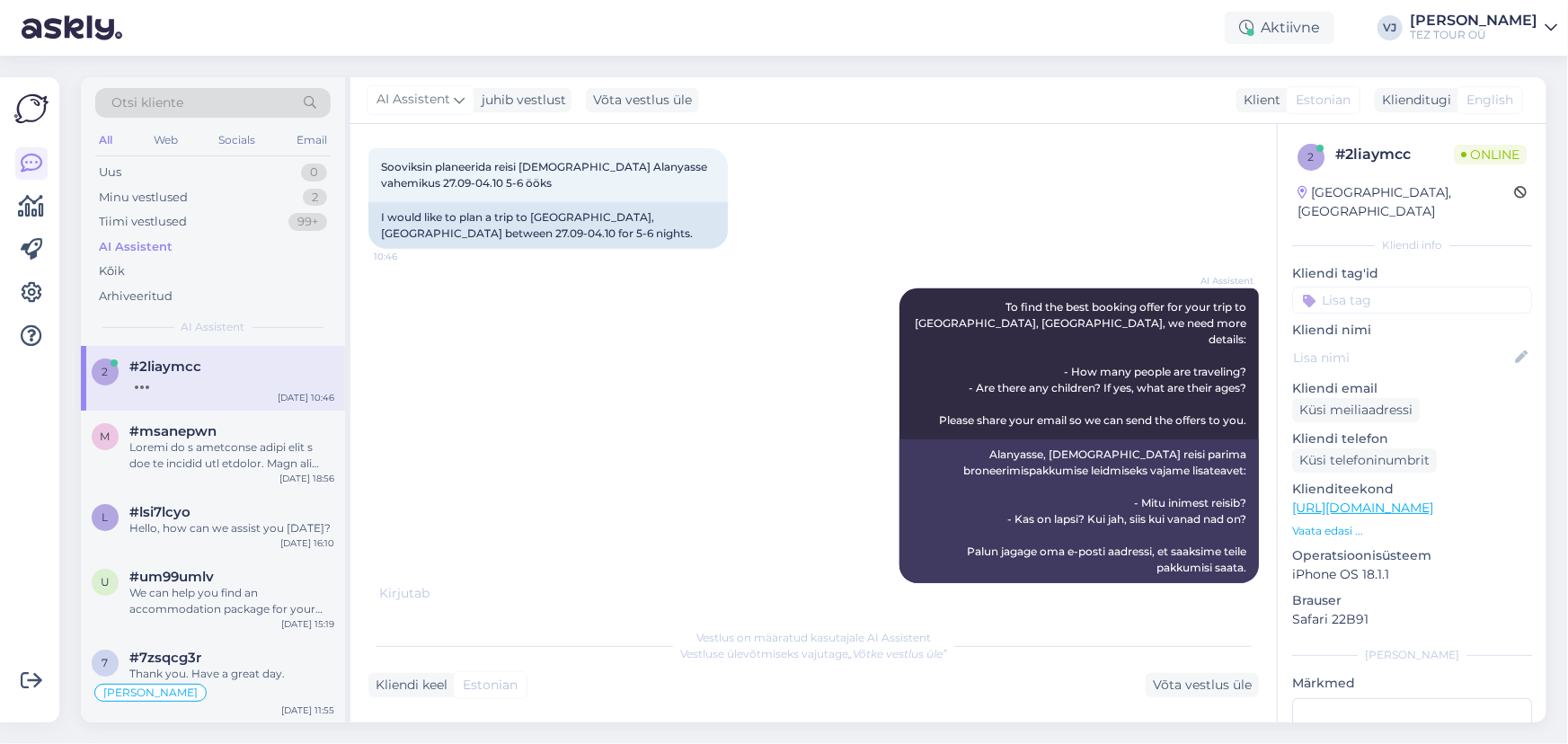
scroll to position [420, 0]
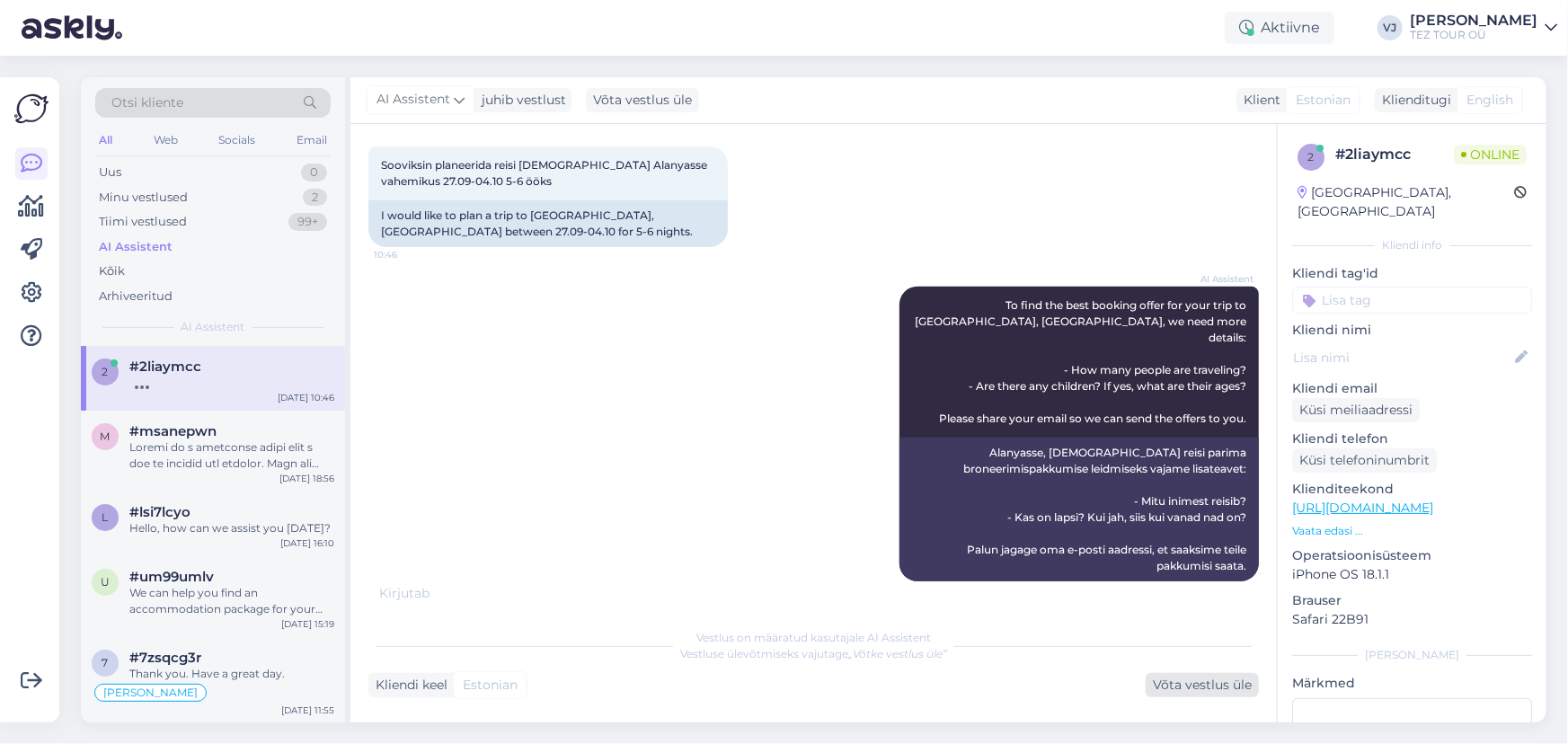
click at [1208, 695] on div "Võta vestlus üle" at bounding box center [1202, 685] width 113 height 24
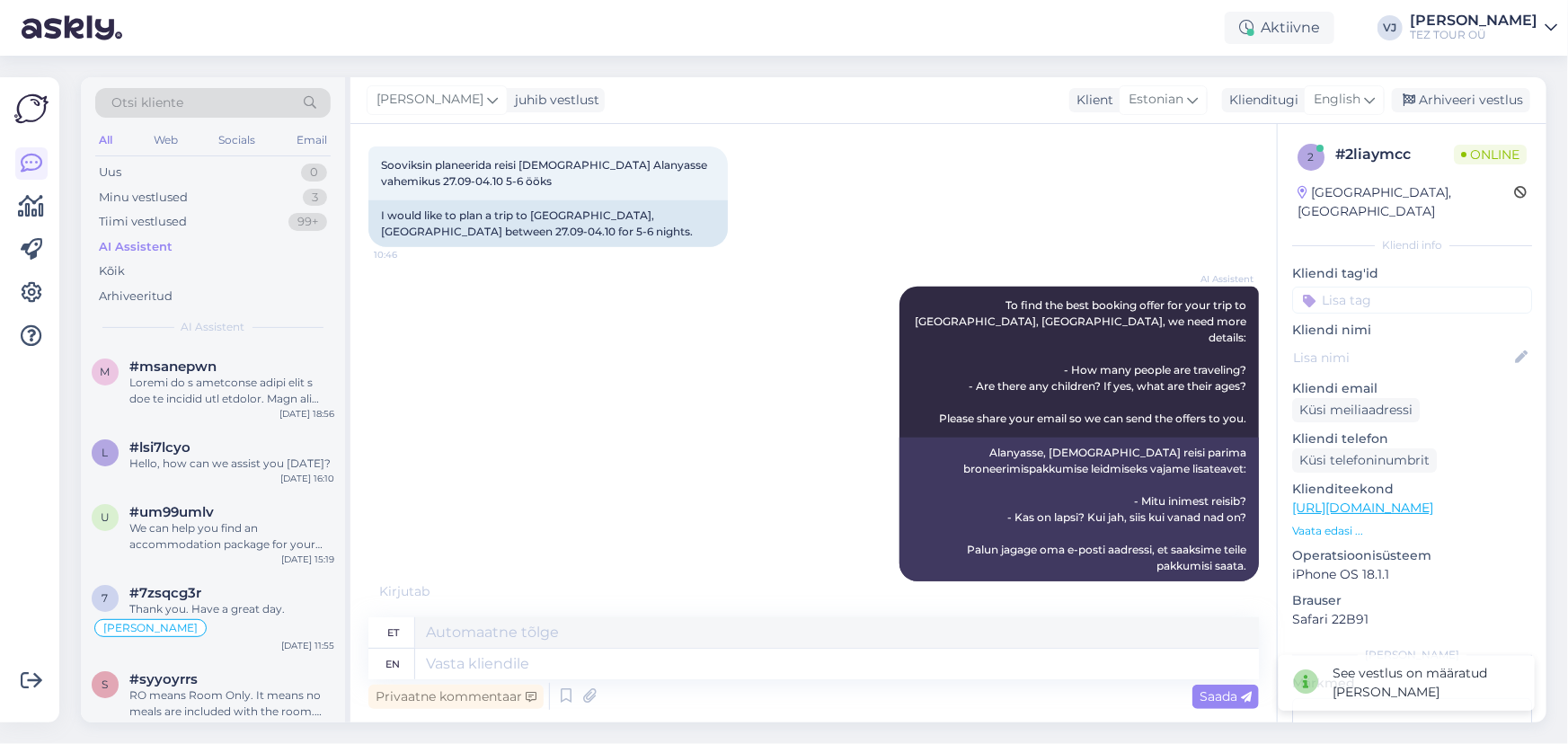
scroll to position [0, 0]
click at [1401, 287] on input at bounding box center [1412, 300] width 240 height 27
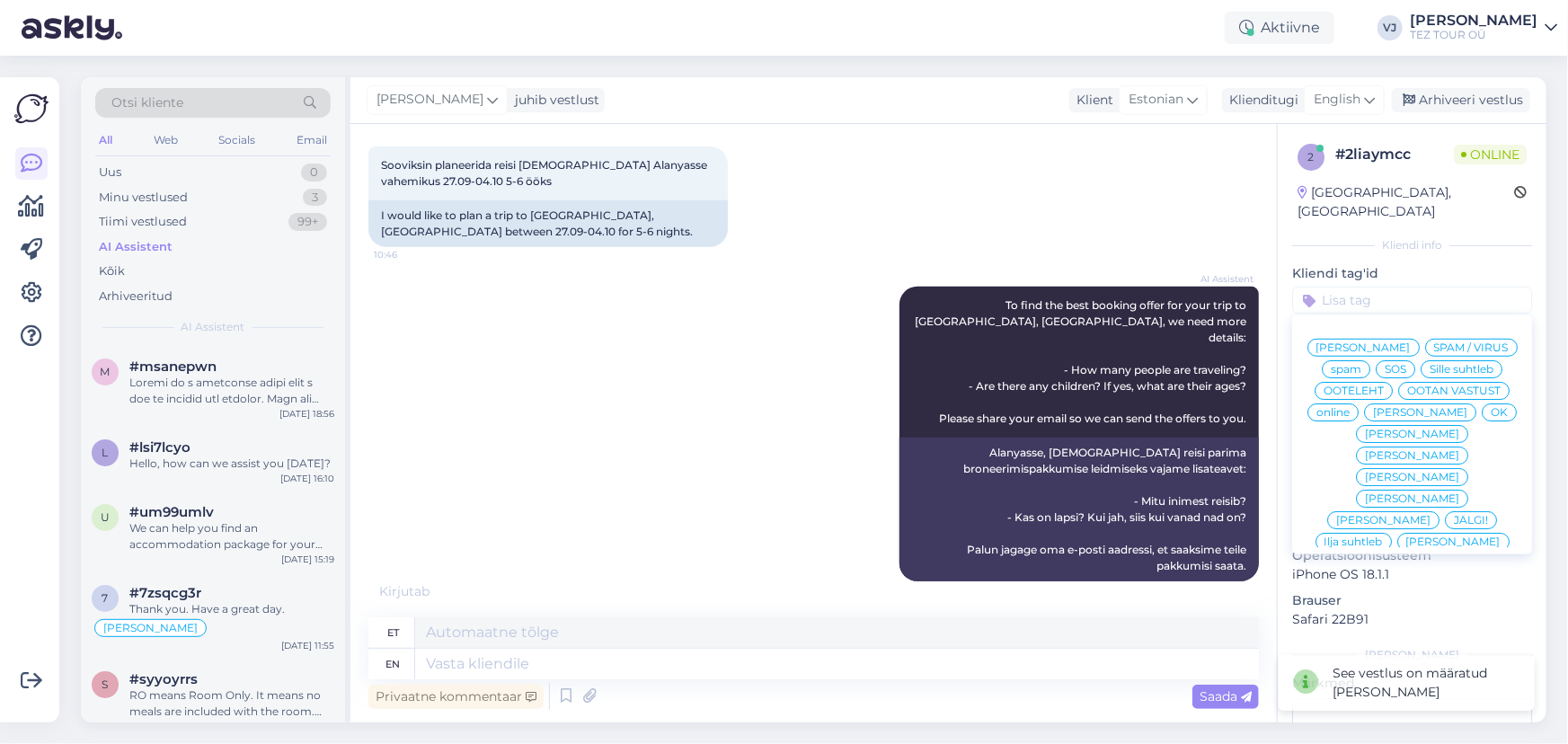
click at [1411, 339] on div "[PERSON_NAME]" at bounding box center [1364, 348] width 112 height 18
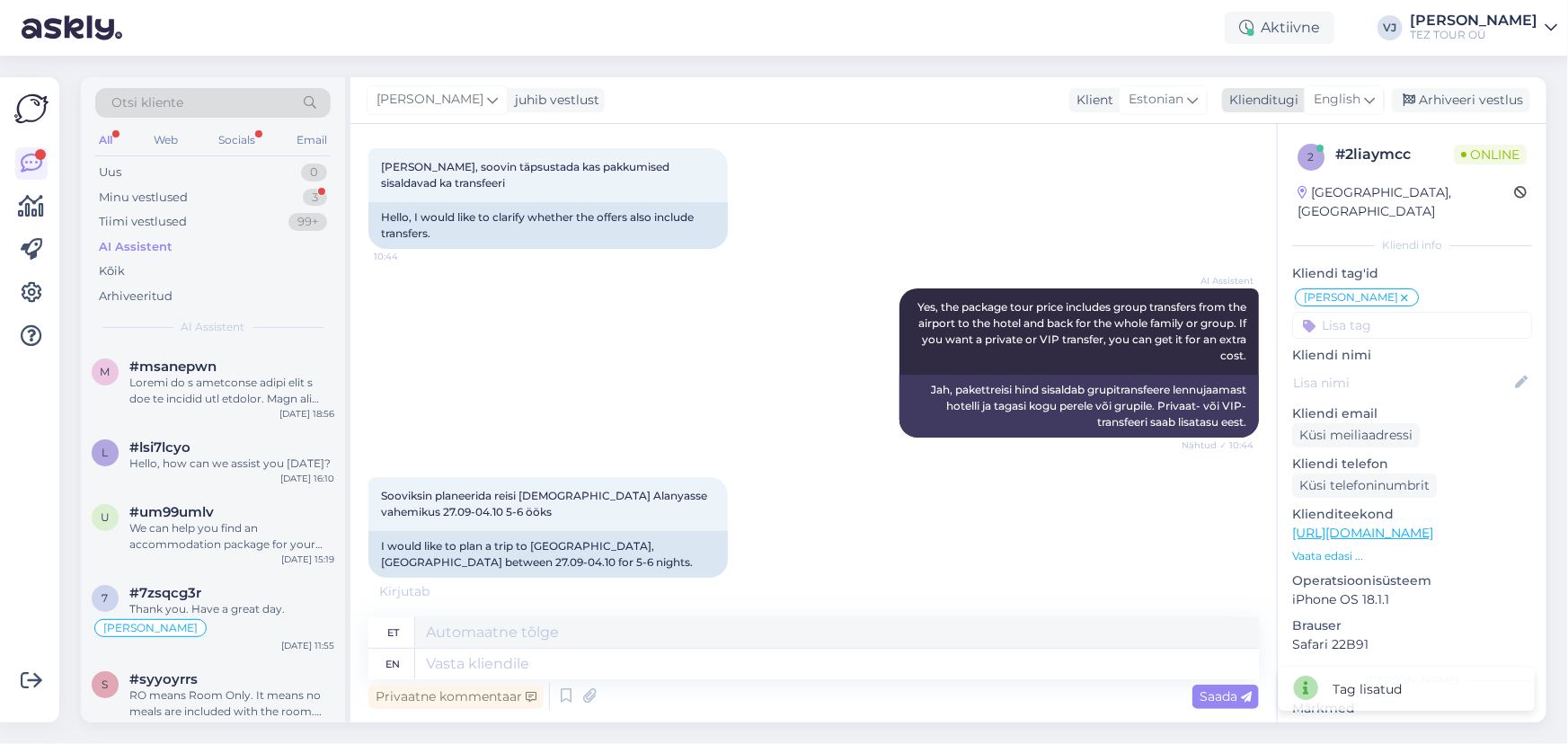
scroll to position [88, 0]
click at [1329, 98] on span "English" at bounding box center [1337, 99] width 47 height 20
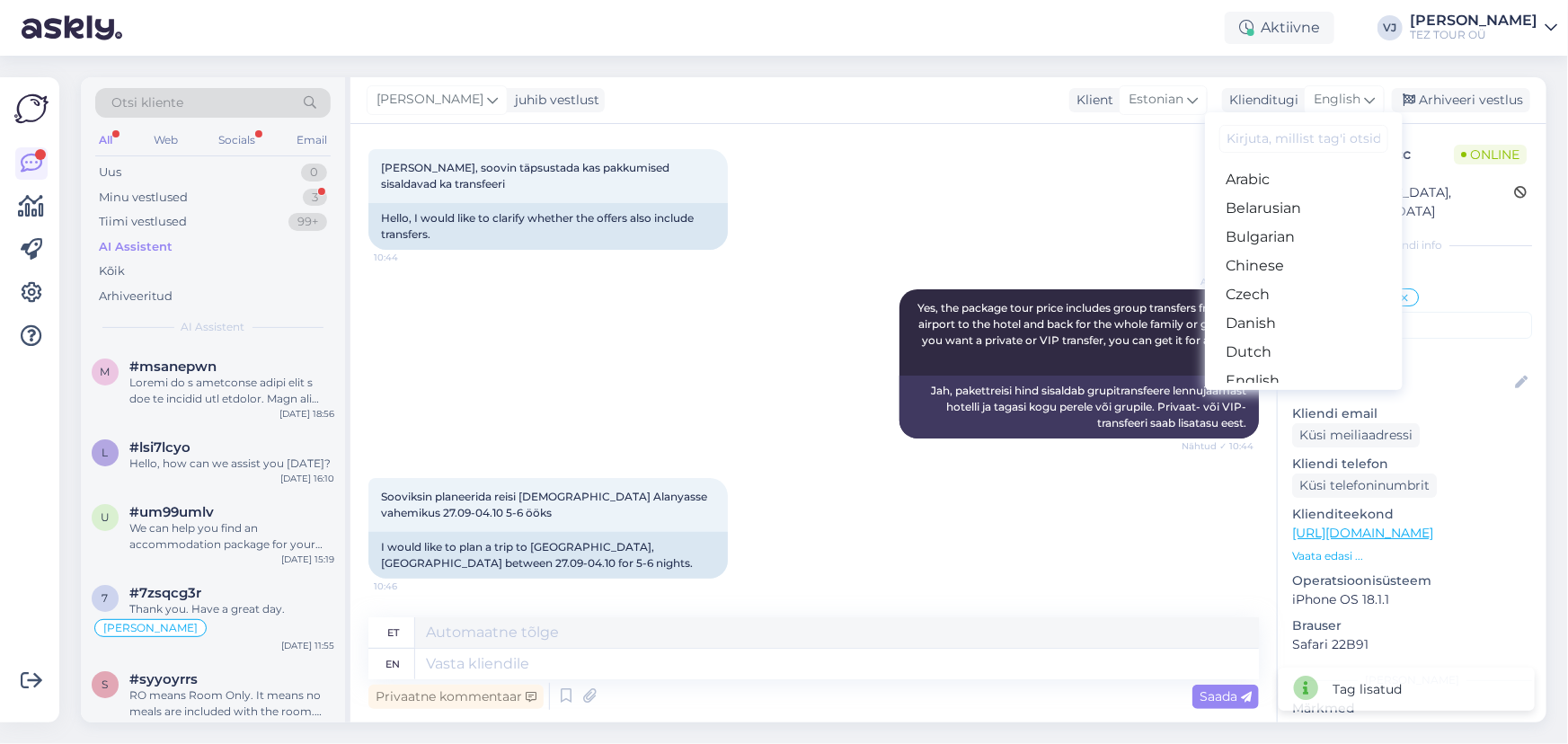
scroll to position [196, 0]
click at [1265, 217] on link "Estonian" at bounding box center [1304, 214] width 198 height 29
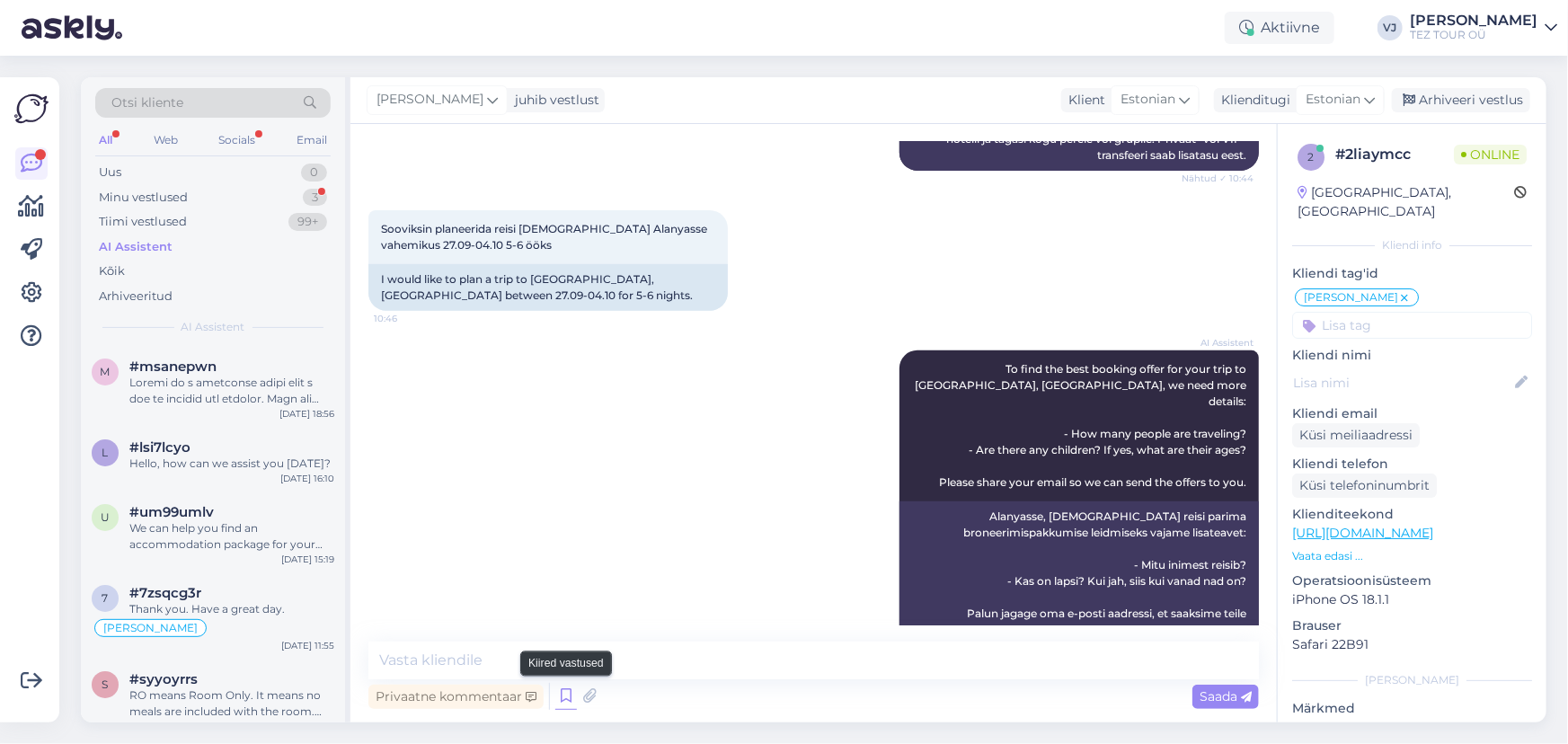
click at [564, 700] on icon at bounding box center [566, 696] width 22 height 27
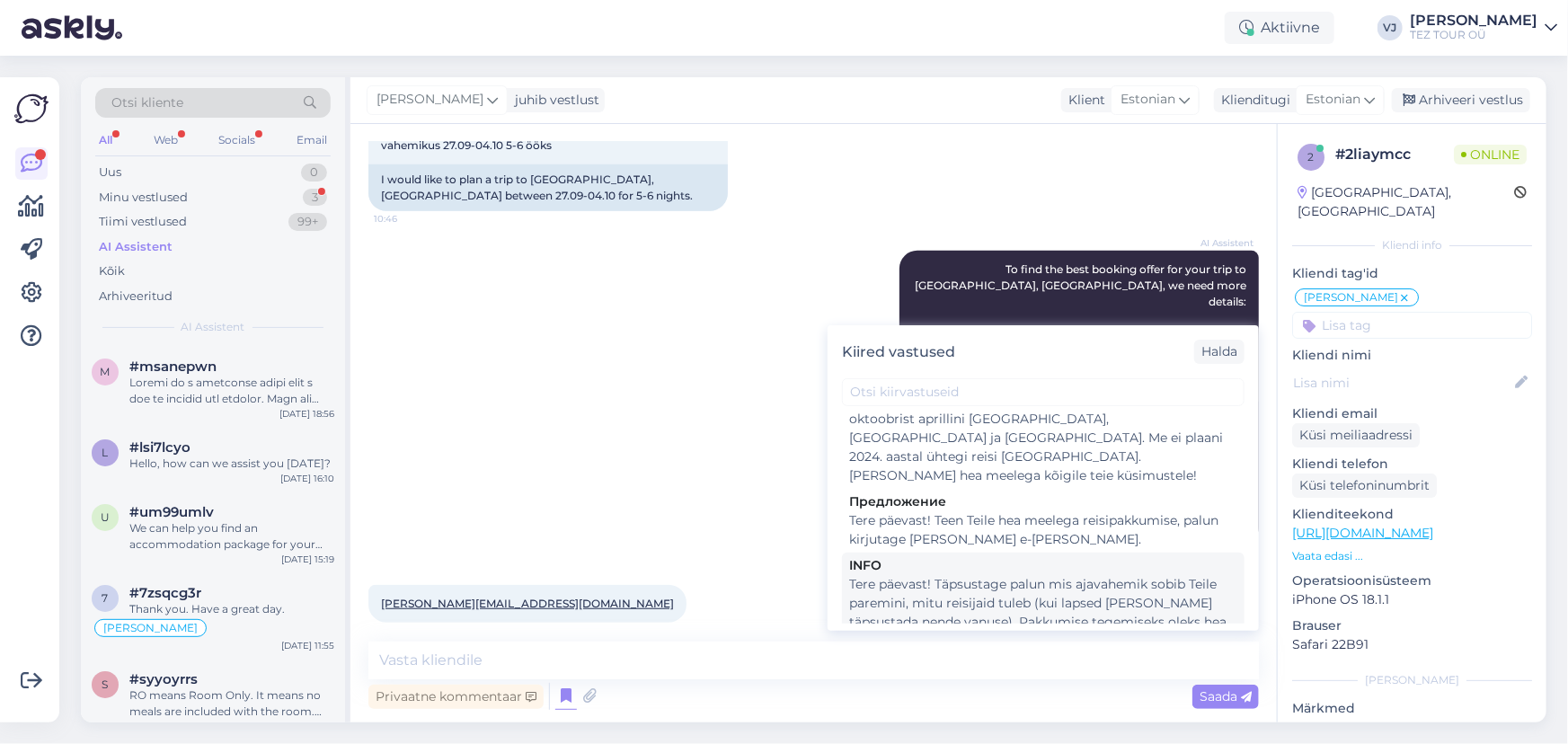
scroll to position [674, 0]
click at [992, 574] on div "Tere päevast! Täpsustage palun mis ajavahemik sobib Teile paremini, mitu reisij…" at bounding box center [1043, 631] width 388 height 113
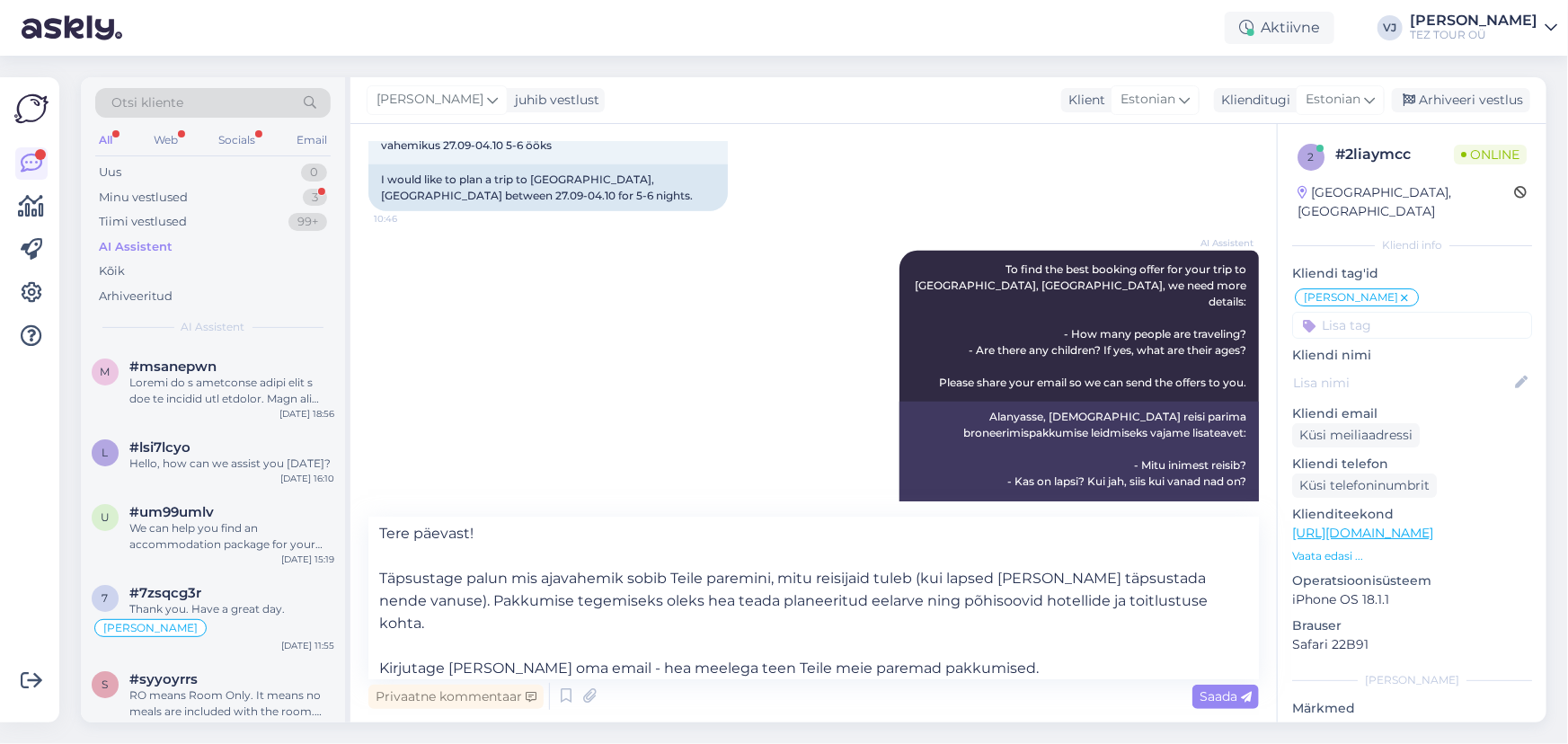
scroll to position [5, 0]
drag, startPoint x: 776, startPoint y: 575, endPoint x: 513, endPoint y: 575, distance: 263.0
click at [513, 575] on textarea "Tere päevast! Täpsustage palun mis ajavahemik sobib Teile paremini, mitu reisij…" at bounding box center [814, 598] width 890 height 162
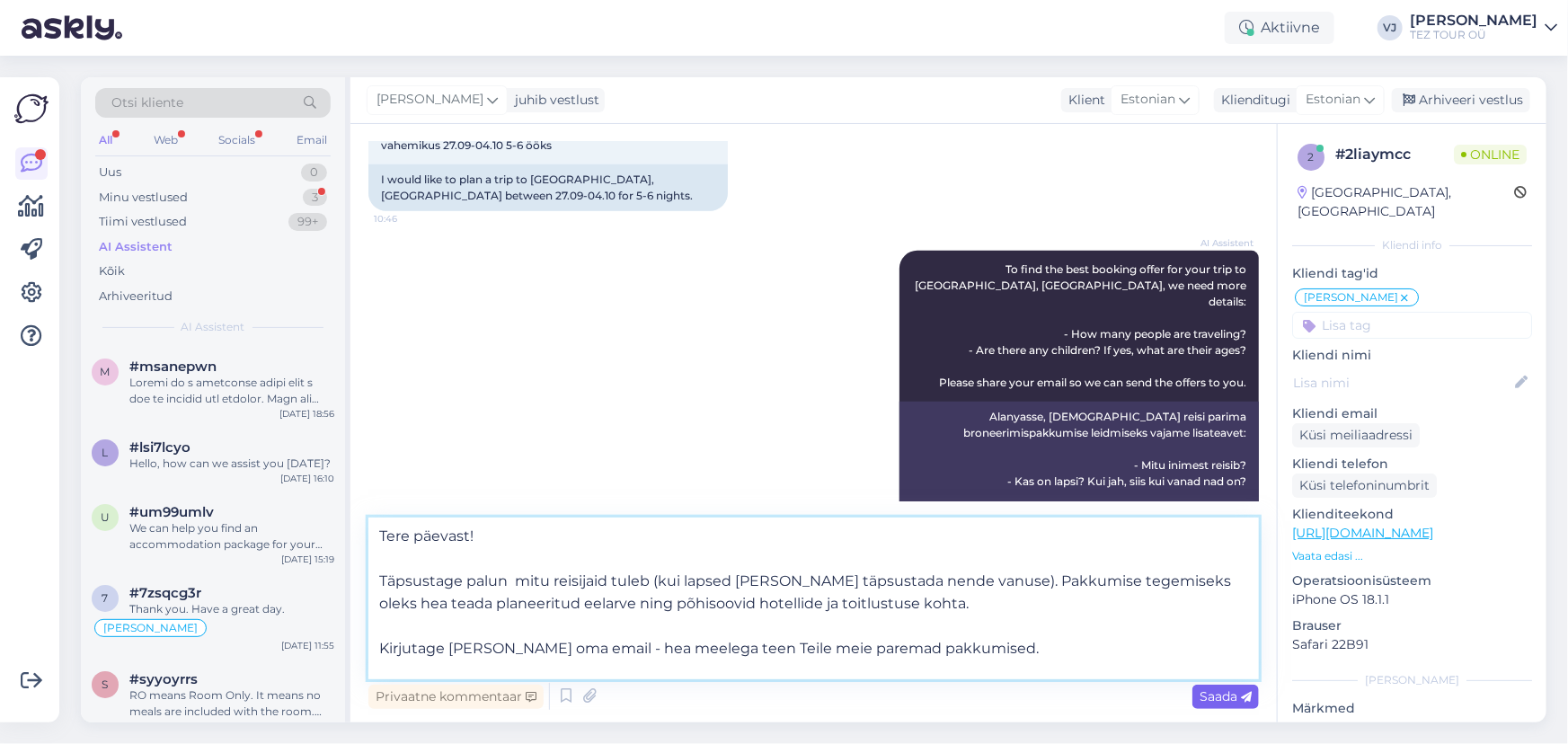
type textarea "Tere päevast! Täpsustage palun mitu reisijaid tuleb (kui lapsed kaasa palun täp…"
click at [1202, 692] on span "Saada" at bounding box center [1226, 696] width 52 height 16
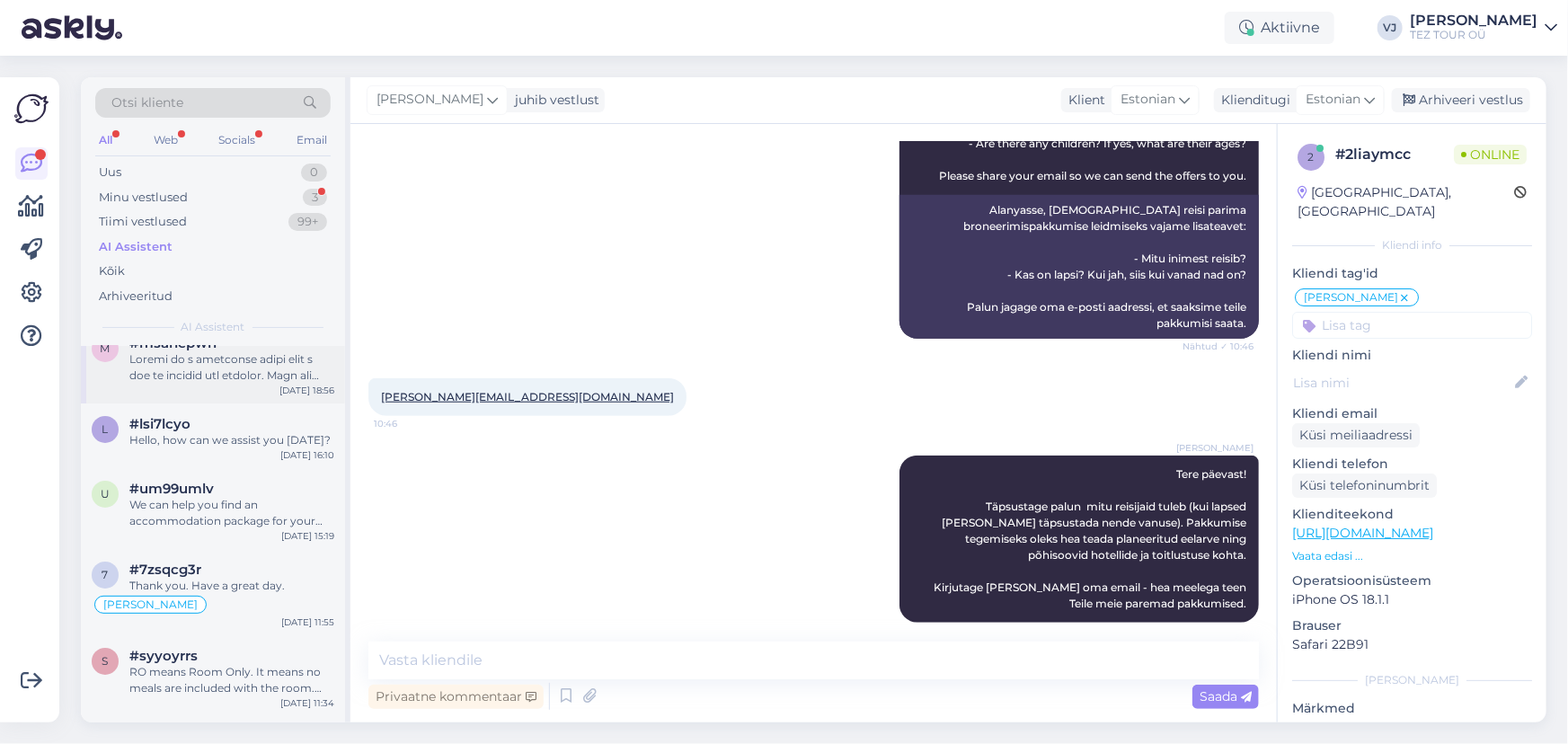
scroll to position [0, 0]
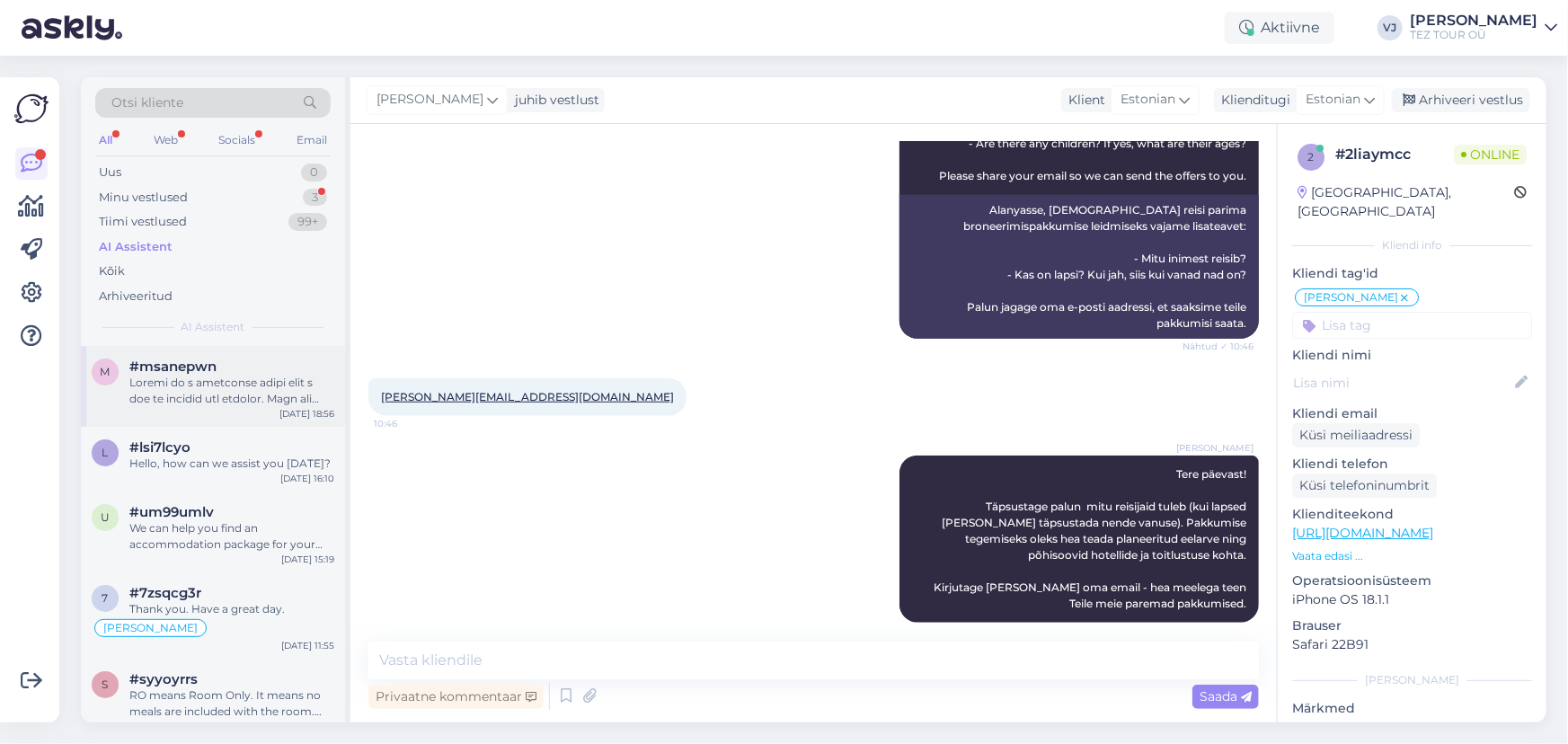
click at [243, 394] on div at bounding box center [231, 391] width 205 height 33
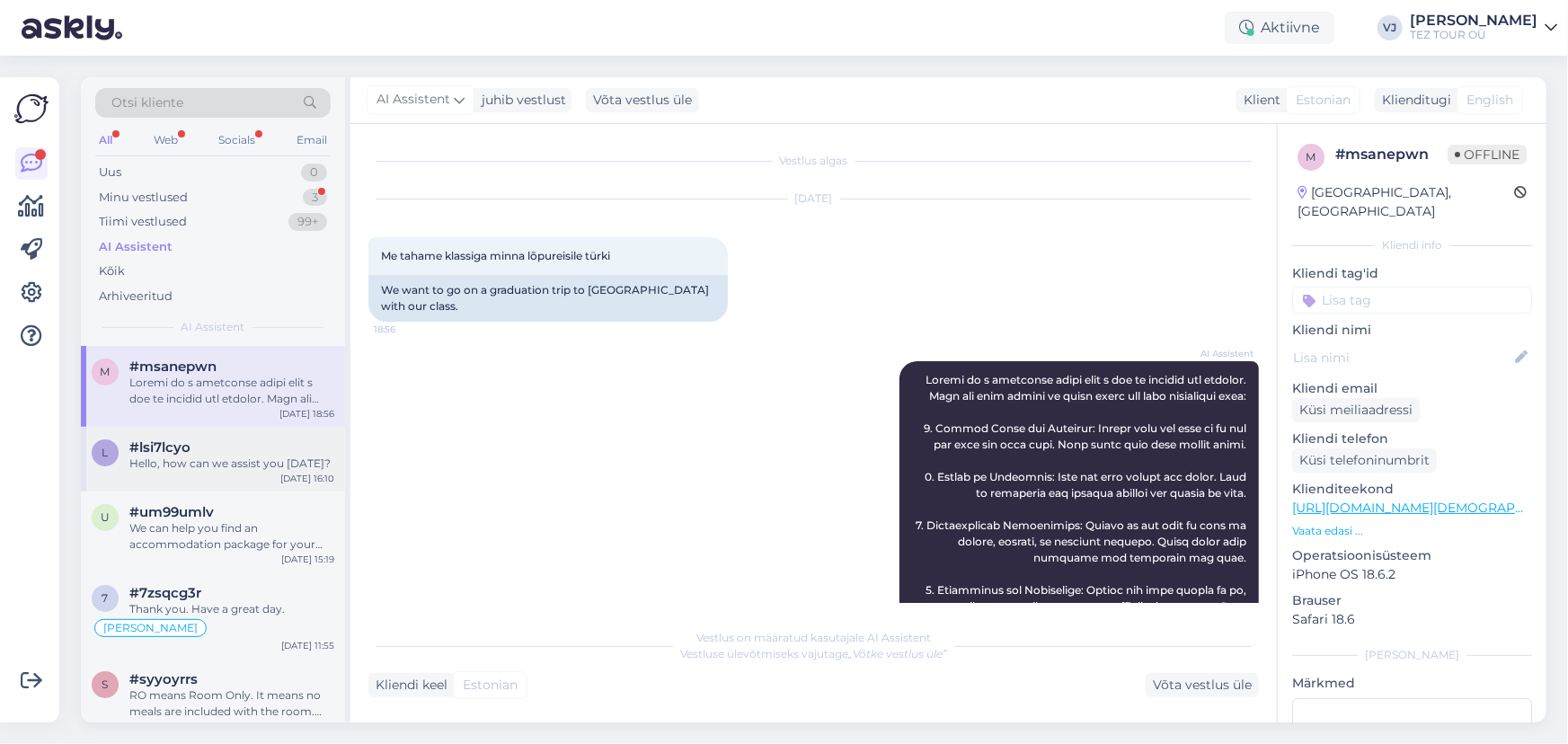
click at [261, 468] on div "Hello, how can we assist you today?" at bounding box center [231, 463] width 205 height 16
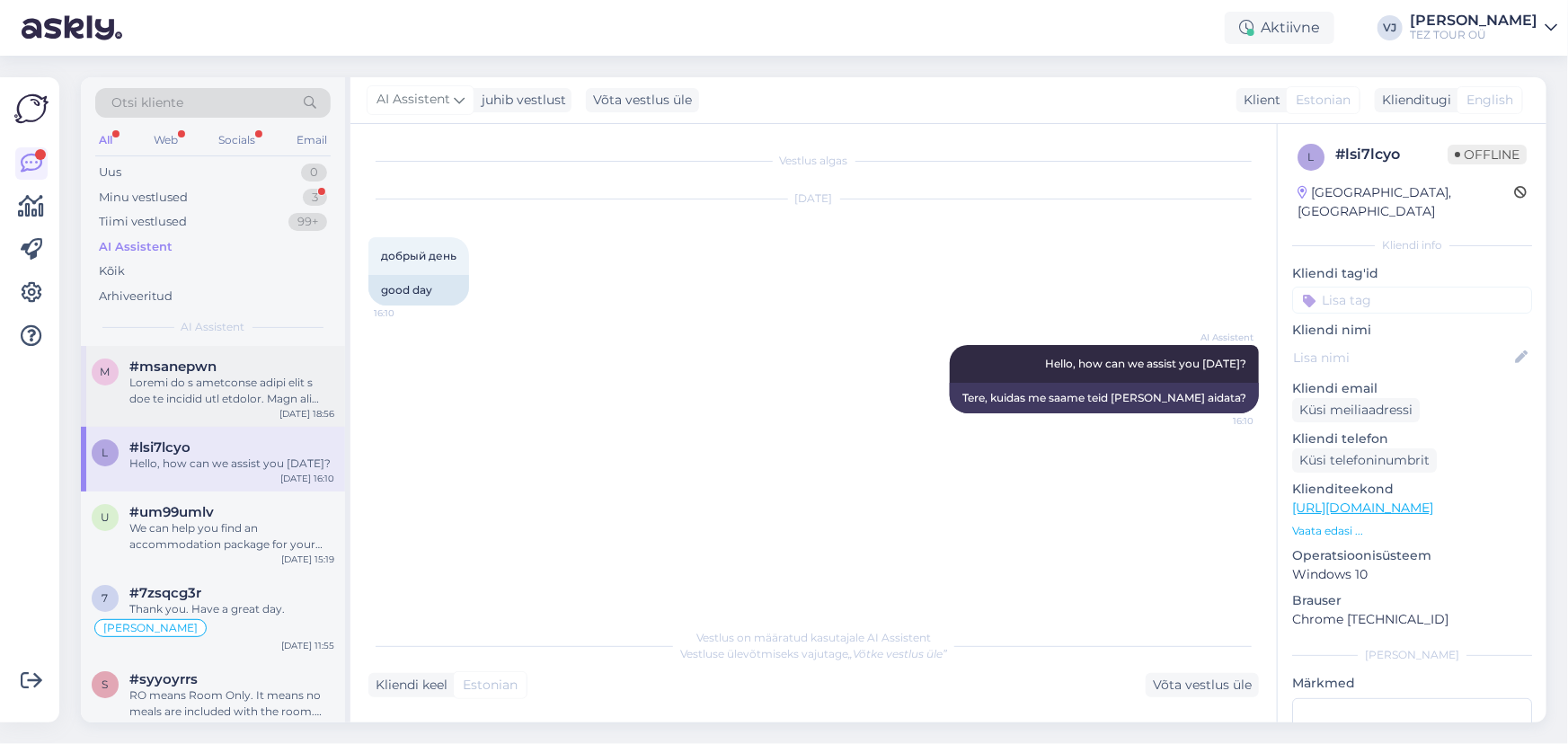
click at [288, 385] on div at bounding box center [231, 391] width 205 height 33
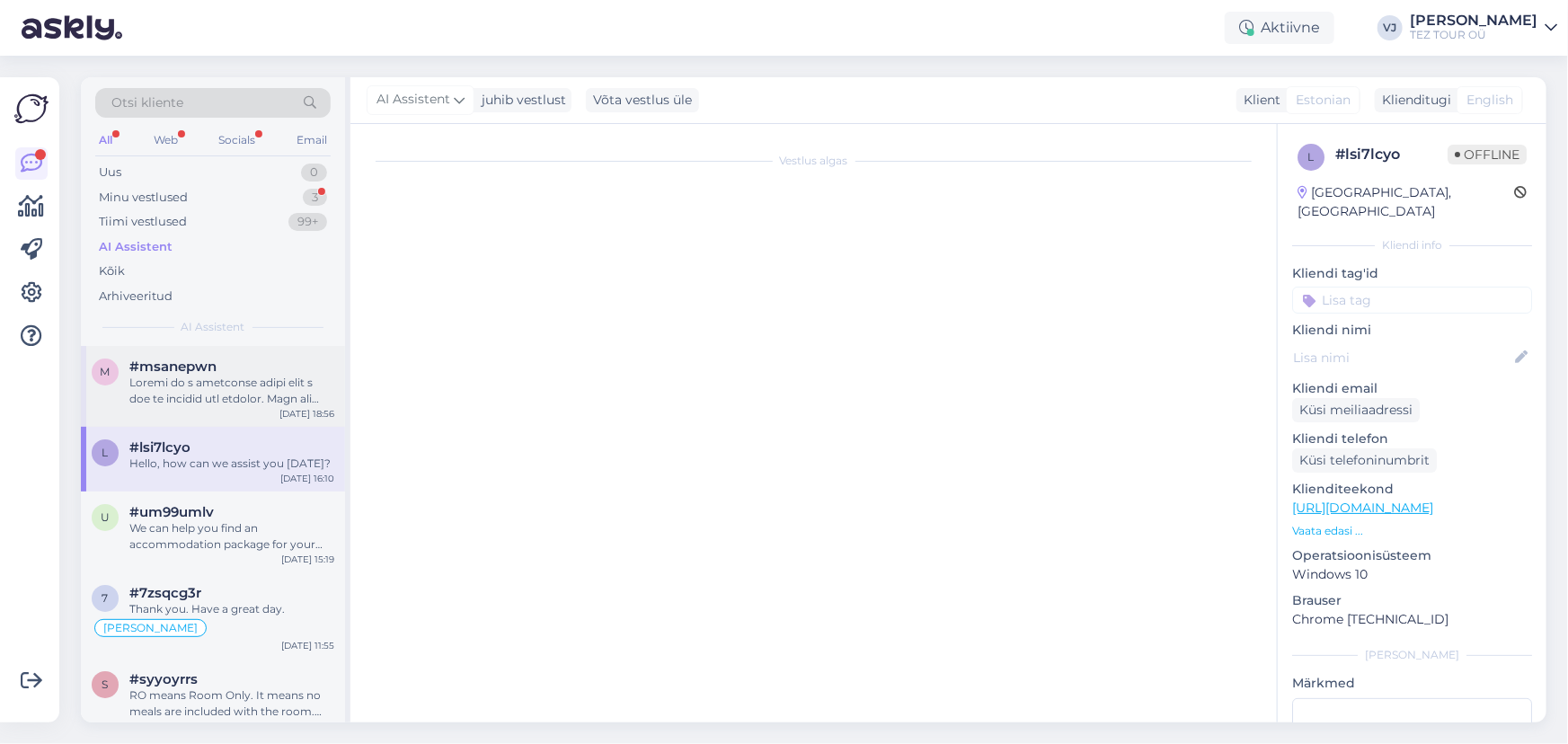
scroll to position [183, 0]
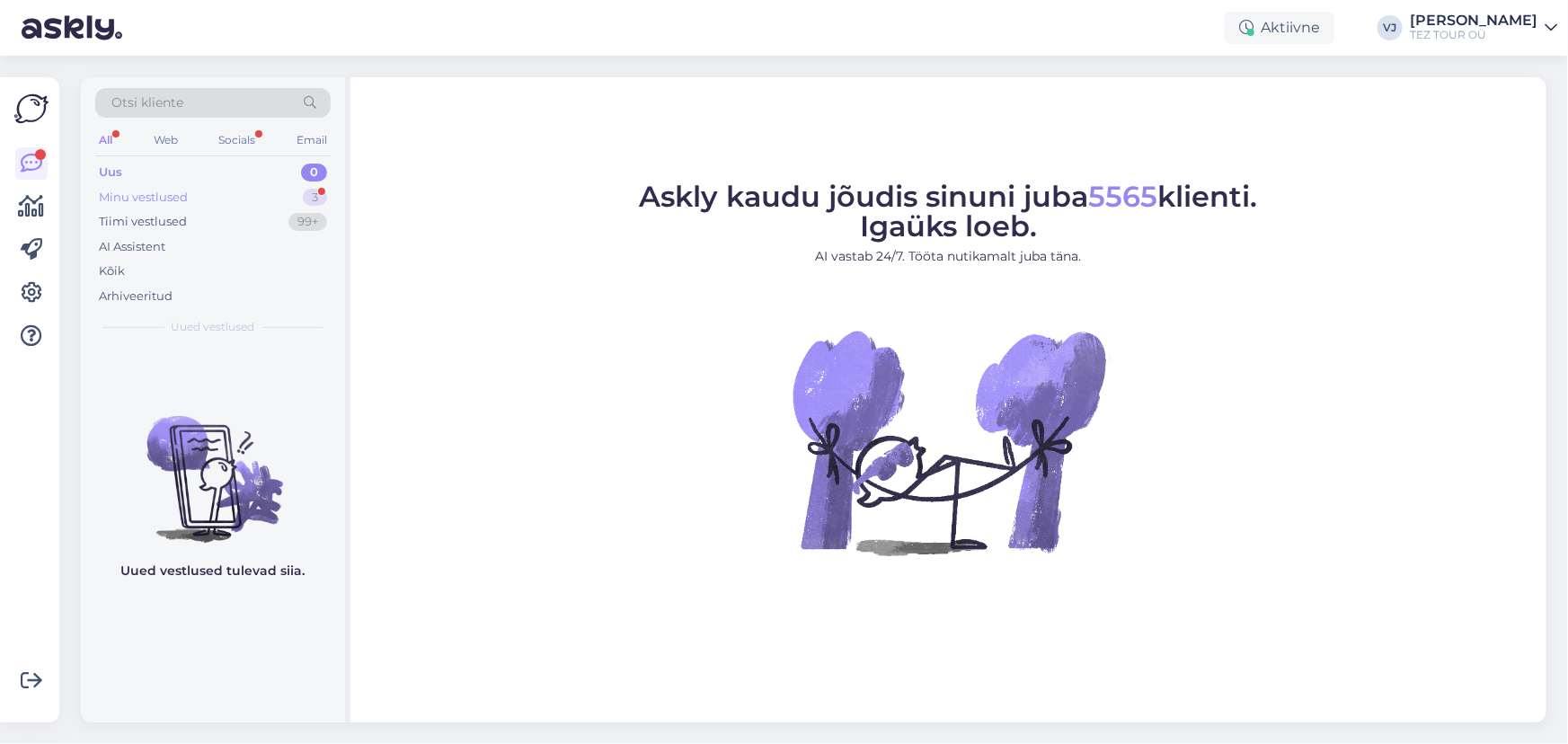
click at [209, 196] on div "Minu vestlused 3" at bounding box center [213, 198] width 235 height 25
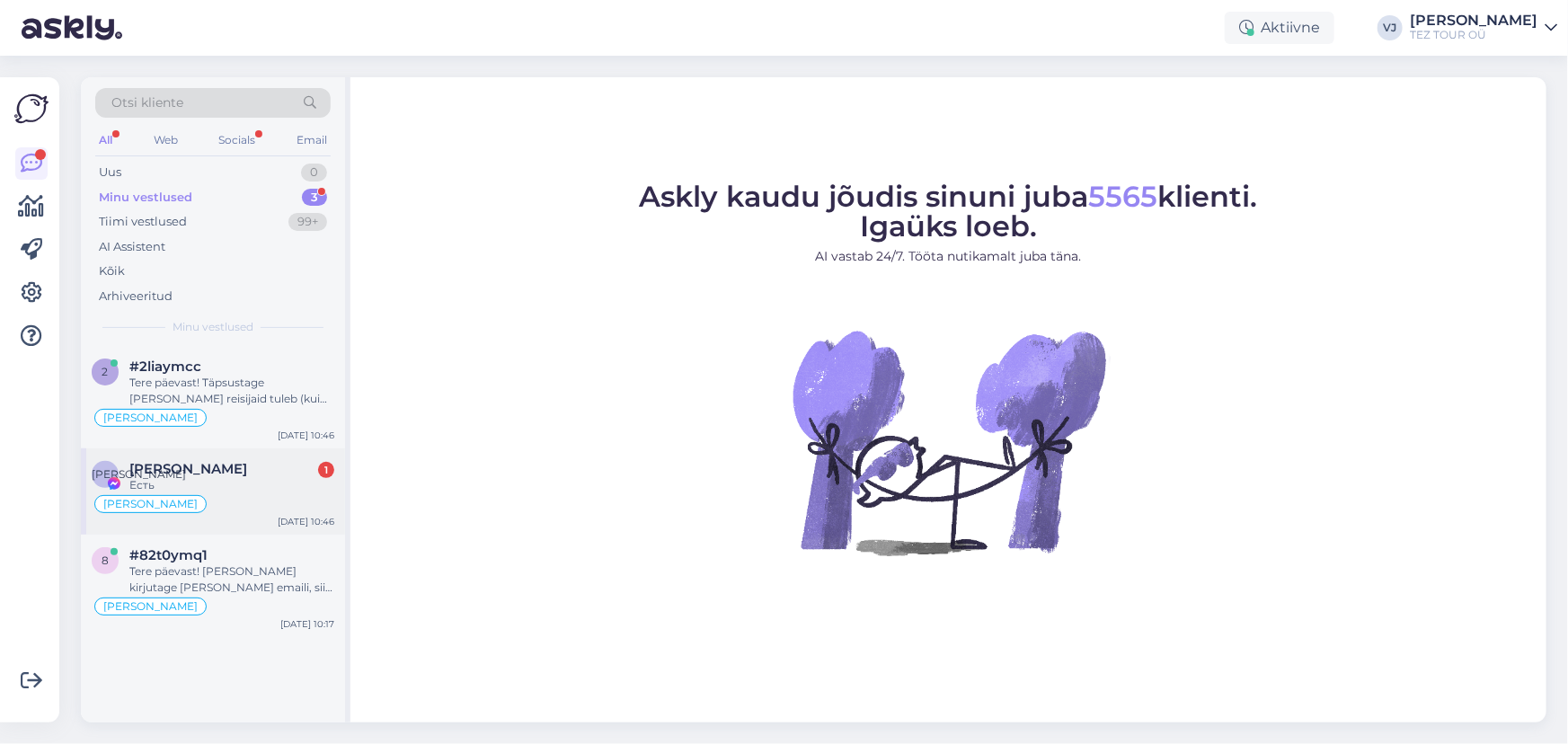
click at [212, 468] on span "[PERSON_NAME]" at bounding box center [188, 469] width 118 height 16
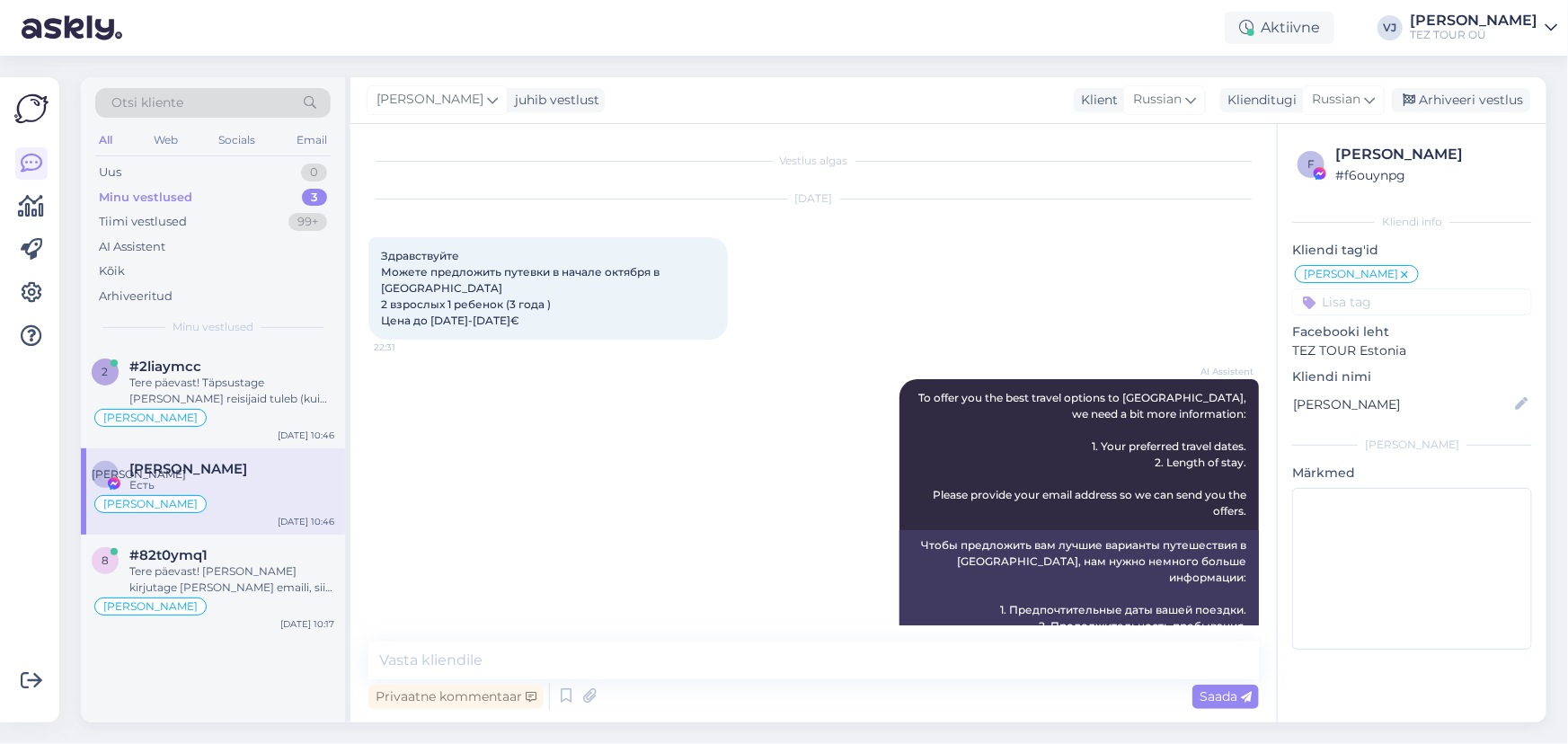
scroll to position [1585, 0]
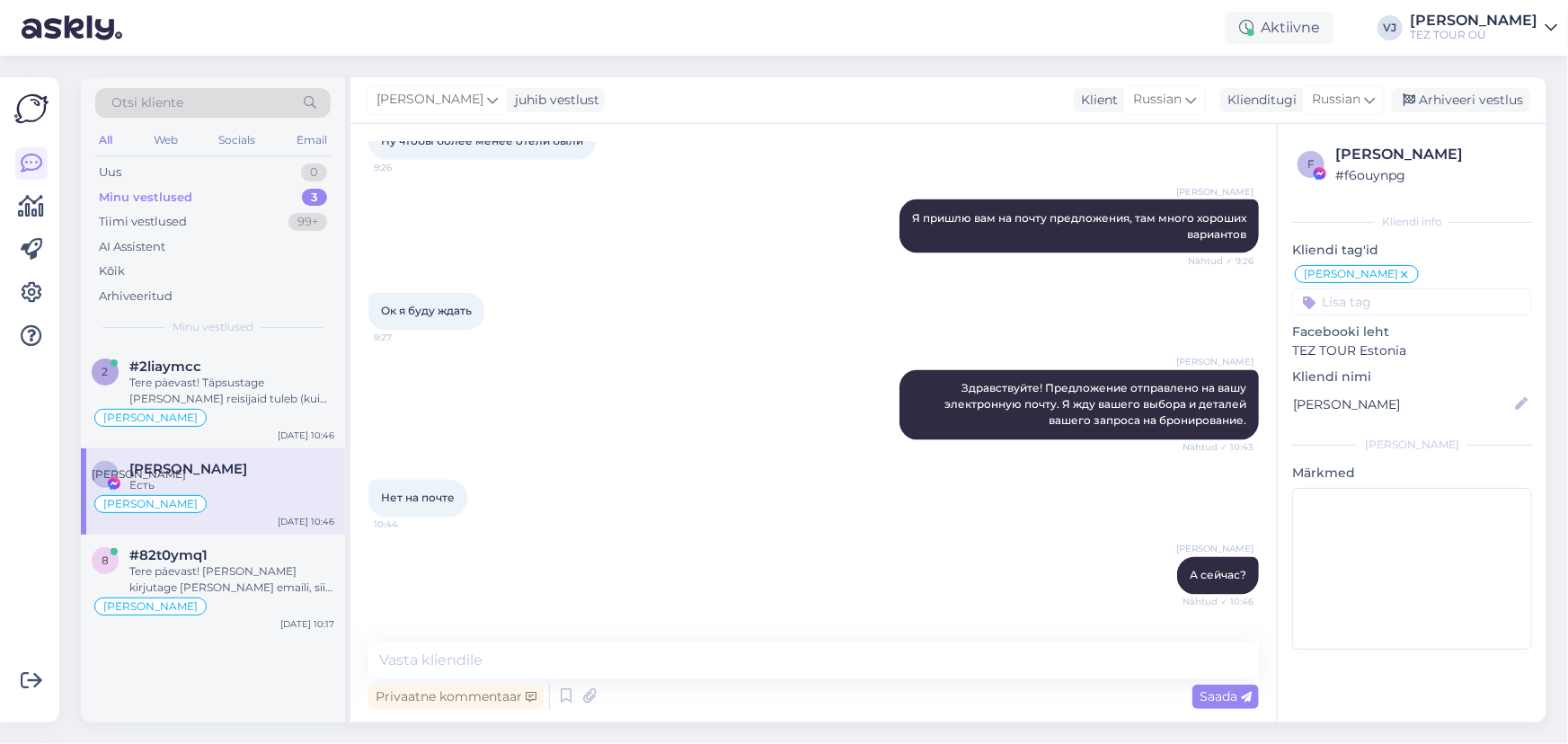
click at [468, 679] on div "Privaatne kommentaar Saada" at bounding box center [814, 696] width 890 height 34
click at [584, 676] on textarea at bounding box center [814, 661] width 890 height 37
type textarea "Отлично"
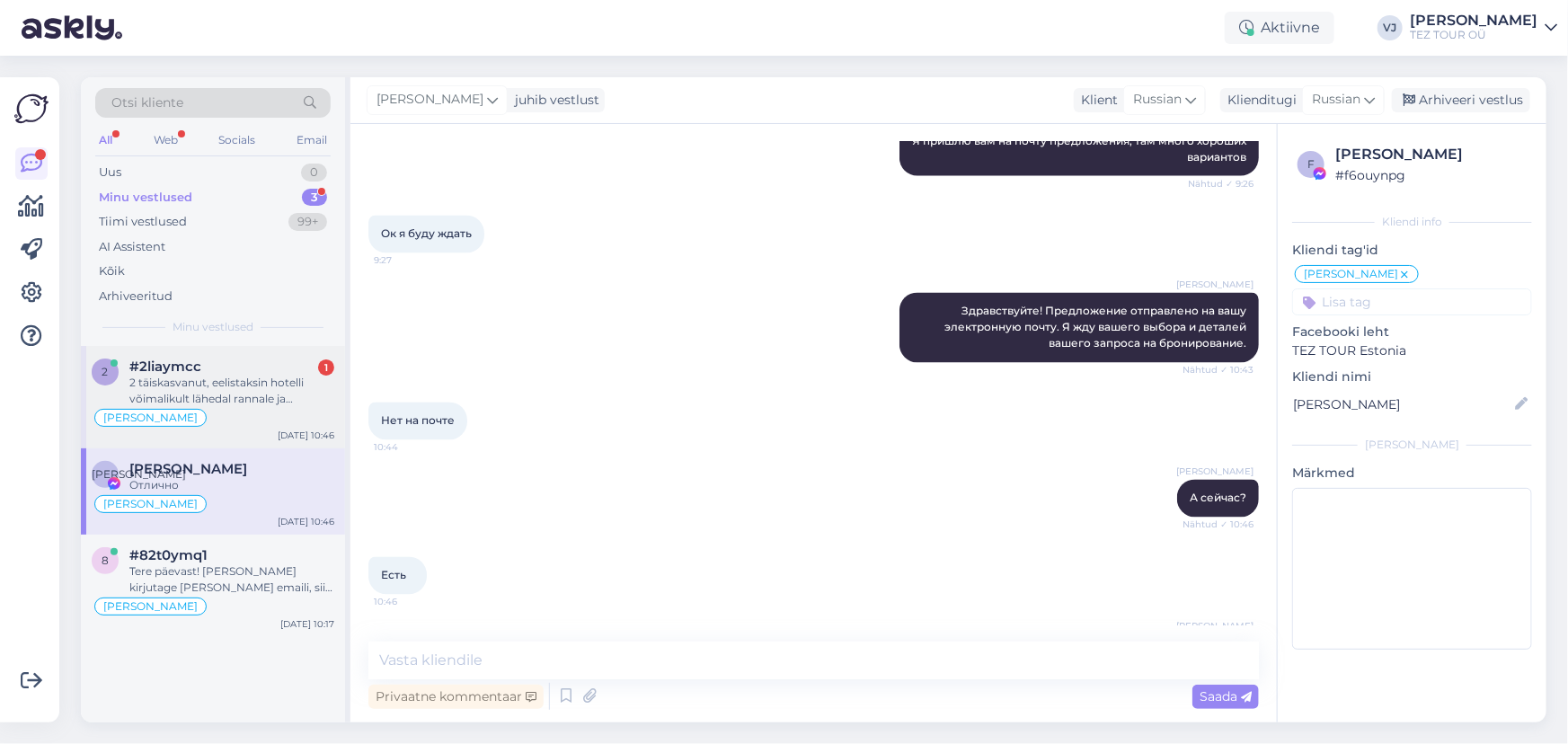
click at [251, 382] on div "2 täiskasvanut, eelistaksin hotelli võimalikult lähedal rannale ja keskusele, p…" at bounding box center [231, 391] width 205 height 33
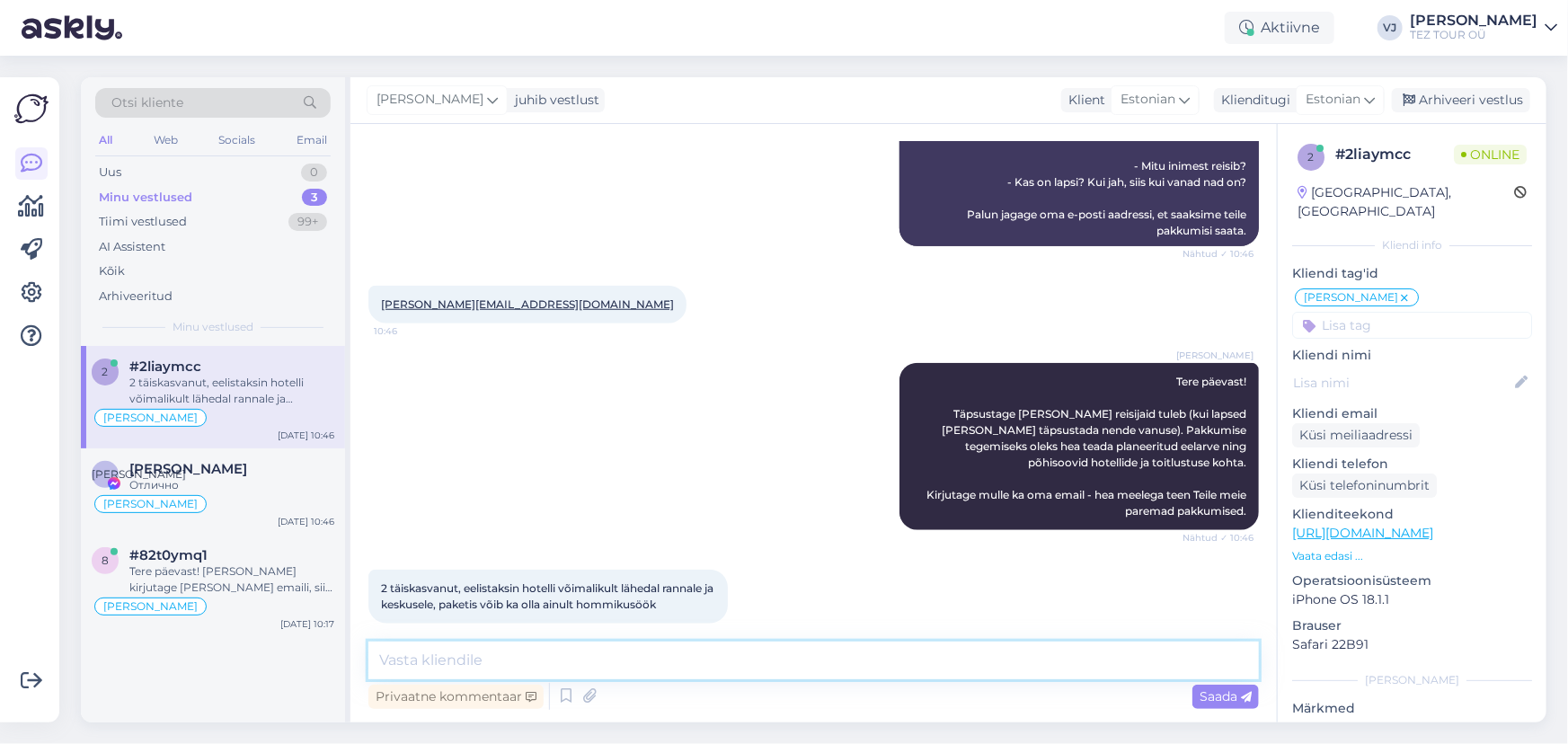
click at [646, 669] on textarea at bounding box center [814, 661] width 890 height 37
type textarea "[PERSON_NAME]"
type textarea "Tänan, varsti saadan pakkumised teile."
click at [1231, 700] on span "Saada" at bounding box center [1226, 696] width 52 height 16
